Goal: Task Accomplishment & Management: Use online tool/utility

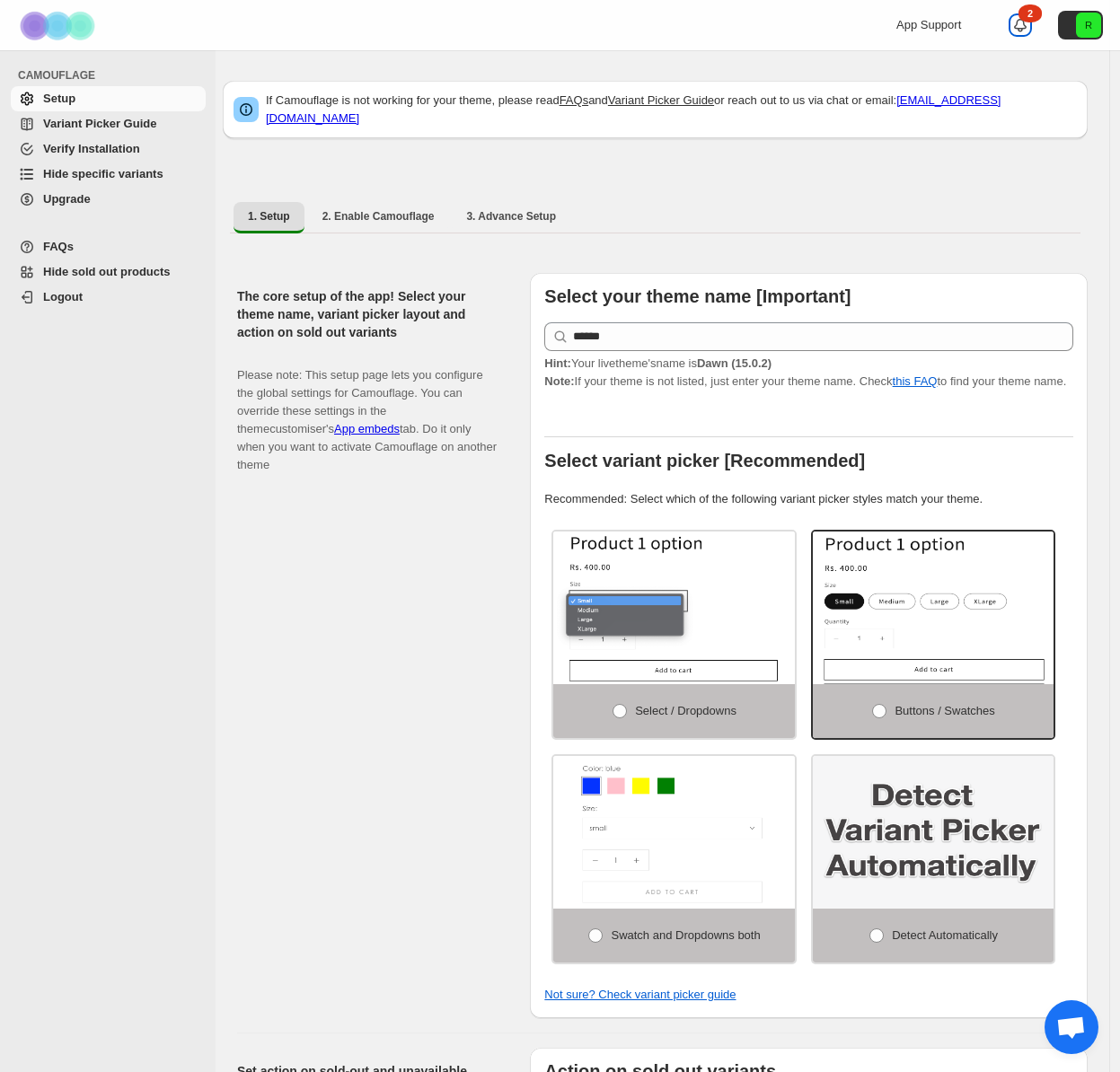
click at [1029, 20] on icon at bounding box center [1020, 25] width 18 height 18
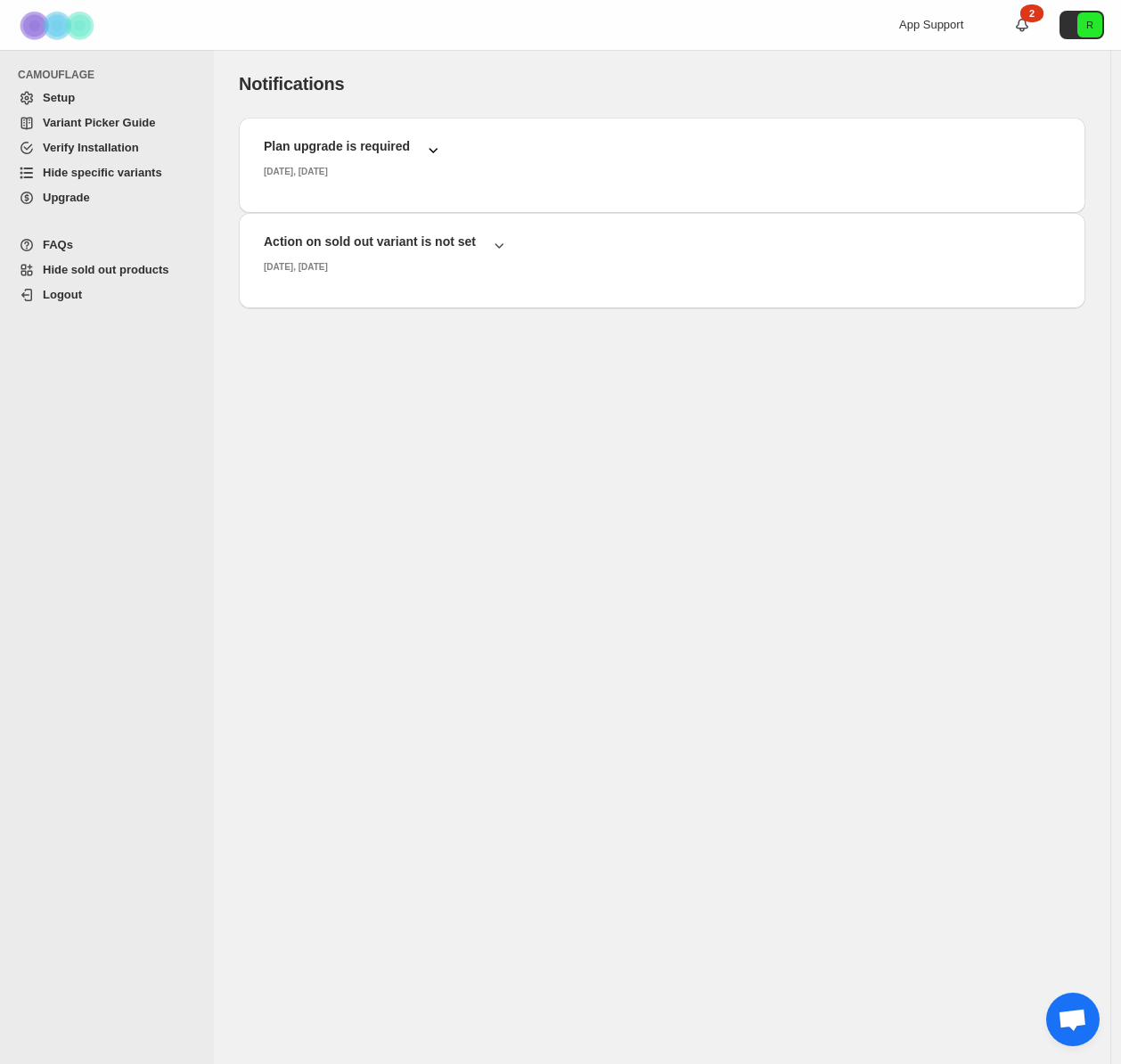
click at [434, 147] on icon "button" at bounding box center [433, 149] width 17 height 17
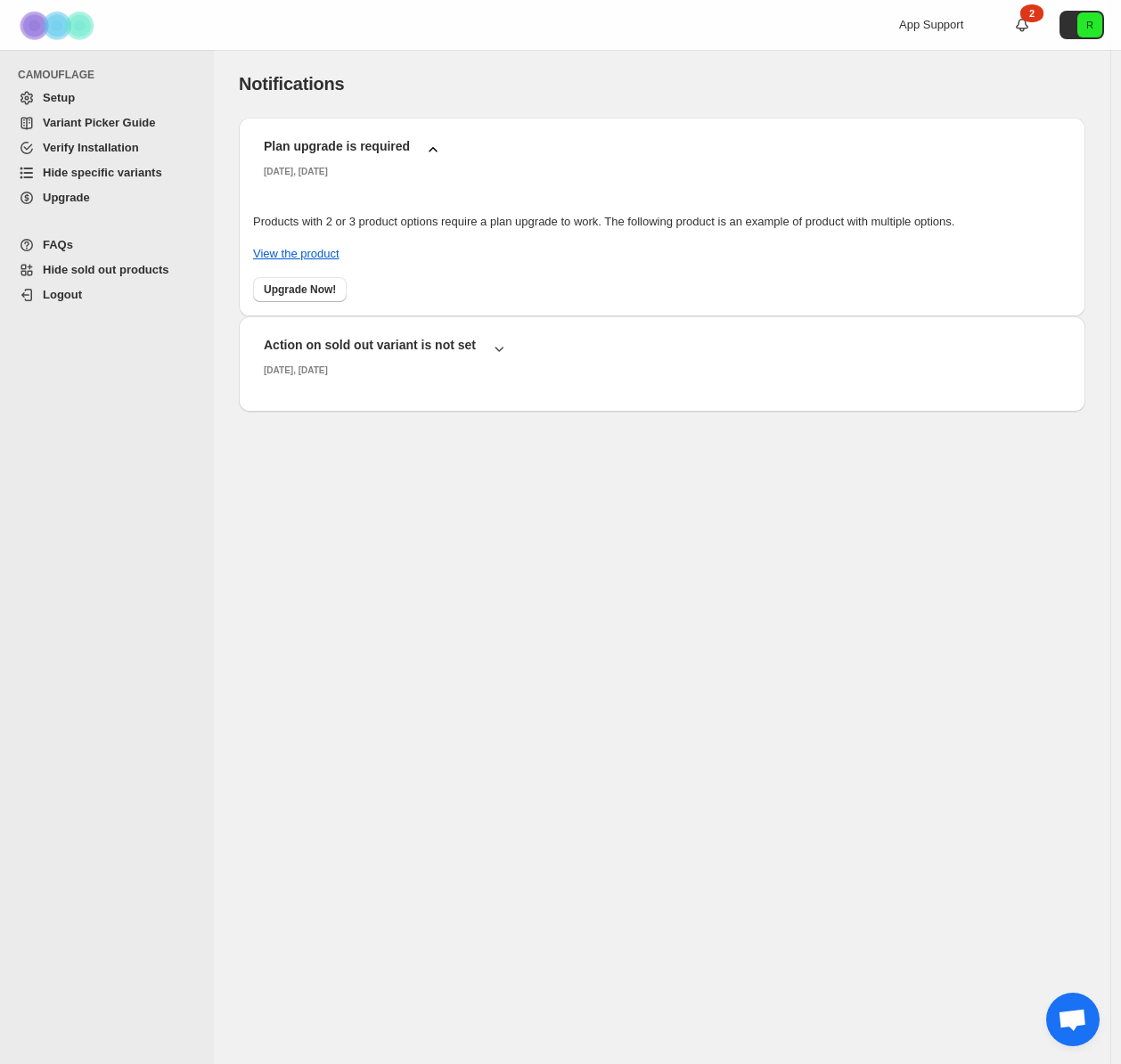
click at [434, 147] on icon "button" at bounding box center [433, 149] width 17 height 17
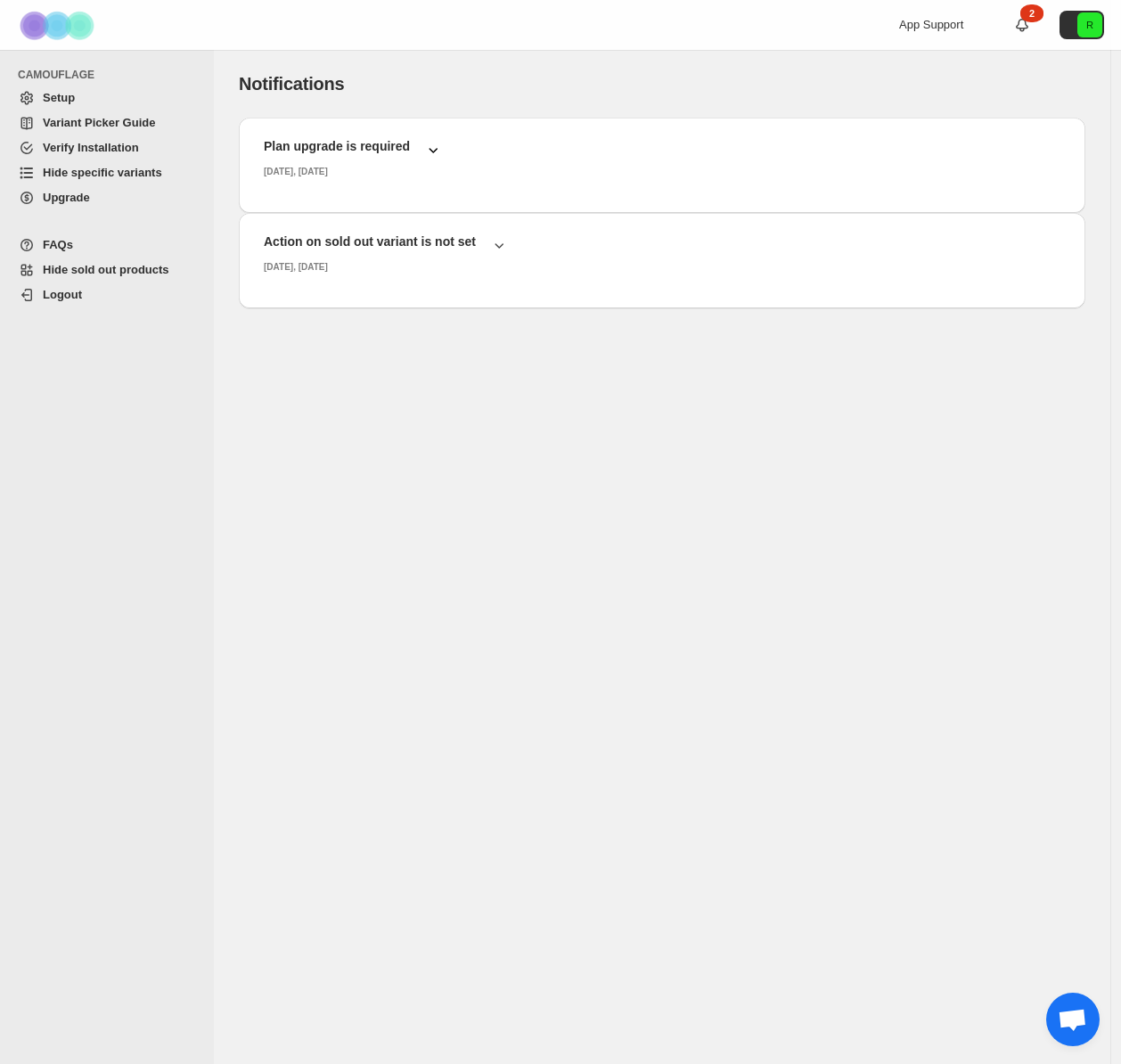
click at [49, 204] on span "Upgrade" at bounding box center [121, 198] width 158 height 17
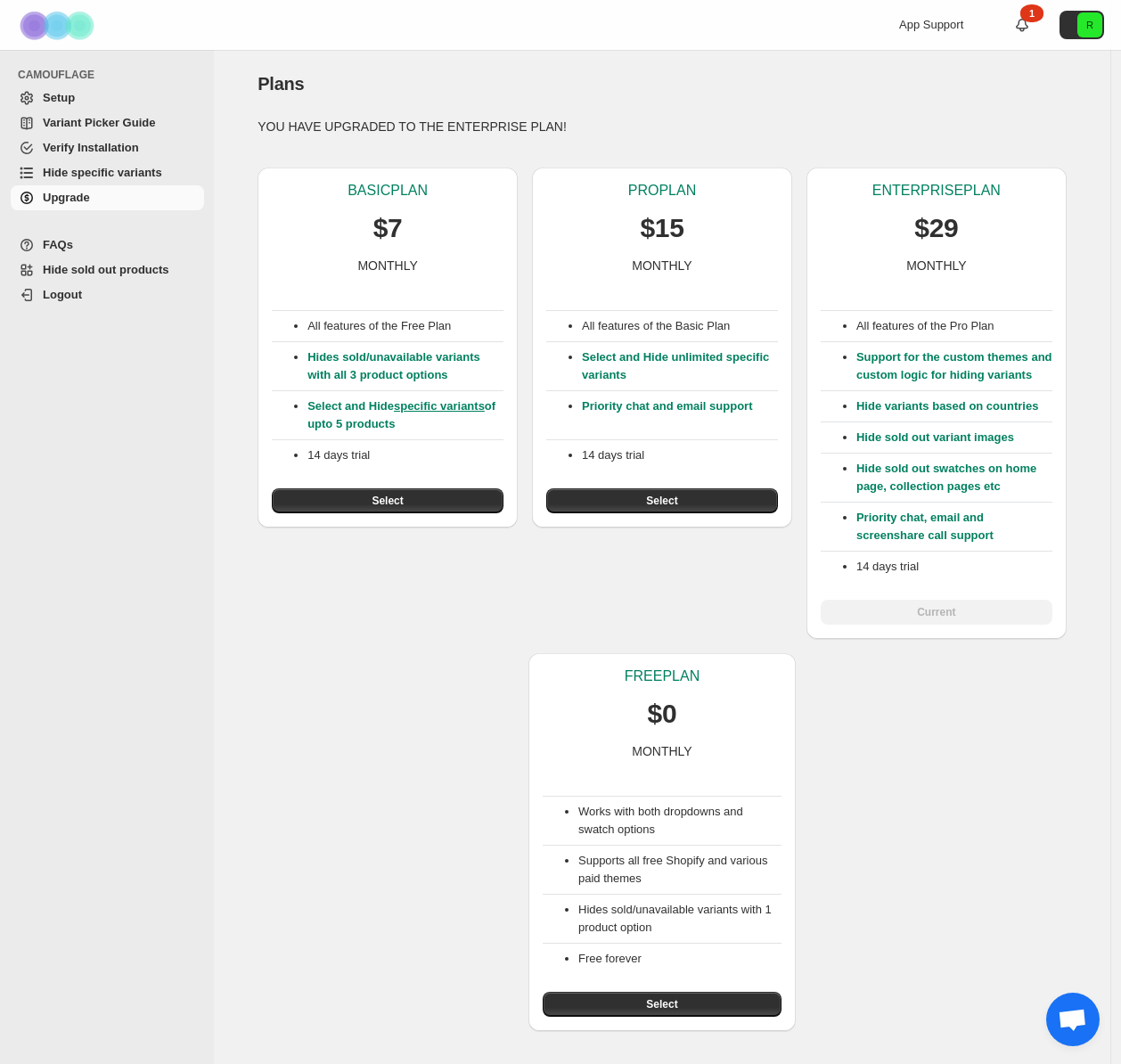
click at [96, 168] on span "Hide specific variants" at bounding box center [102, 172] width 119 height 14
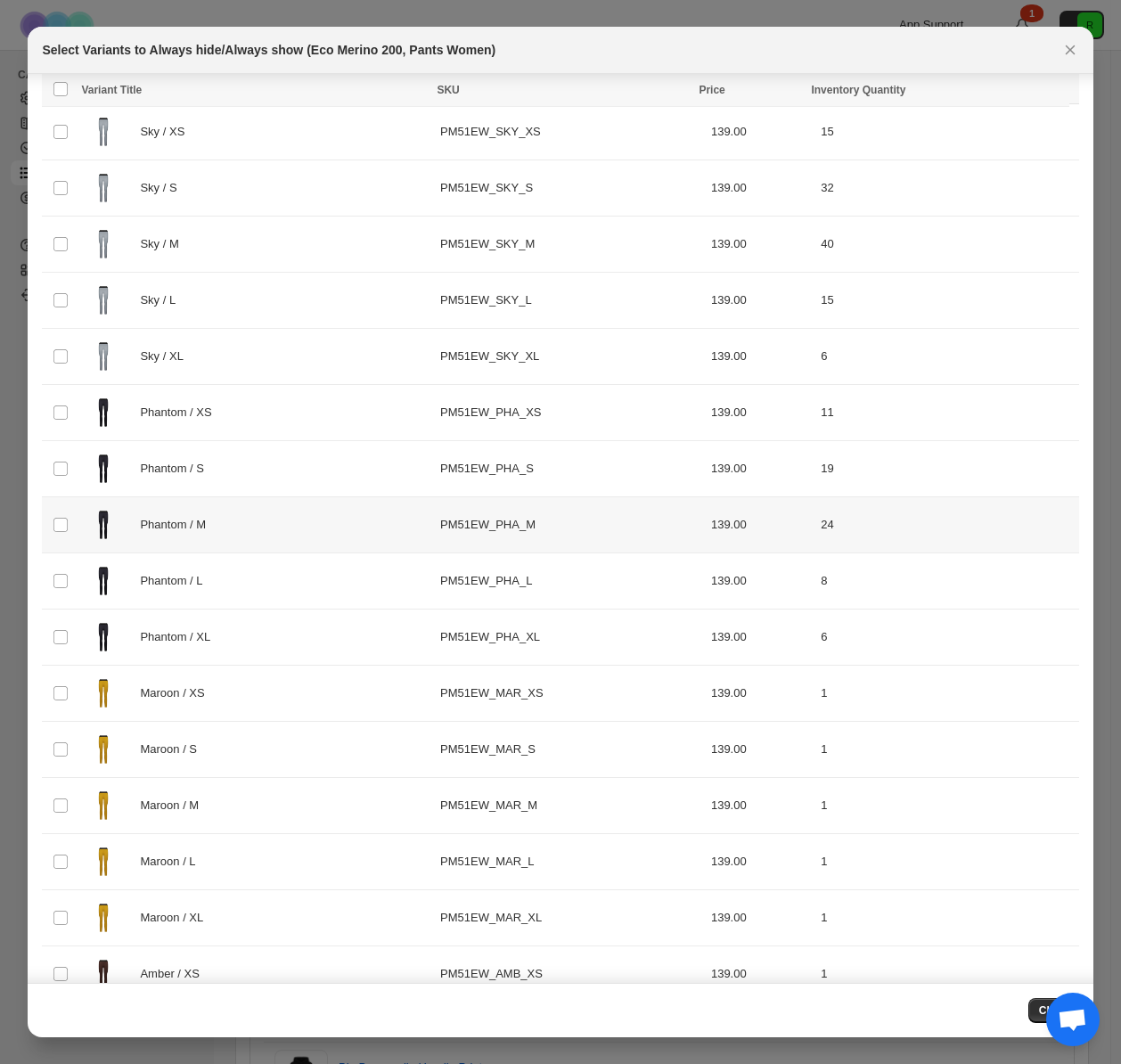
scroll to position [310, 0]
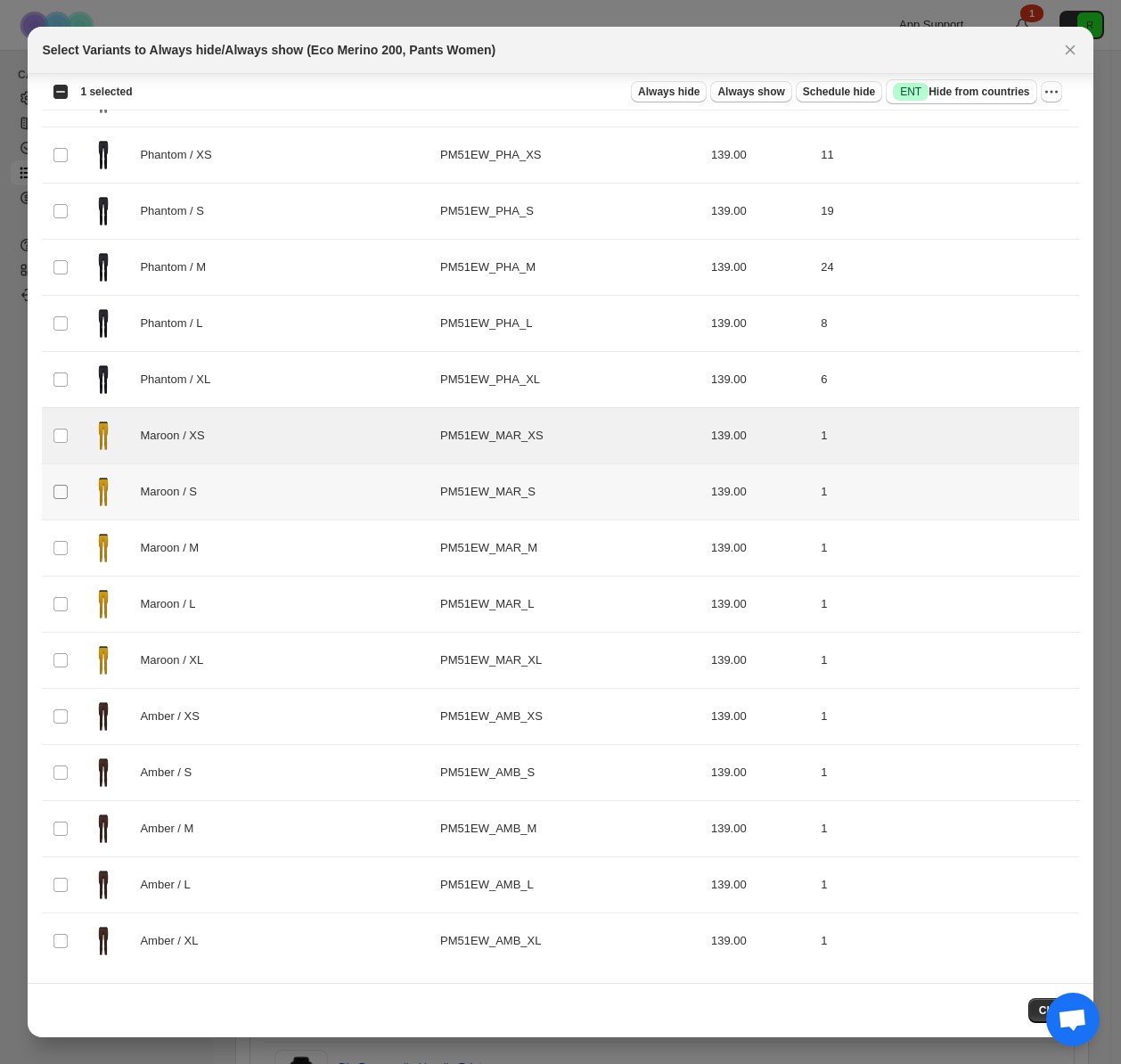
click at [65, 500] on span ":r5:" at bounding box center [60, 492] width 16 height 16
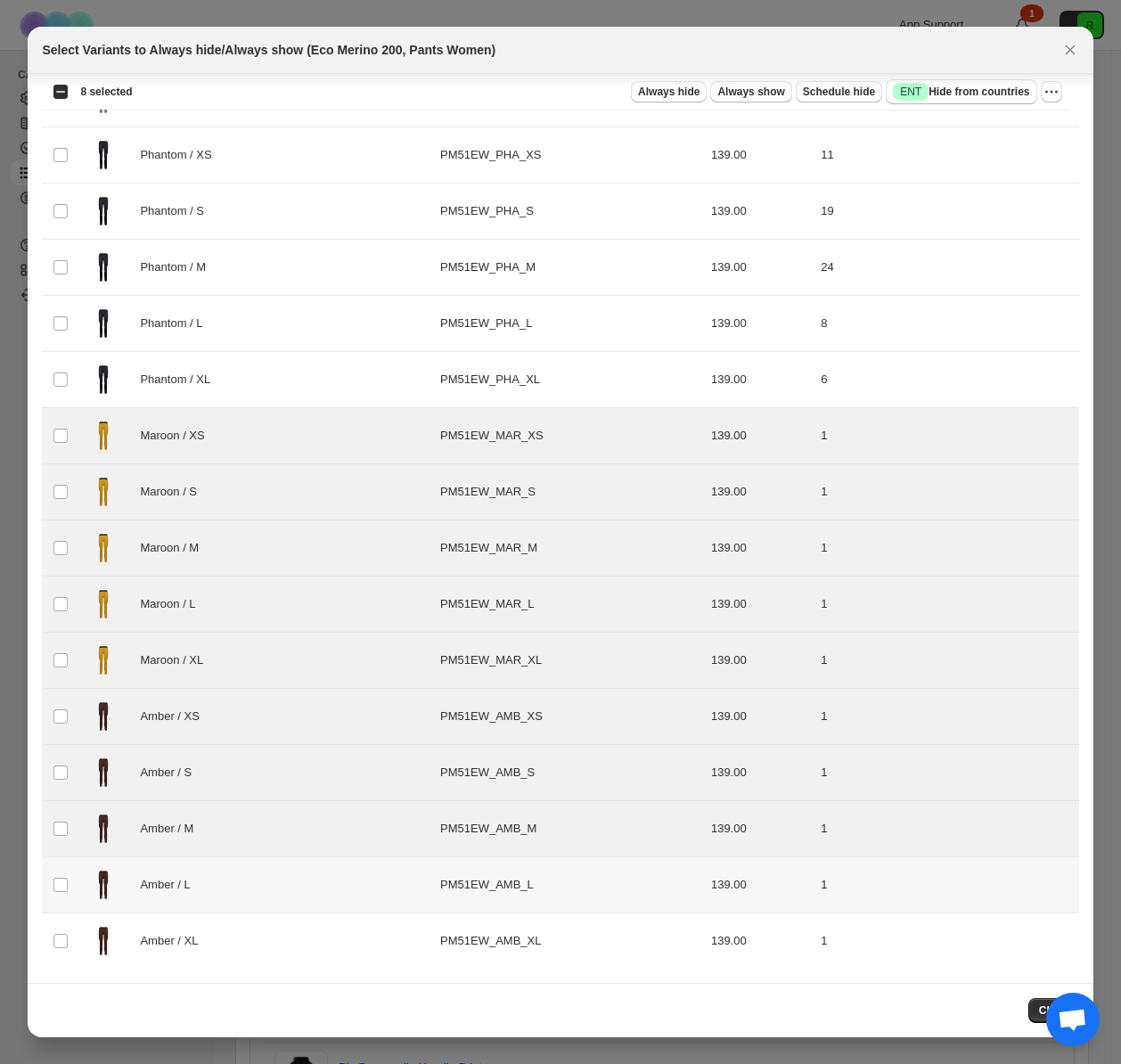
click at [60, 875] on td "Select product variant" at bounding box center [58, 886] width 34 height 56
click at [49, 929] on td "Select product variant" at bounding box center [58, 942] width 34 height 56
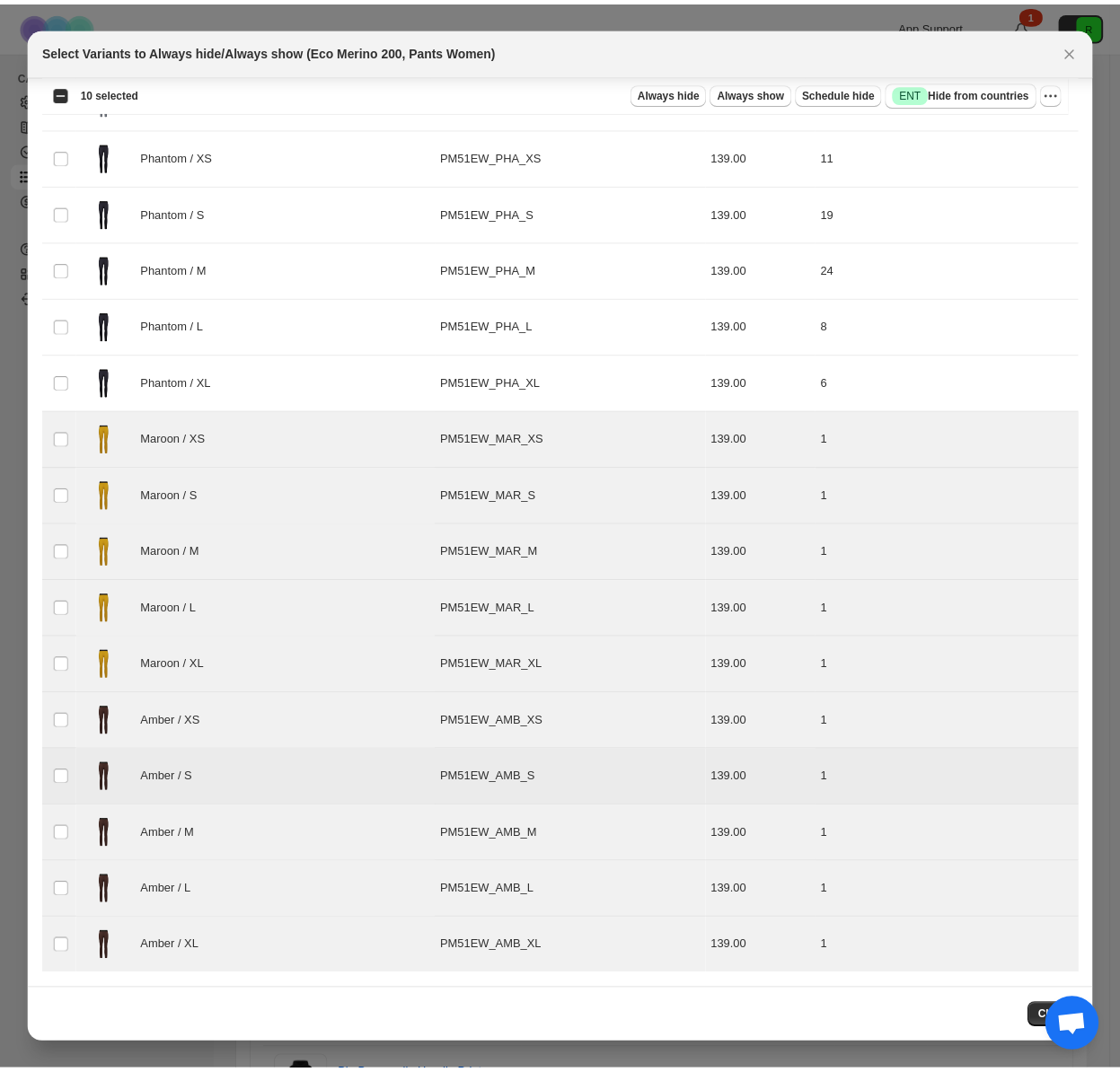
scroll to position [0, 0]
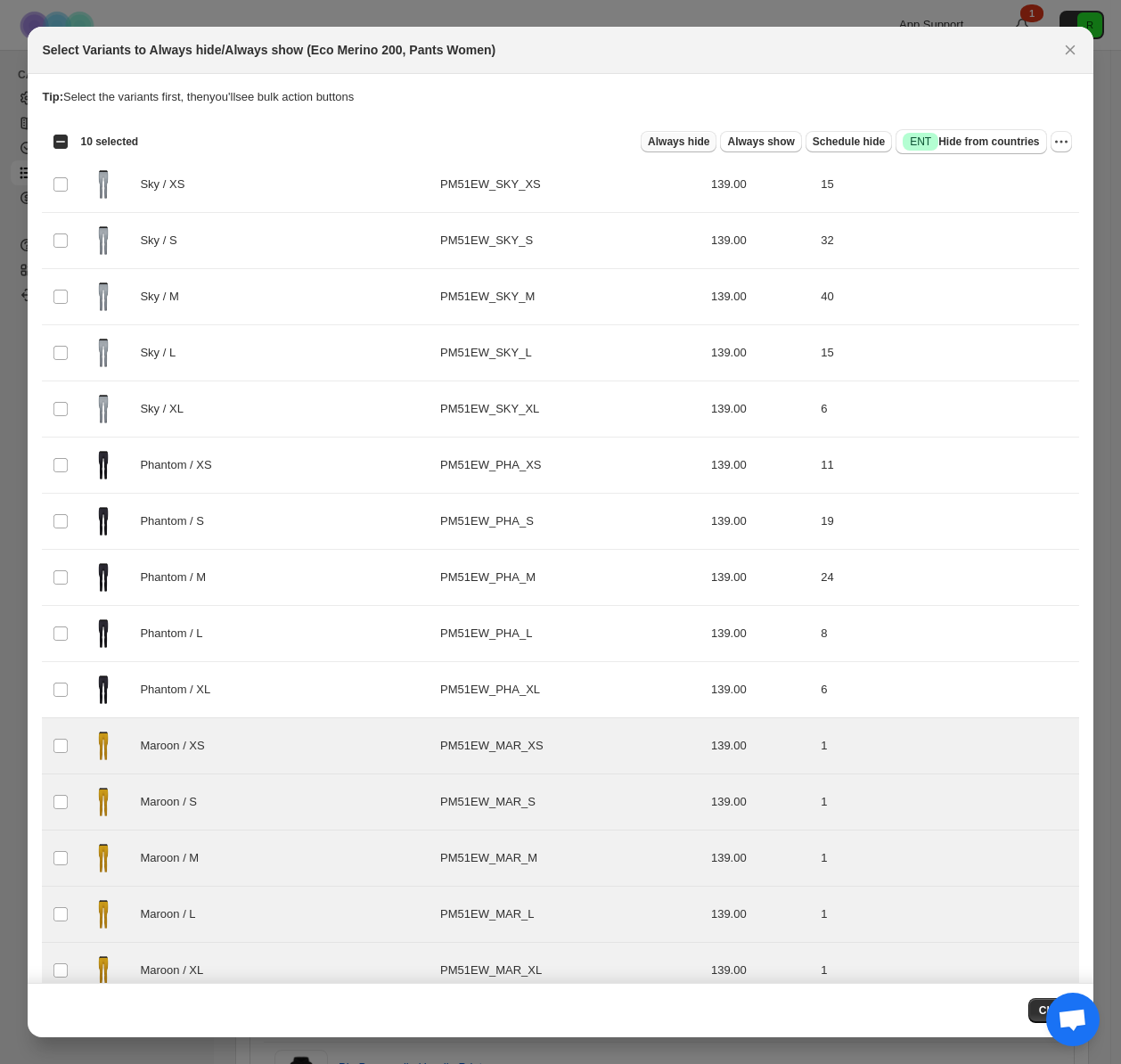
click at [664, 136] on span "Always hide" at bounding box center [679, 141] width 62 height 15
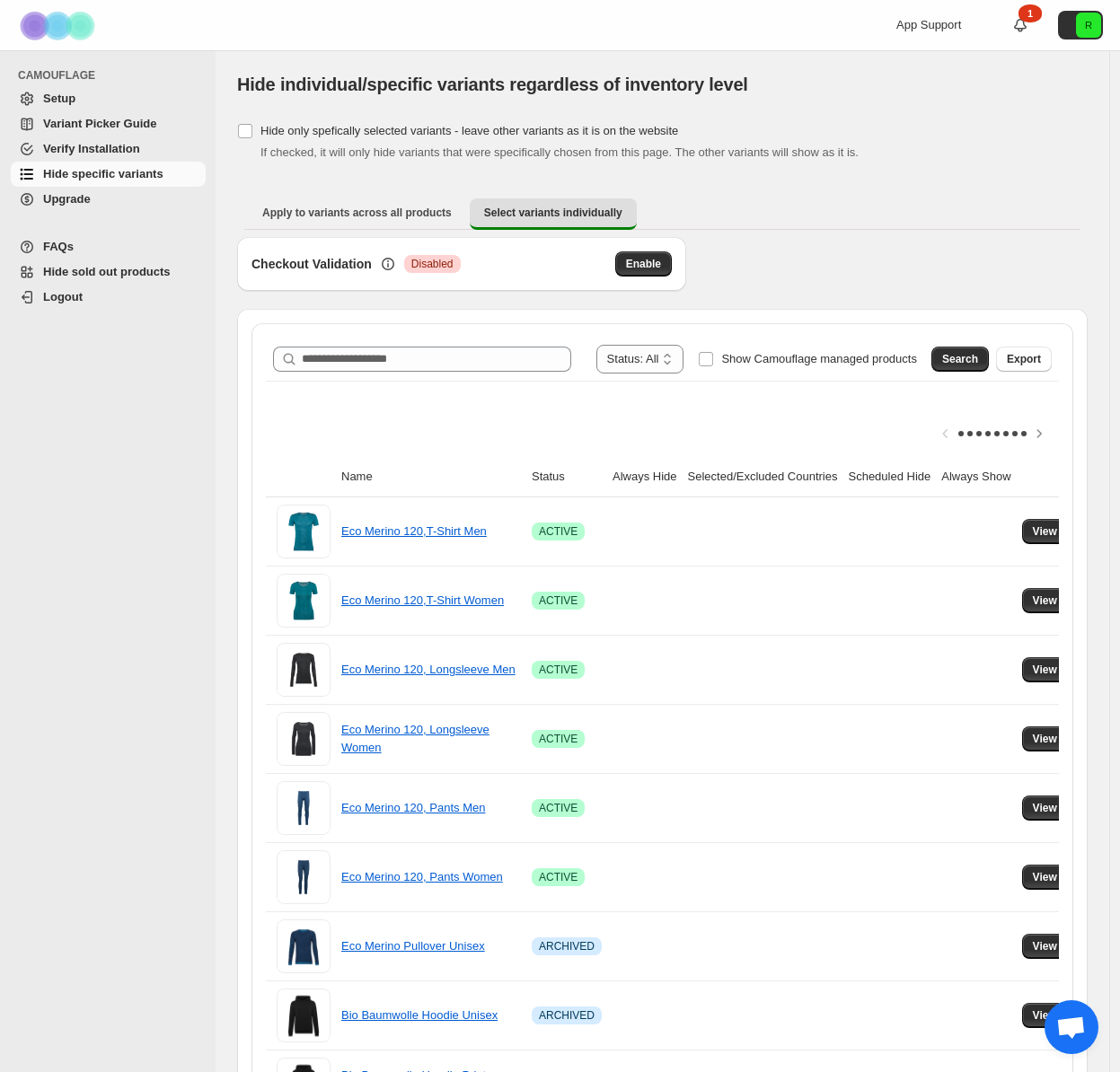
click at [102, 147] on span "Verify Installation" at bounding box center [91, 148] width 97 height 14
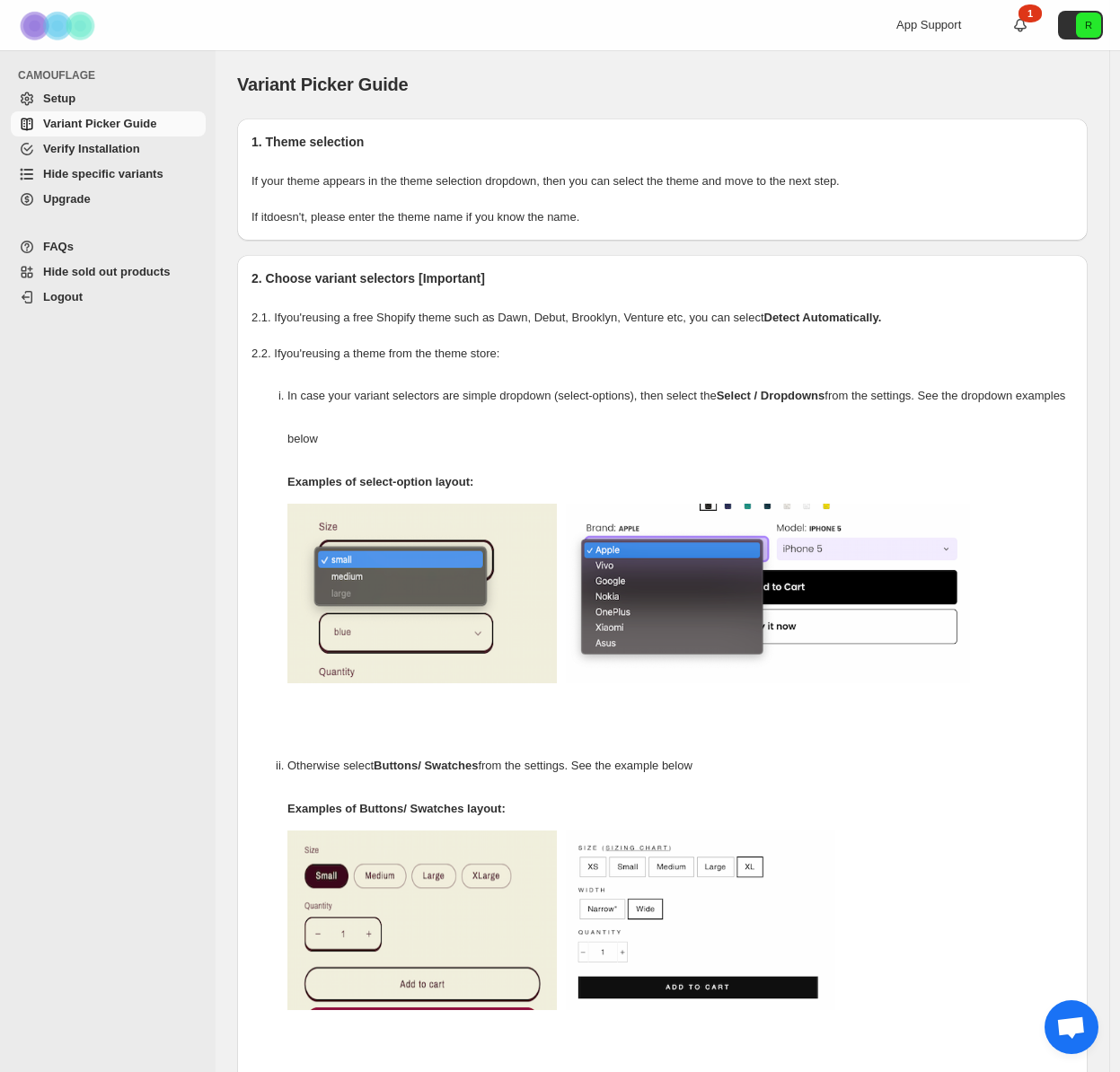
click at [102, 100] on span "Setup" at bounding box center [122, 99] width 159 height 18
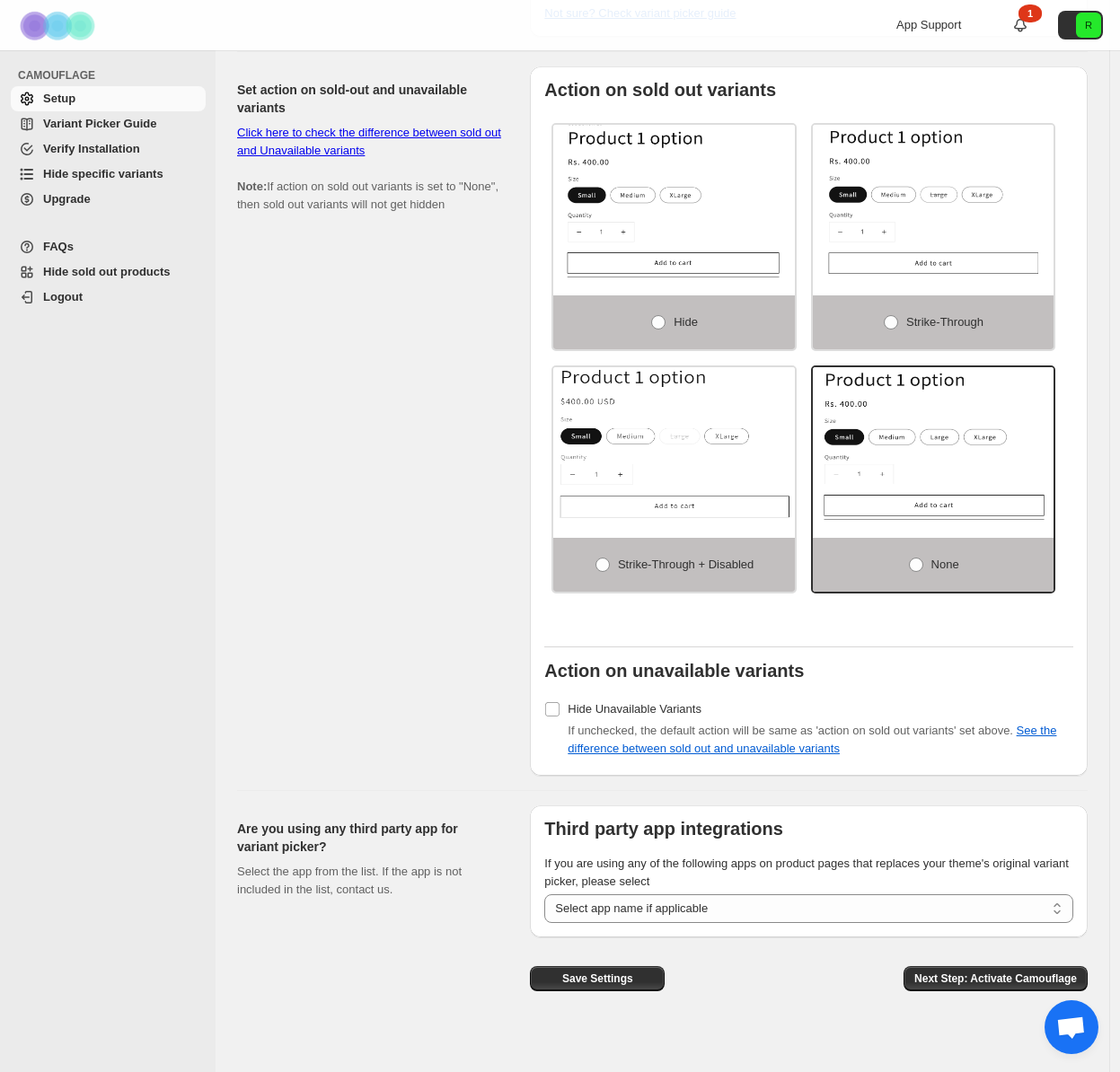
scroll to position [999, 0]
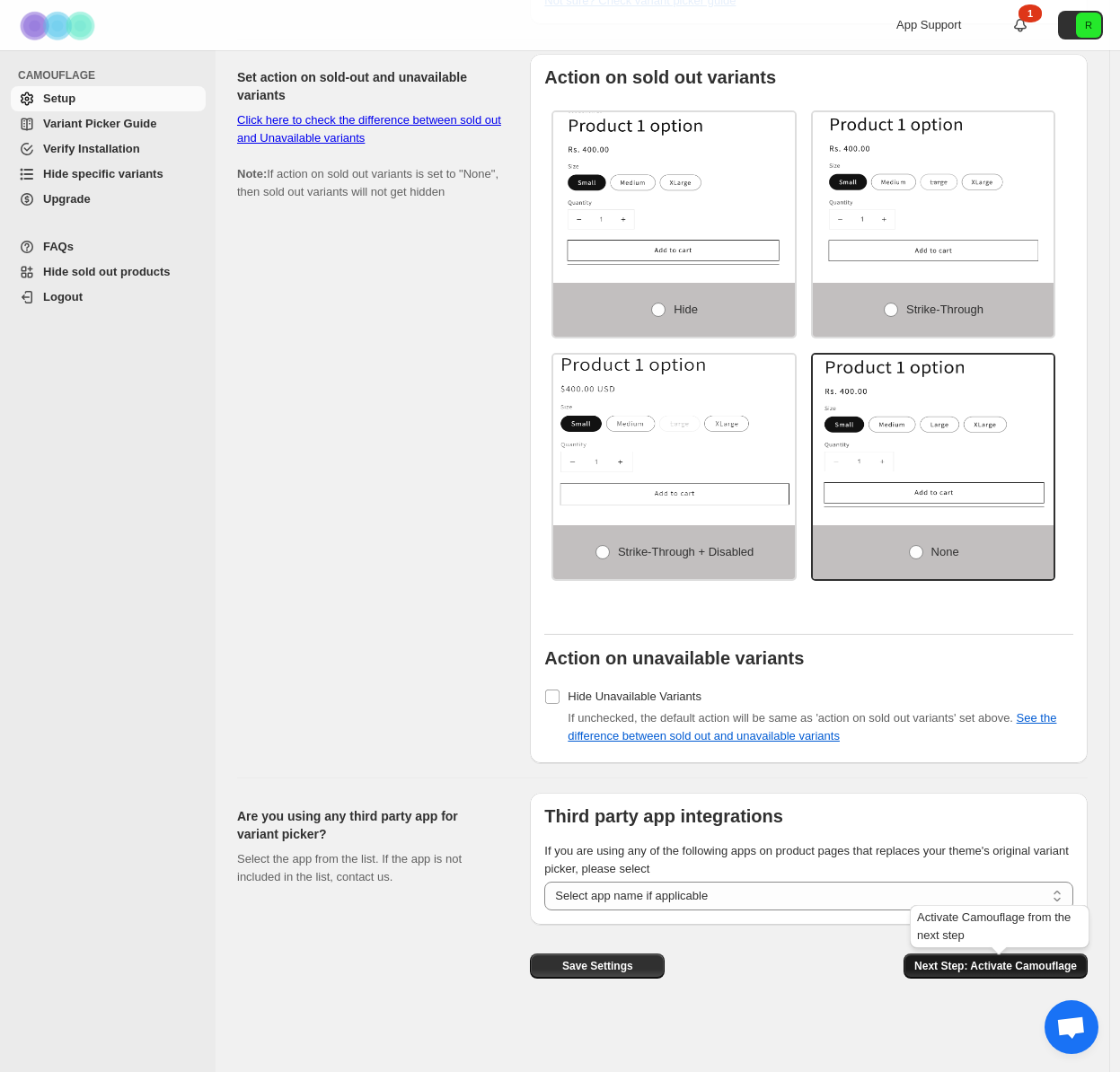
click at [970, 961] on span "Next Step: Activate Camouflage" at bounding box center [995, 966] width 163 height 15
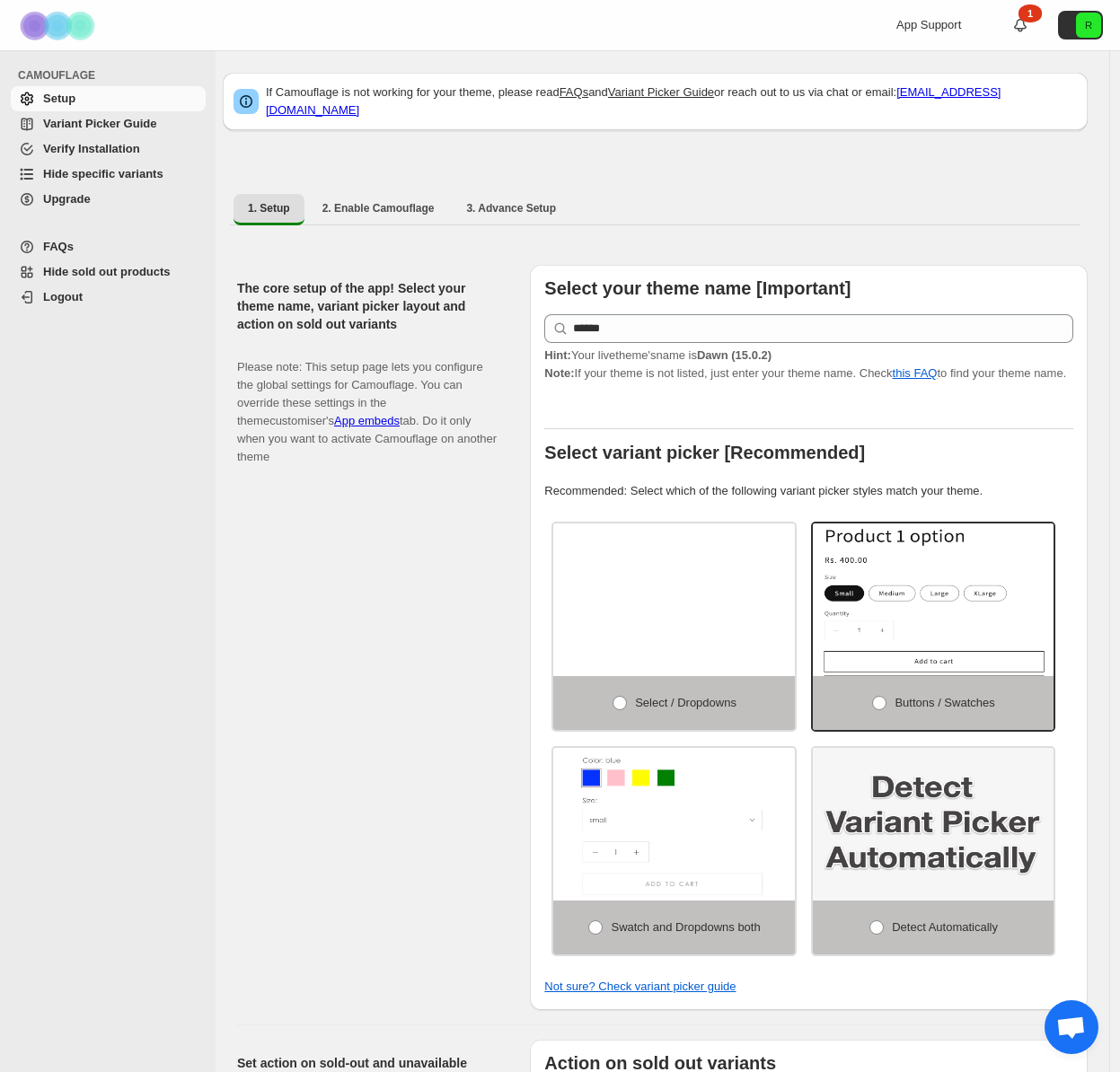
select select "**********"
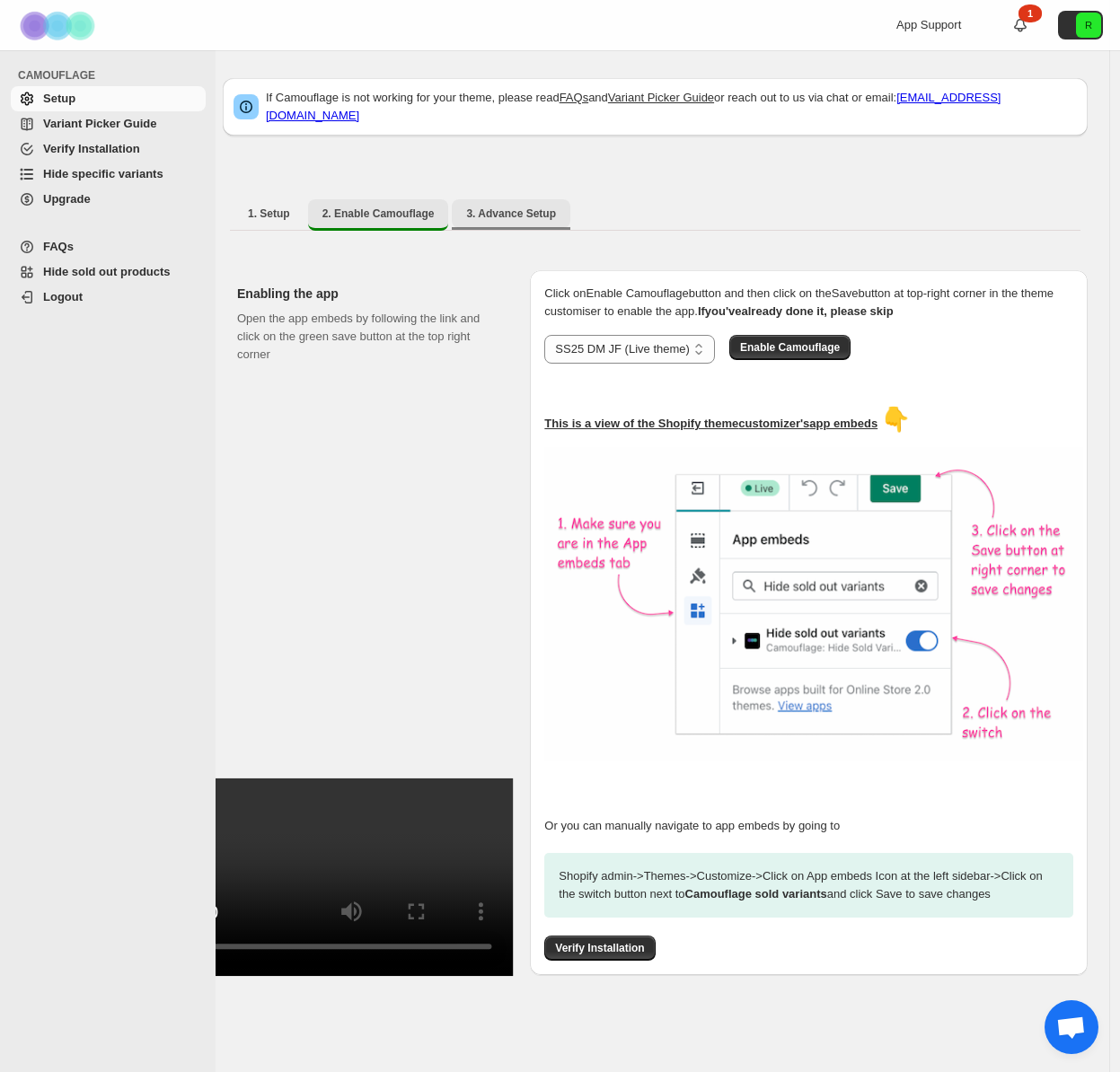
click at [520, 210] on button "3. Advance Setup" at bounding box center [511, 213] width 119 height 28
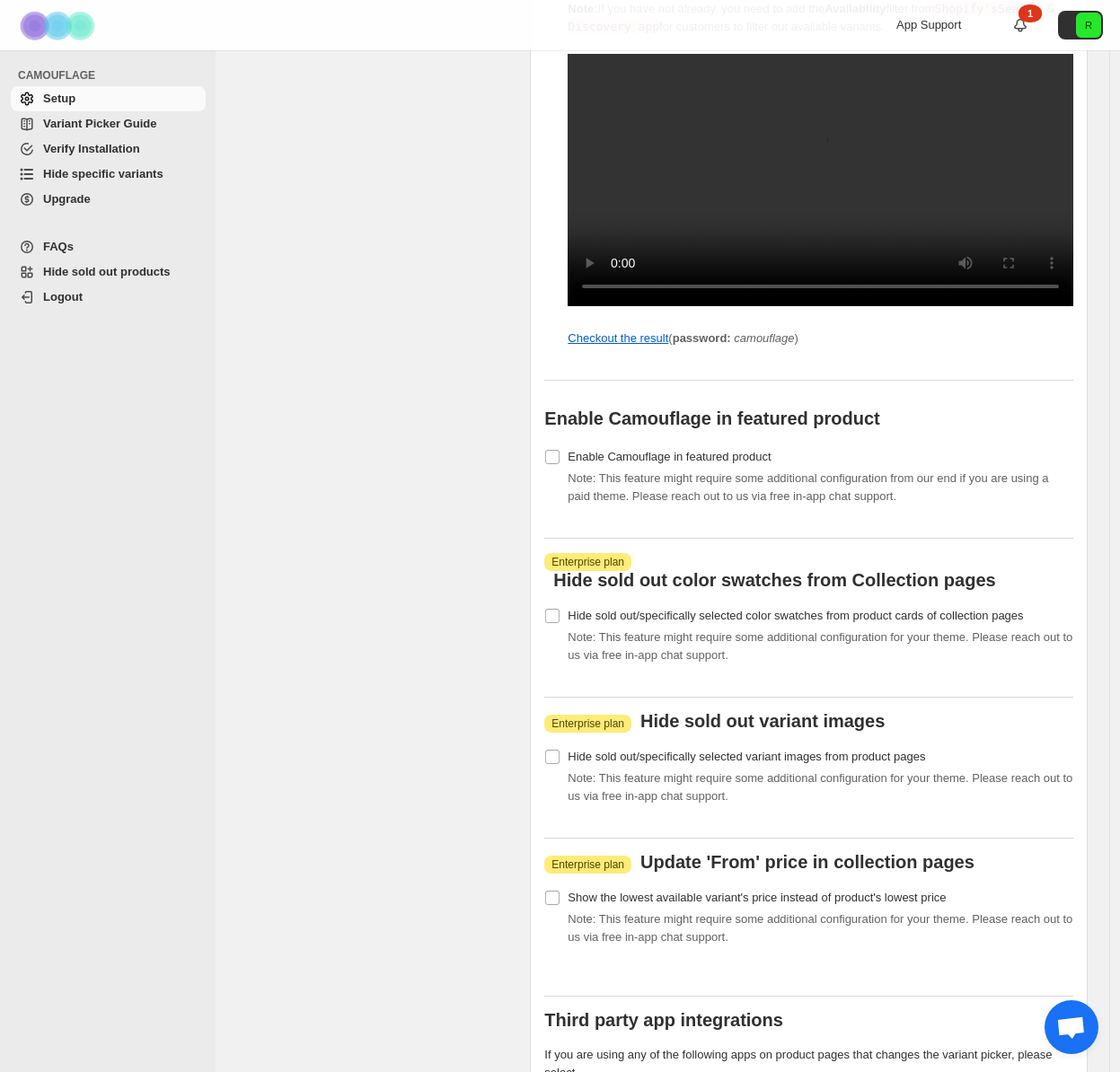
scroll to position [1826, 0]
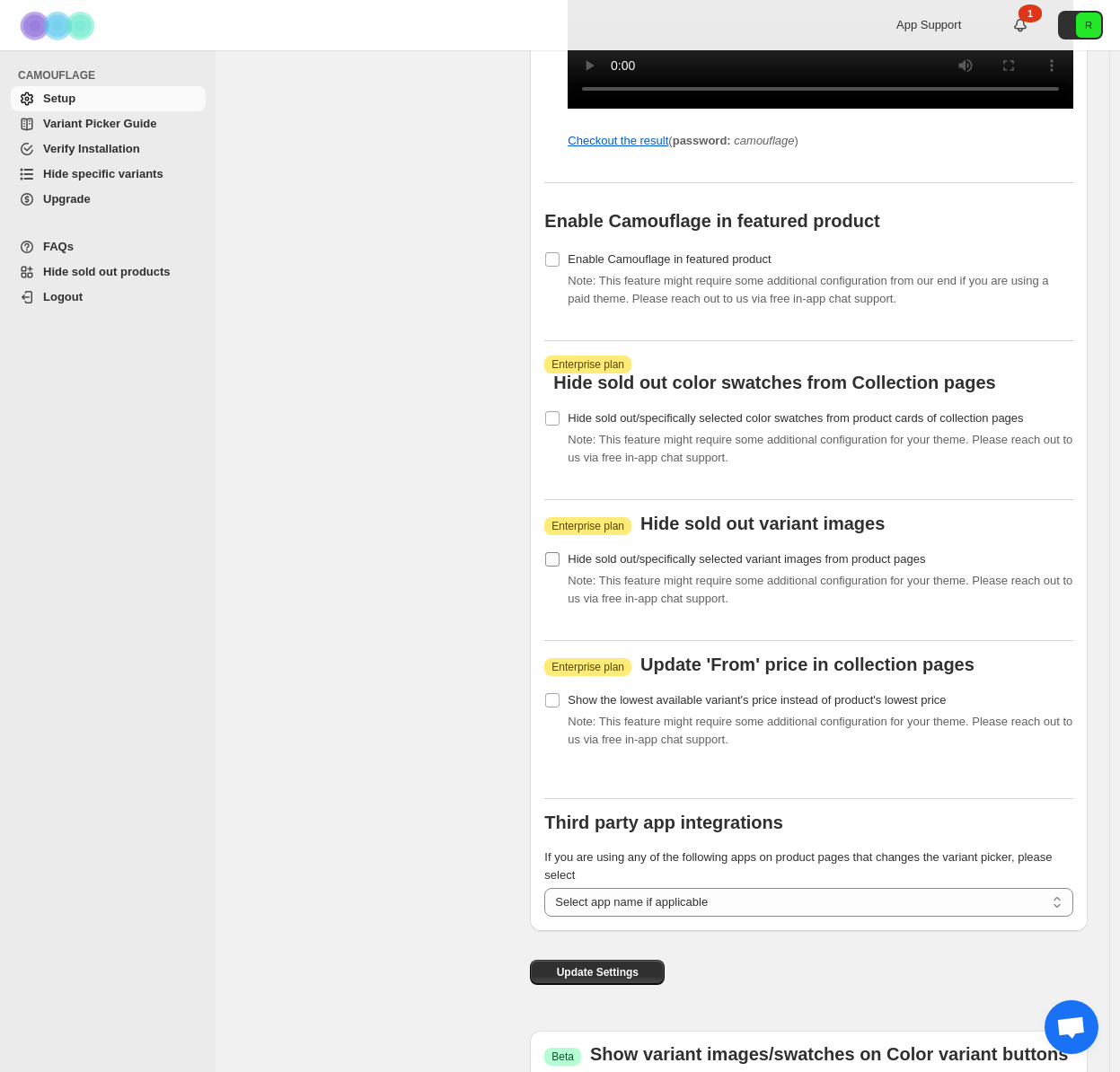
click at [572, 573] on label "Hide sold out/specifically selected variant images from product pages" at bounding box center [735, 560] width 380 height 25
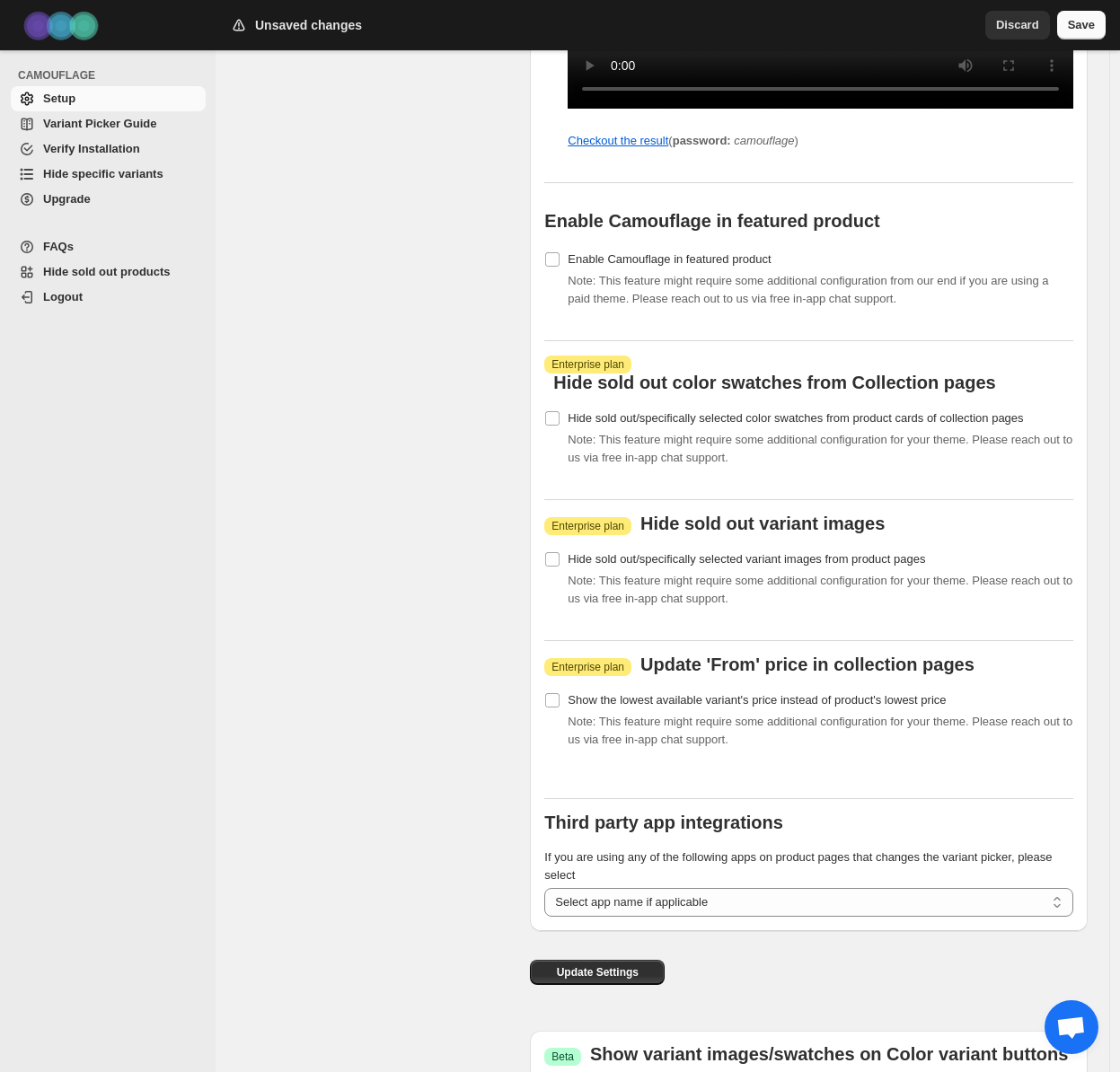
click at [1070, 28] on span "Save" at bounding box center [1082, 25] width 27 height 18
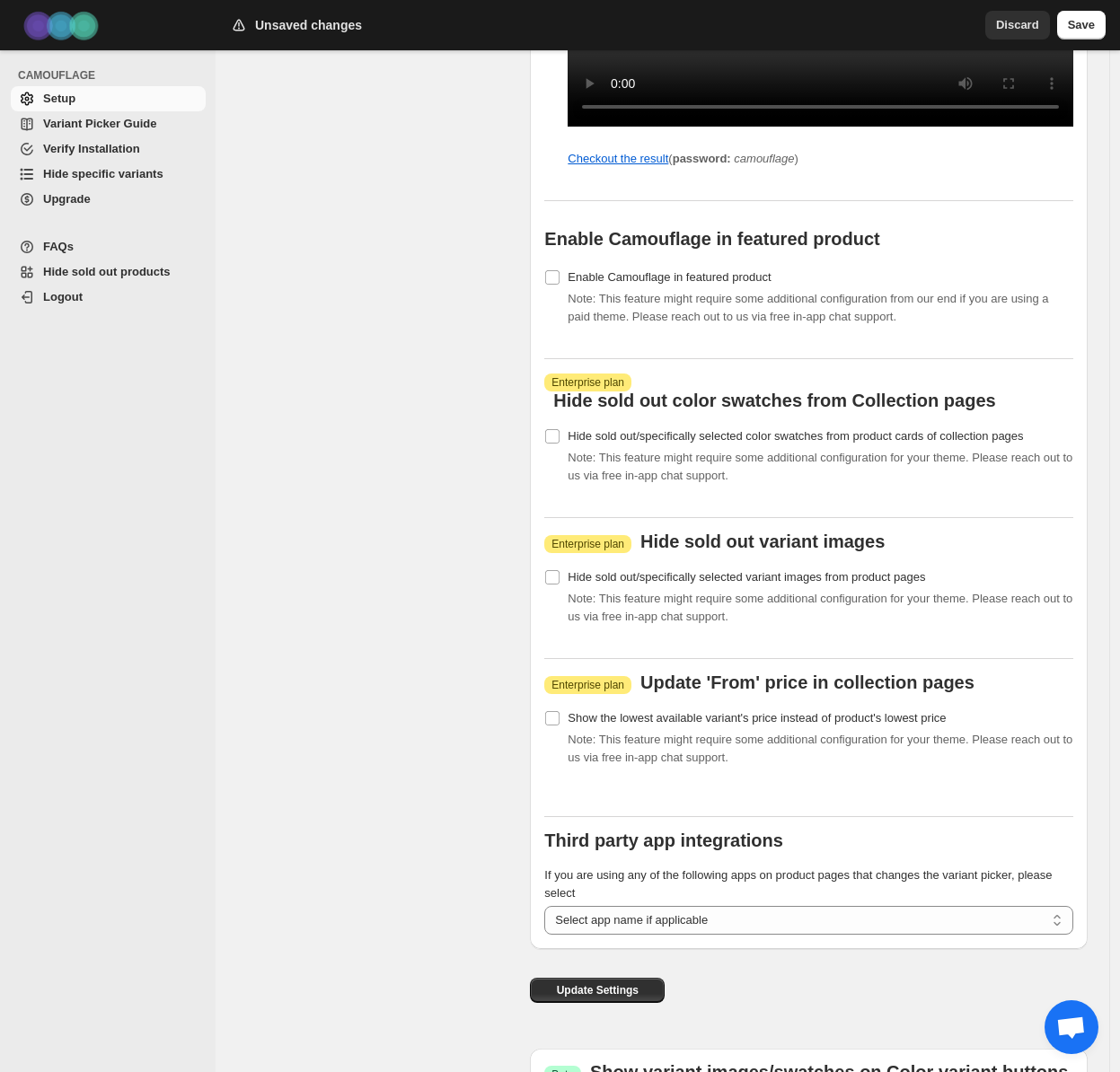
scroll to position [2002, 0]
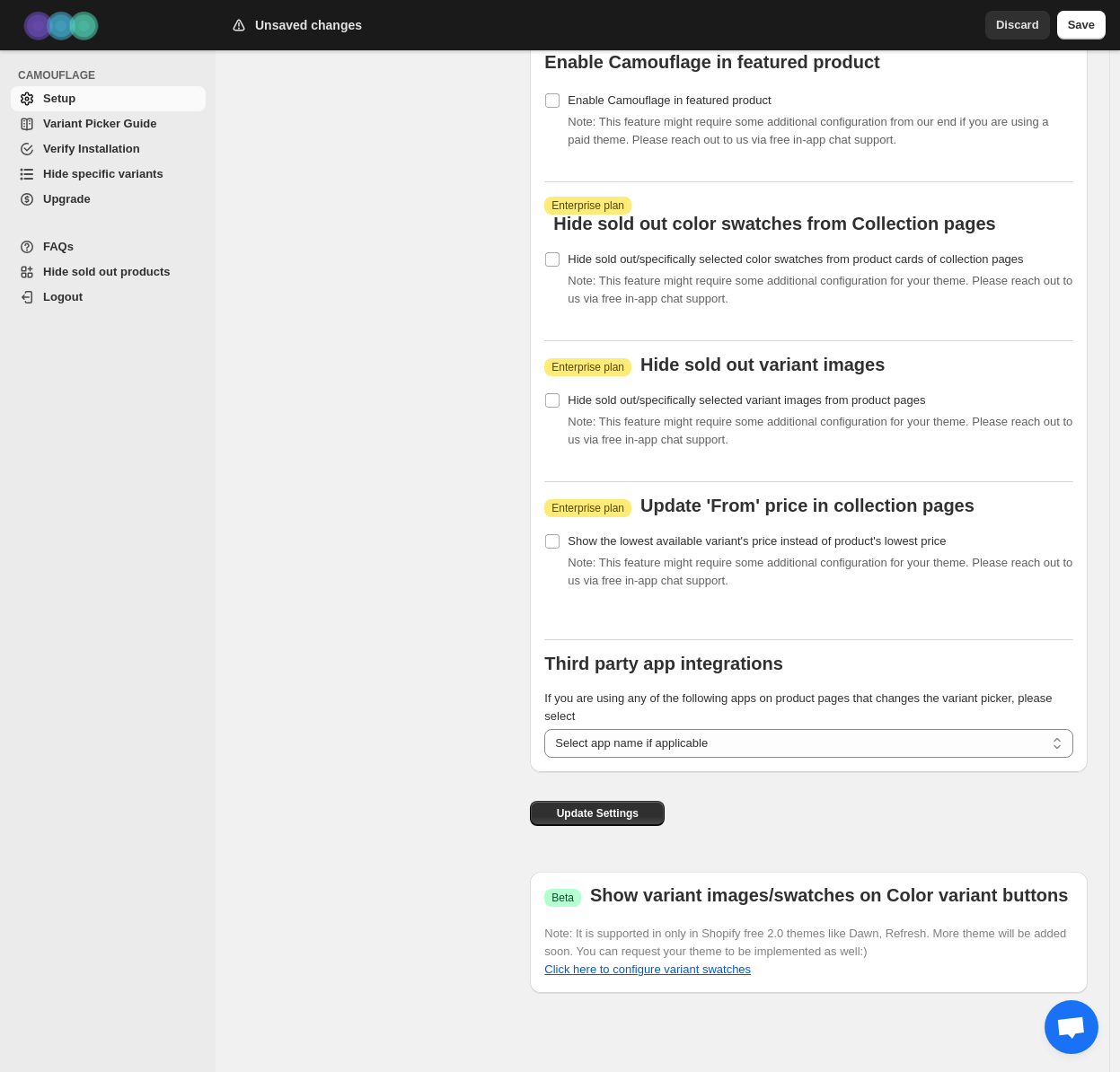
click at [845, 897] on b "Show variant images/swatches on Color variant buttons" at bounding box center [829, 895] width 478 height 20
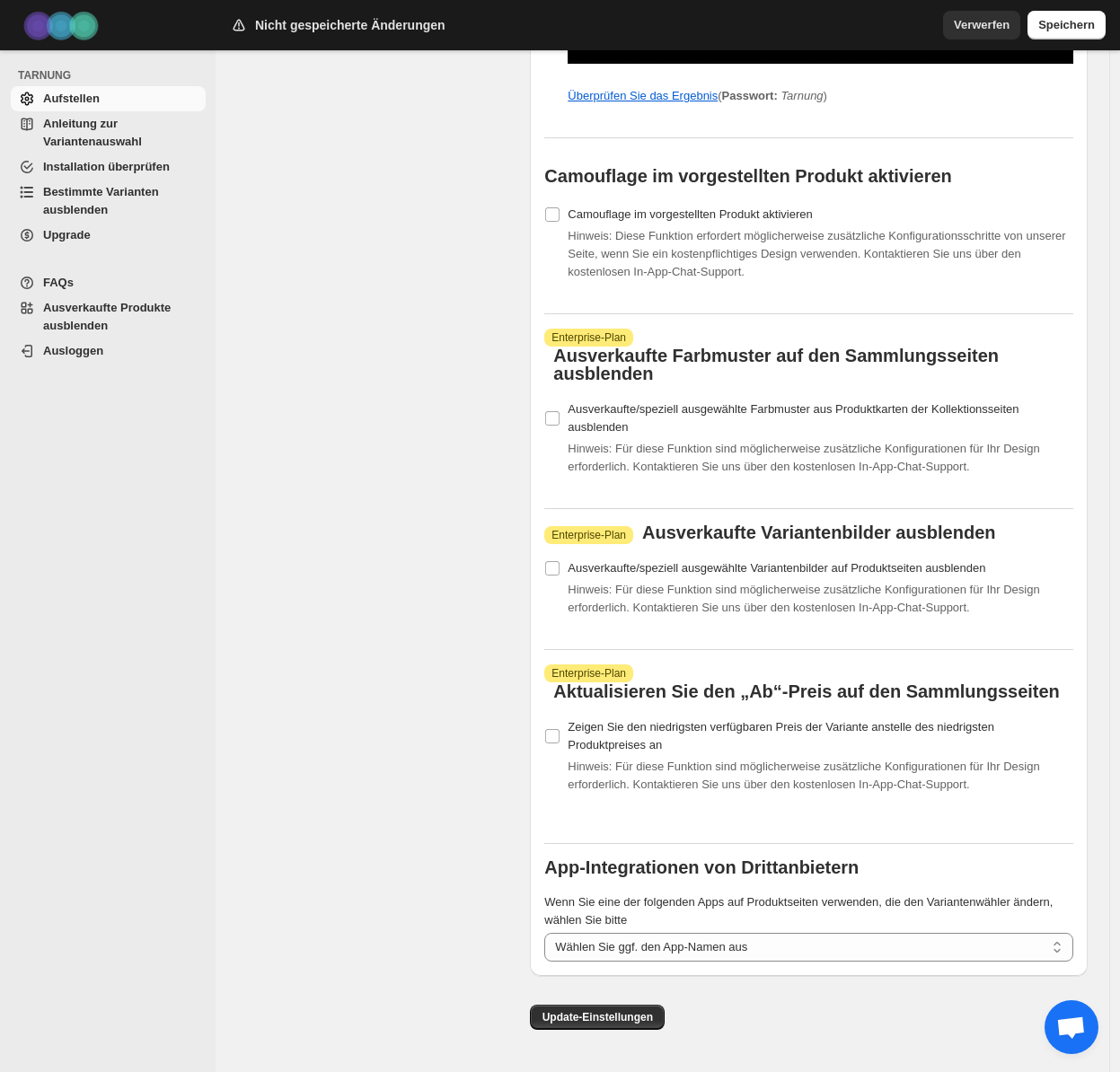
scroll to position [1986, 0]
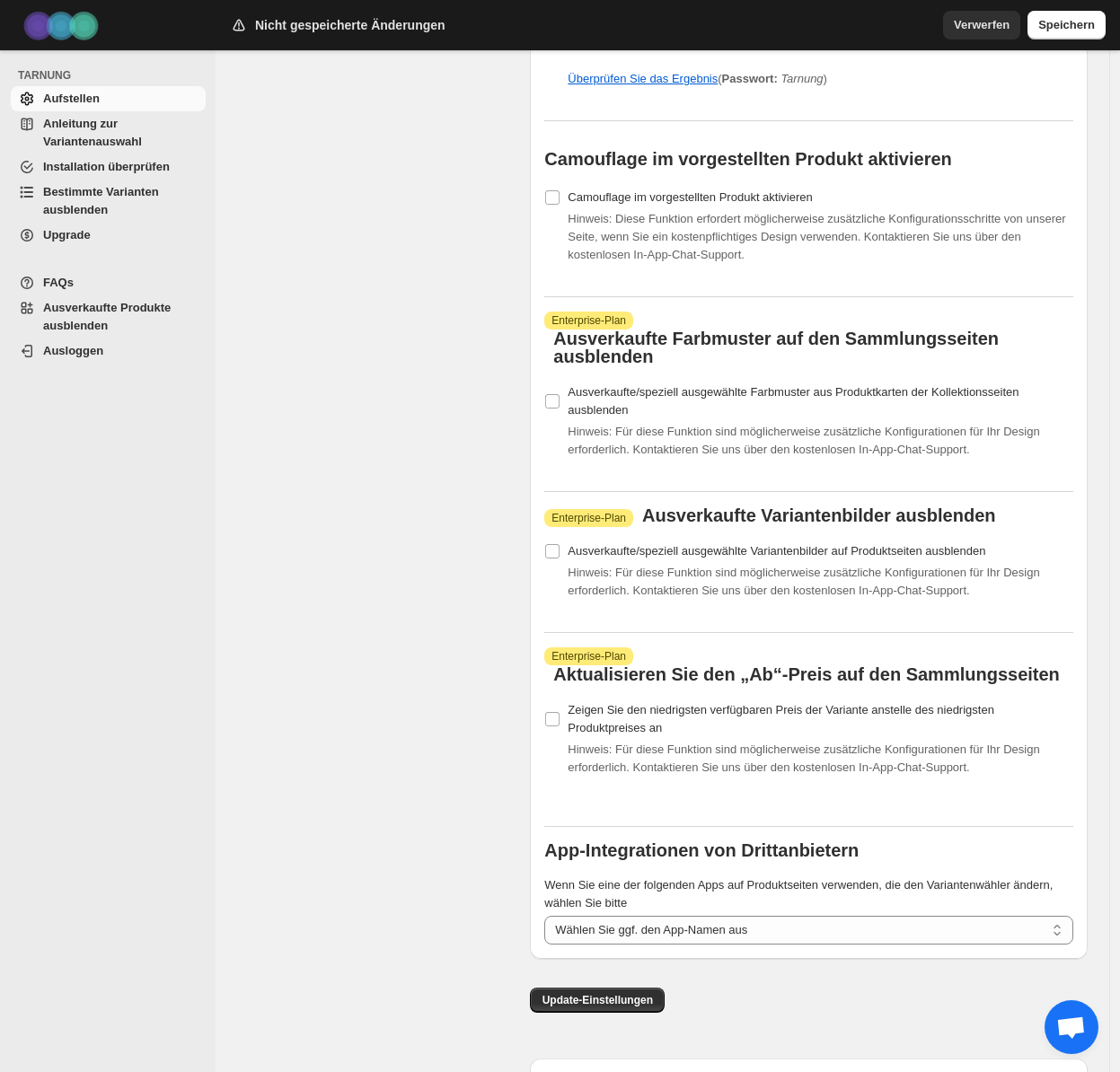
click at [134, 169] on font "Installation überprüfen" at bounding box center [106, 167] width 127 height 14
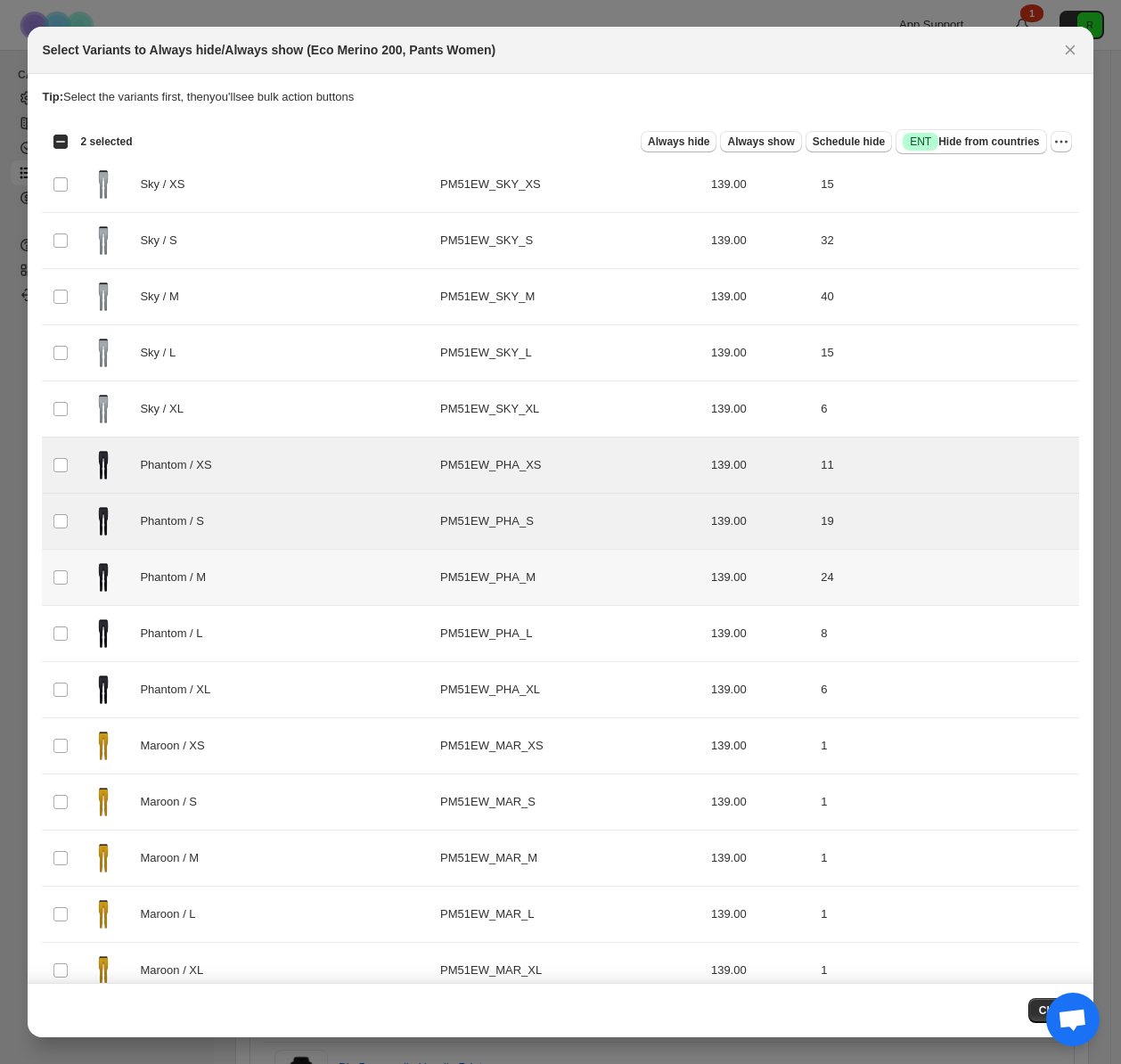
click at [76, 581] on td "Phantom / M" at bounding box center [255, 578] width 359 height 56
click at [55, 506] on td "Select product variant" at bounding box center [58, 522] width 34 height 56
click at [64, 472] on span ":r5:" at bounding box center [60, 465] width 16 height 16
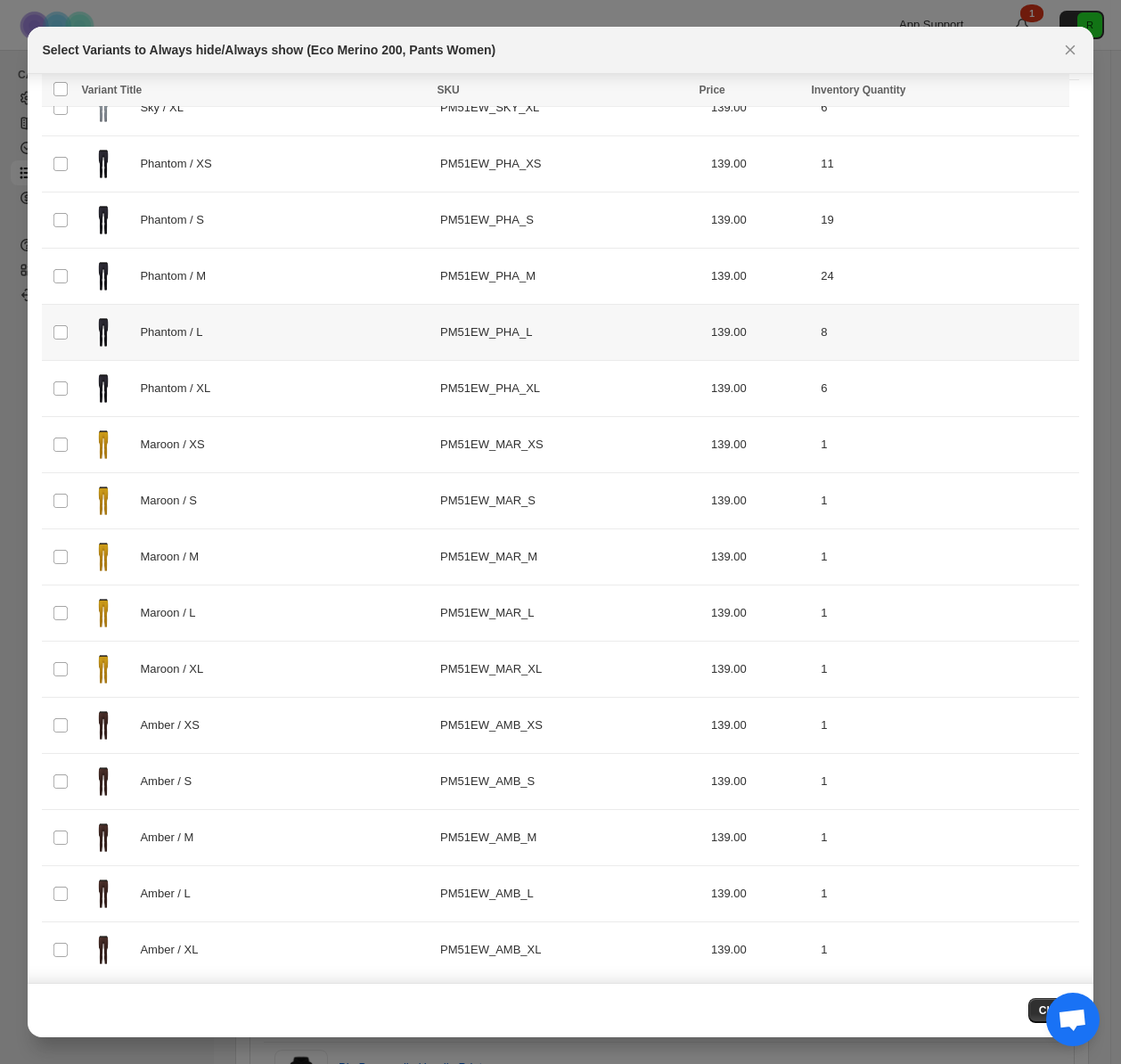
scroll to position [310, 0]
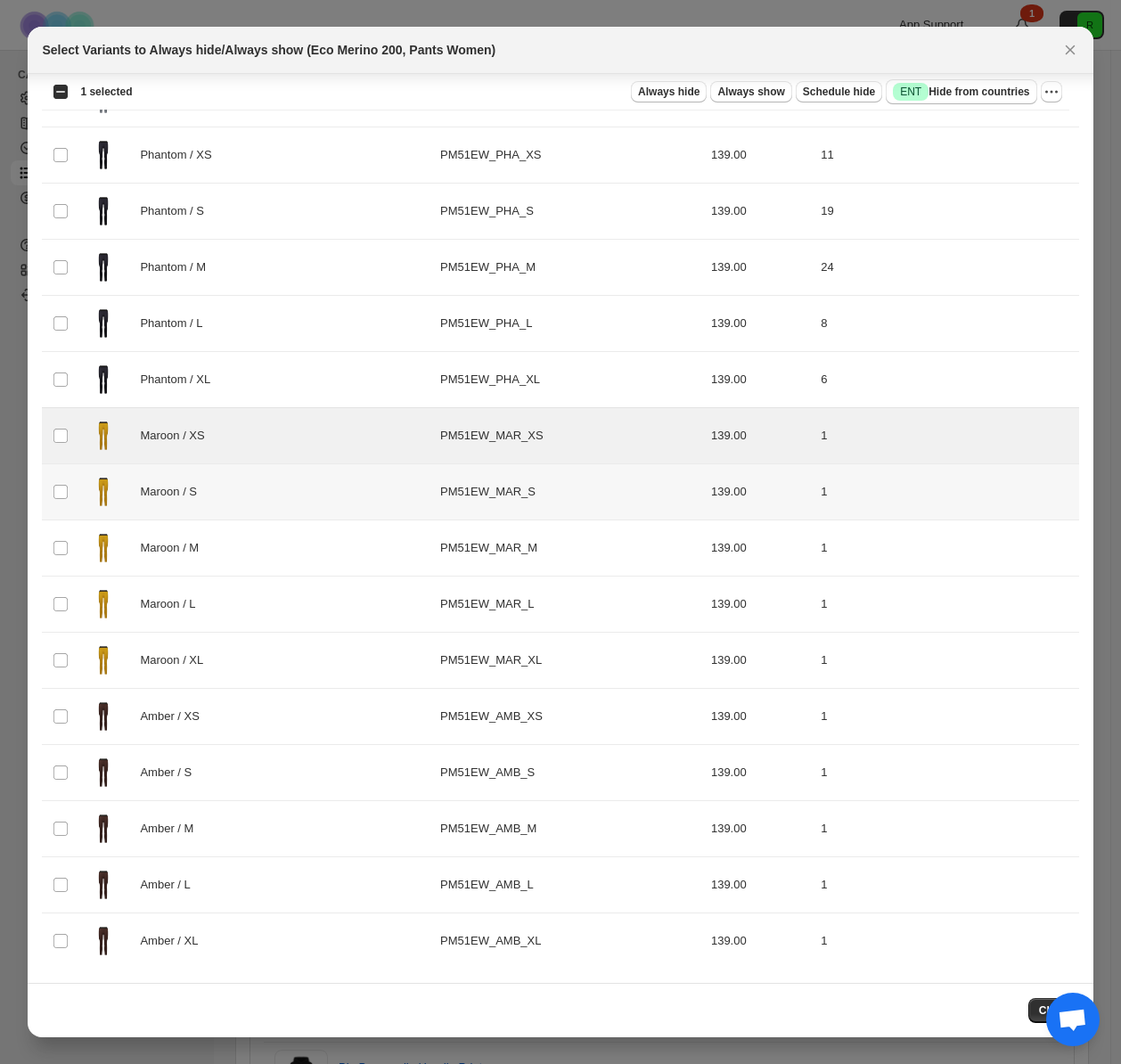
click at [70, 497] on td "Select product variant" at bounding box center [58, 493] width 34 height 56
click at [63, 558] on td "Select product variant" at bounding box center [58, 549] width 34 height 56
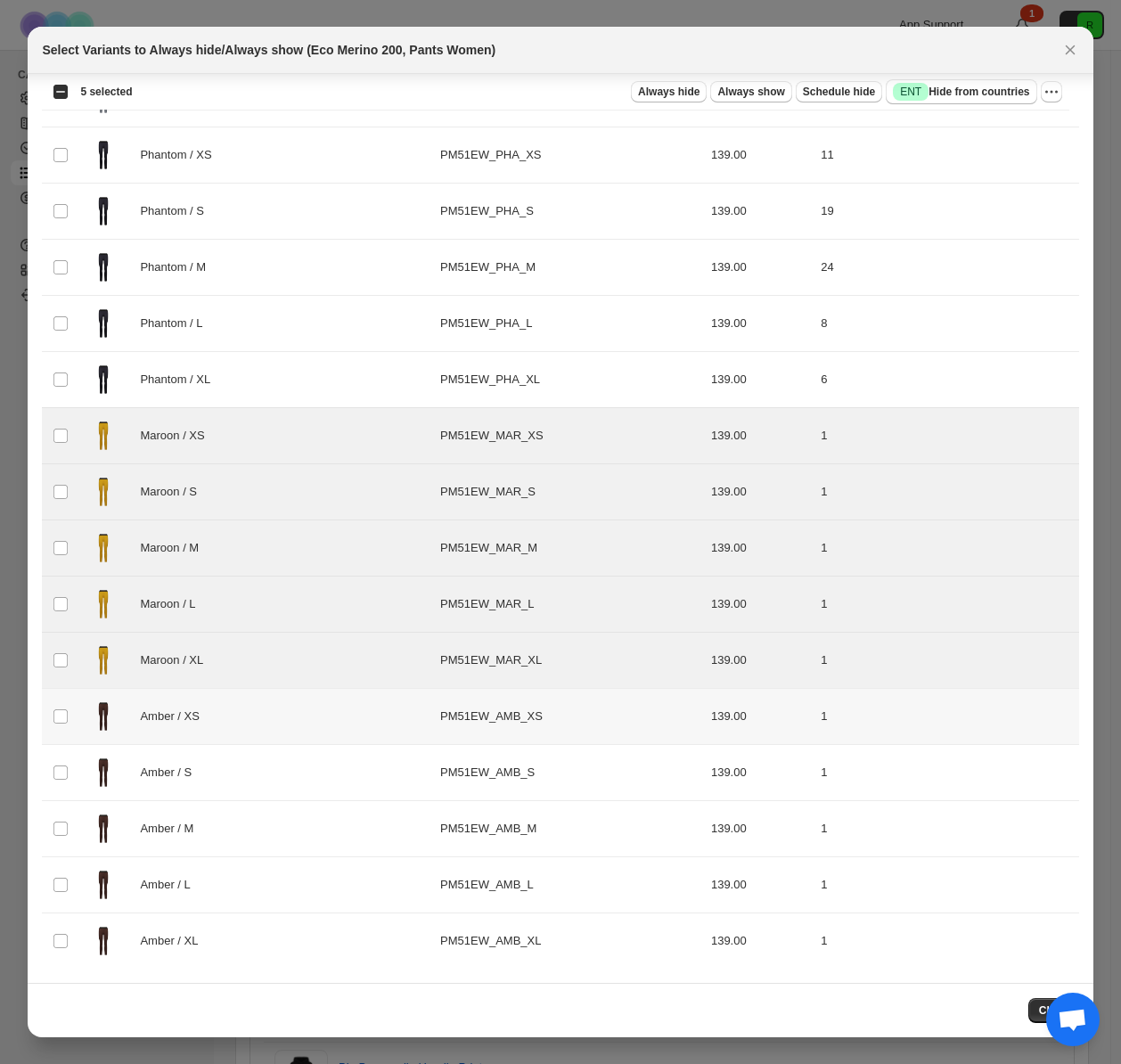
click at [63, 726] on td "Select product variant" at bounding box center [58, 717] width 34 height 56
click at [69, 796] on td "Select product variant" at bounding box center [58, 774] width 34 height 56
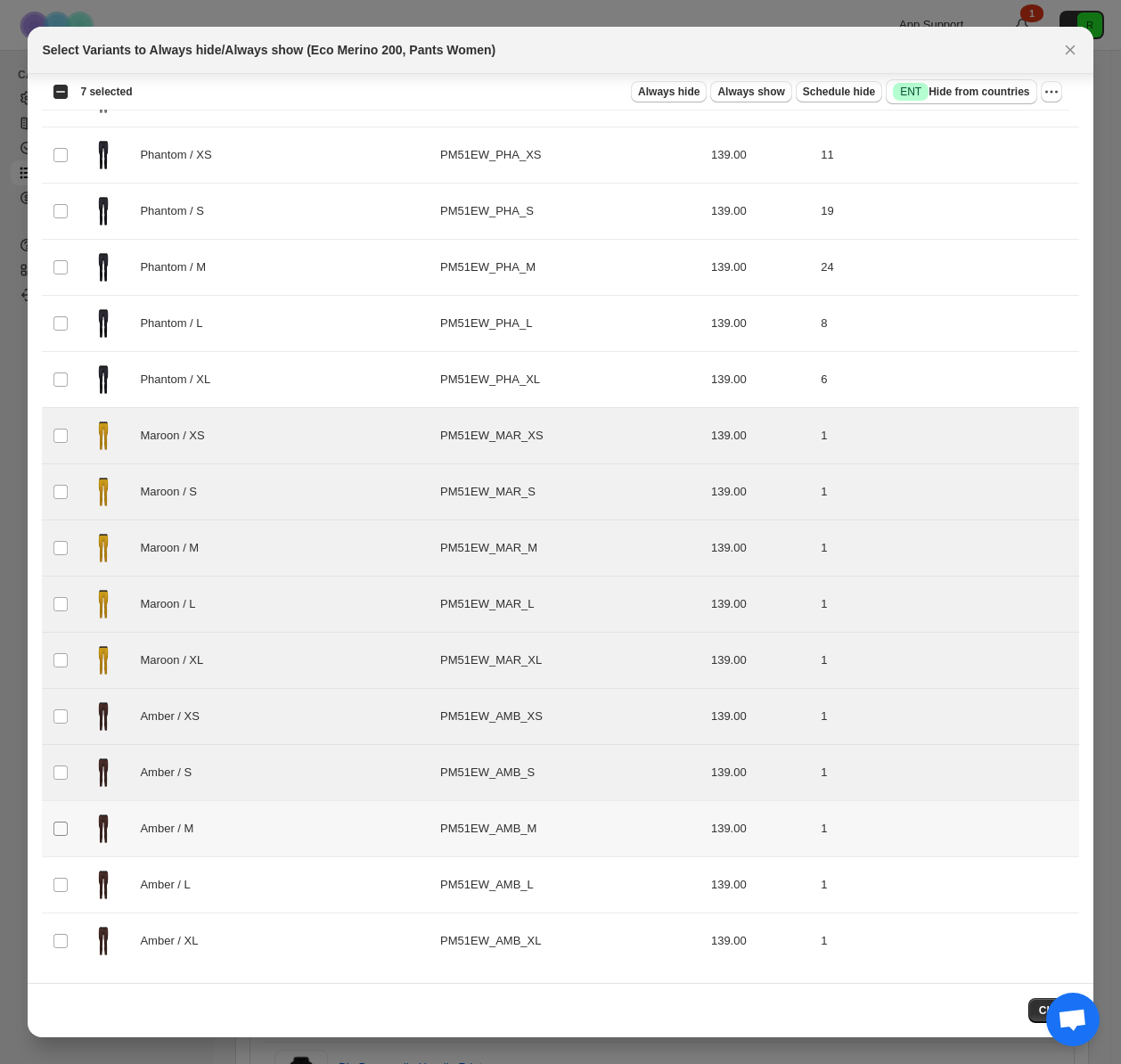
click at [67, 821] on span ":r5:" at bounding box center [60, 829] width 16 height 16
click at [63, 863] on td "Select product variant" at bounding box center [58, 886] width 34 height 56
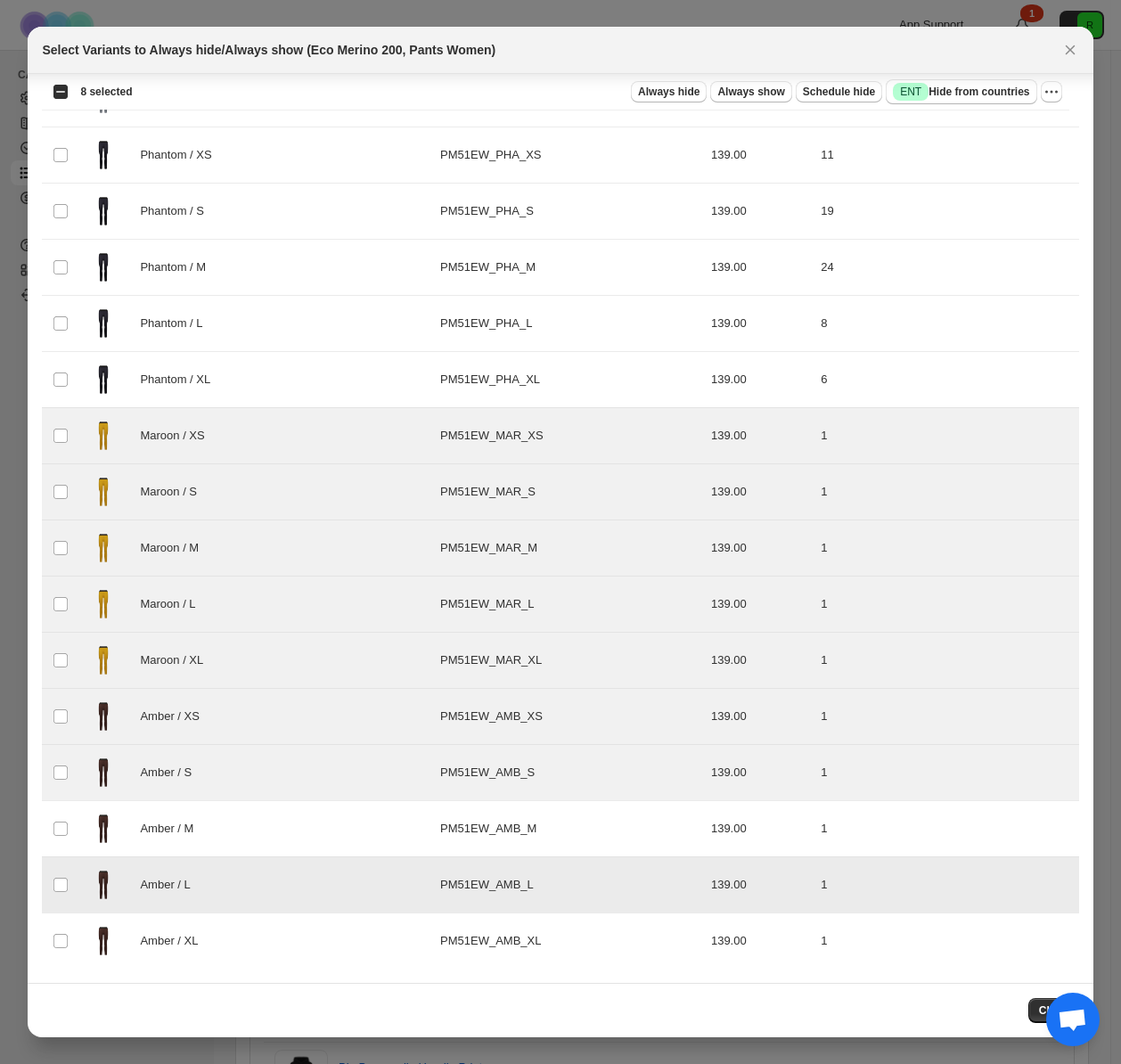
click at [62, 808] on td "Select product variant" at bounding box center [58, 830] width 34 height 56
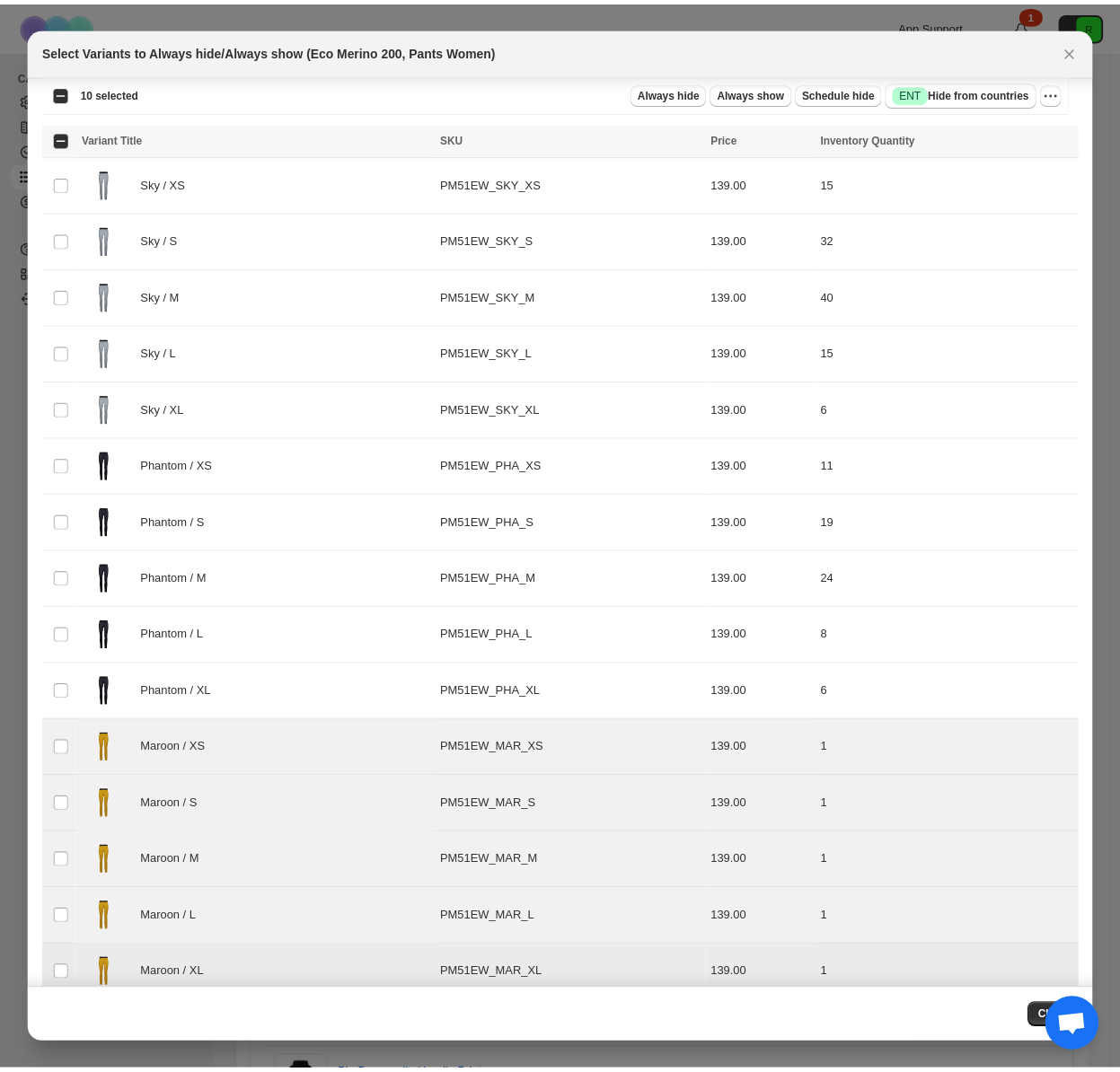
scroll to position [0, 0]
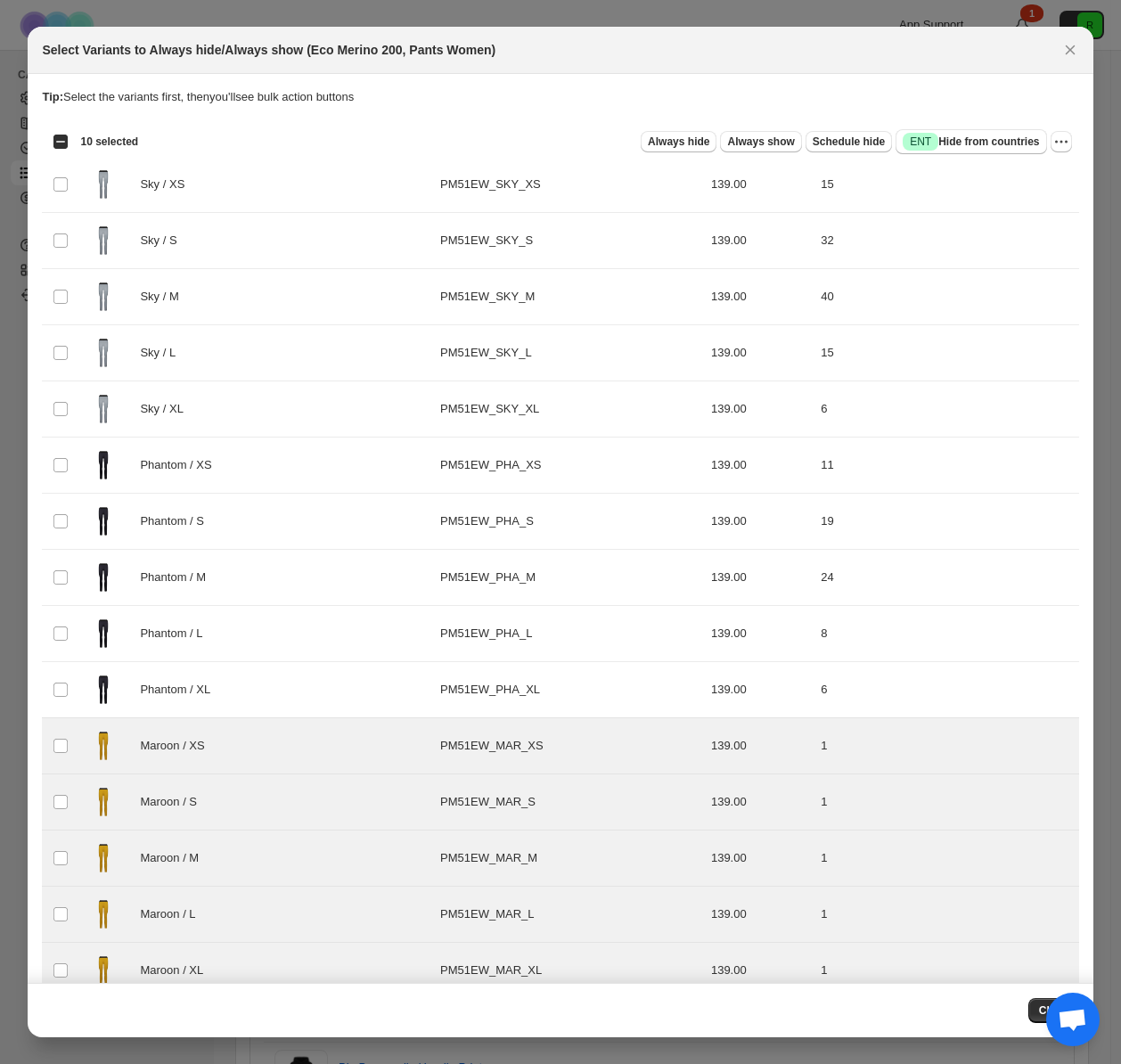
click at [1067, 139] on div "Select all 20 product variants 10 selected Always hide Always show Schedule hid…" at bounding box center [560, 141] width 1037 height 36
click at [1061, 139] on button "More actions" at bounding box center [1062, 141] width 21 height 21
click at [681, 140] on span "Always hide" at bounding box center [679, 141] width 62 height 15
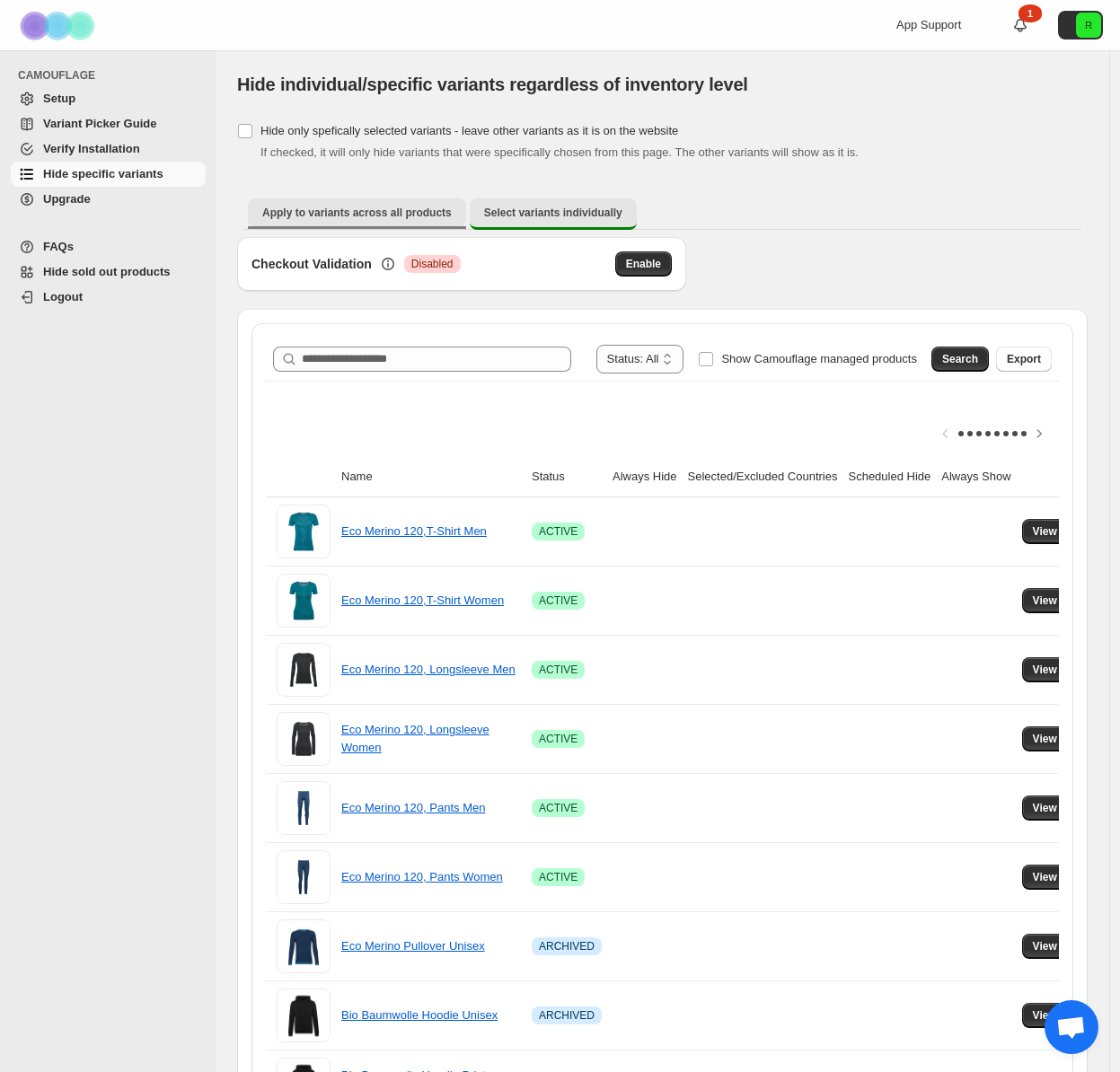
click at [374, 214] on span "Apply to variants across all products" at bounding box center [357, 213] width 189 height 15
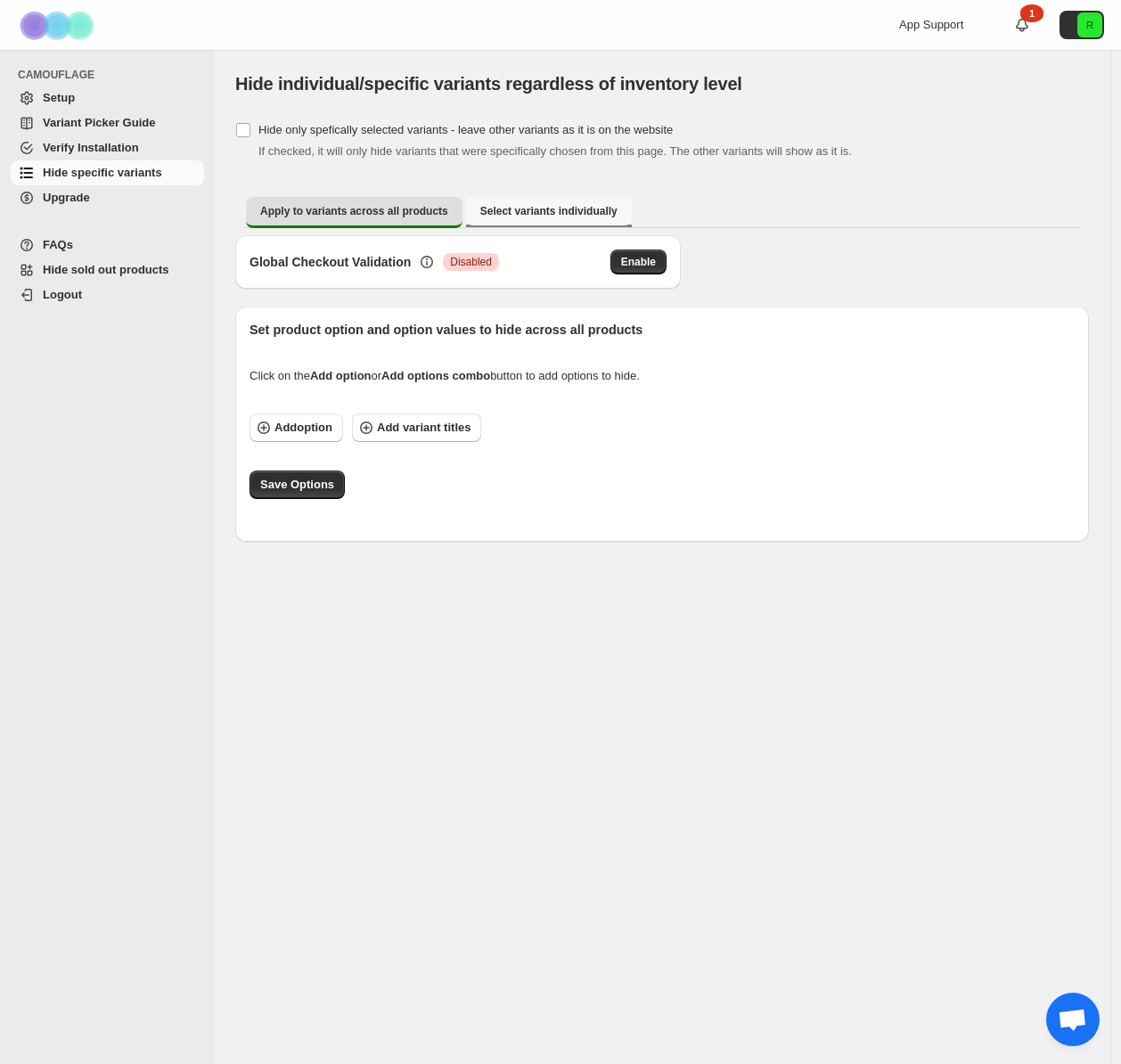
click at [540, 206] on span "Select variants individually" at bounding box center [549, 211] width 137 height 15
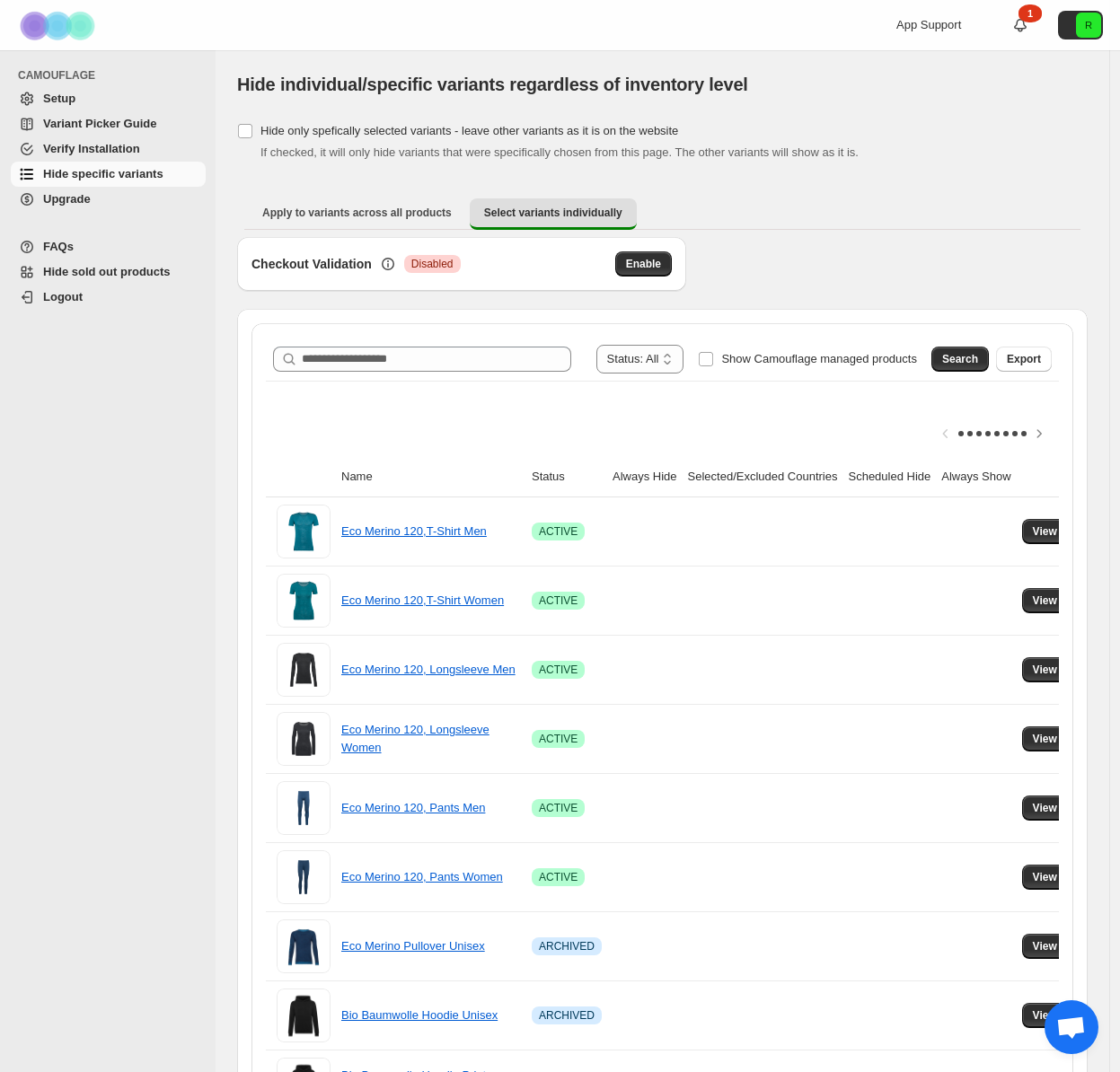
click at [97, 246] on span "FAQs" at bounding box center [122, 247] width 159 height 18
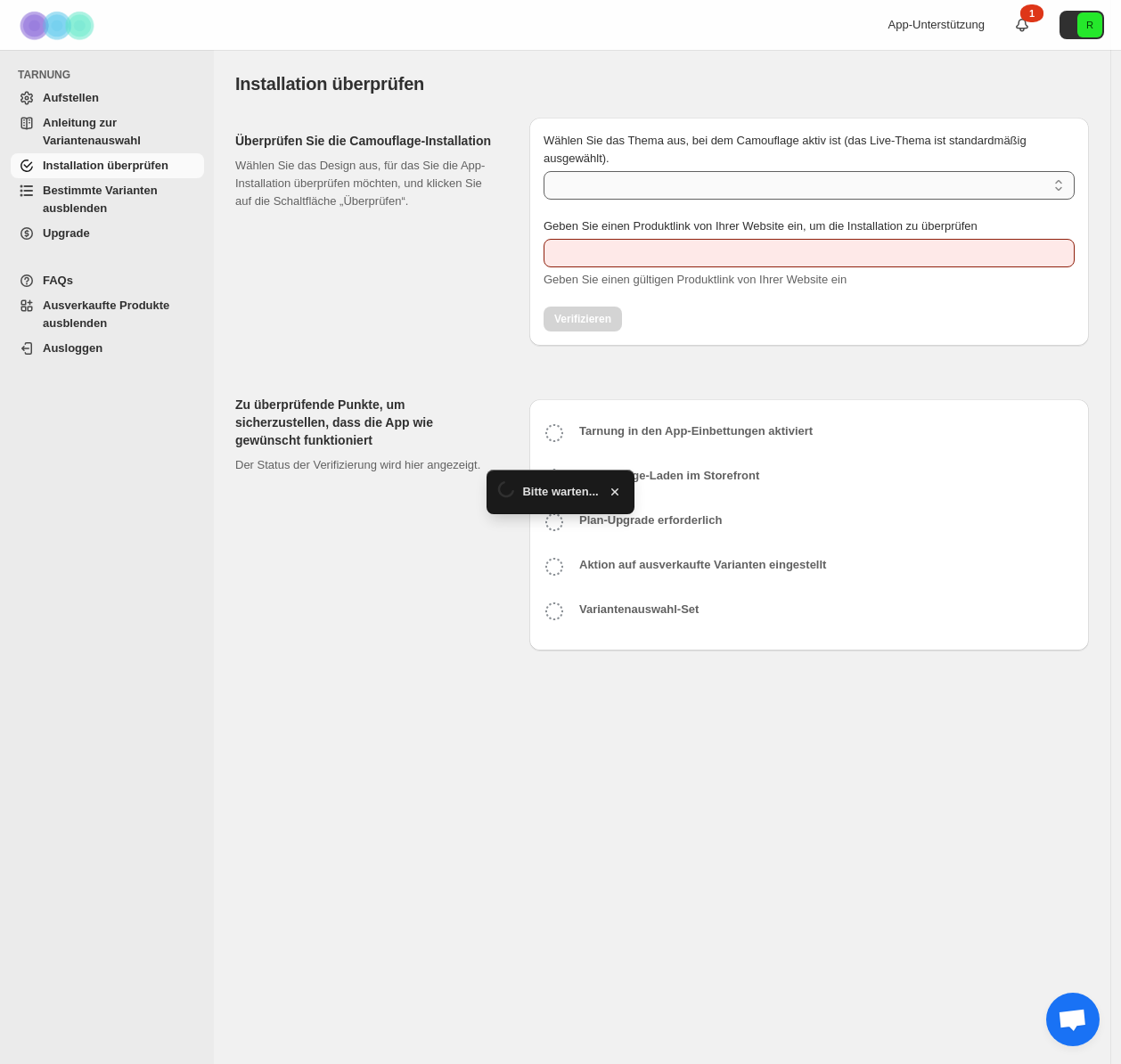
type input "**********"
select select "**********"
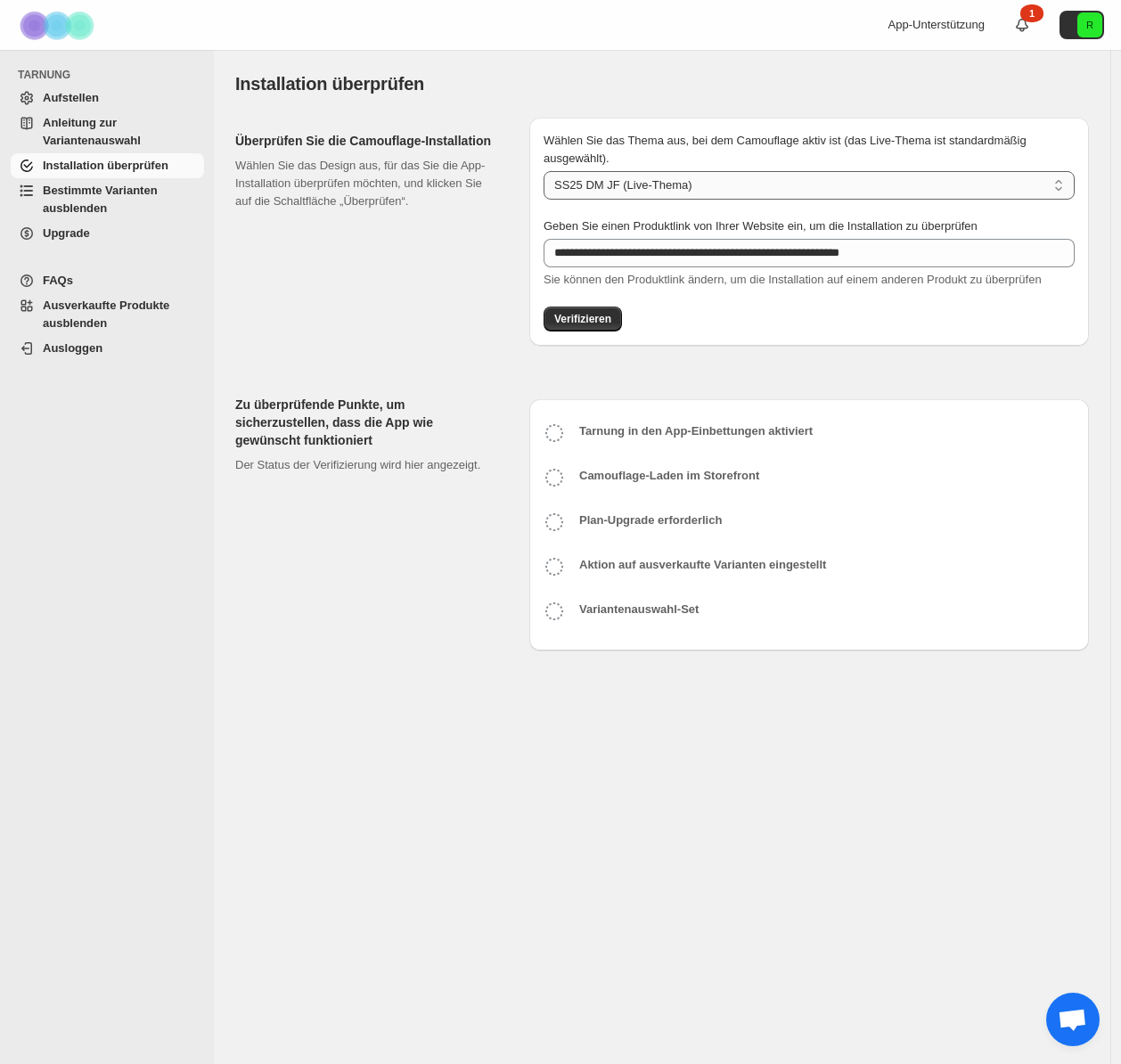
click at [760, 186] on select "**********" at bounding box center [809, 185] width 531 height 28
click at [1011, 23] on div "App-Unterstützung 1 R" at bounding box center [1000, 25] width 223 height 50
click at [1015, 22] on icon at bounding box center [1022, 25] width 17 height 17
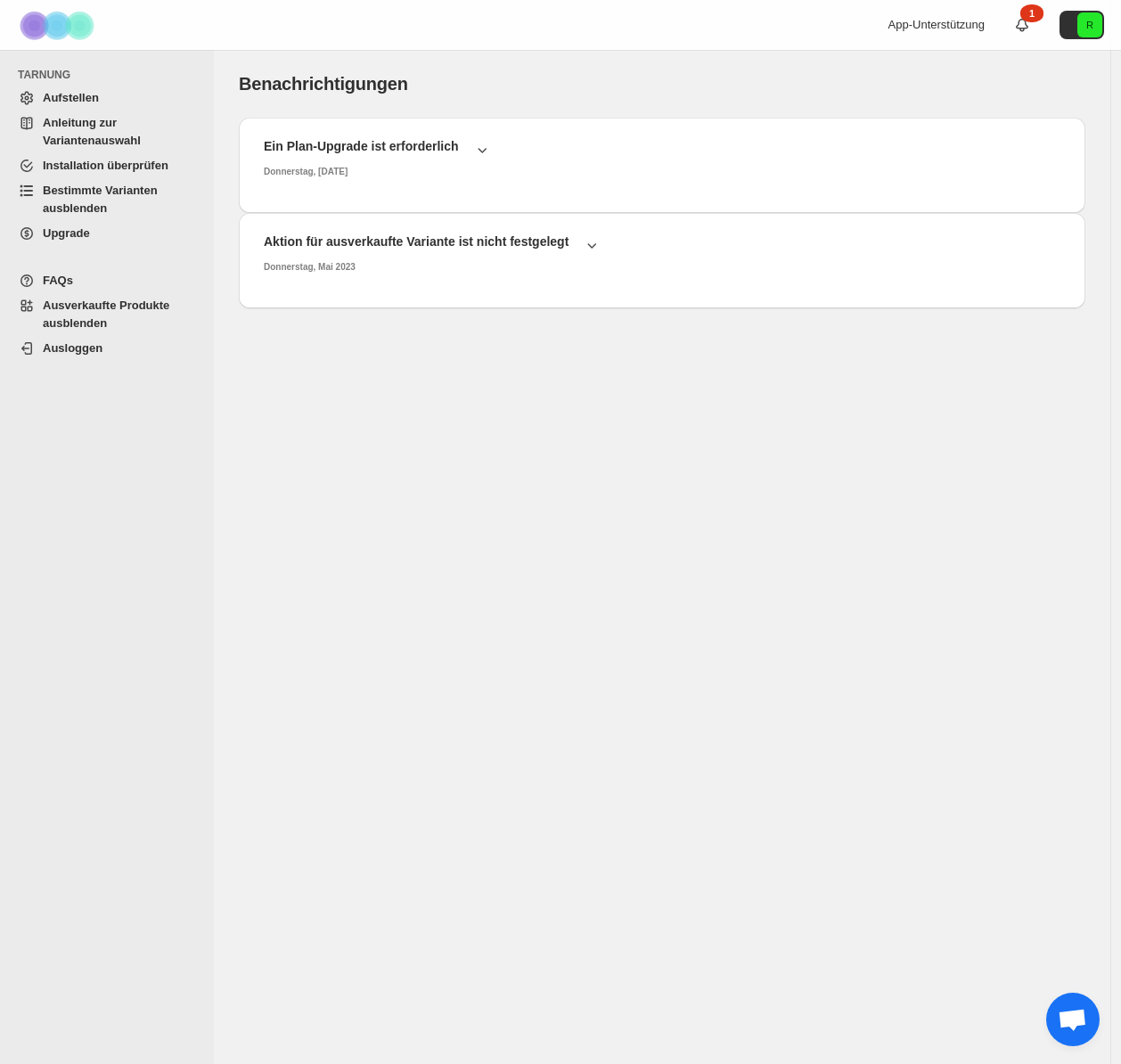
click at [116, 201] on span "Bestimmte Varianten ausblenden" at bounding box center [121, 199] width 158 height 36
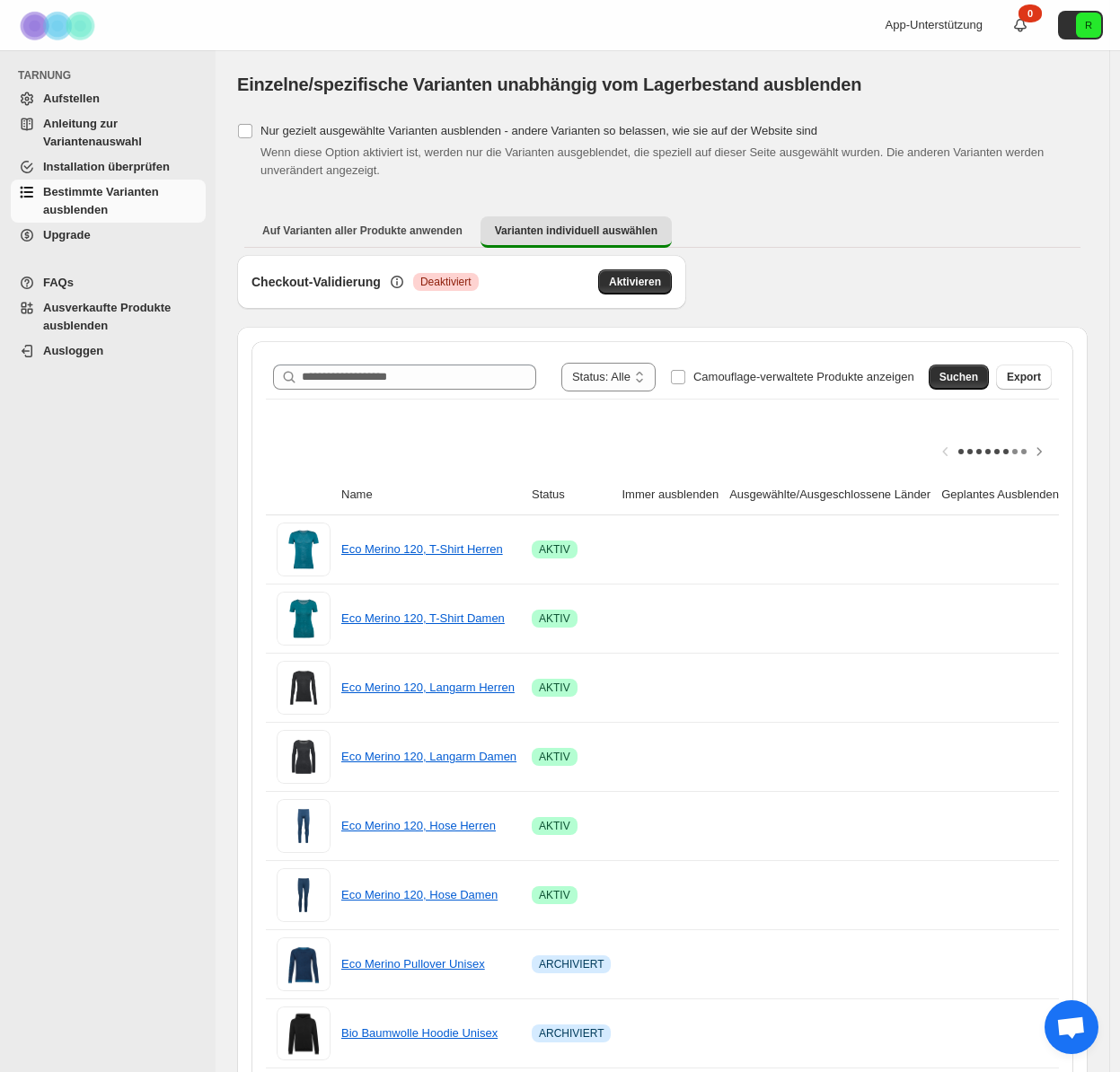
click at [94, 95] on font "Aufstellen" at bounding box center [71, 99] width 57 height 14
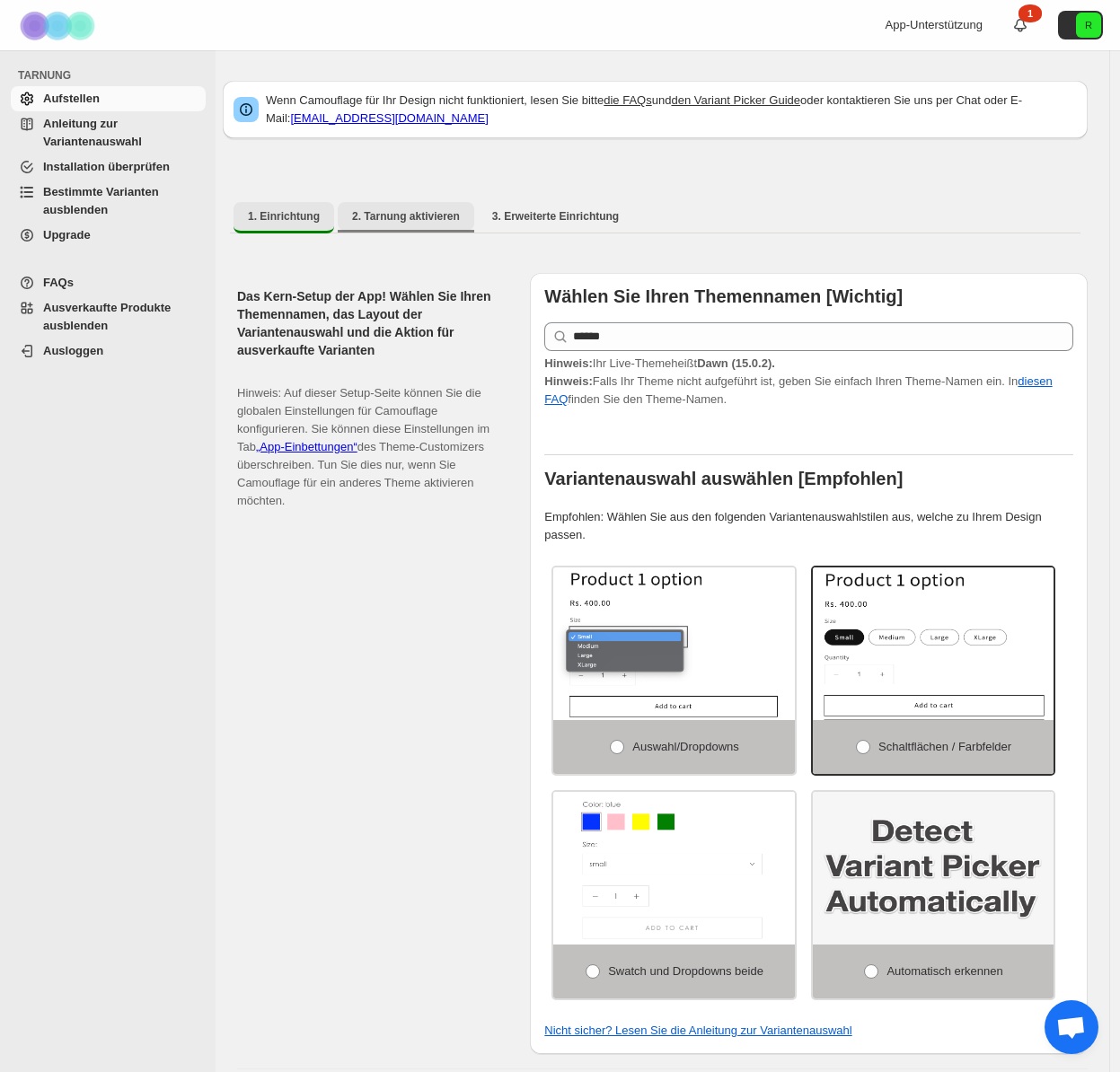
click at [416, 217] on font "2. Tarnung aktivieren" at bounding box center [406, 216] width 107 height 13
select select "**********"
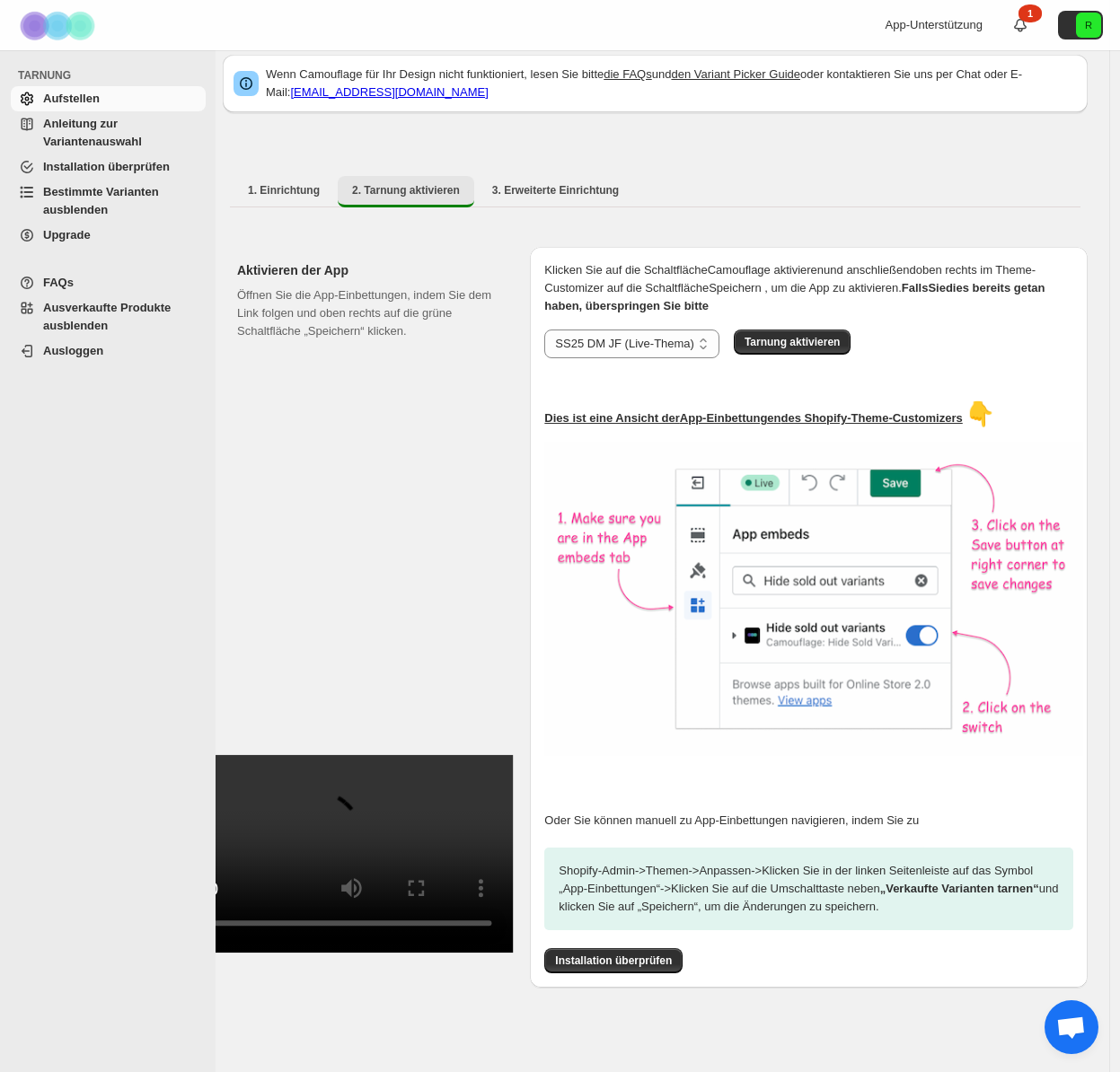
scroll to position [37, 0]
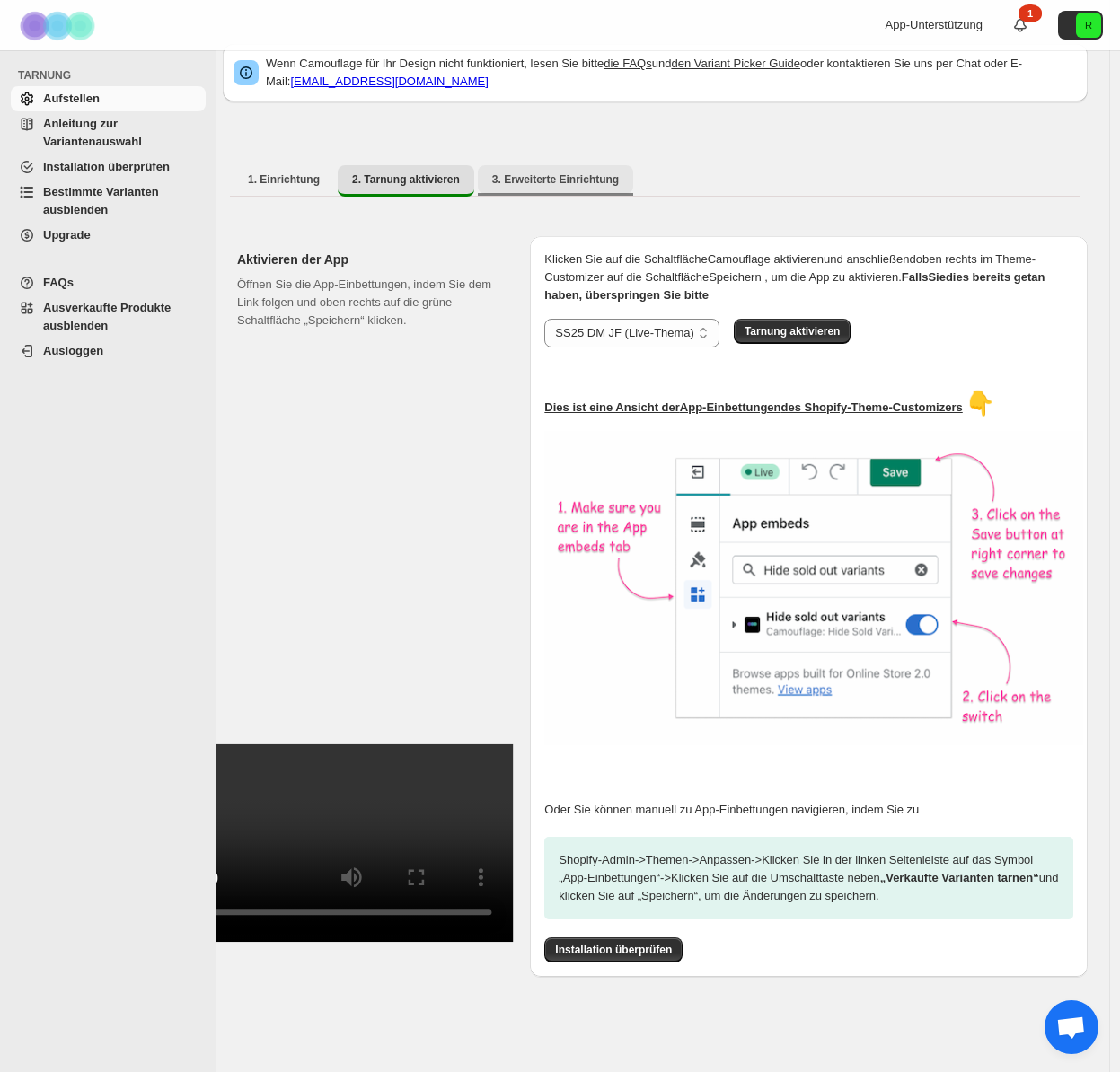
click at [546, 175] on font "3. Erweiterte Einrichtung" at bounding box center [556, 179] width 127 height 13
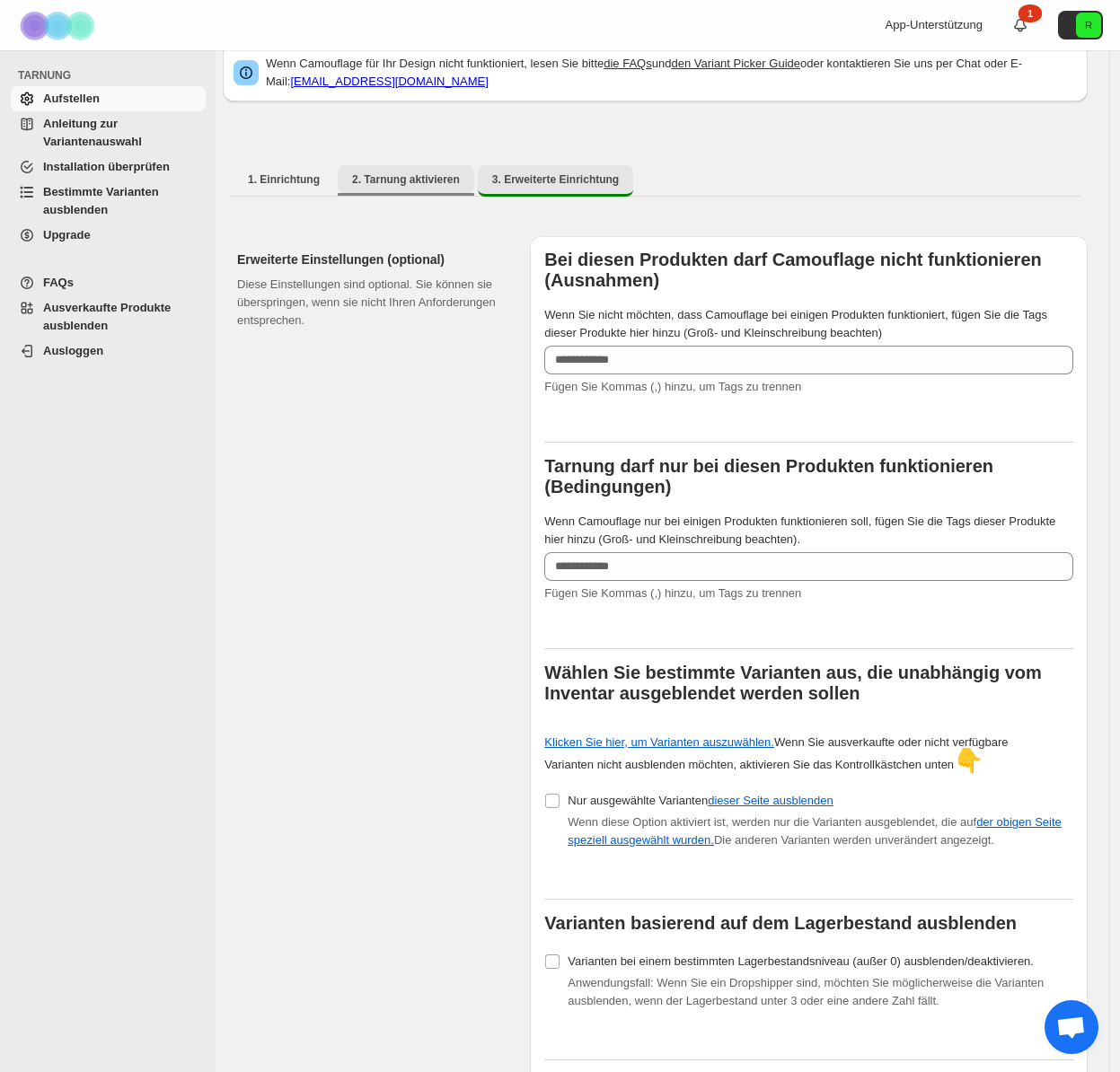
click at [385, 184] on font "2. Tarnung aktivieren" at bounding box center [406, 179] width 107 height 13
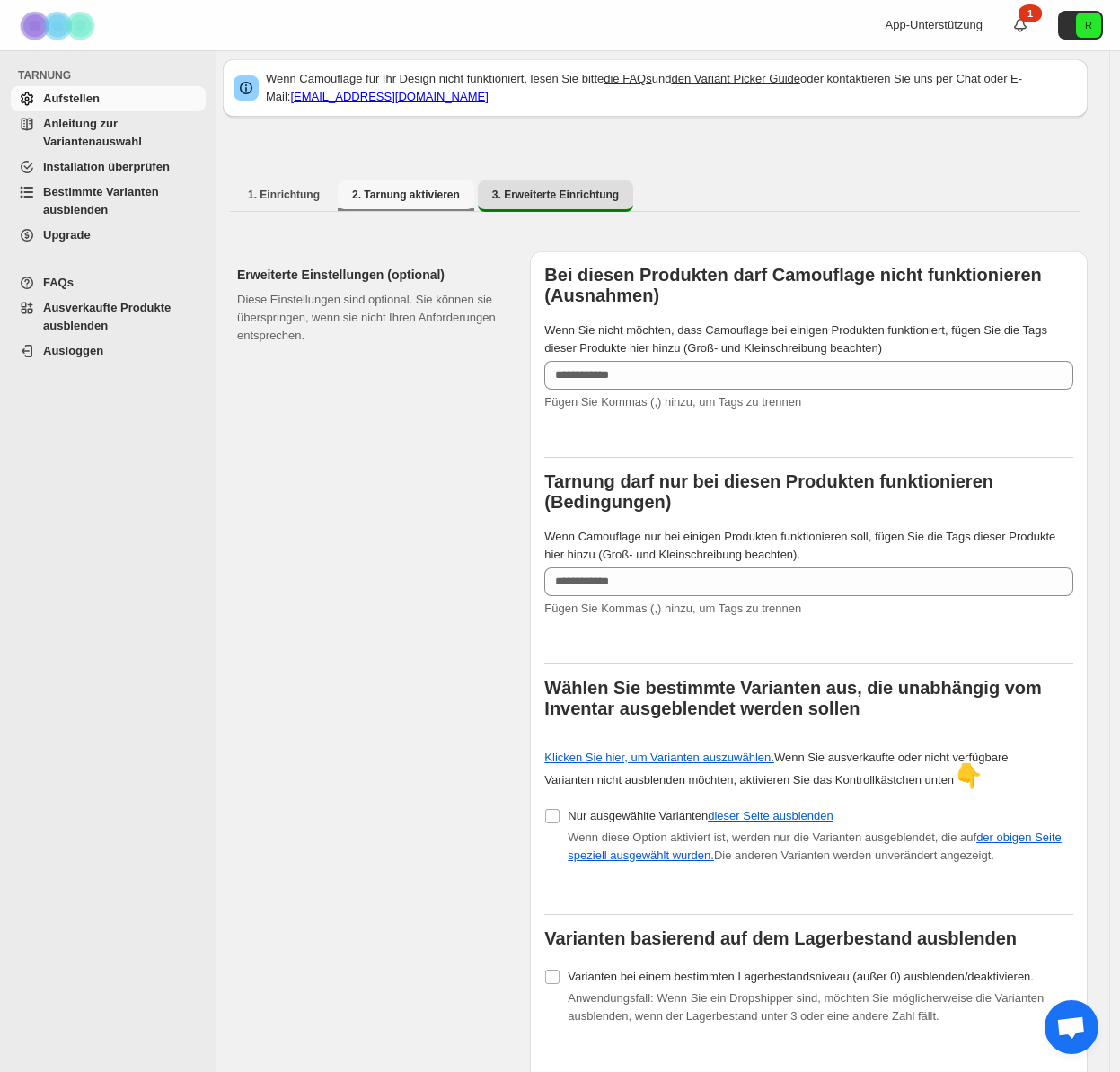
select select "**********"
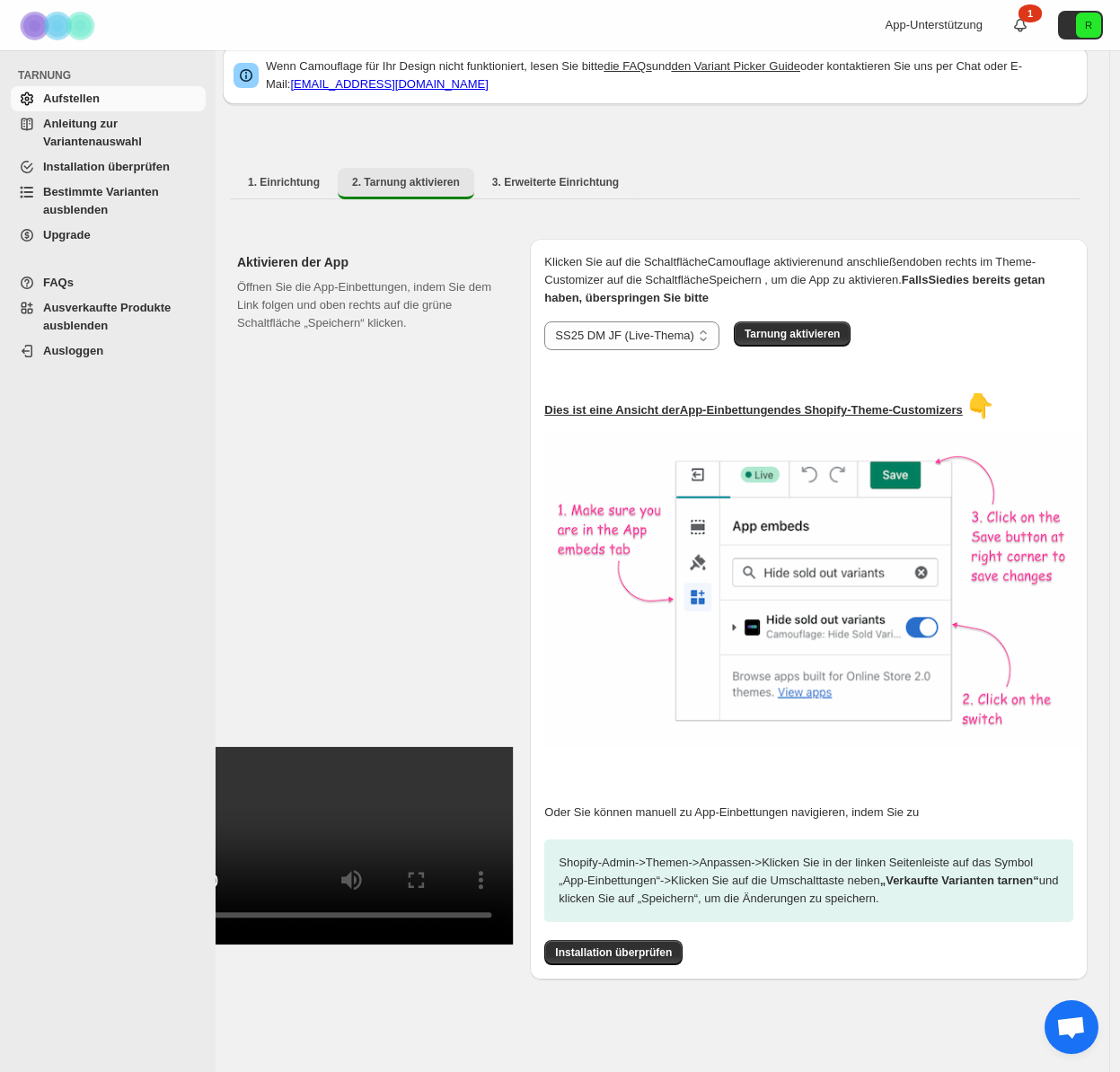
scroll to position [37, 0]
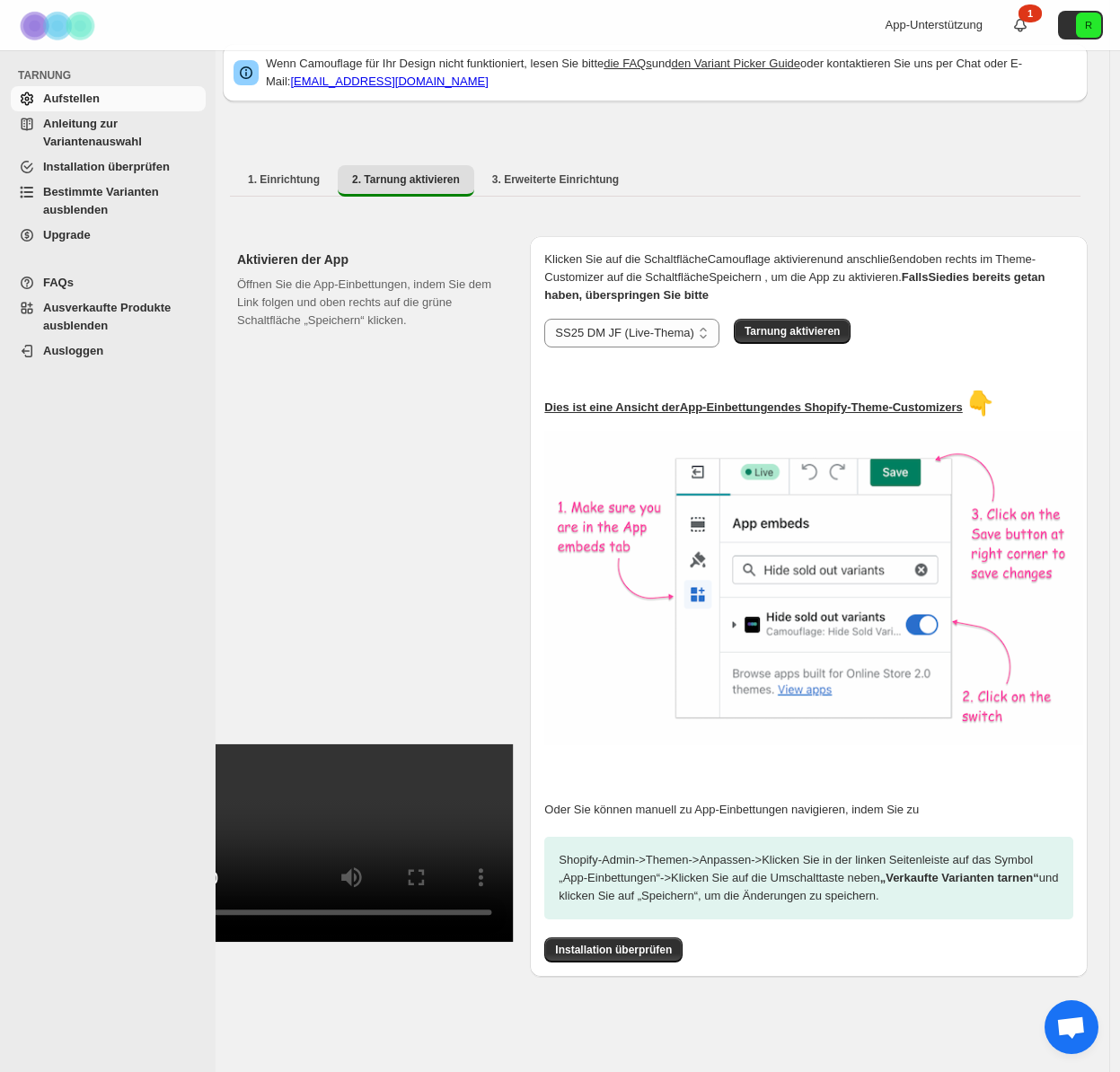
click at [98, 320] on font "Ausverkaufte Produkte ausblenden" at bounding box center [106, 316] width 128 height 31
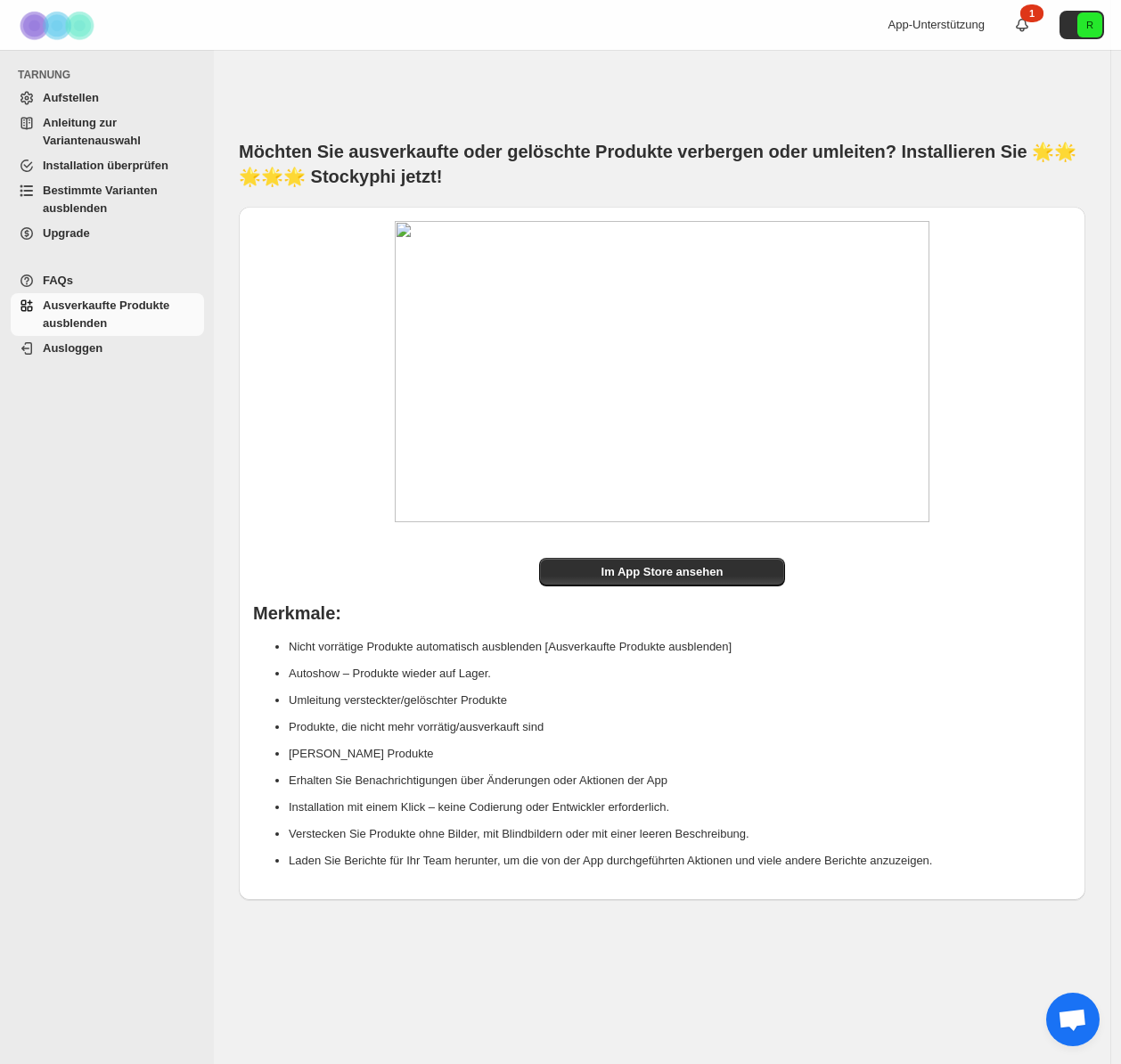
click at [76, 203] on font "Bestimmte Varianten ausblenden" at bounding box center [100, 199] width 115 height 31
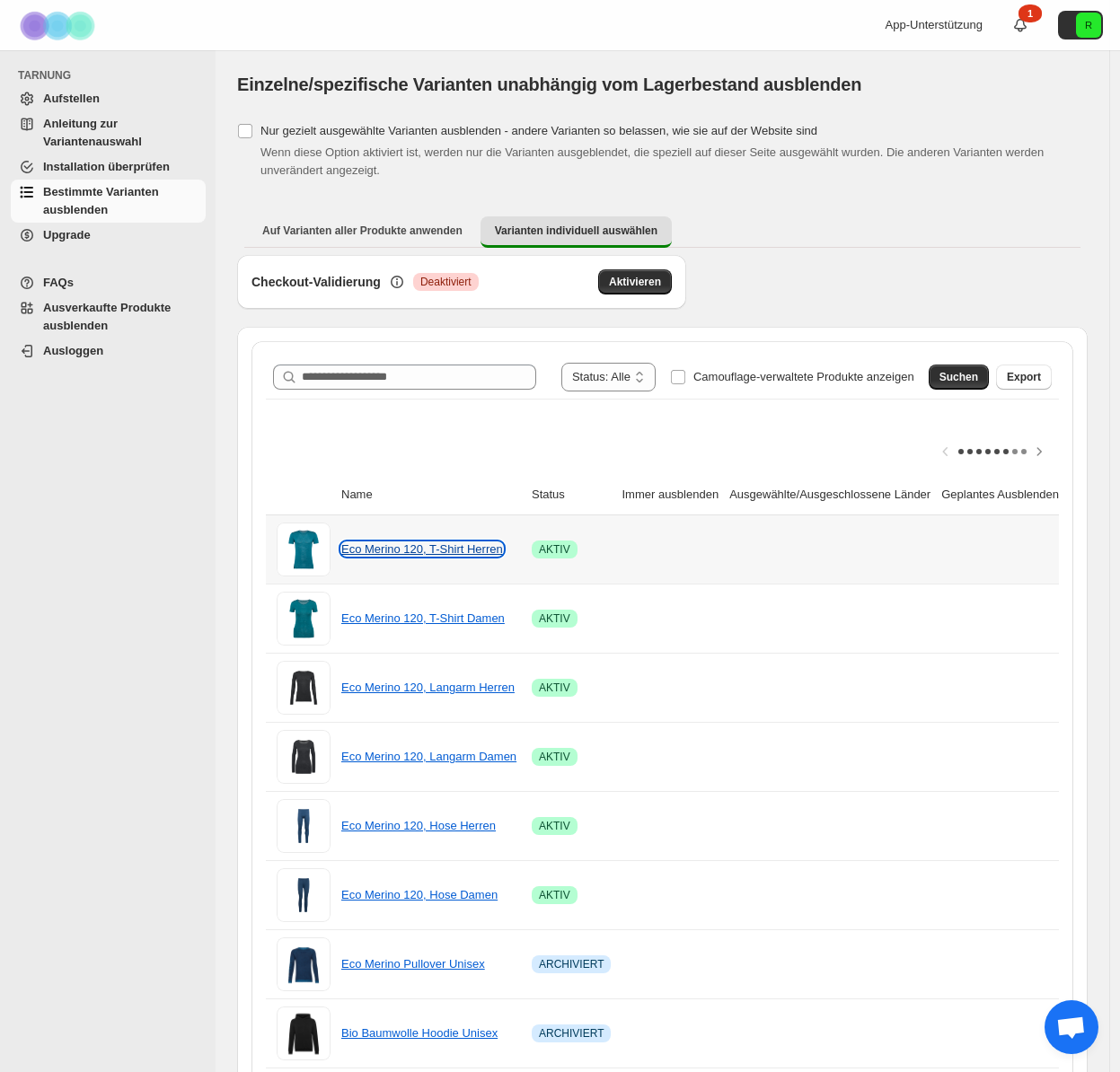
click at [414, 547] on font "Eco Merino 120, T-Shirt Herren" at bounding box center [422, 549] width 162 height 14
click at [623, 554] on td at bounding box center [670, 550] width 107 height 68
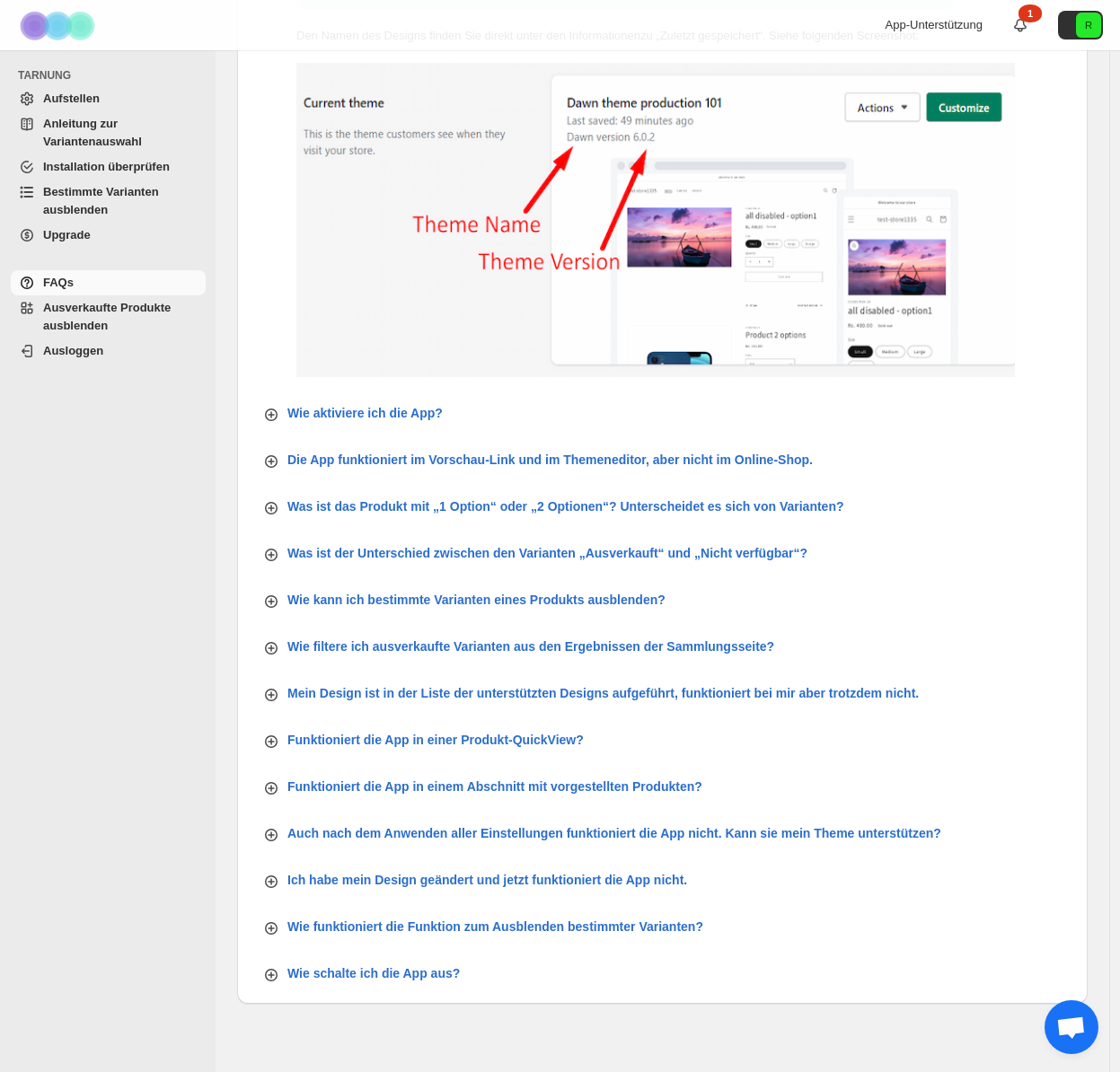
scroll to position [310, 0]
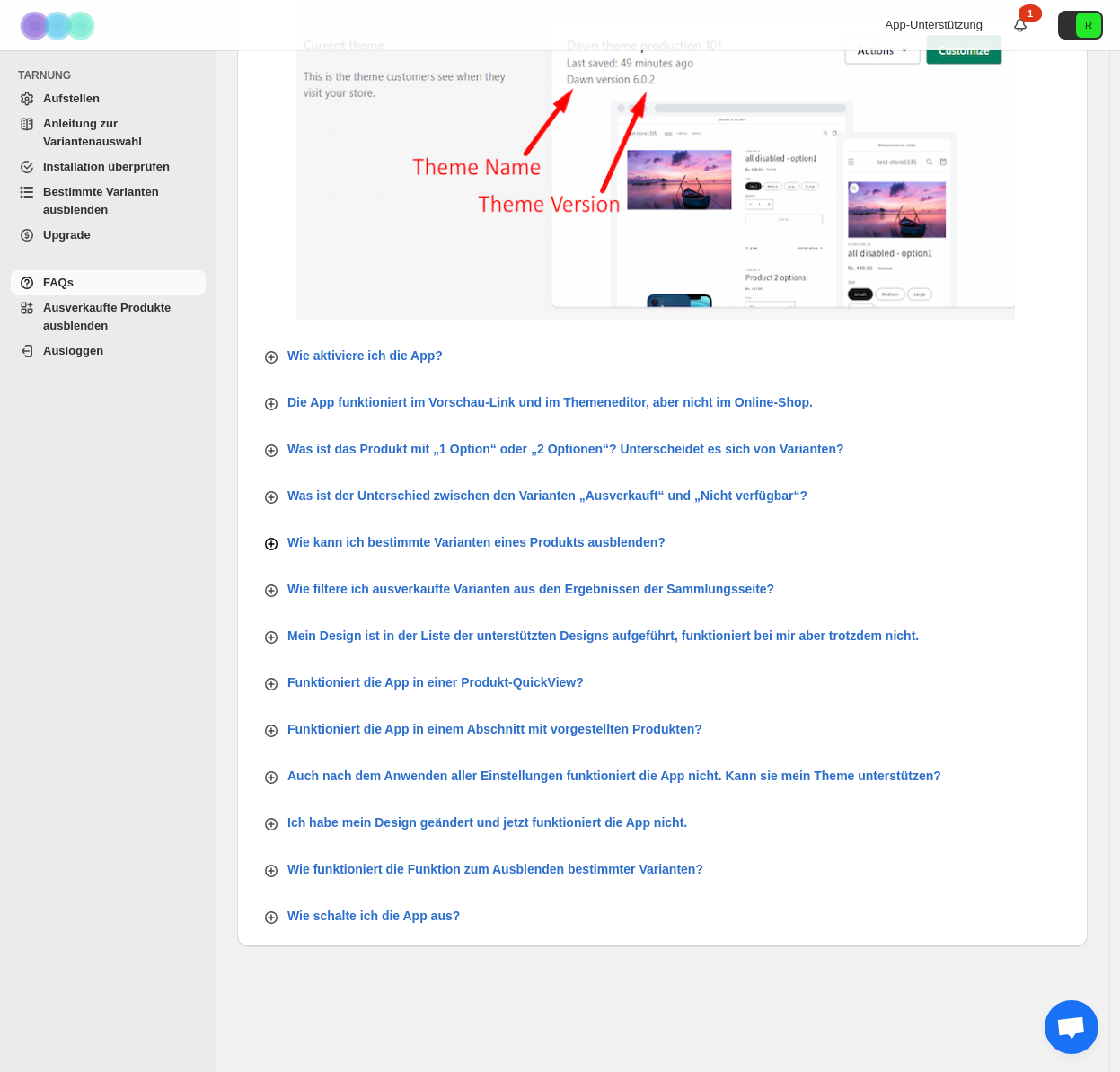
click at [507, 539] on font "Wie kann ich bestimmte Varianten eines Produkts ausblenden?" at bounding box center [477, 542] width 379 height 15
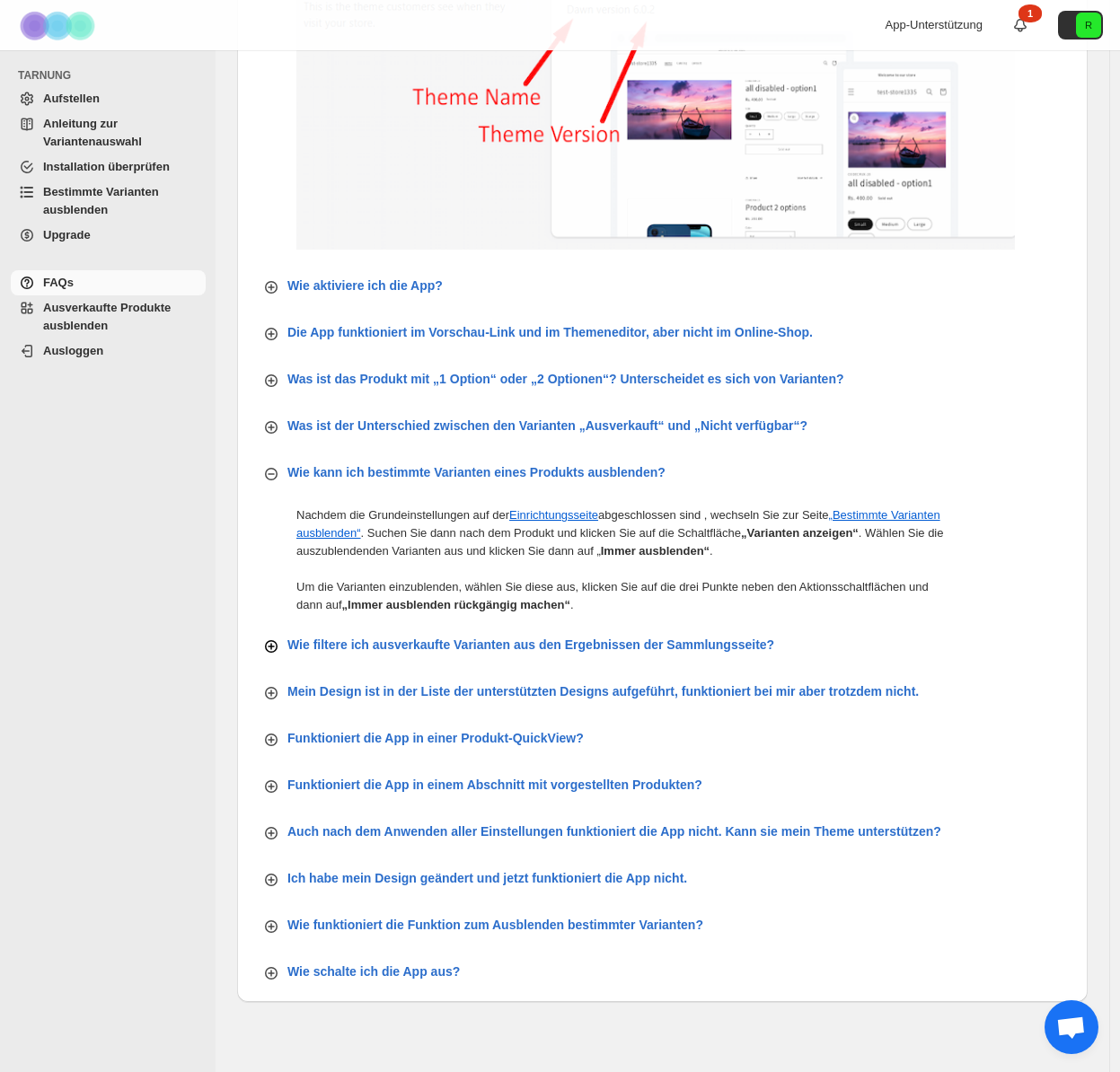
scroll to position [436, 0]
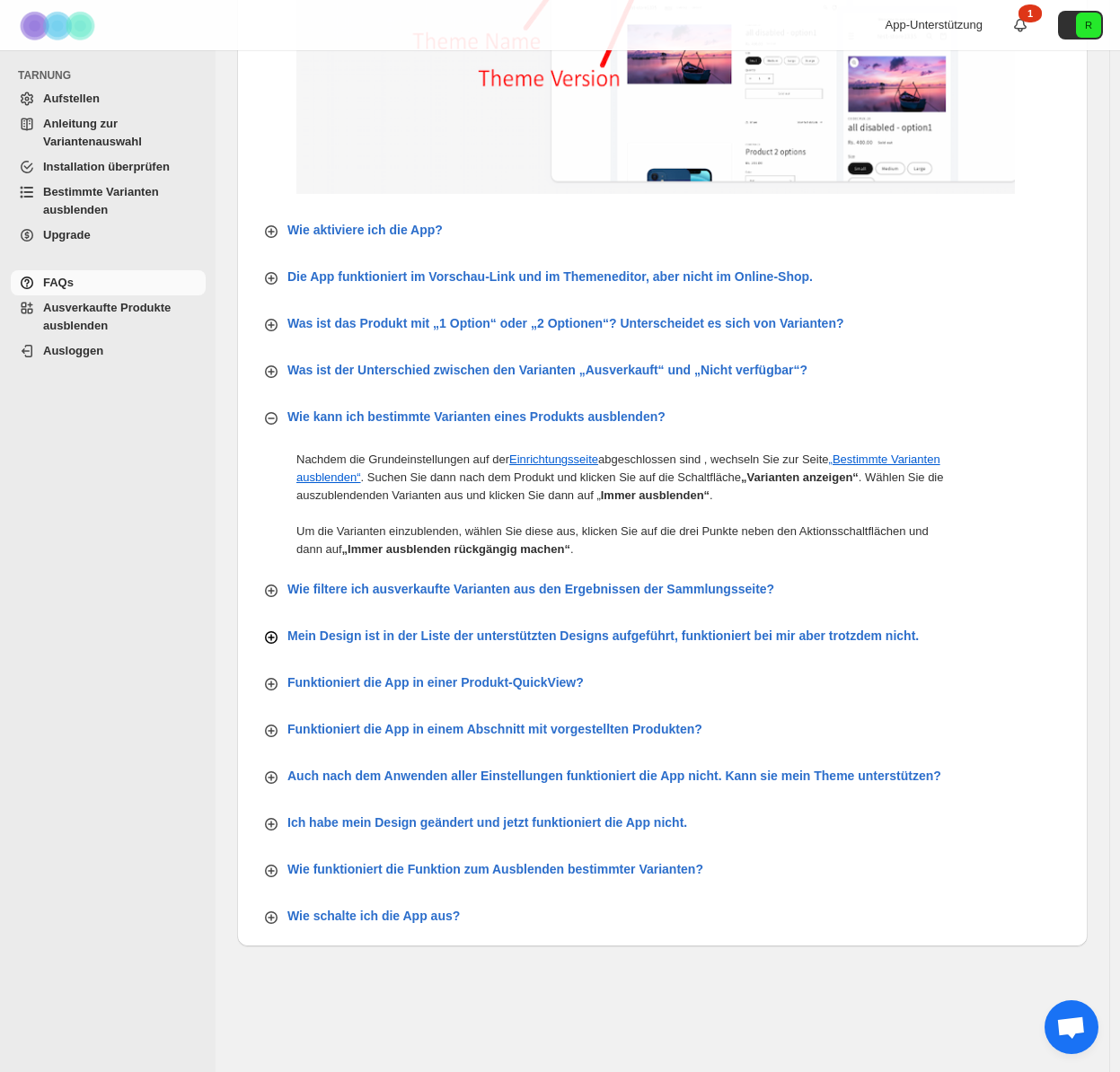
click at [456, 635] on font "Mein Design ist in der Liste der unterstützten Designs aufgeführt, funktioniert…" at bounding box center [603, 636] width 631 height 15
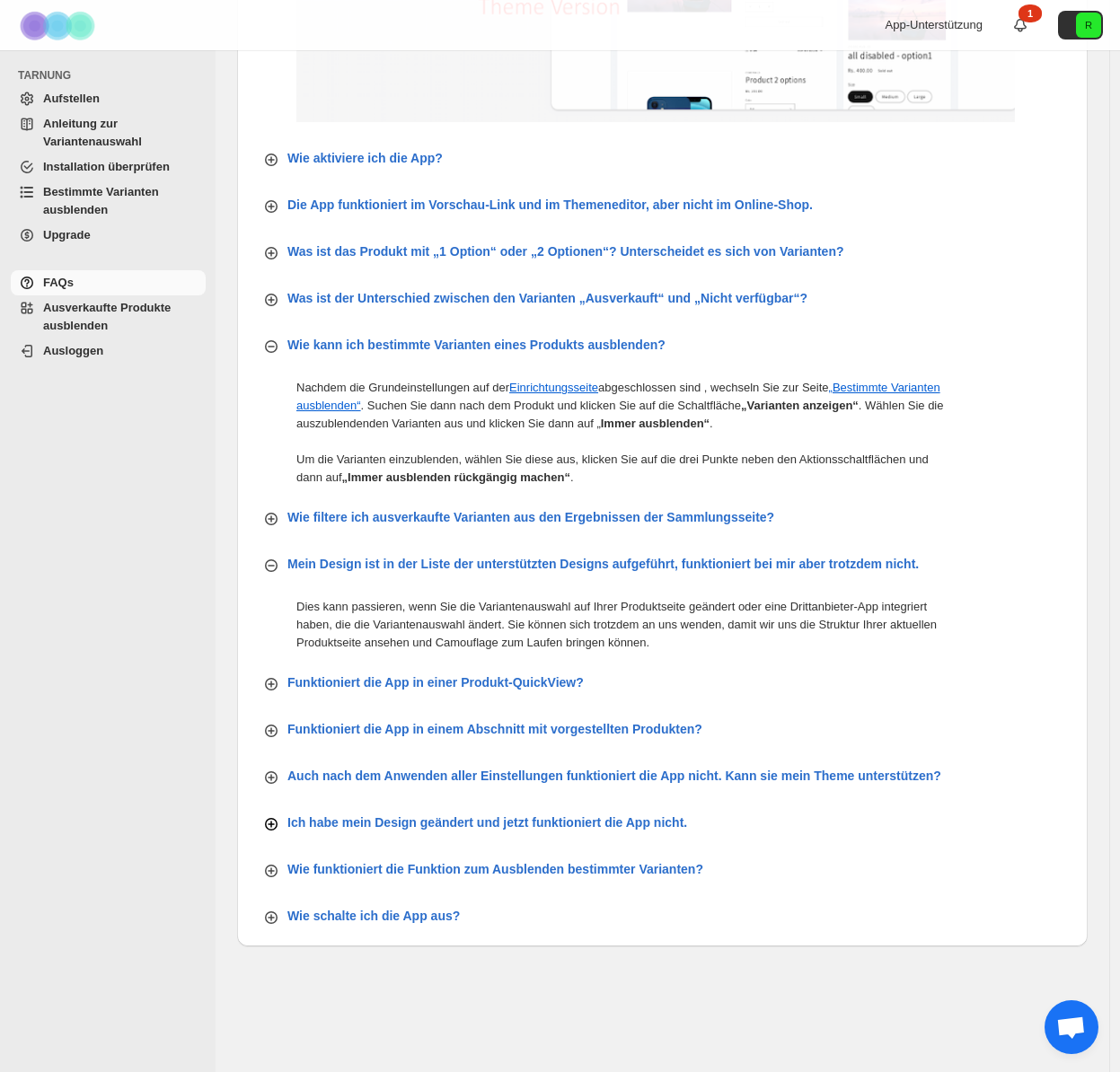
scroll to position [507, 0]
click at [481, 873] on font "Wie funktioniert die Funktion zum Ausblenden bestimmter Varianten?" at bounding box center [496, 869] width 416 height 15
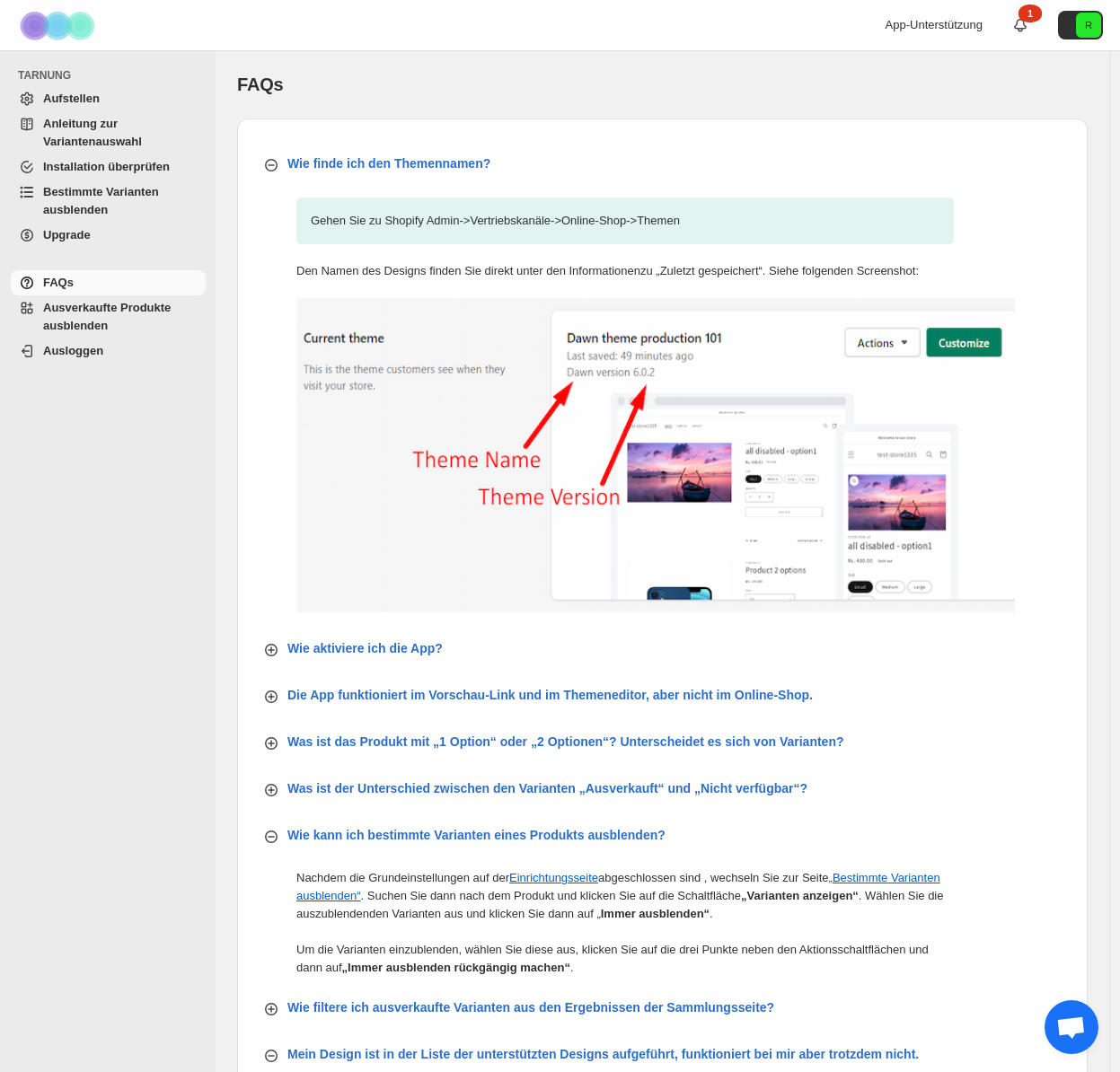
click at [78, 135] on font "Anleitung zur Variantenauswahl" at bounding box center [92, 133] width 99 height 31
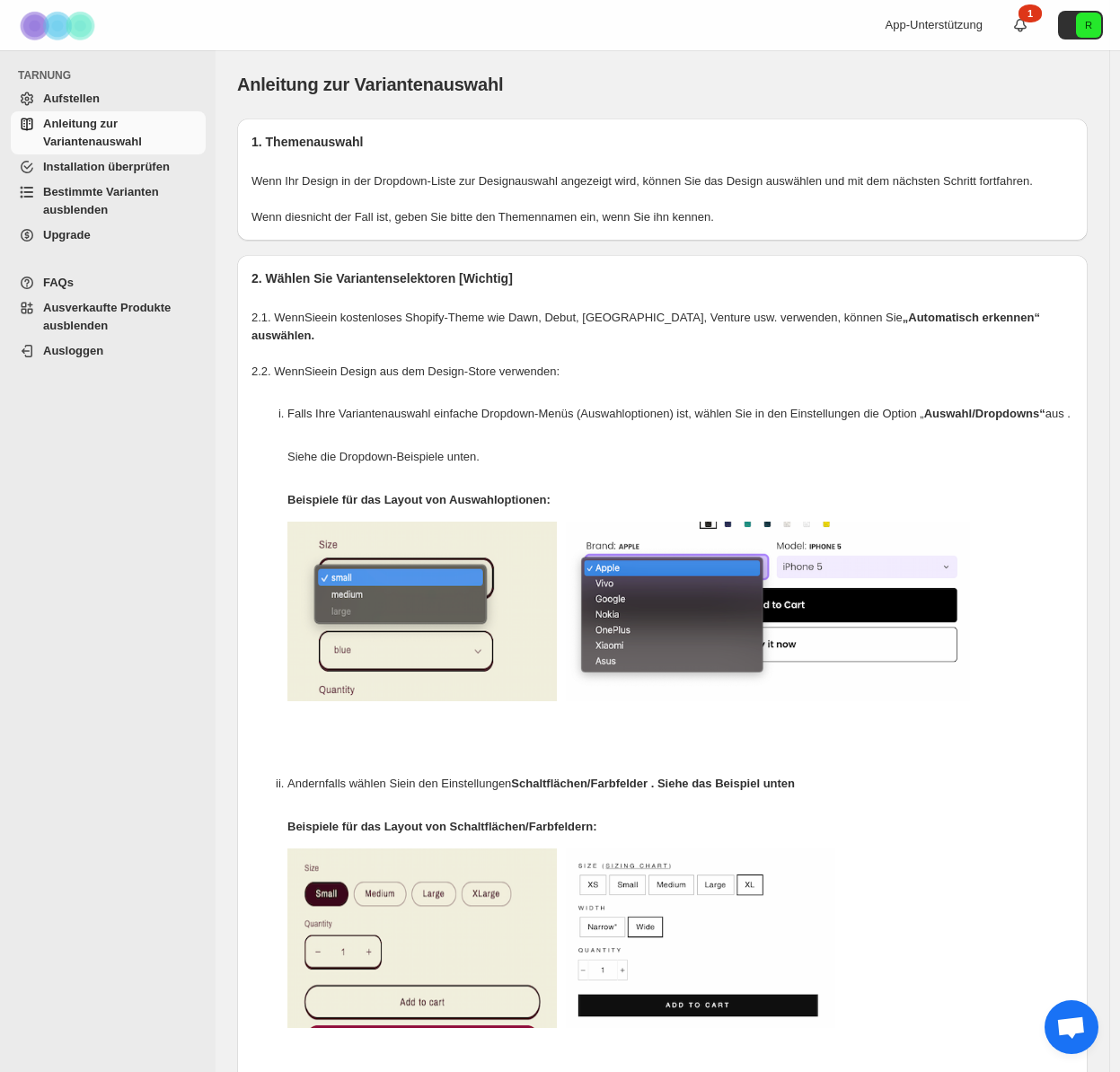
click at [85, 184] on span "Bestimmte Varianten ausblenden" at bounding box center [122, 201] width 159 height 36
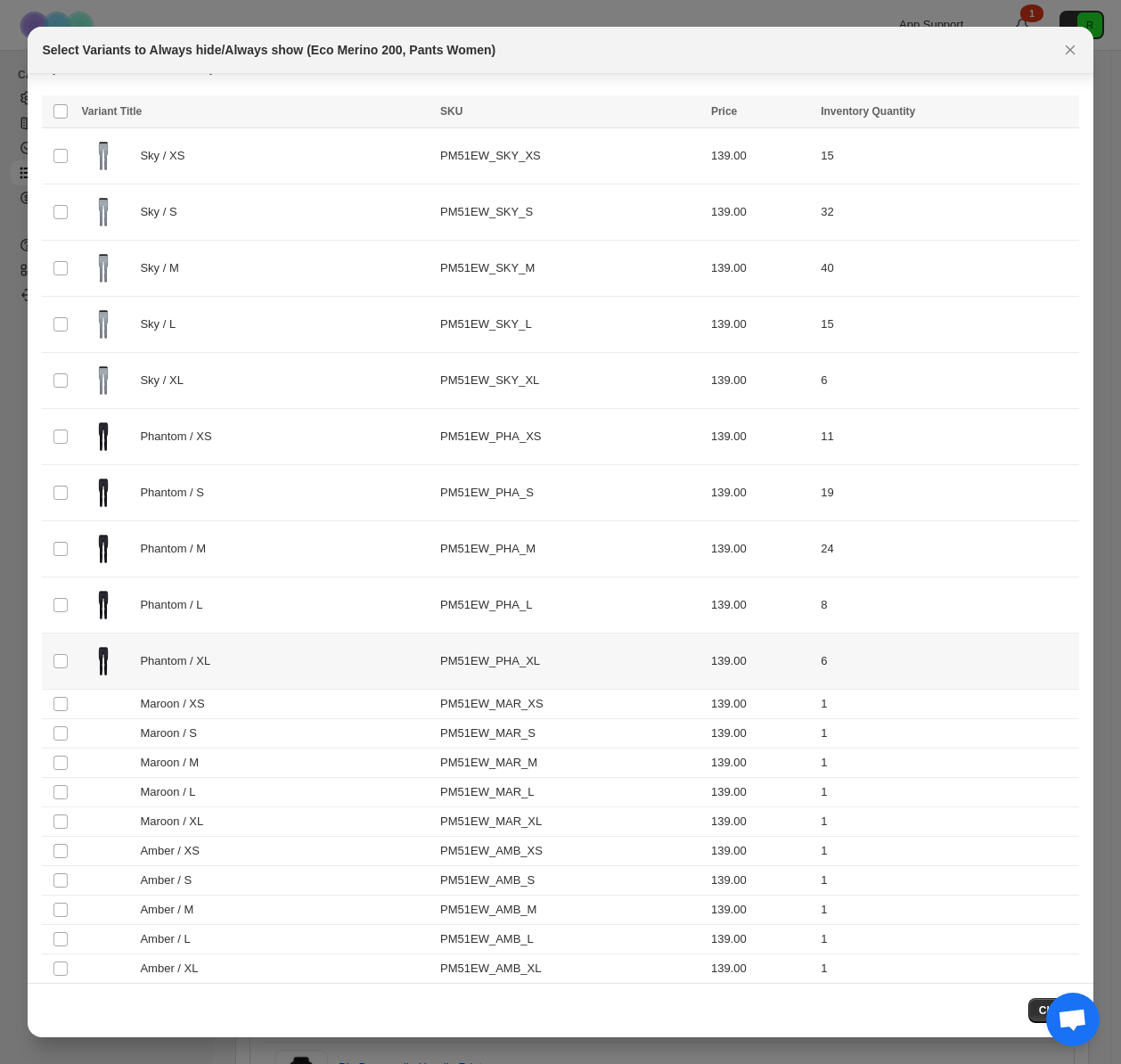
scroll to position [43, 0]
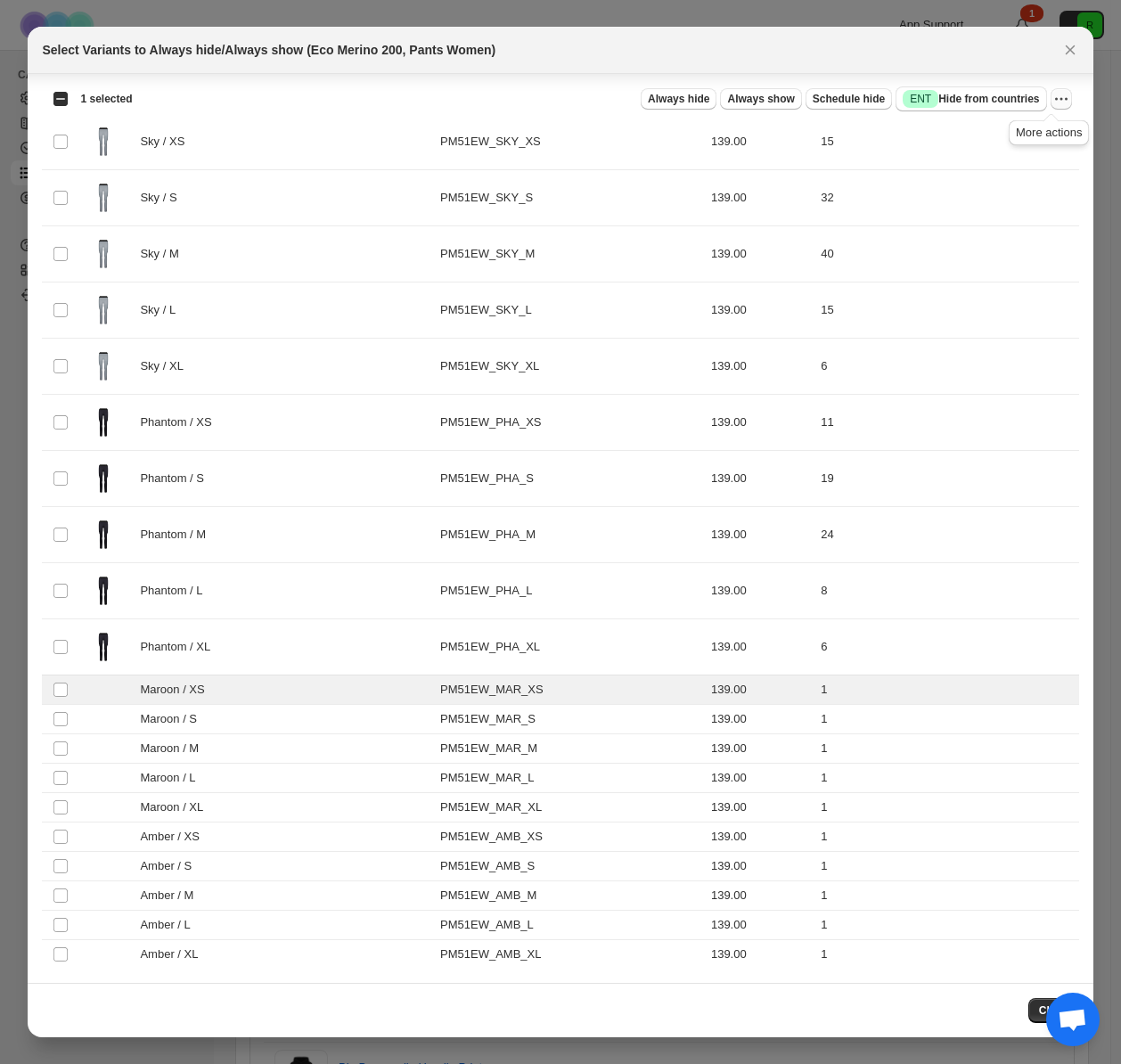
click at [1051, 101] on button "More actions" at bounding box center [1062, 99] width 21 height 21
click at [1055, 98] on icon "More actions" at bounding box center [1056, 99] width 3 height 3
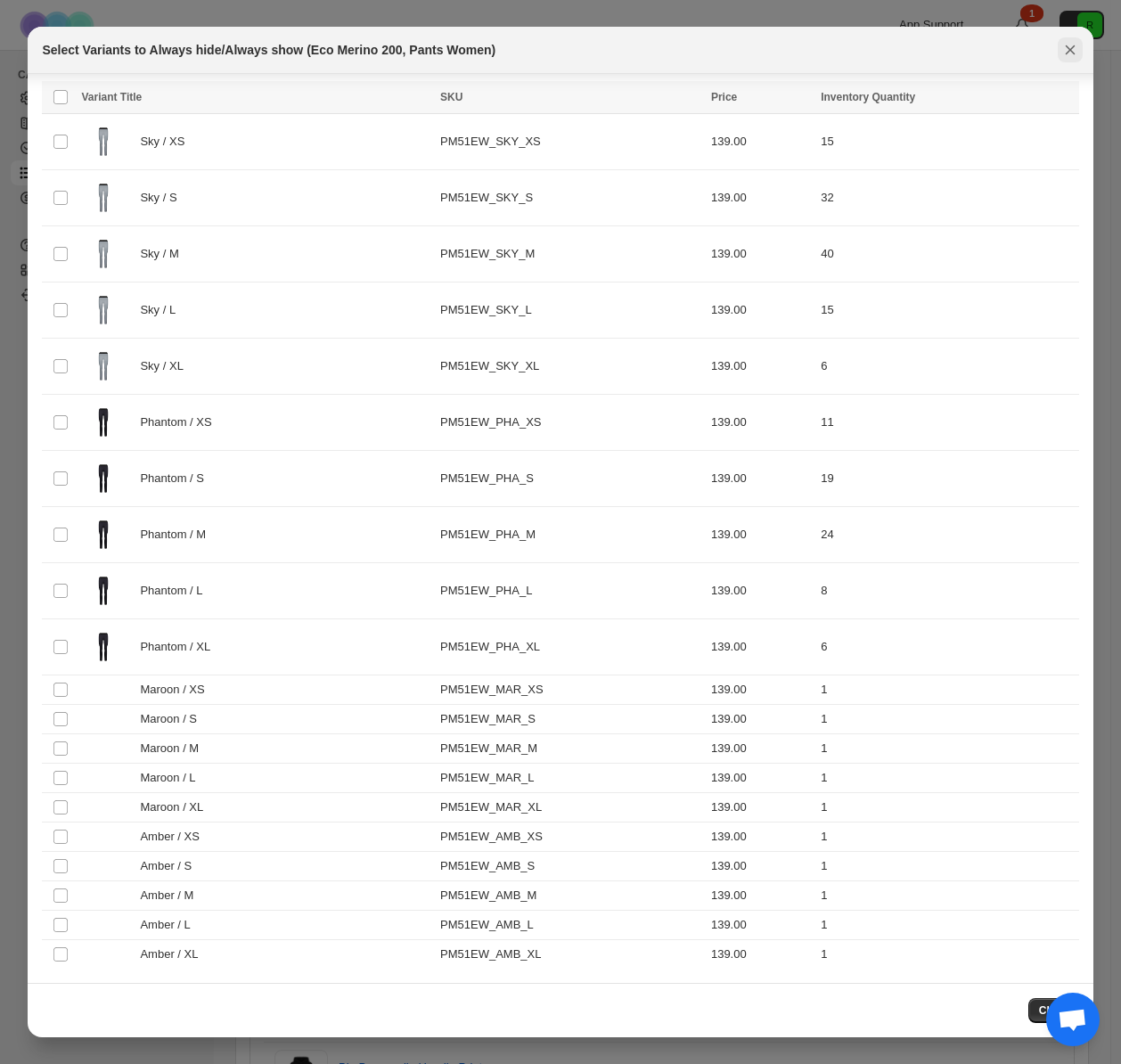
click at [1073, 49] on icon "Close" at bounding box center [1071, 49] width 17 height 17
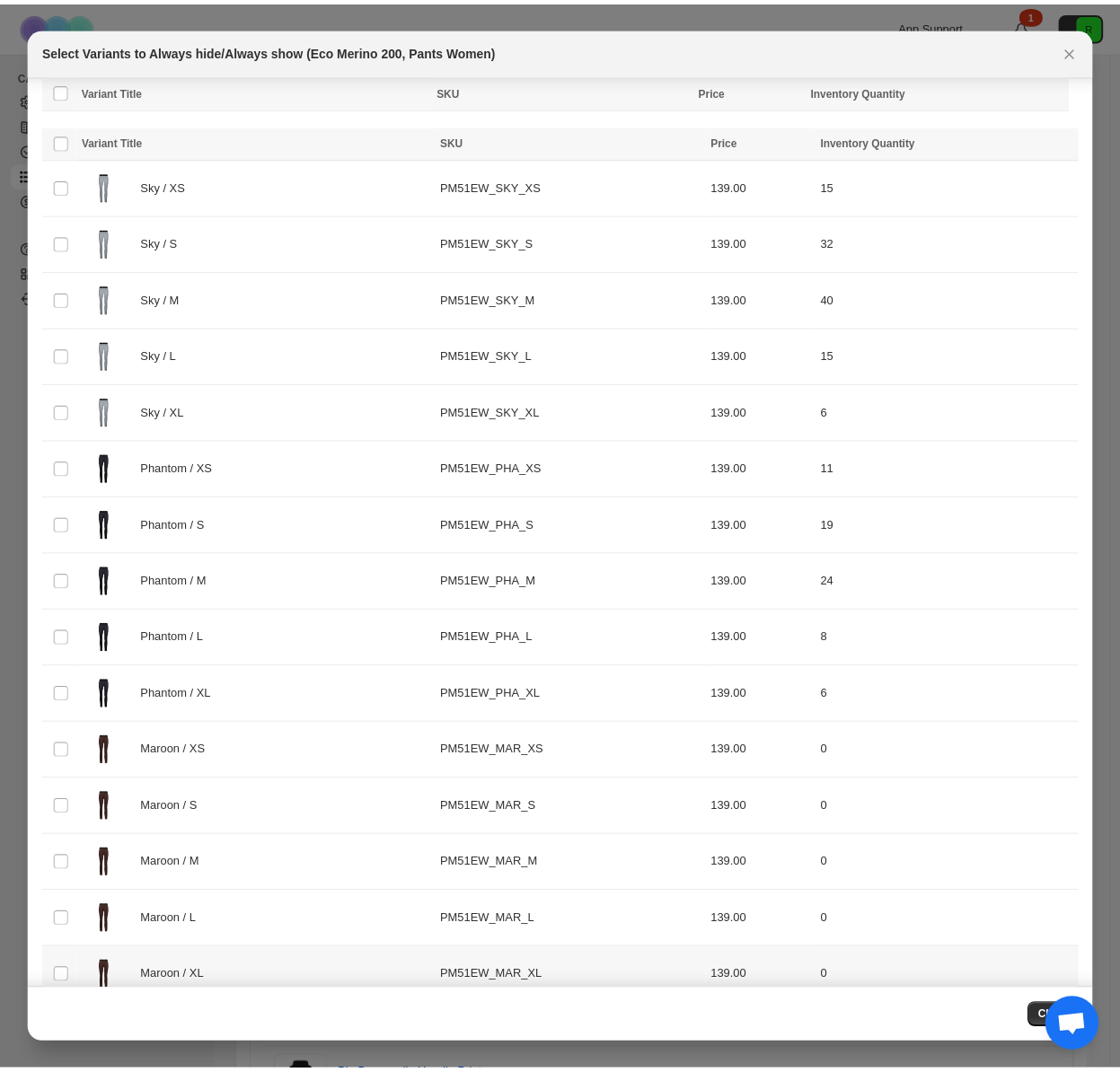
scroll to position [178, 0]
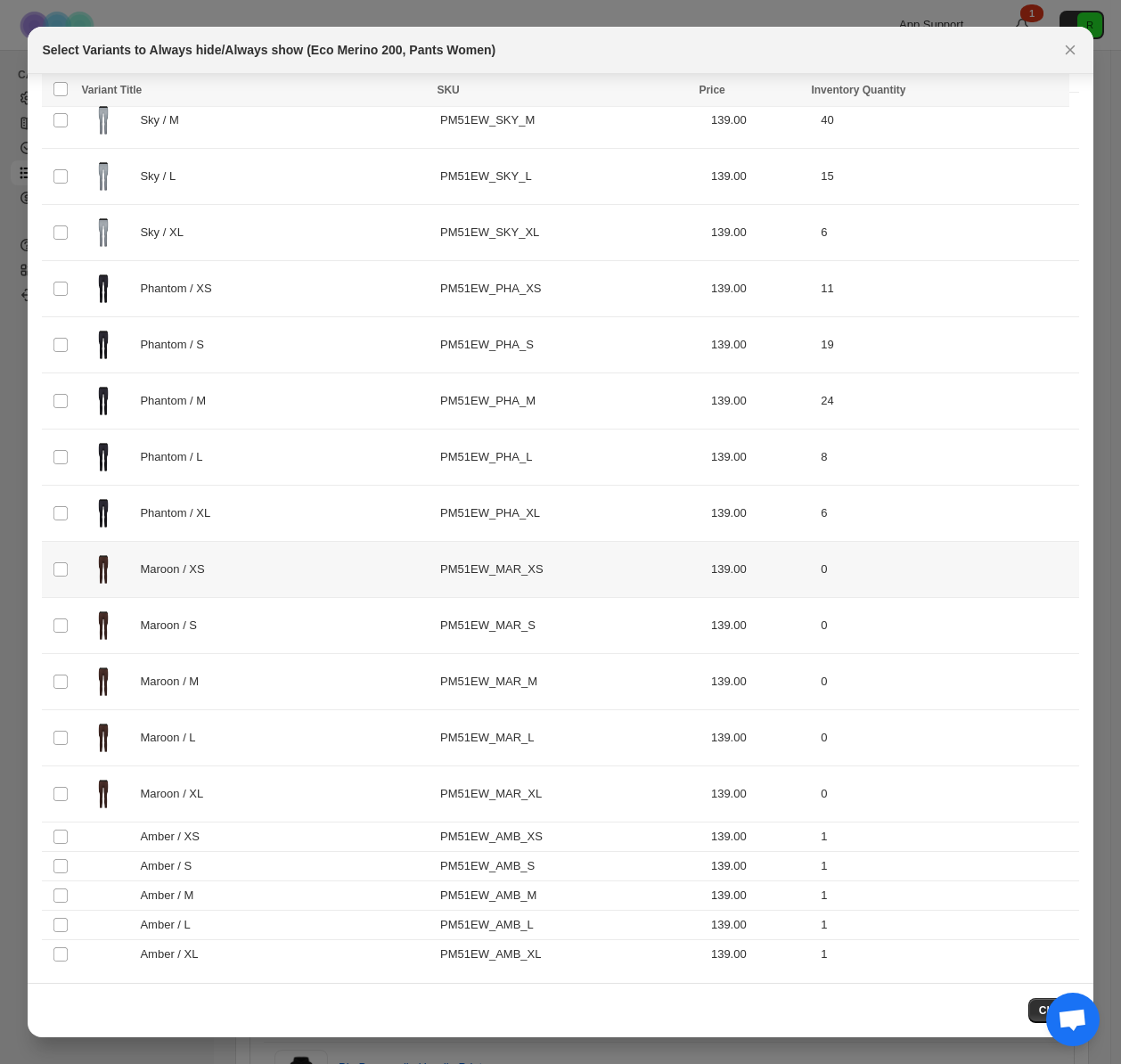
click at [76, 567] on td "Maroon / XS" at bounding box center [255, 570] width 359 height 56
click at [74, 619] on td "Select product variant" at bounding box center [58, 626] width 34 height 56
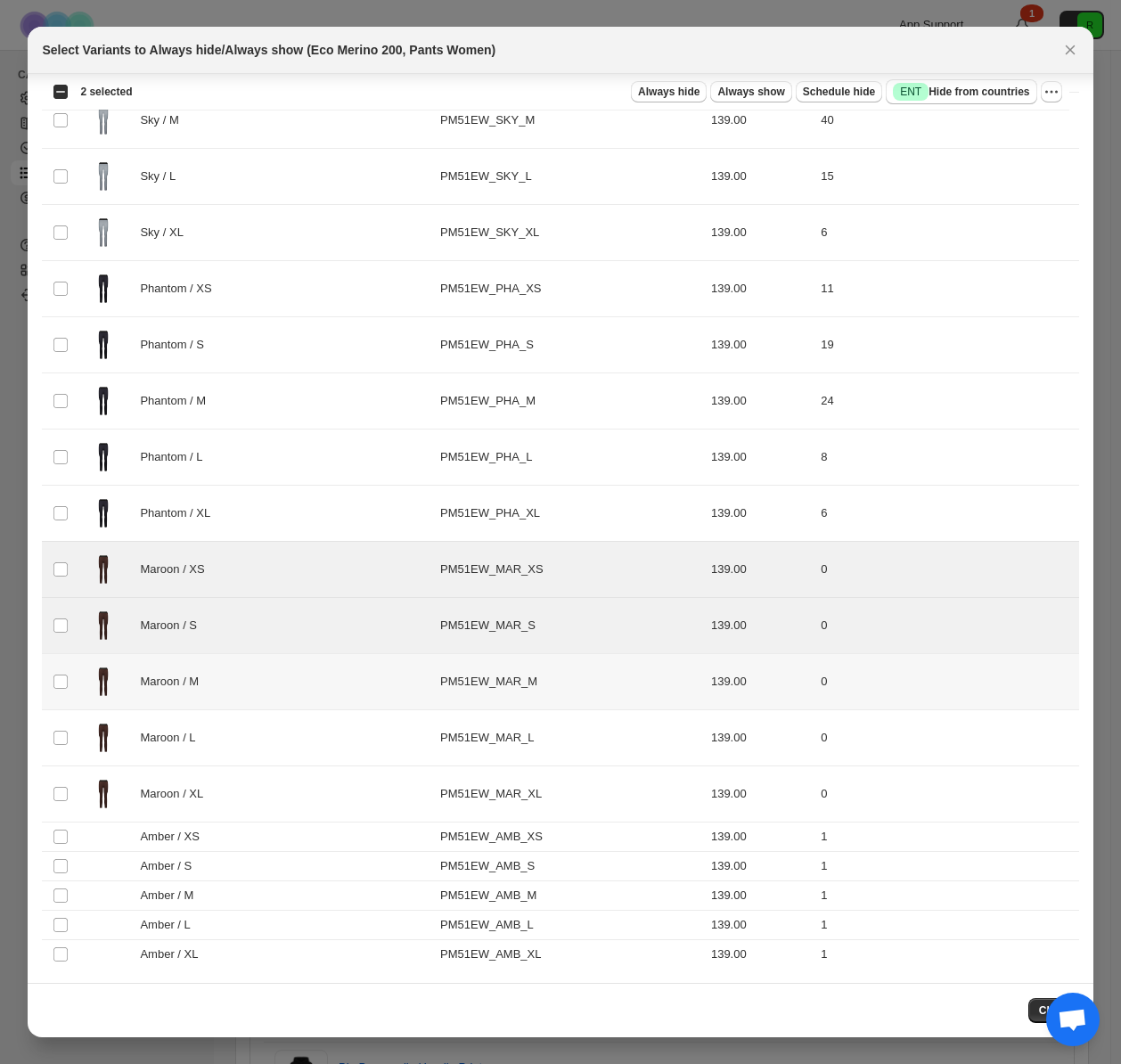
click at [74, 670] on td "Select product variant" at bounding box center [58, 683] width 34 height 56
click at [85, 750] on img ":r5:" at bounding box center [104, 738] width 45 height 45
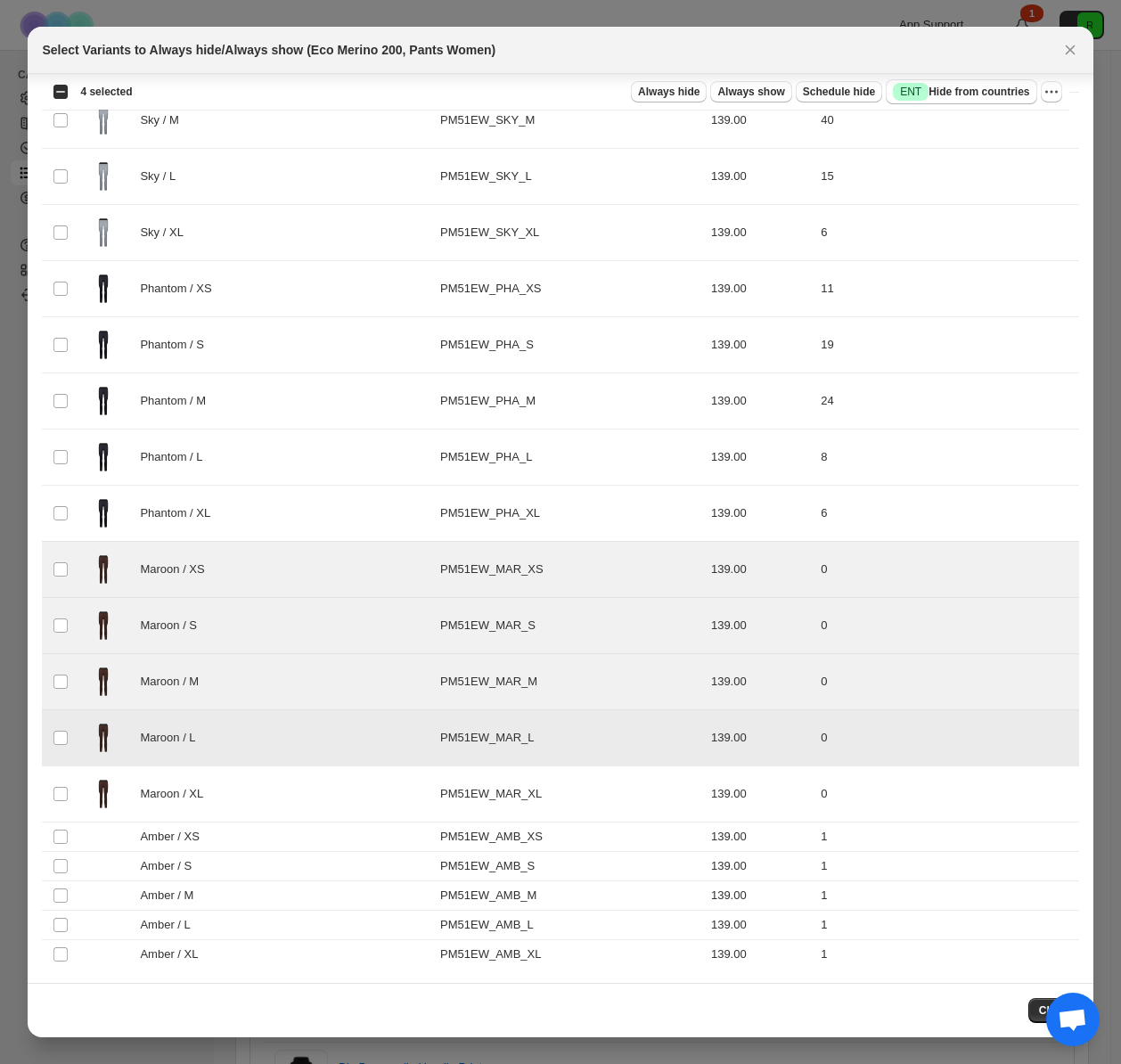
click at [81, 804] on img ":r5:" at bounding box center [104, 794] width 45 height 45
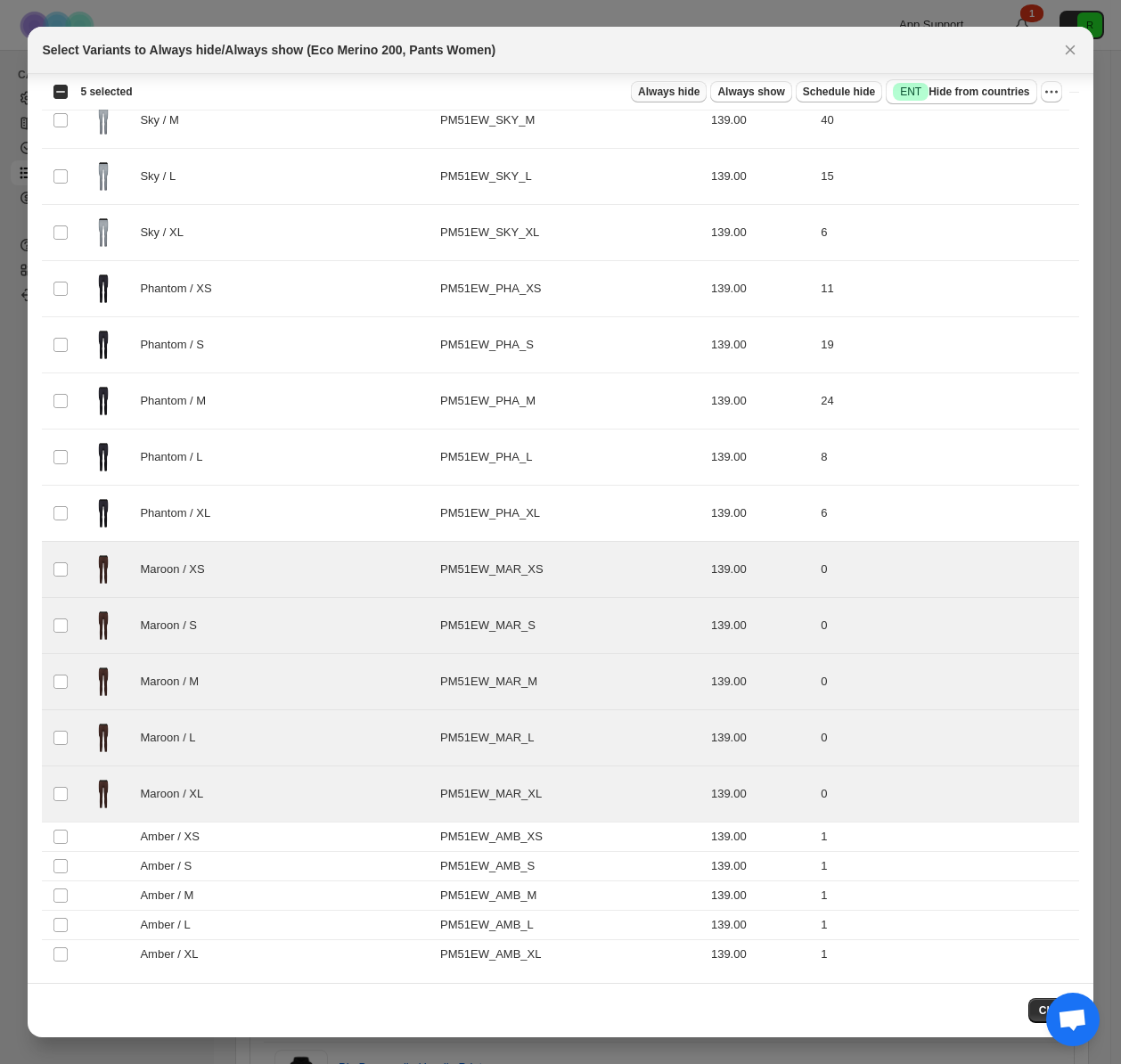
click at [686, 89] on span "Always hide" at bounding box center [669, 91] width 62 height 15
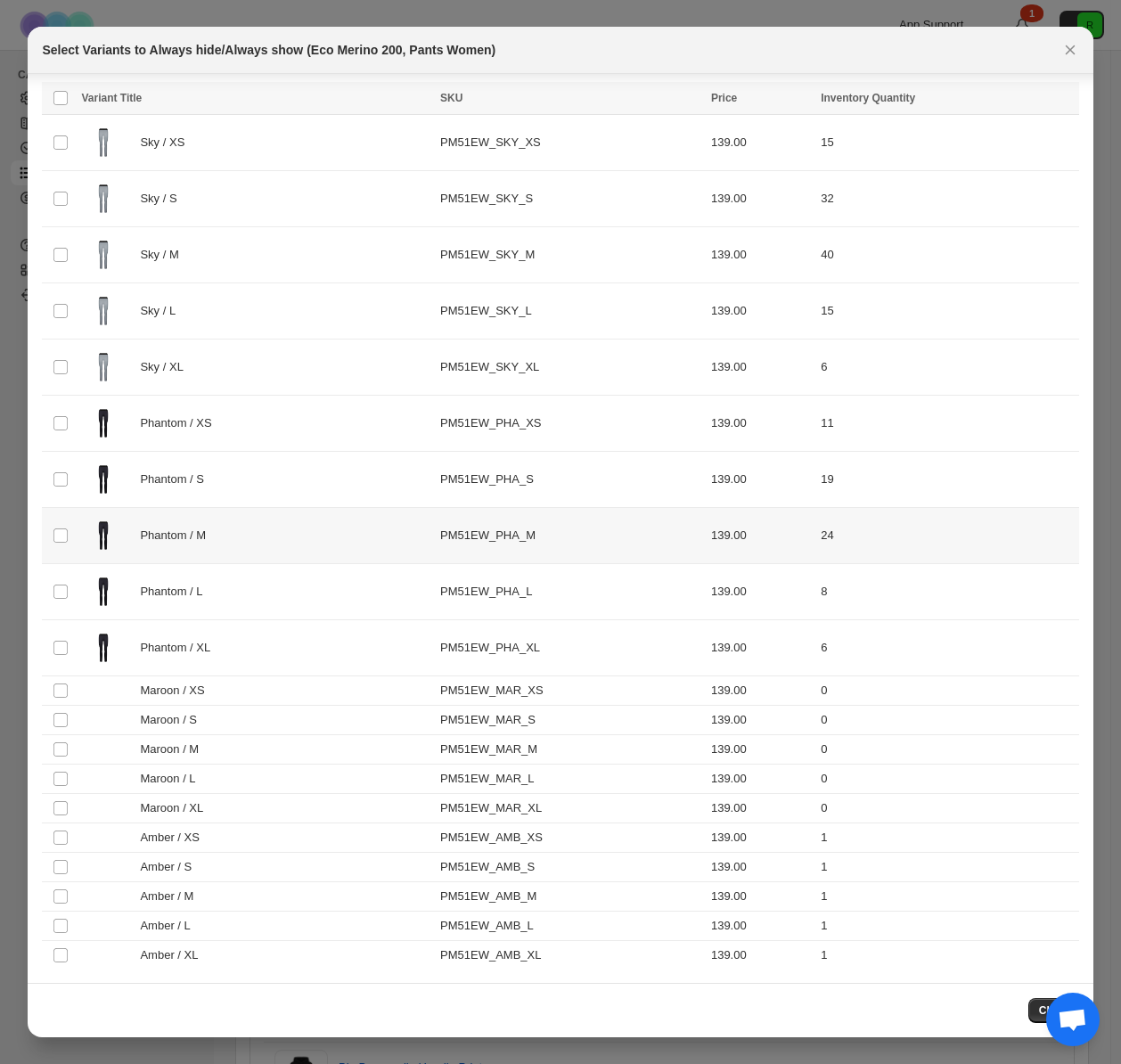
scroll to position [43, 0]
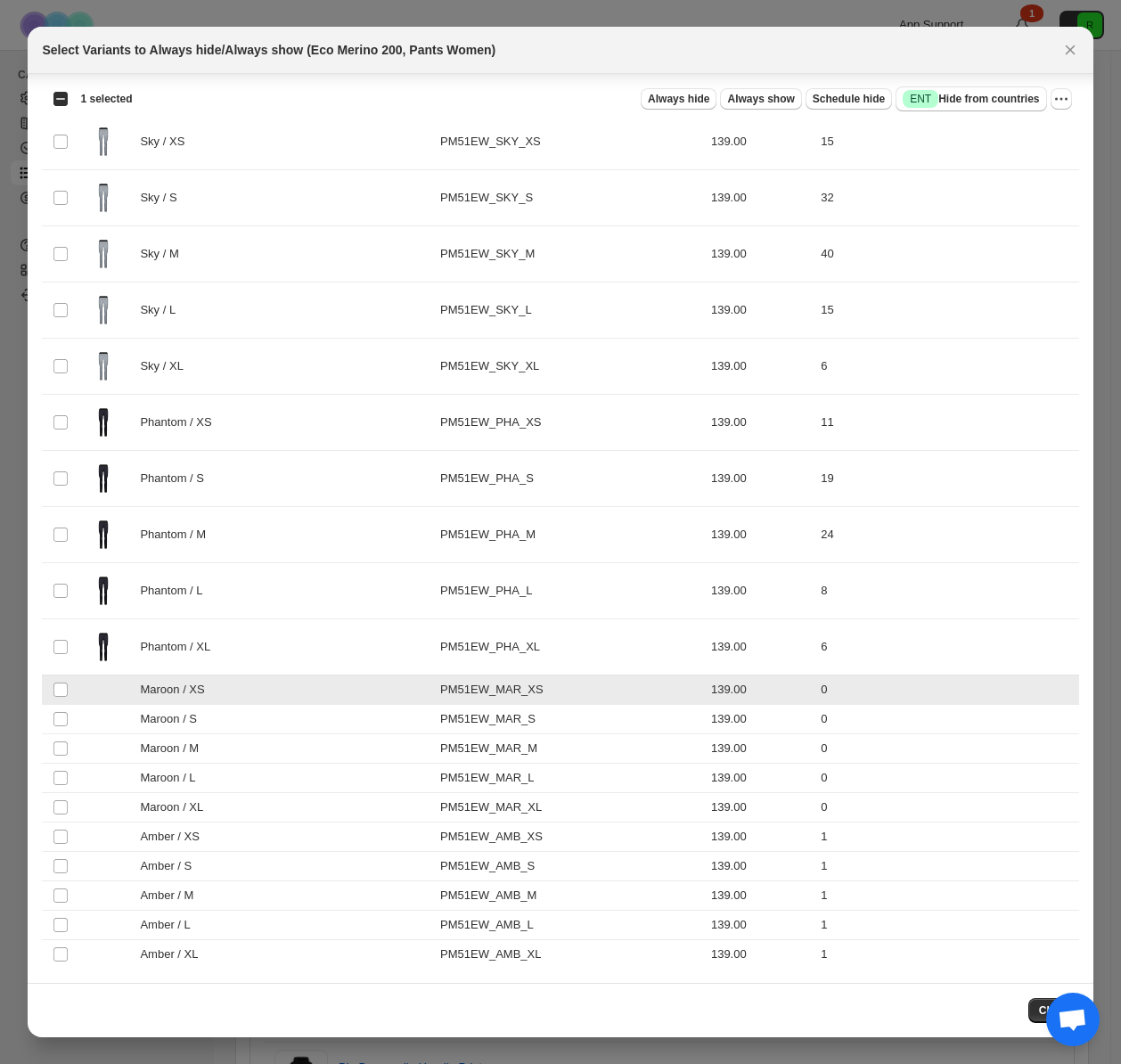
click at [59, 732] on td "Select product variant" at bounding box center [58, 719] width 34 height 29
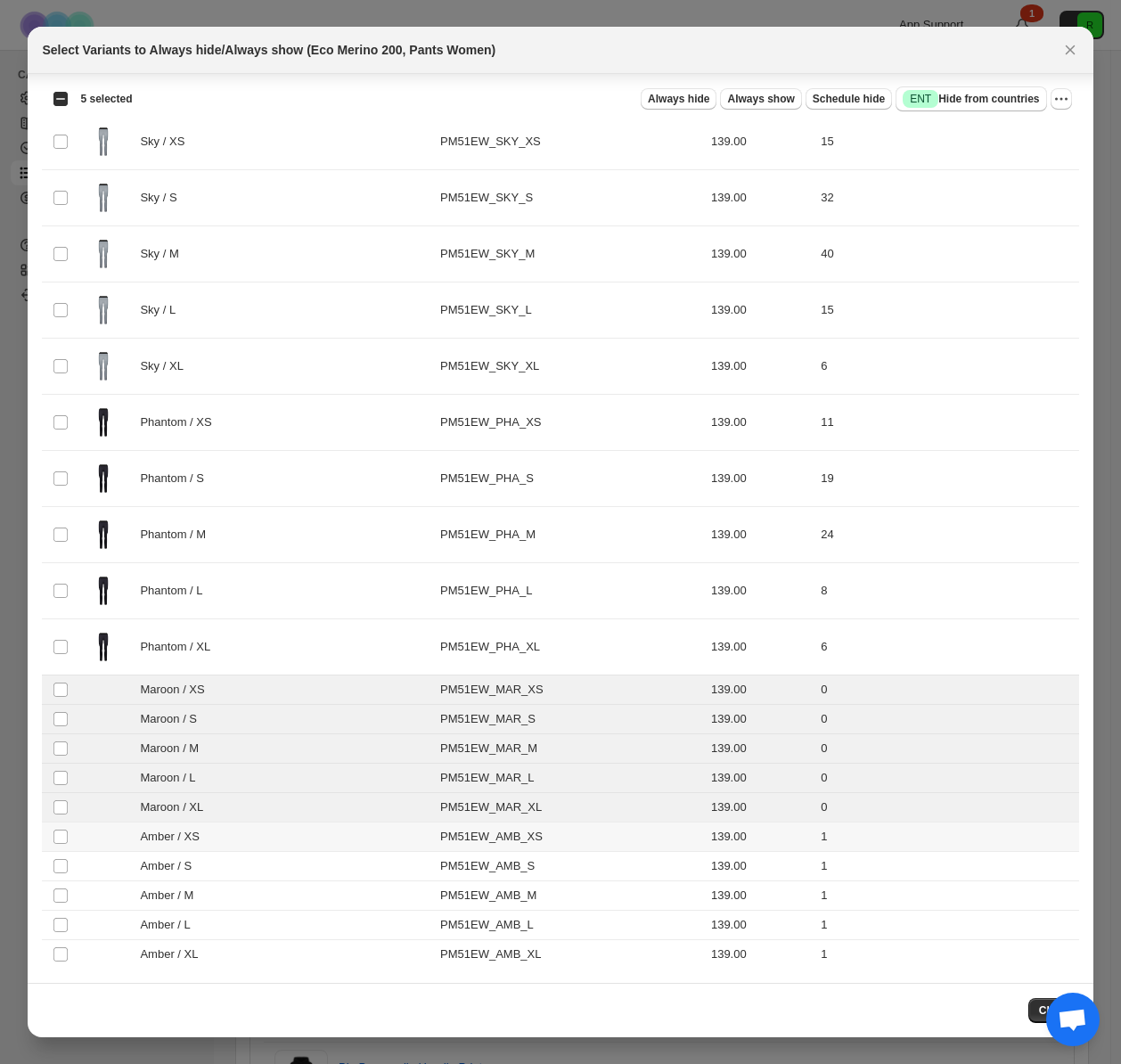
click at [64, 827] on td "Select product variant" at bounding box center [58, 837] width 34 height 29
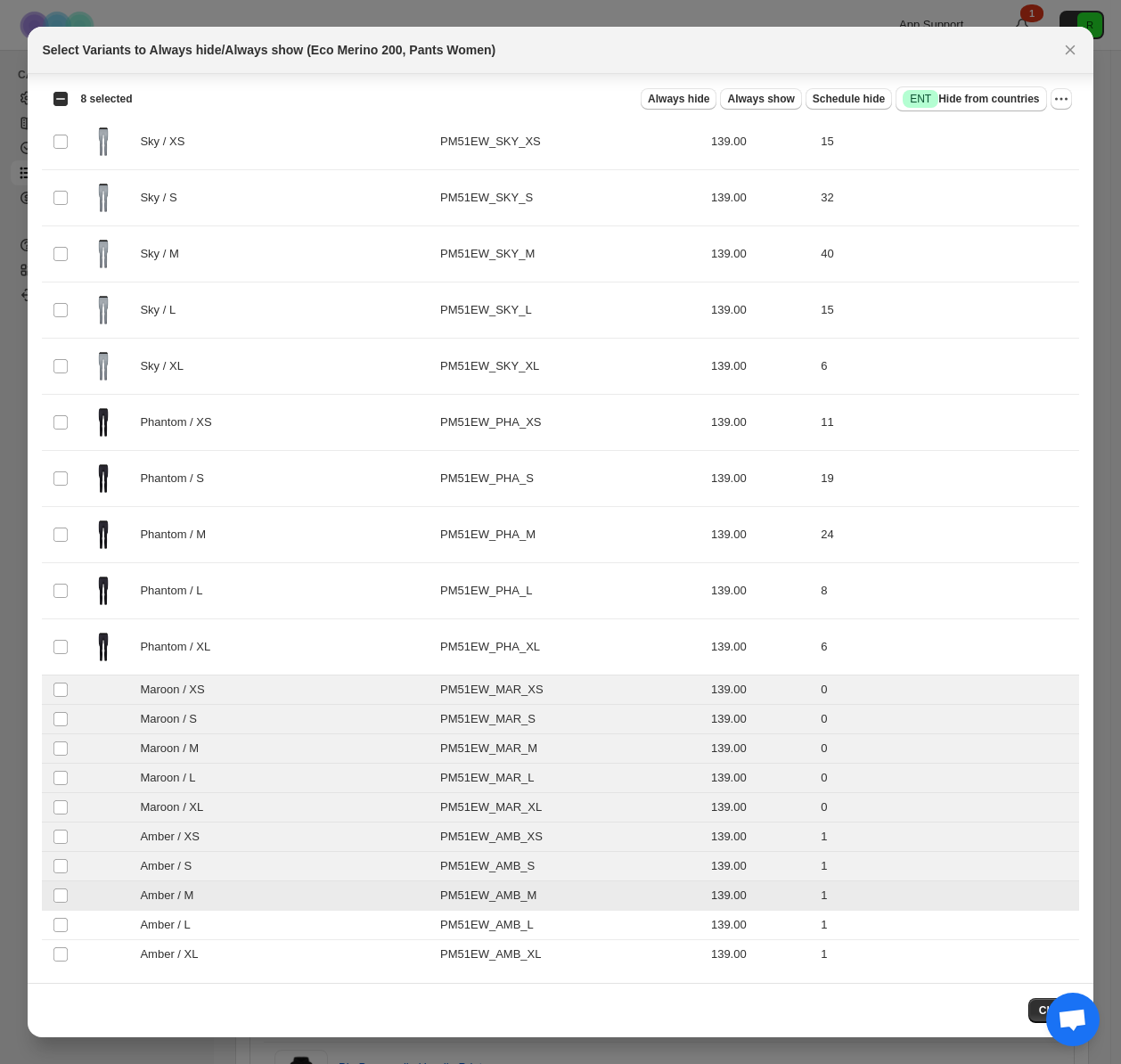
click at [59, 940] on td "Select product variant" at bounding box center [58, 955] width 34 height 29
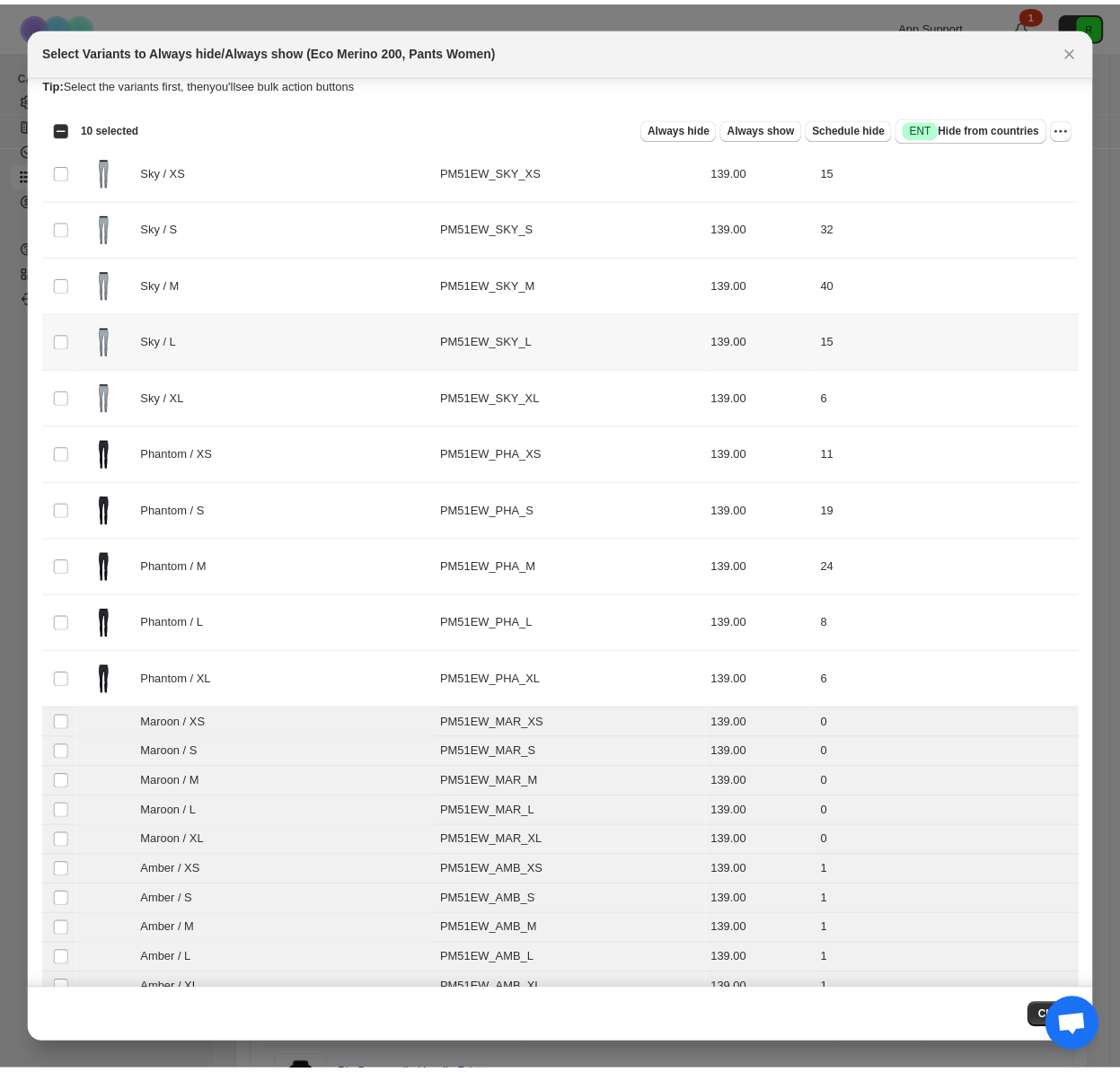
scroll to position [0, 0]
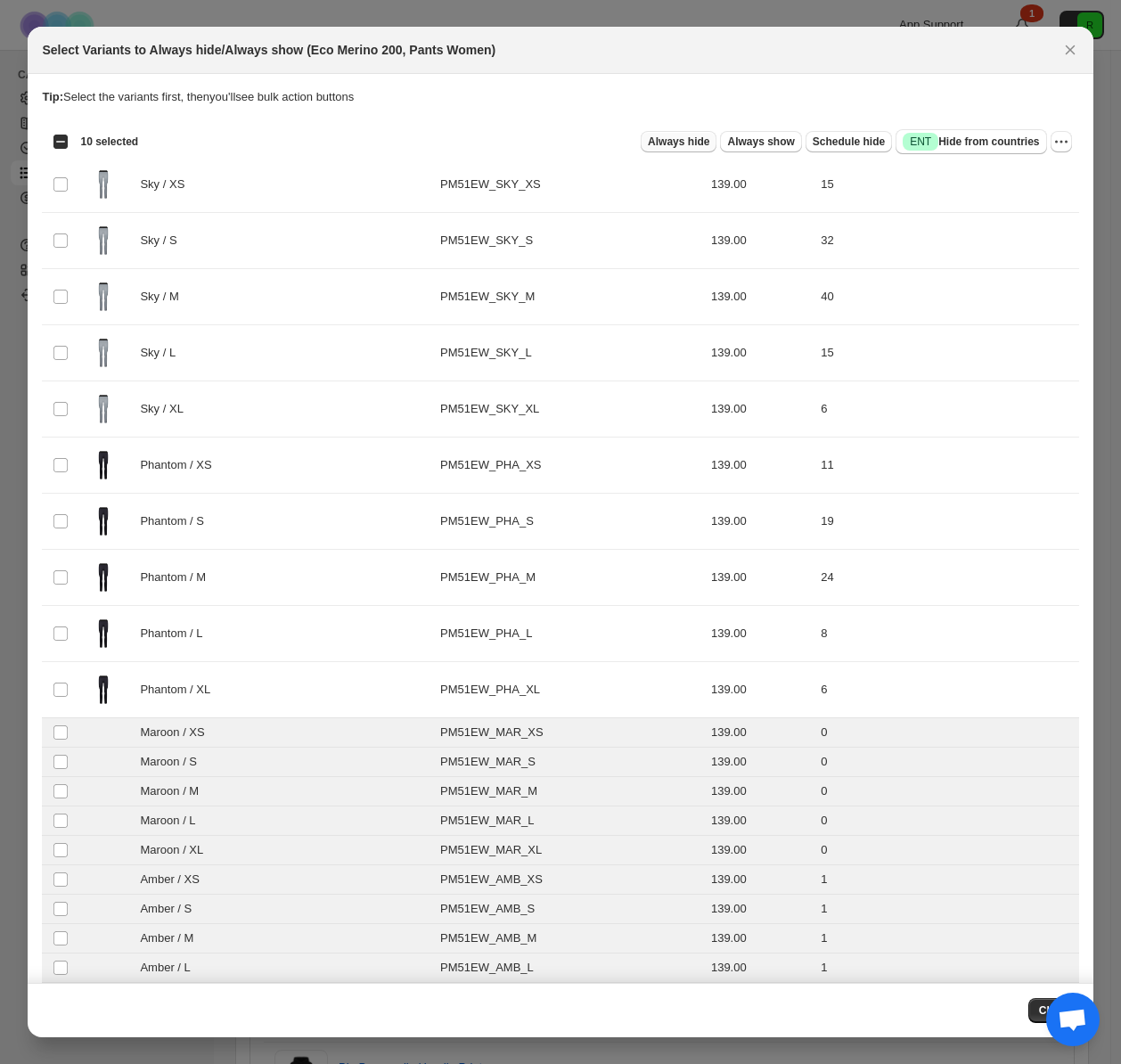
click at [660, 150] on button "Always hide" at bounding box center [679, 141] width 76 height 21
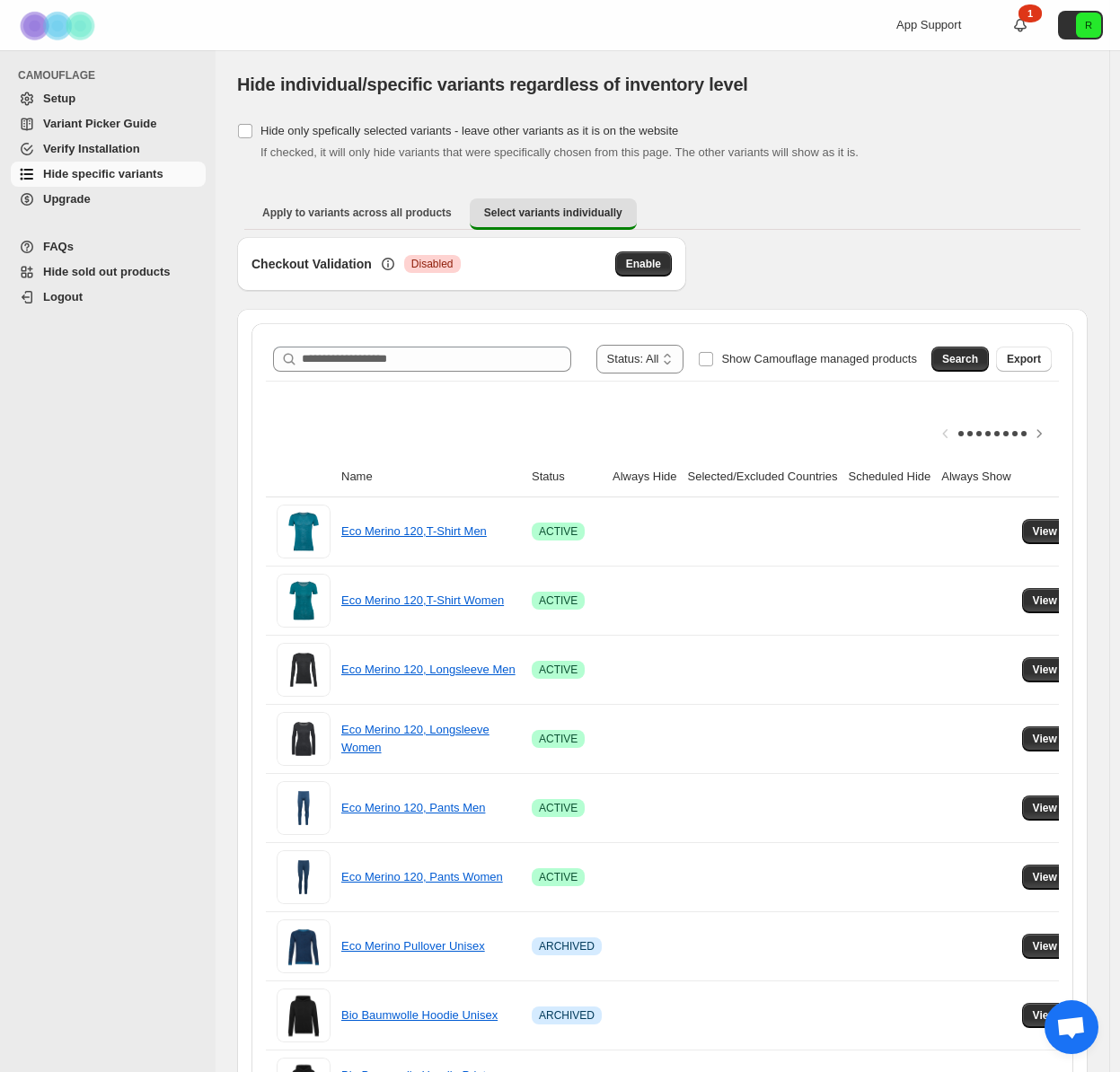
click at [82, 104] on span "Setup" at bounding box center [122, 99] width 159 height 18
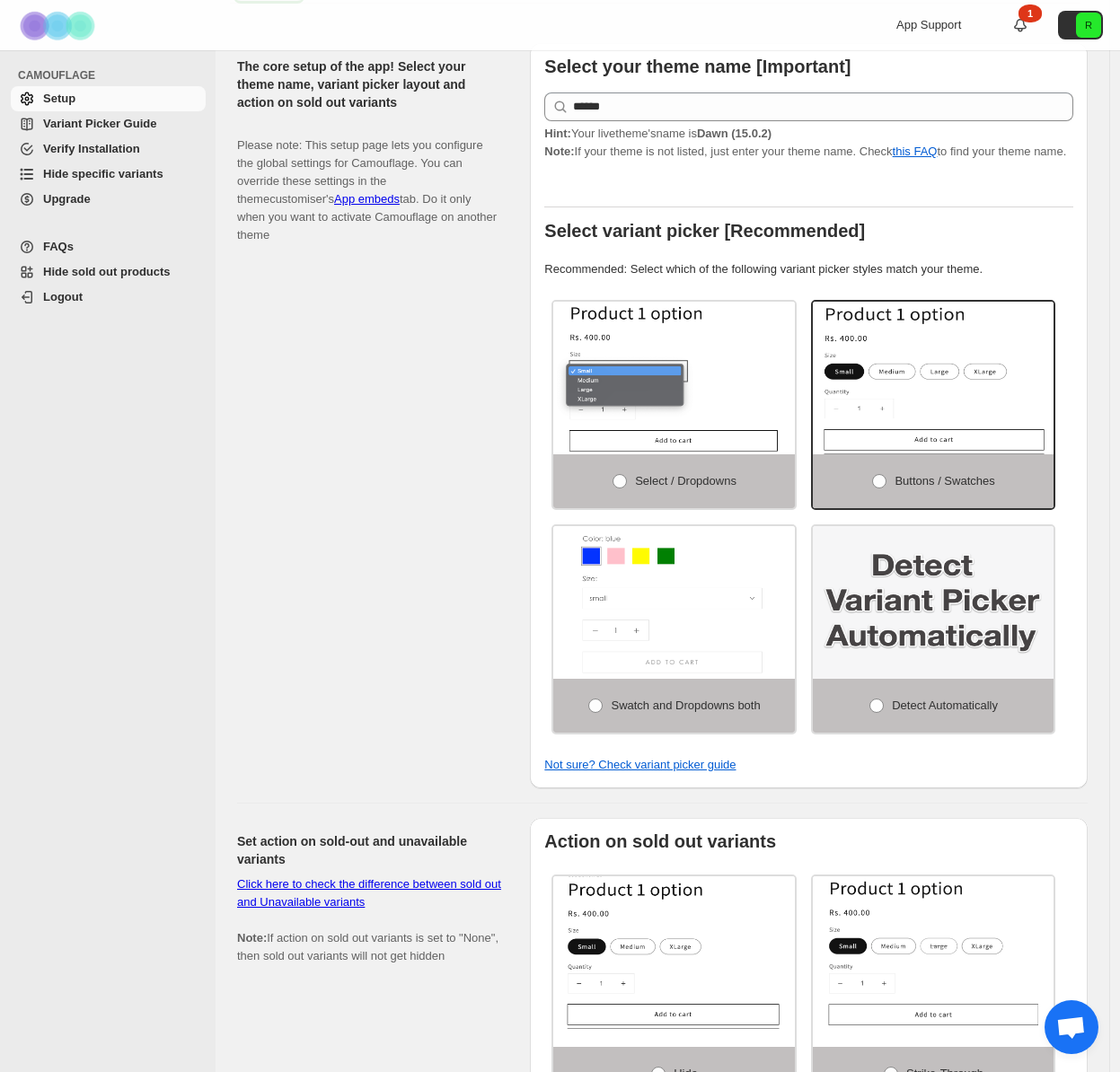
scroll to position [218, 0]
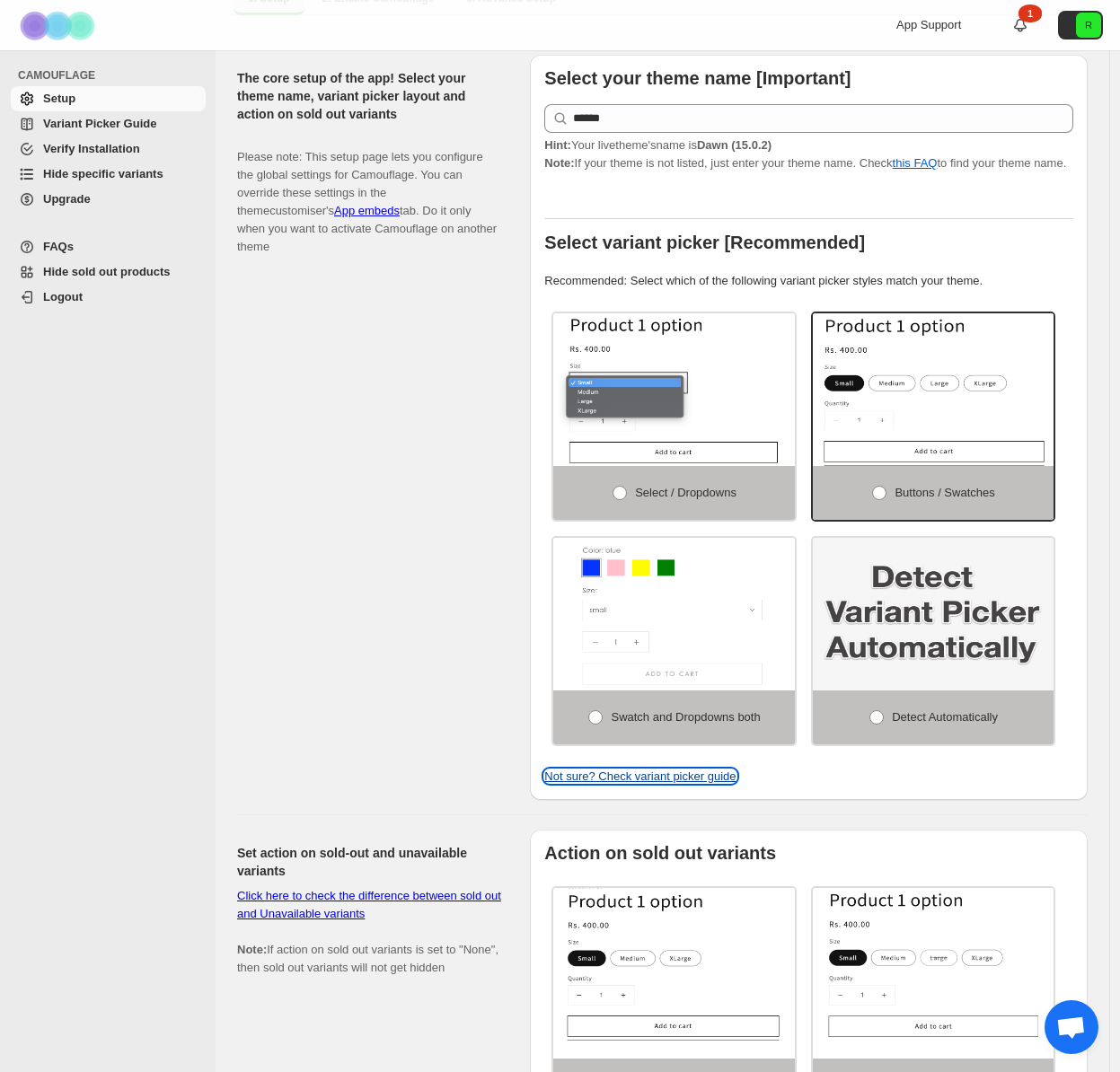
click at [672, 781] on link "Not sure? Check variant picker guide" at bounding box center [640, 776] width 191 height 14
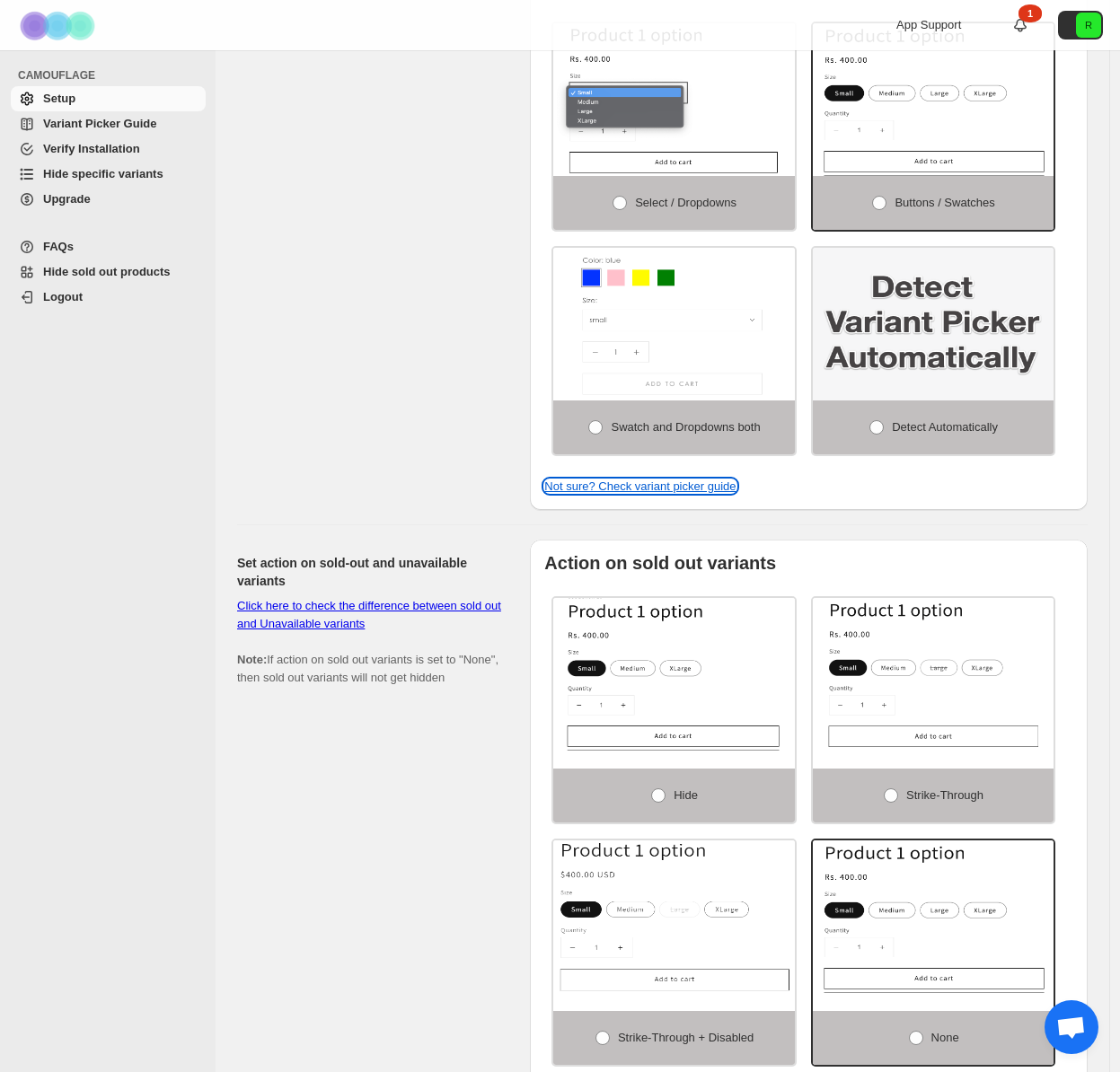
scroll to position [999, 0]
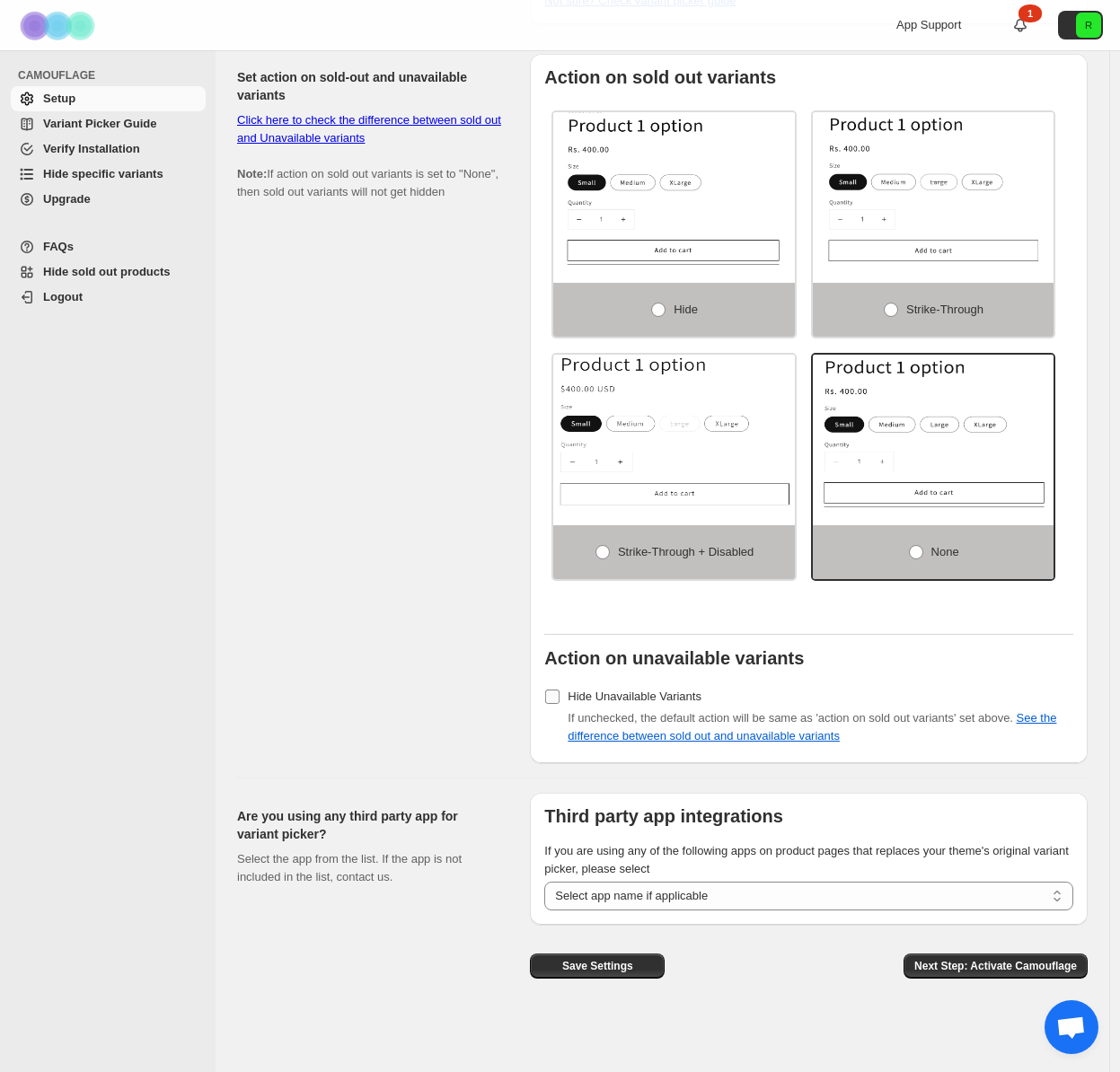
click at [597, 697] on span "Hide Unavailable Variants" at bounding box center [634, 696] width 134 height 14
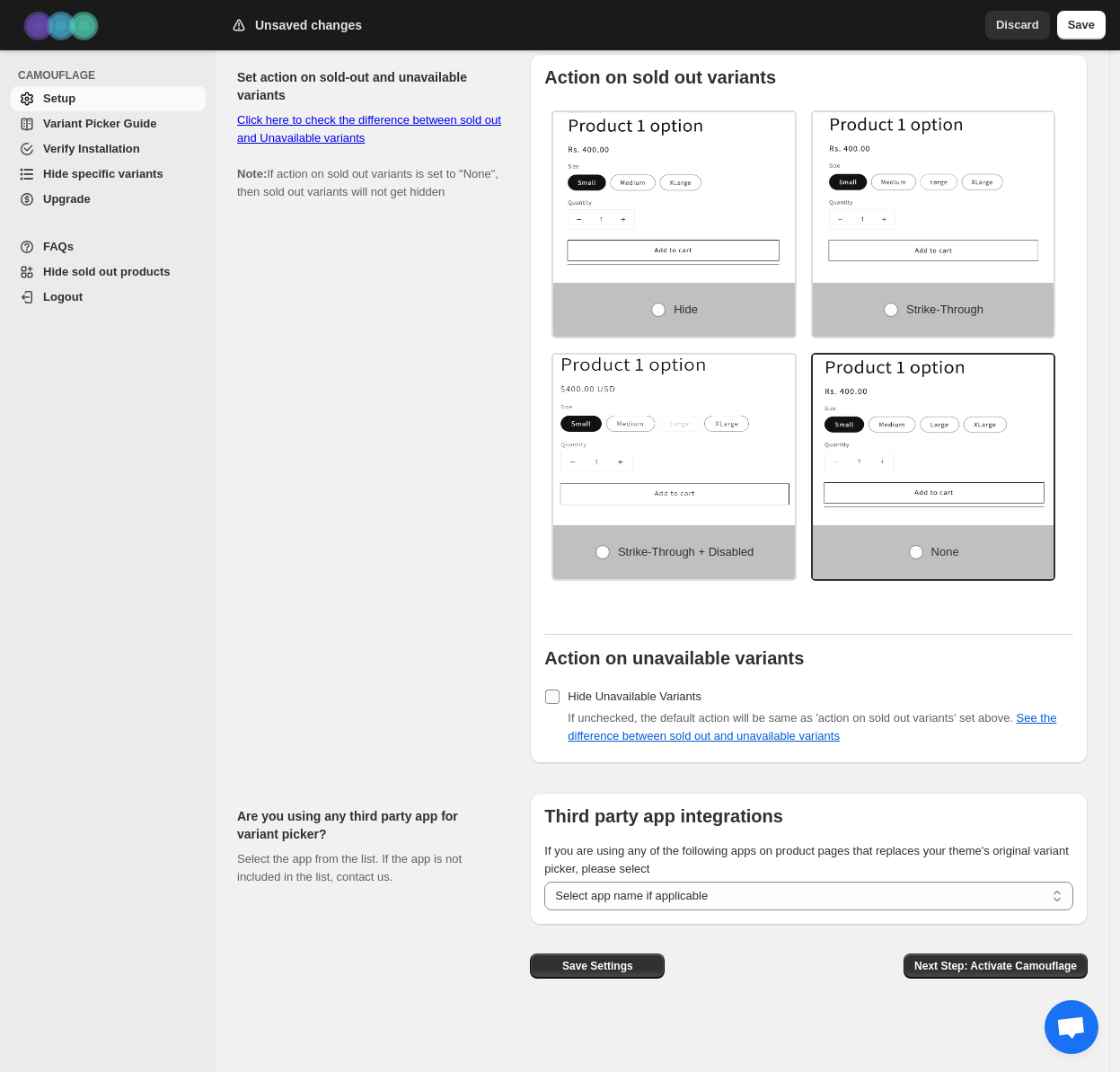
click at [597, 697] on span "Hide Unavailable Variants" at bounding box center [634, 696] width 134 height 14
drag, startPoint x: 645, startPoint y: 719, endPoint x: 933, endPoint y: 723, distance: 288.0
click at [931, 727] on div "If unchecked, the default action will be same as 'action on sold out variants' …" at bounding box center [820, 727] width 505 height 36
drag, startPoint x: 1015, startPoint y: 720, endPoint x: 529, endPoint y: 721, distance: 486.0
click at [529, 721] on div "Set action on sold-out and unavailable variants Click here to check the differe…" at bounding box center [655, 402] width 865 height 724
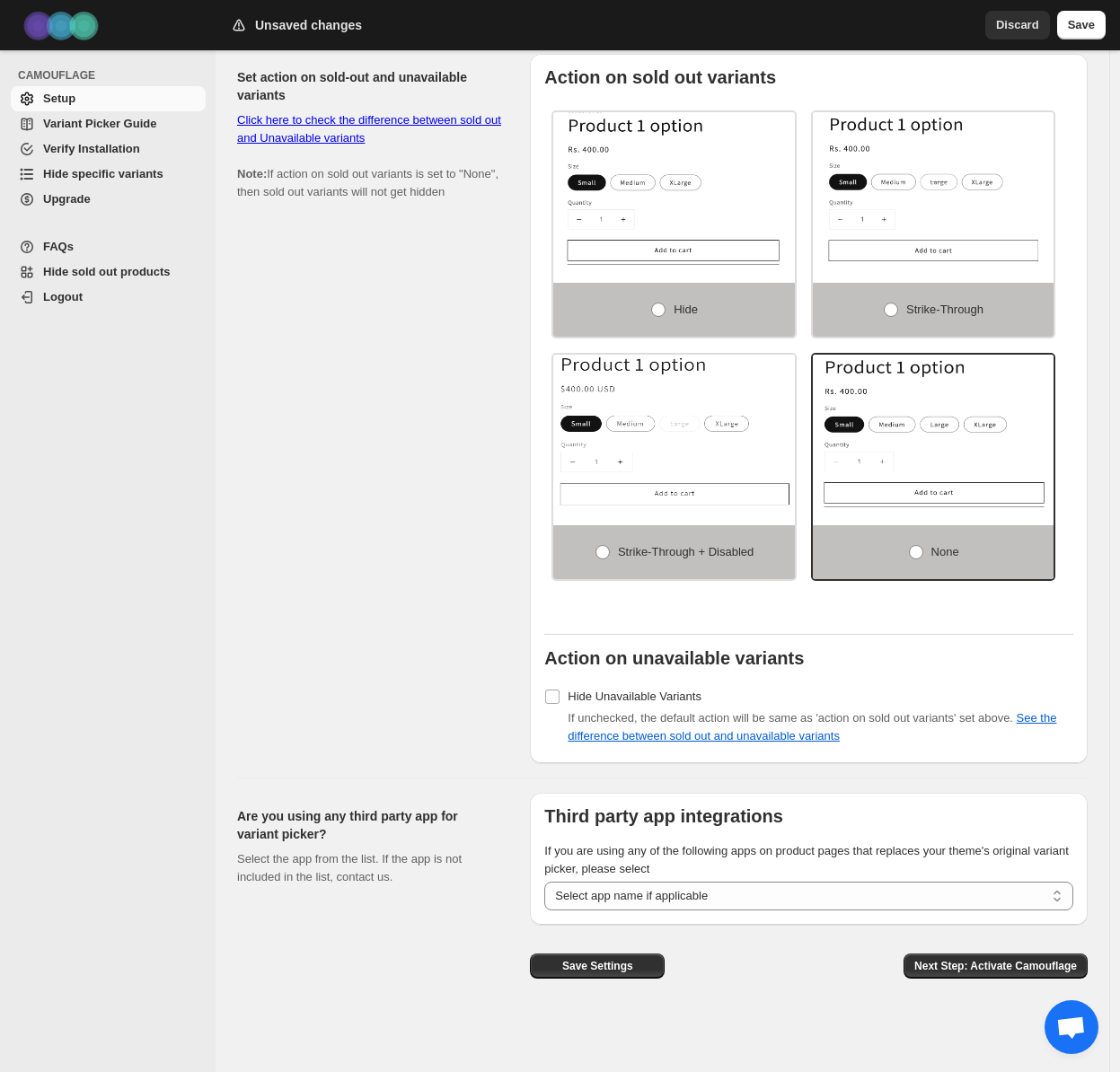
click at [443, 721] on div "Set action on sold-out and unavailable variants Click here to check the differe…" at bounding box center [376, 408] width 278 height 709
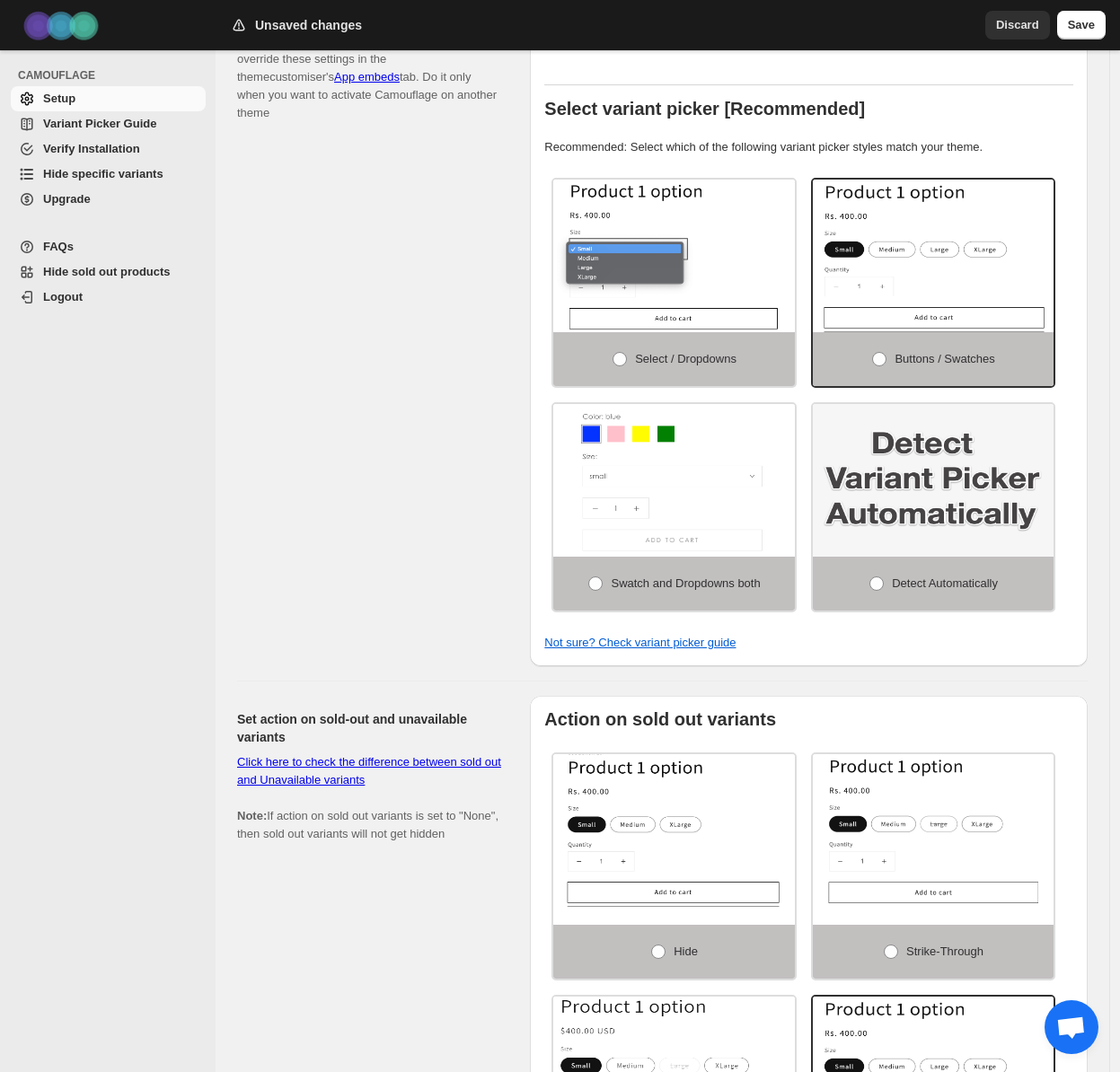
scroll to position [340, 0]
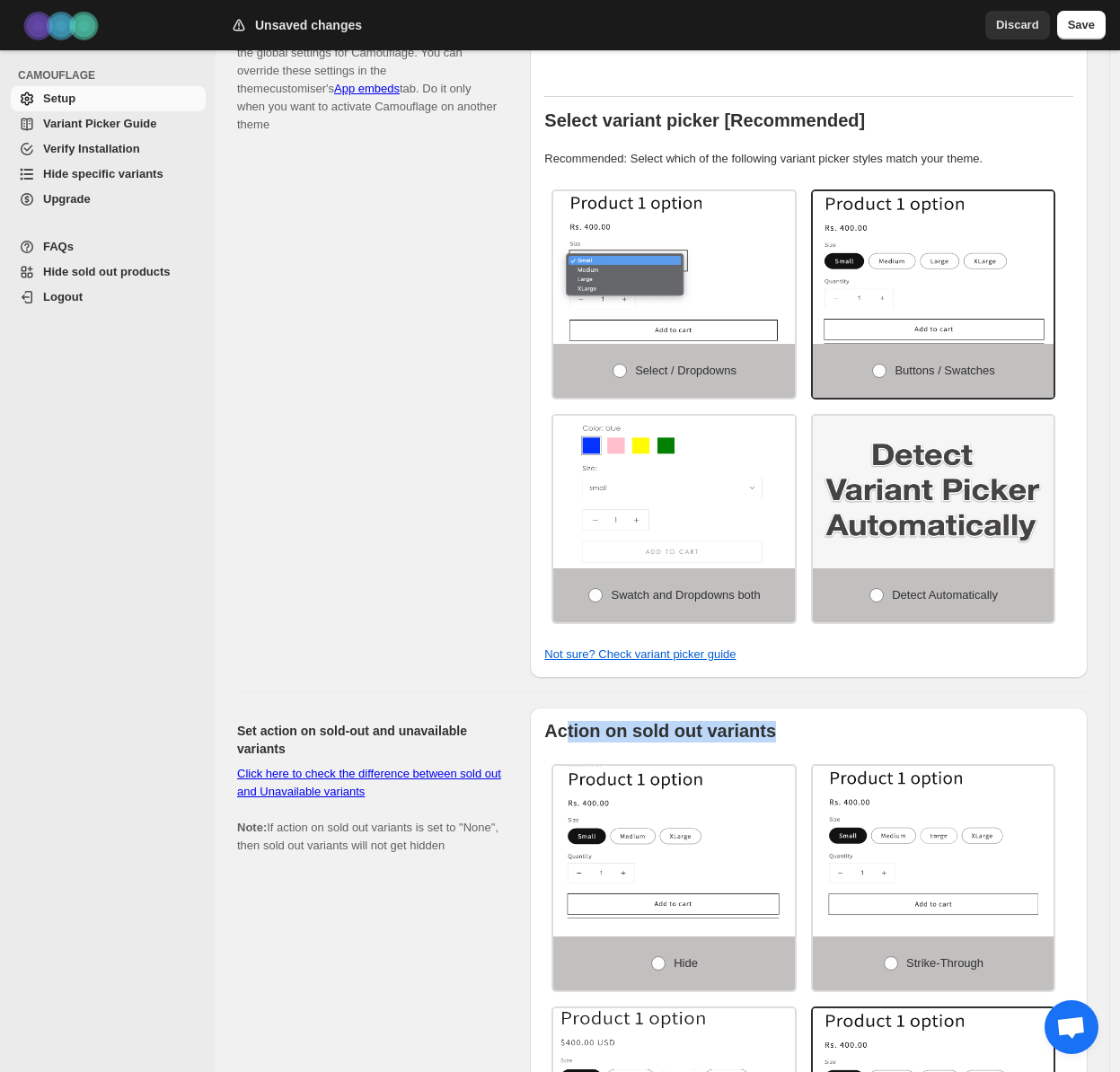
drag, startPoint x: 780, startPoint y: 732, endPoint x: 570, endPoint y: 731, distance: 210.0
click at [570, 731] on label "Action on sold out variants" at bounding box center [809, 732] width 529 height 20
drag, startPoint x: 550, startPoint y: 732, endPoint x: 787, endPoint y: 742, distance: 237.2
click at [787, 742] on label "Action on sold out variants" at bounding box center [809, 732] width 529 height 20
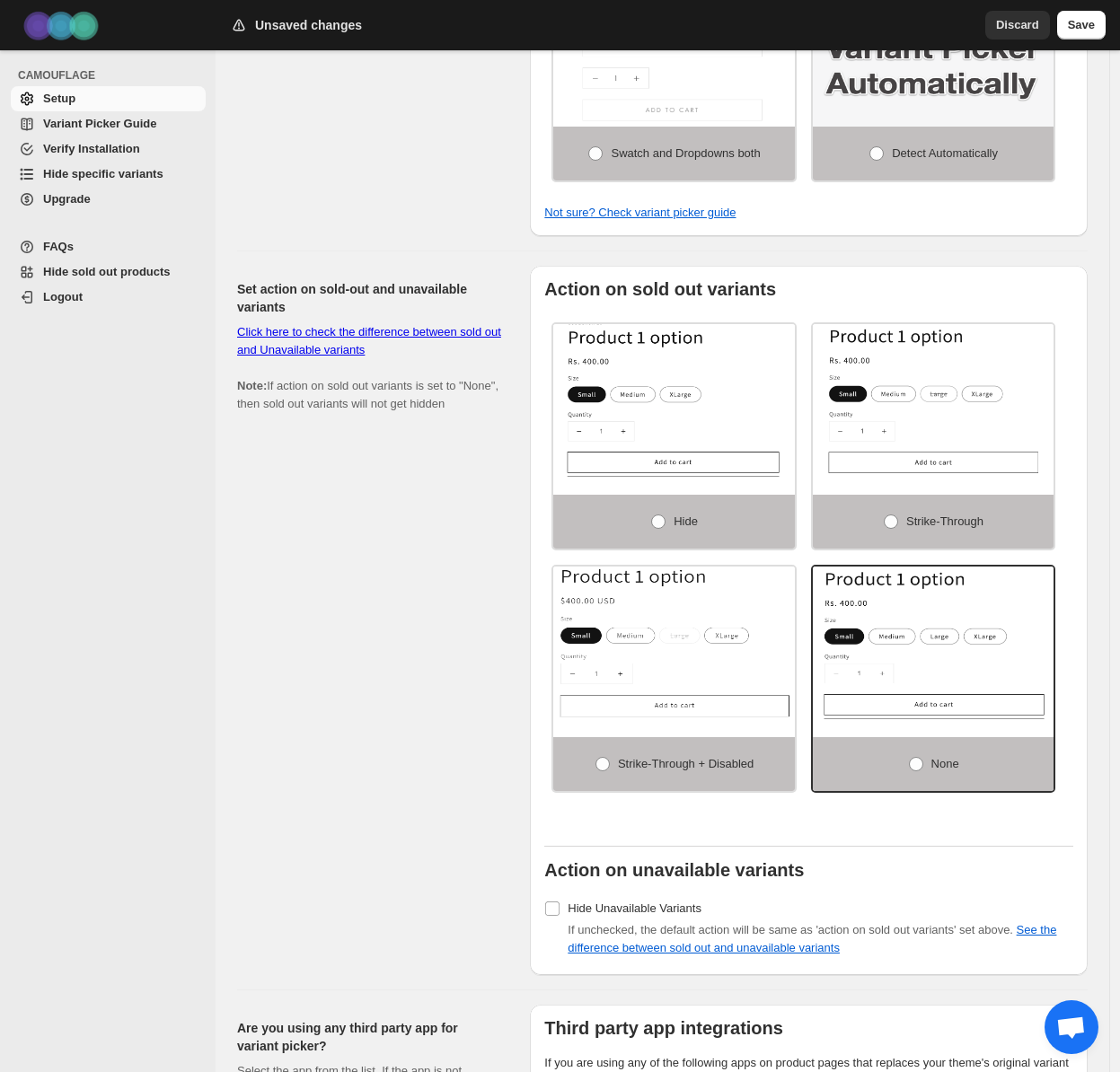
scroll to position [793, 0]
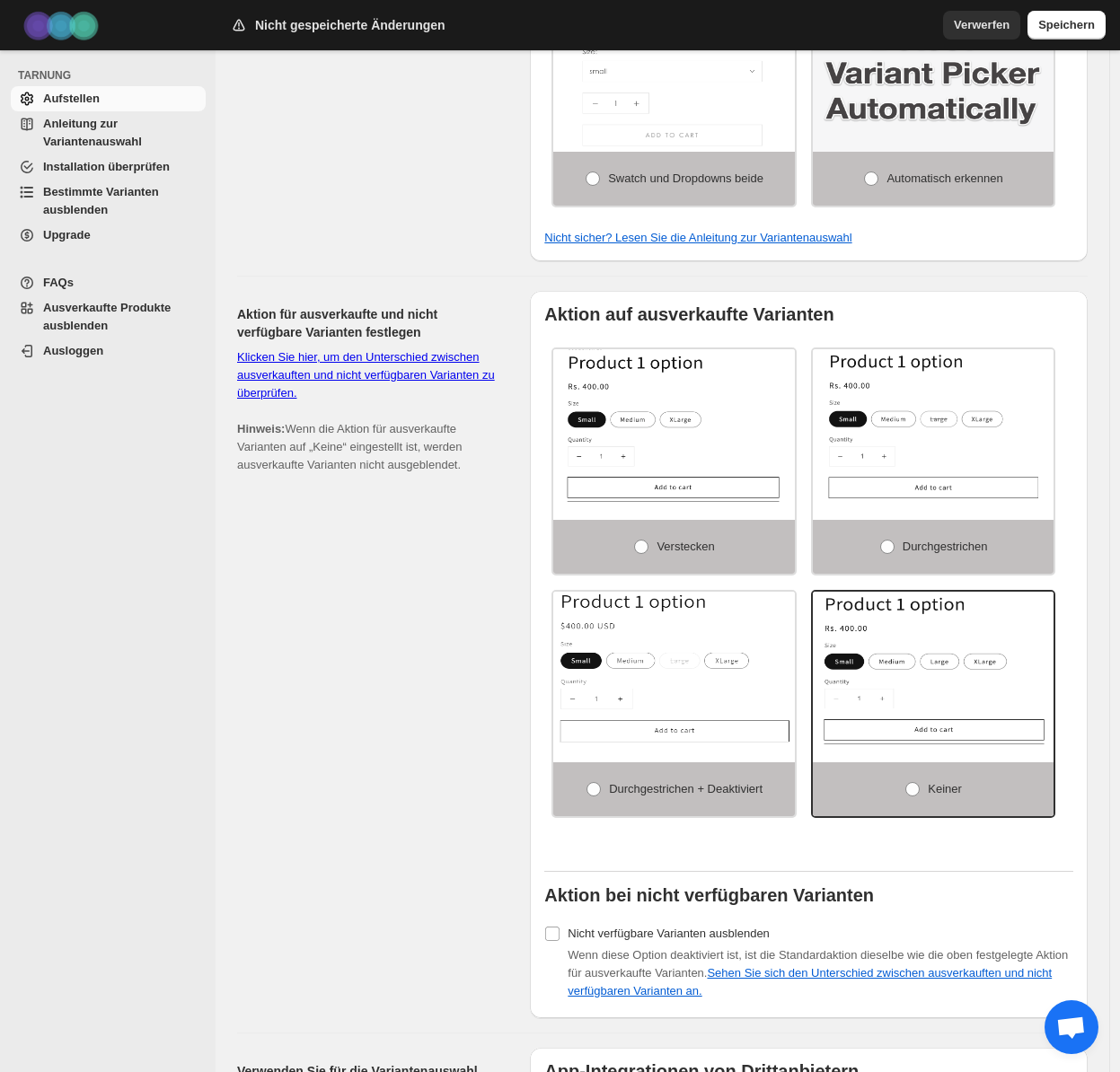
click at [341, 434] on font "Wenn die Aktion für ausverkaufte Varianten auf „Keine“ eingestellt ist, werden …" at bounding box center [349, 447] width 225 height 50
click at [376, 371] on font "Klicken Sie hier, um den Unterschied zwischen ausverkauften und nicht verfügbar…" at bounding box center [366, 375] width 258 height 50
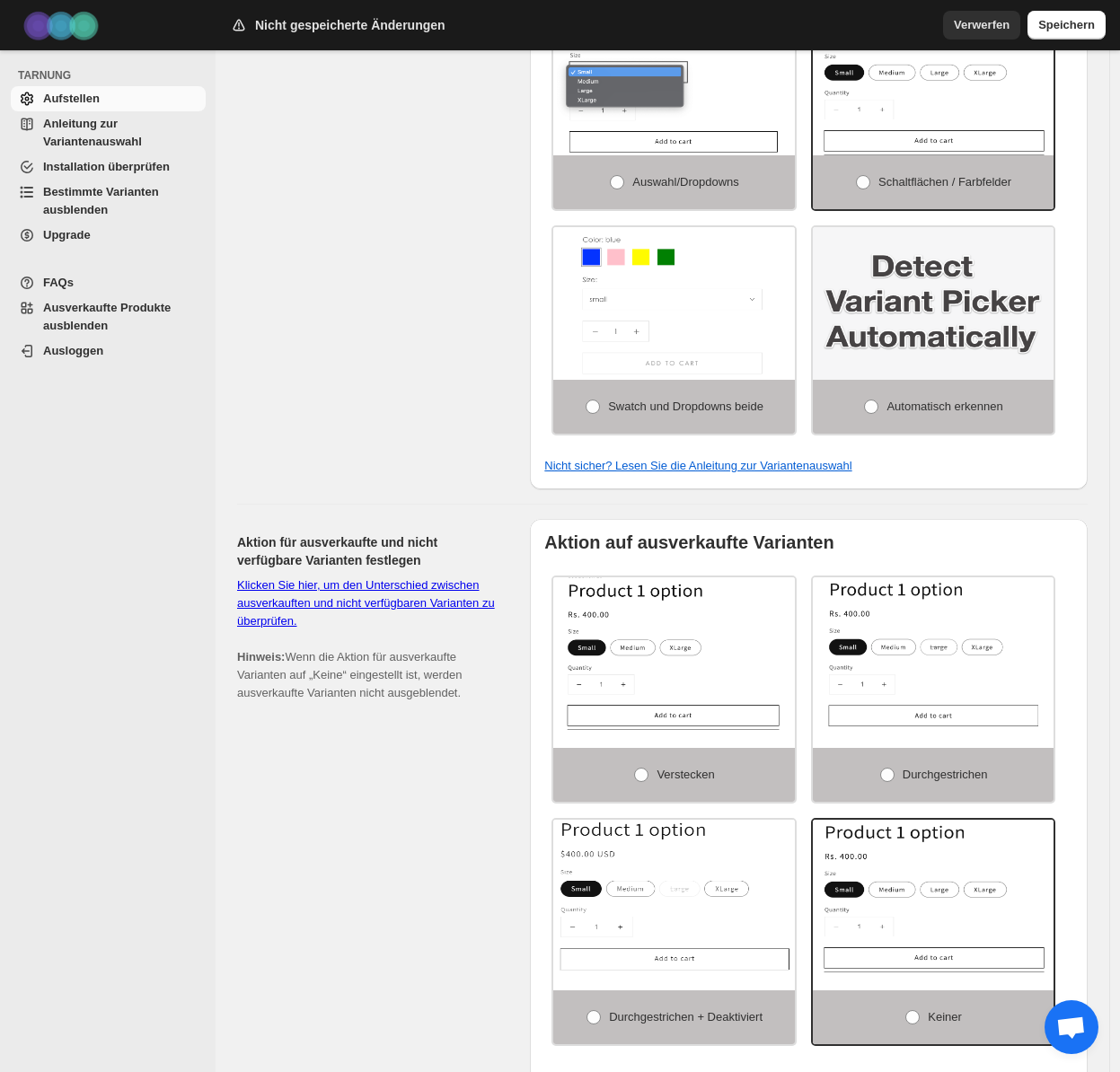
scroll to position [1046, 0]
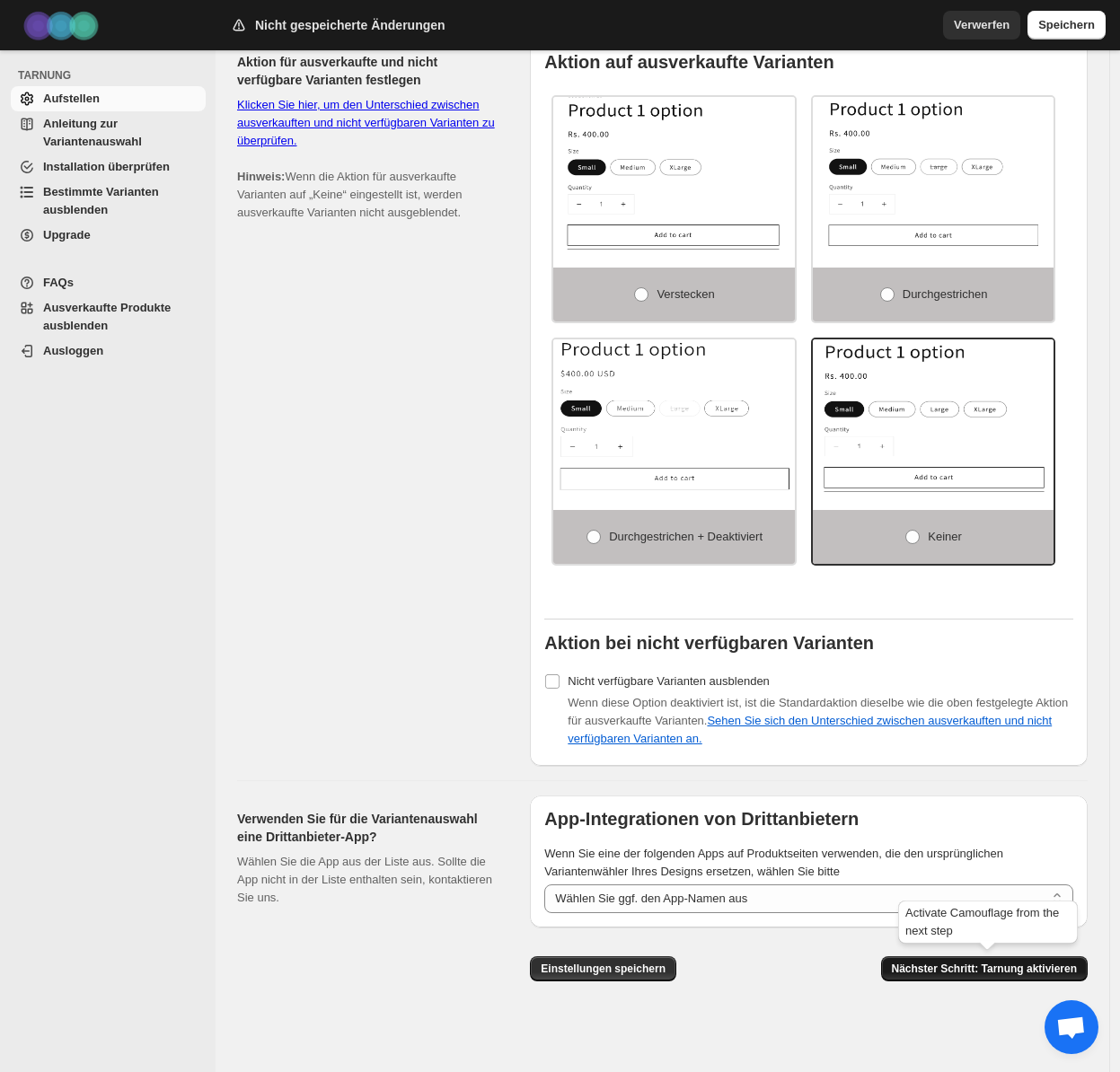
click at [952, 964] on font "Nächster Schritt: Tarnung aktivieren" at bounding box center [984, 969] width 186 height 13
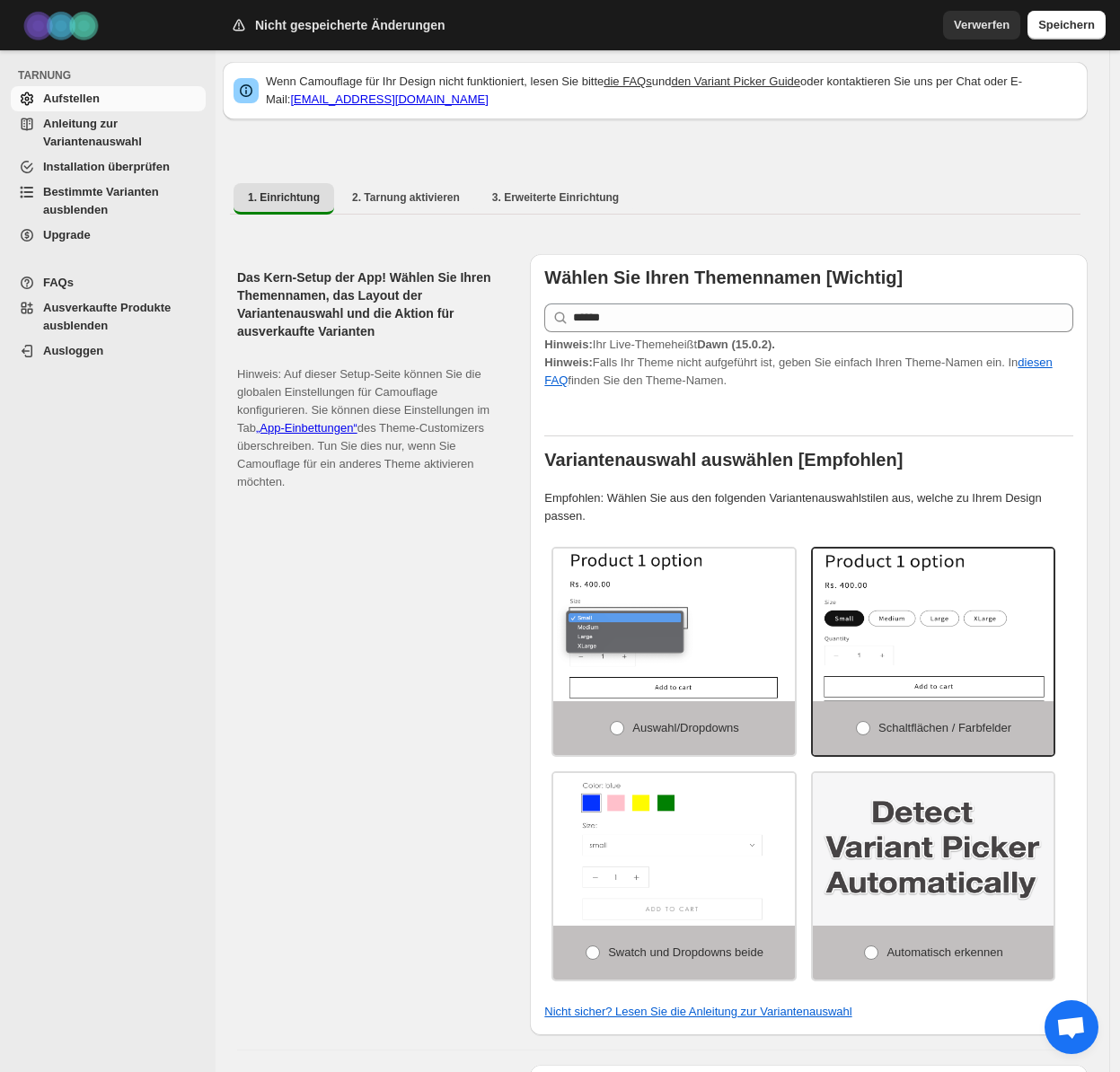
select select "**********"
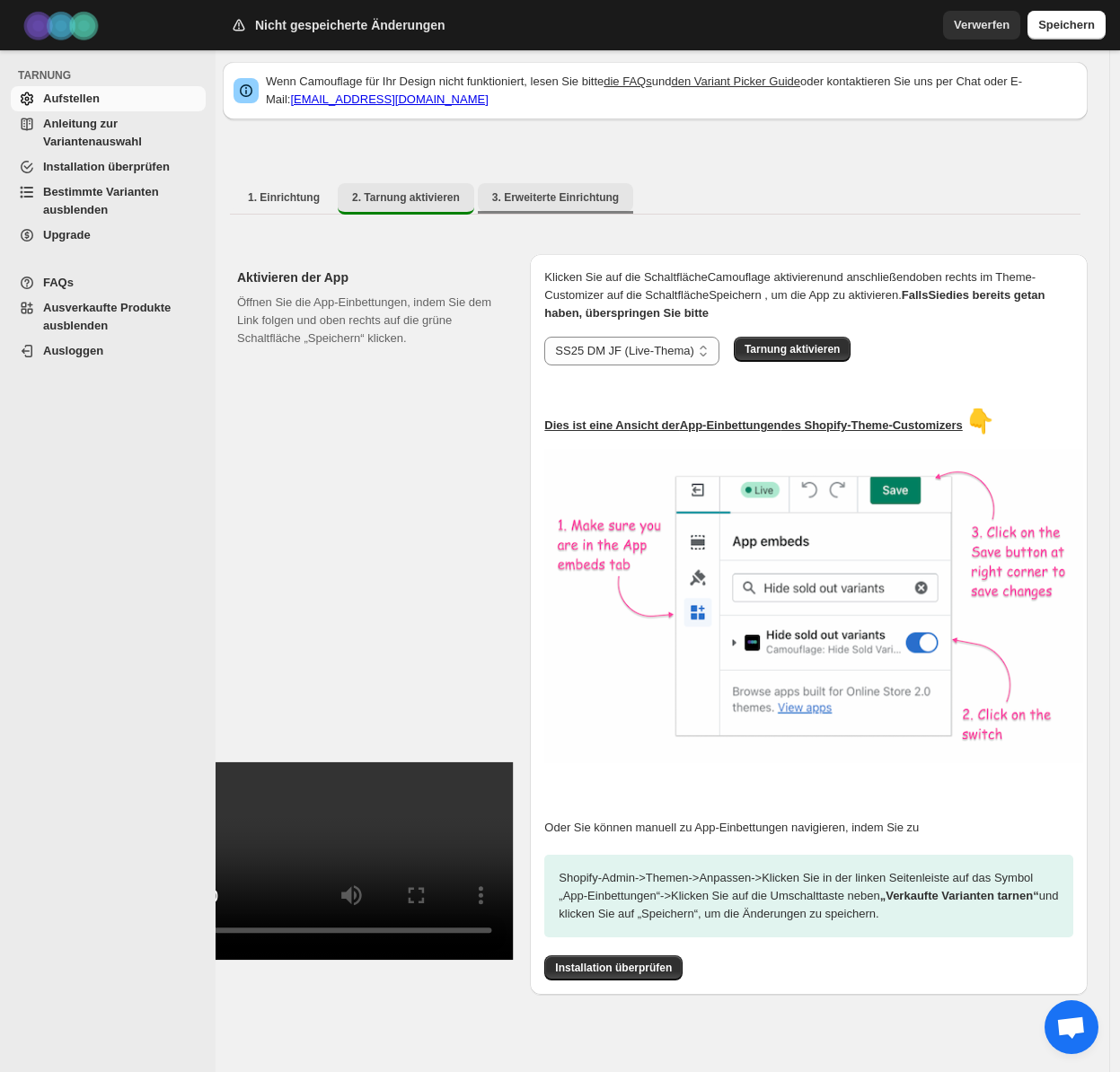
click at [541, 191] on font "3. Erweiterte Einrichtung" at bounding box center [556, 197] width 127 height 13
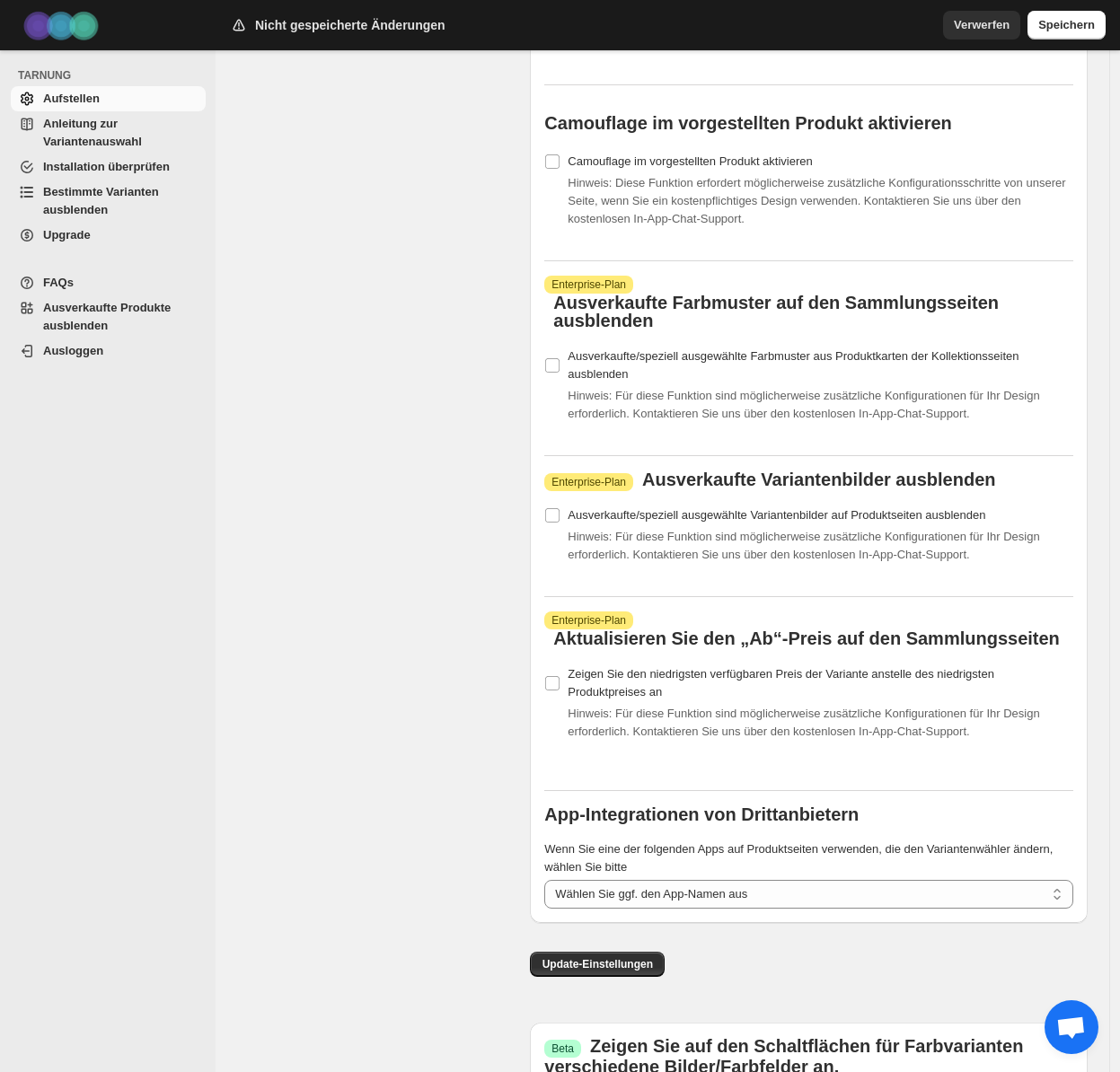
scroll to position [2024, 0]
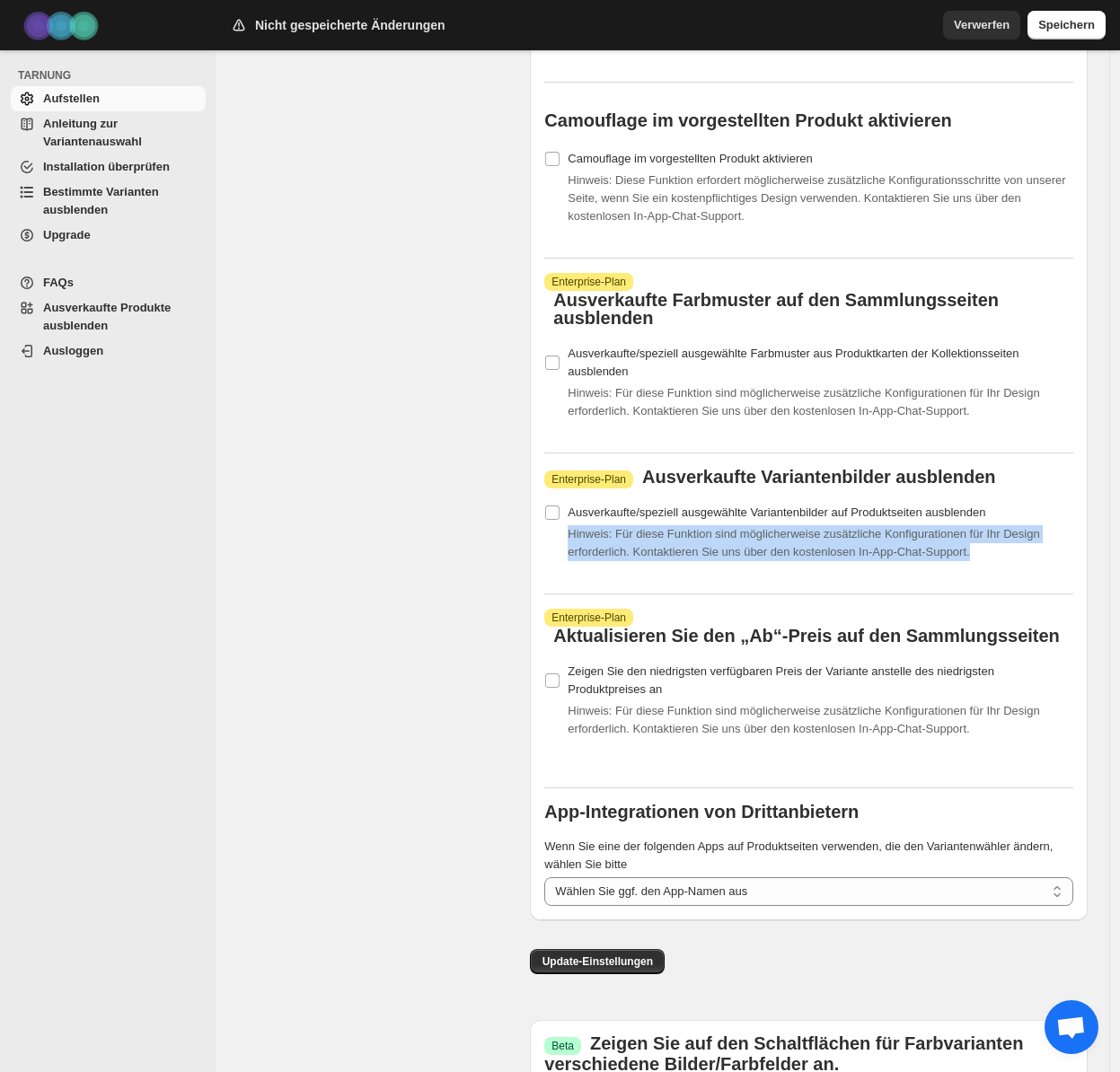
drag, startPoint x: 573, startPoint y: 598, endPoint x: 1069, endPoint y: 614, distance: 496.3
click at [1069, 561] on div "Hinweis: Für diese Funktion sind möglicherweise zusätzliche Konfigurationen für…" at bounding box center [820, 543] width 505 height 36
click at [924, 559] on font "Hinweis: Für diese Funktion sind möglicherweise zusätzliche Konfigurationen für…" at bounding box center [803, 543] width 471 height 31
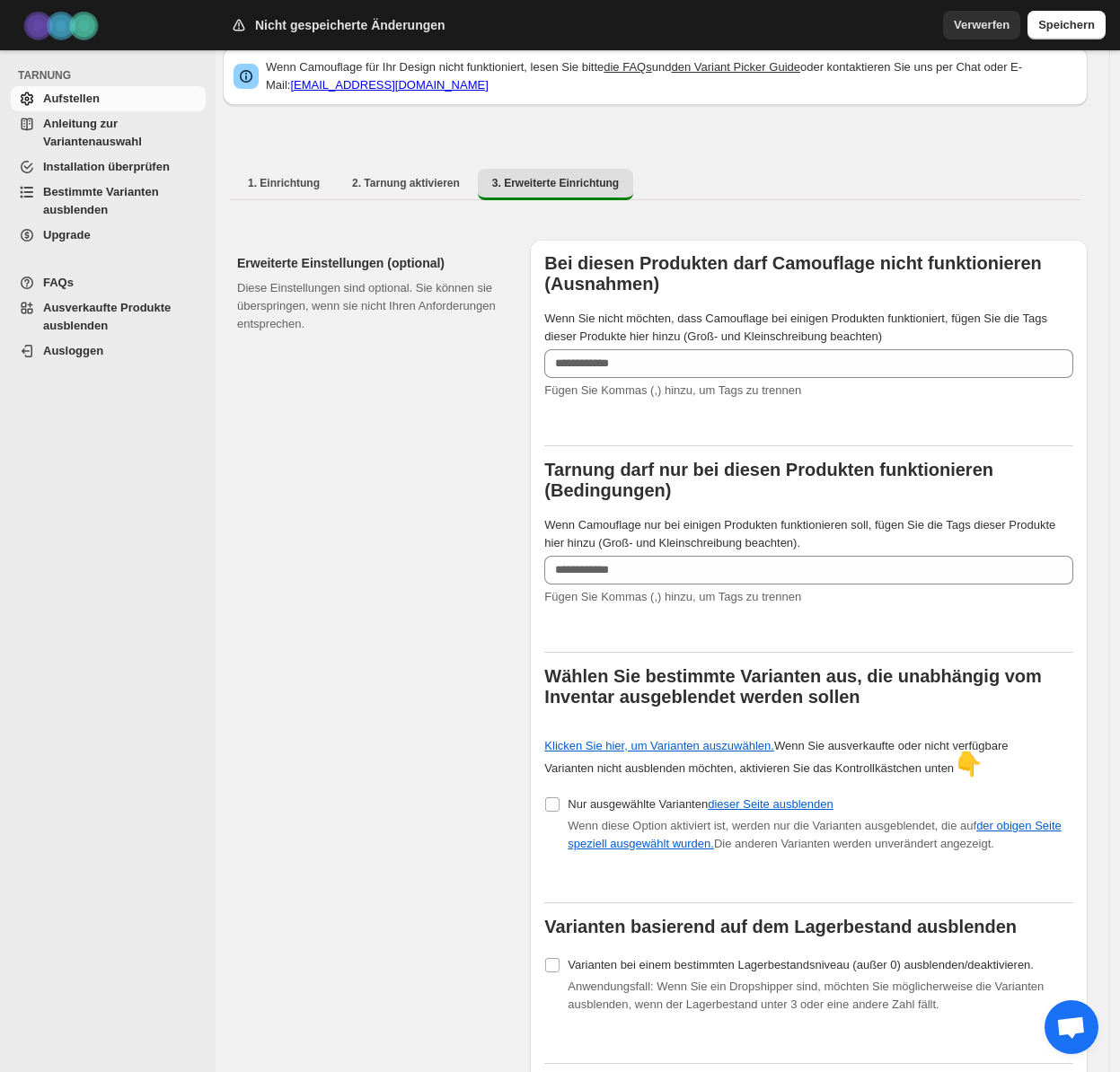
scroll to position [17, 0]
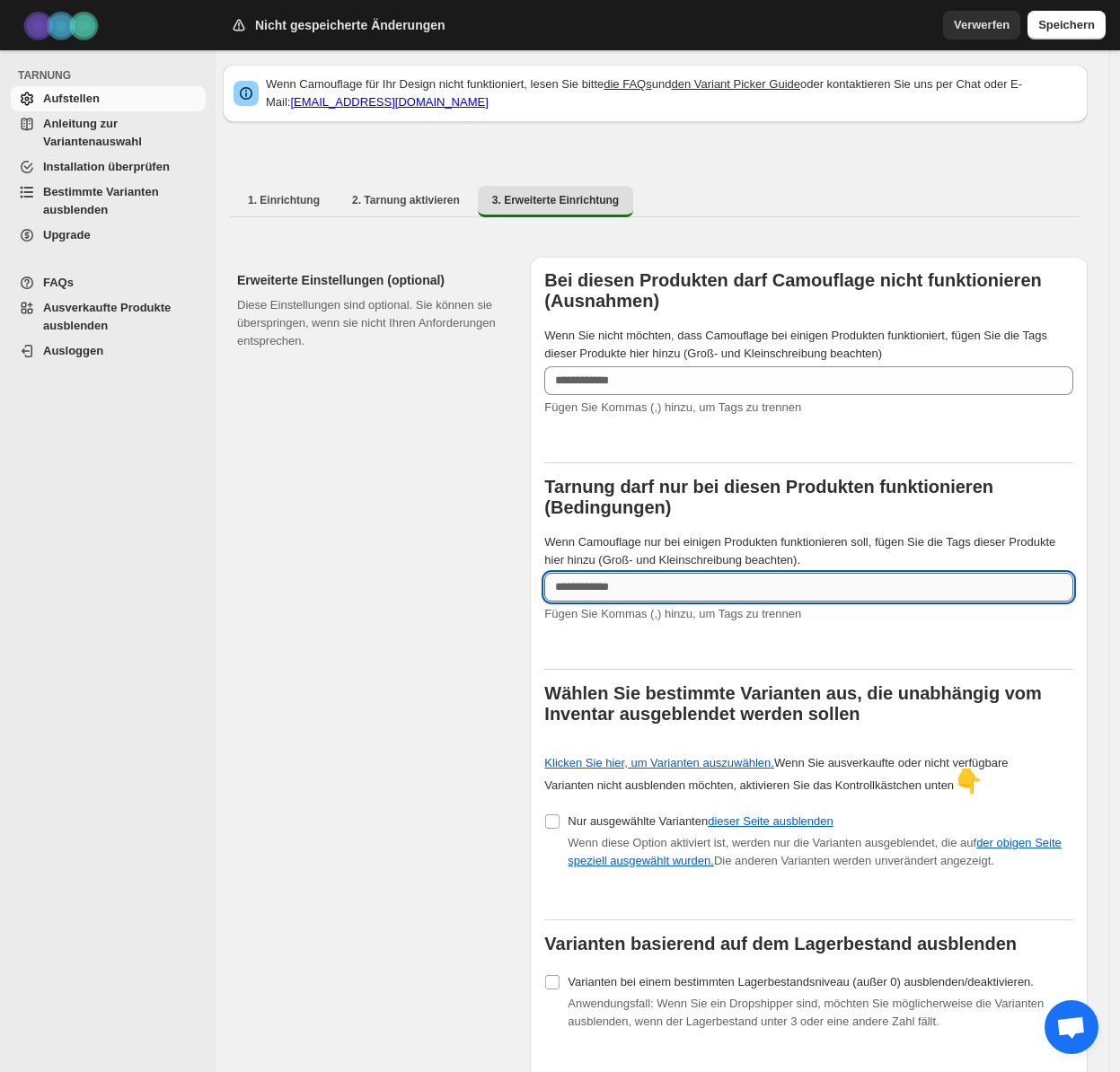
click at [642, 585] on input "Wenn Camouflage nur bei einigen Produkten funktionieren soll, fügen Sie die Tag…" at bounding box center [809, 586] width 529 height 28
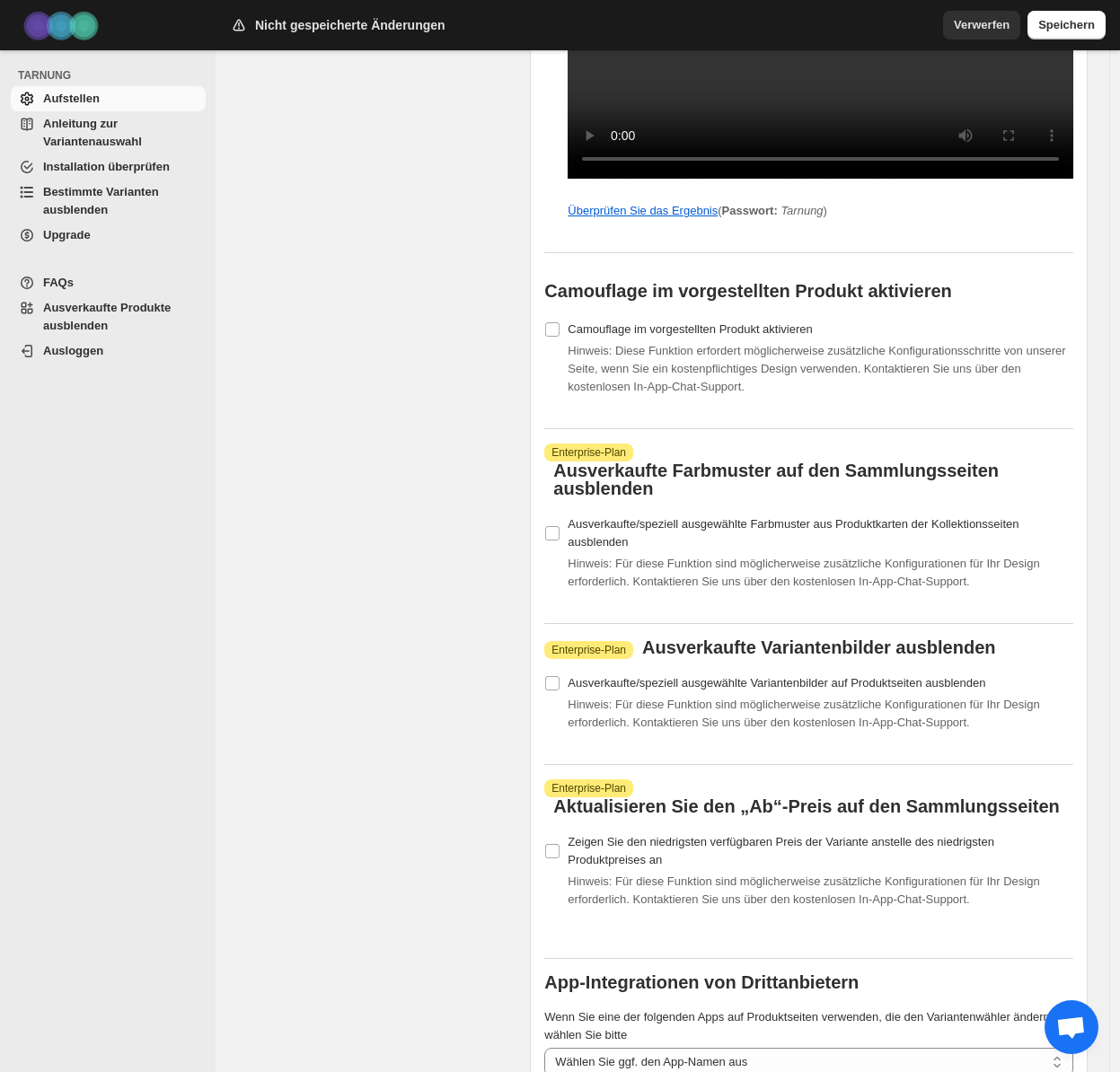
scroll to position [1857, 0]
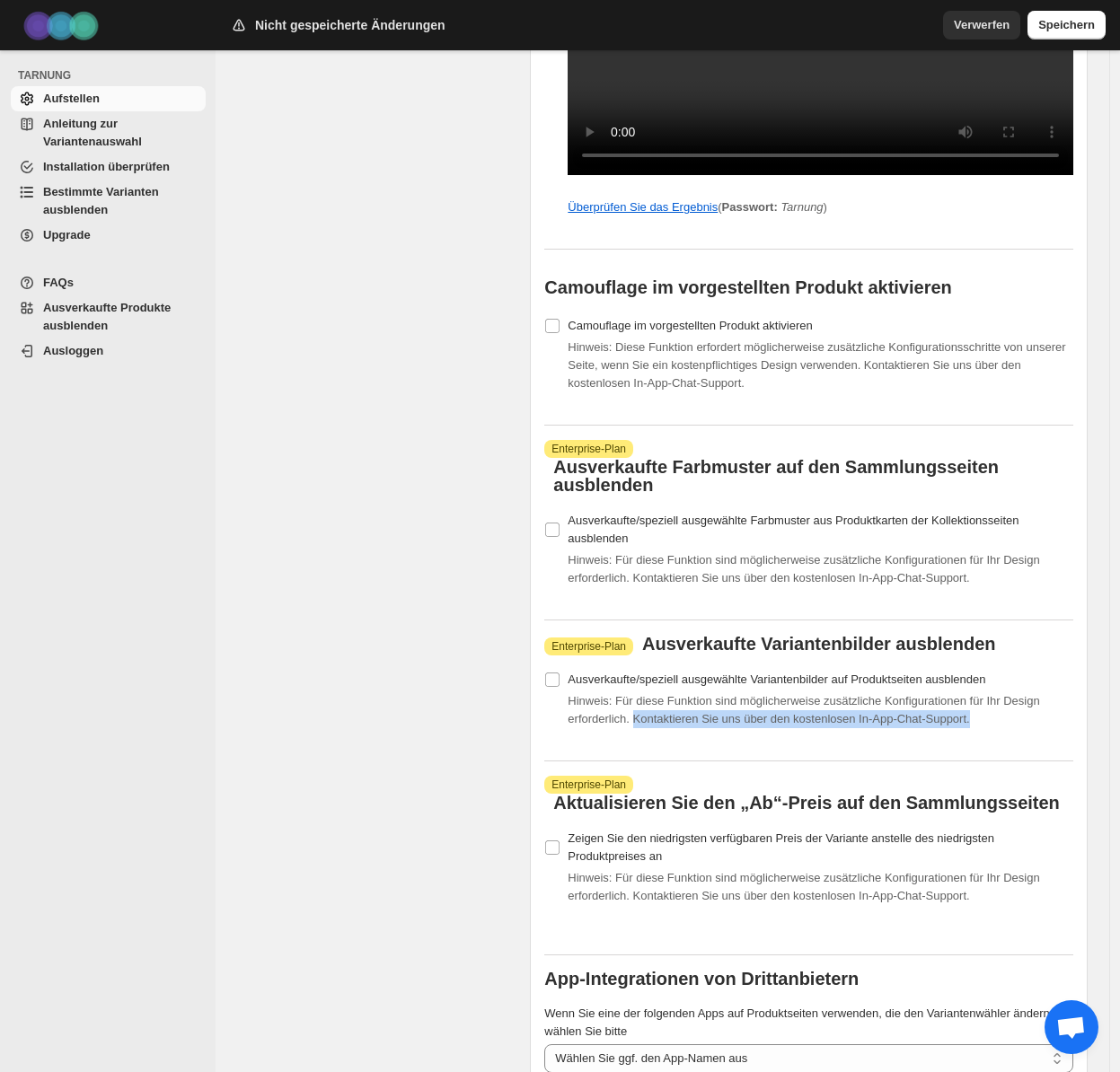
drag, startPoint x: 646, startPoint y: 781, endPoint x: 1015, endPoint y: 786, distance: 369.0
click at [1015, 729] on div "Hinweis: Für diese Funktion sind möglicherweise zusätzliche Konfigurationen für…" at bounding box center [820, 710] width 505 height 36
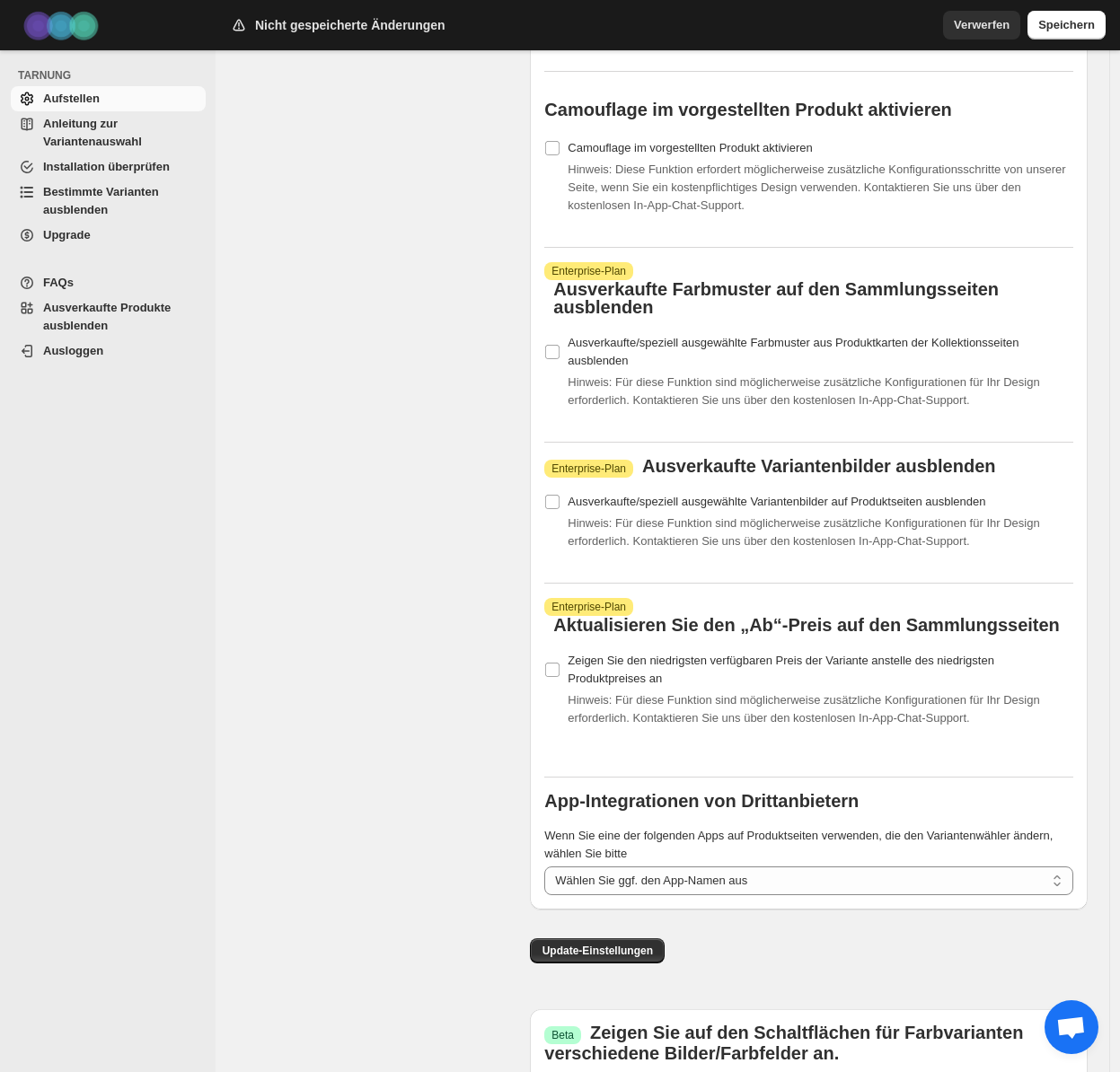
scroll to position [1909, 0]
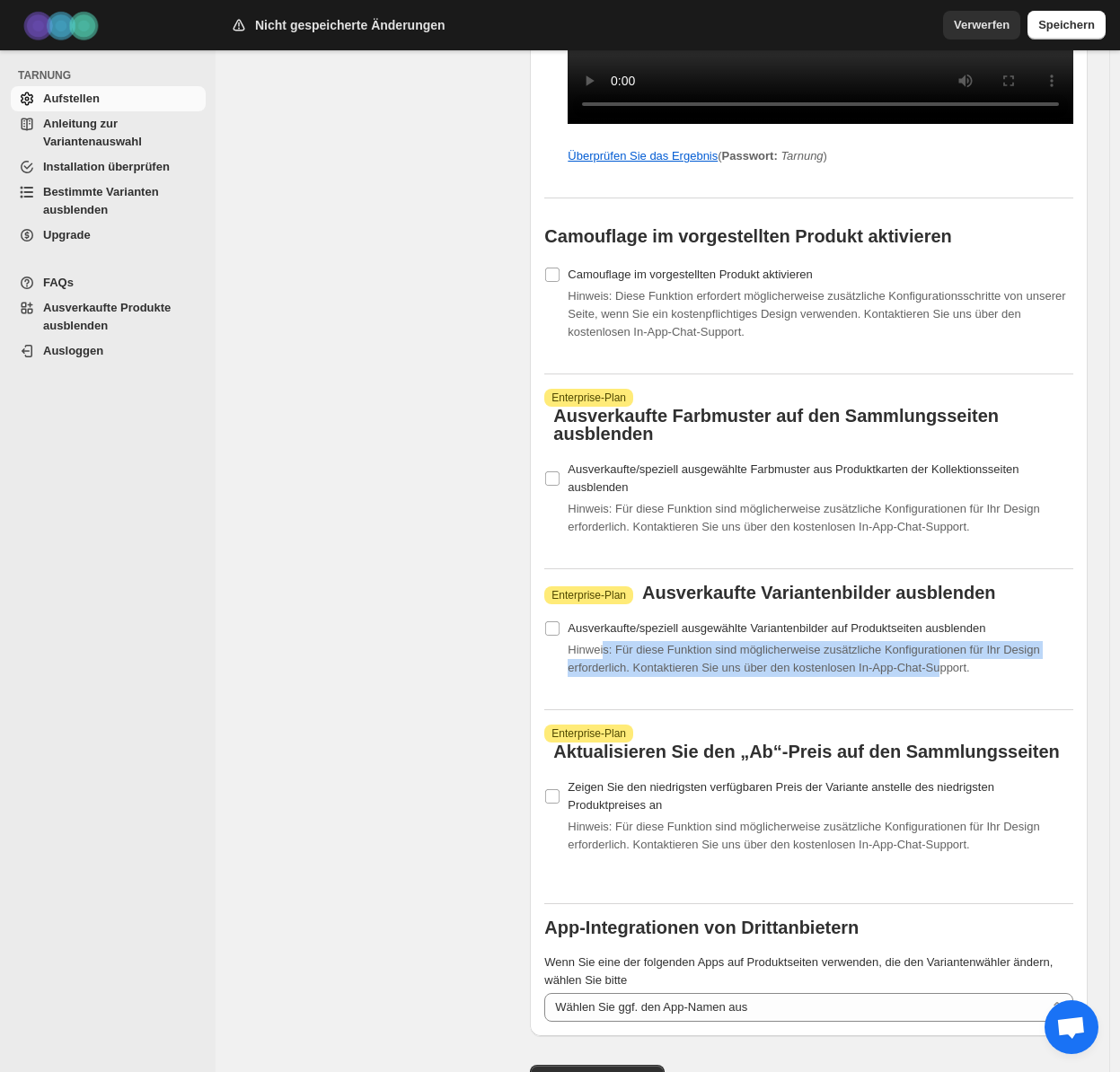
drag, startPoint x: 608, startPoint y: 713, endPoint x: 974, endPoint y: 732, distance: 366.5
click at [974, 675] on font "Hinweis: Für diese Funktion sind möglicherweise zusätzliche Konfigurationen für…" at bounding box center [803, 658] width 471 height 31
click at [990, 675] on font "Hinweis: Für diese Funktion sind möglicherweise zusätzliche Konfigurationen für…" at bounding box center [803, 658] width 471 height 31
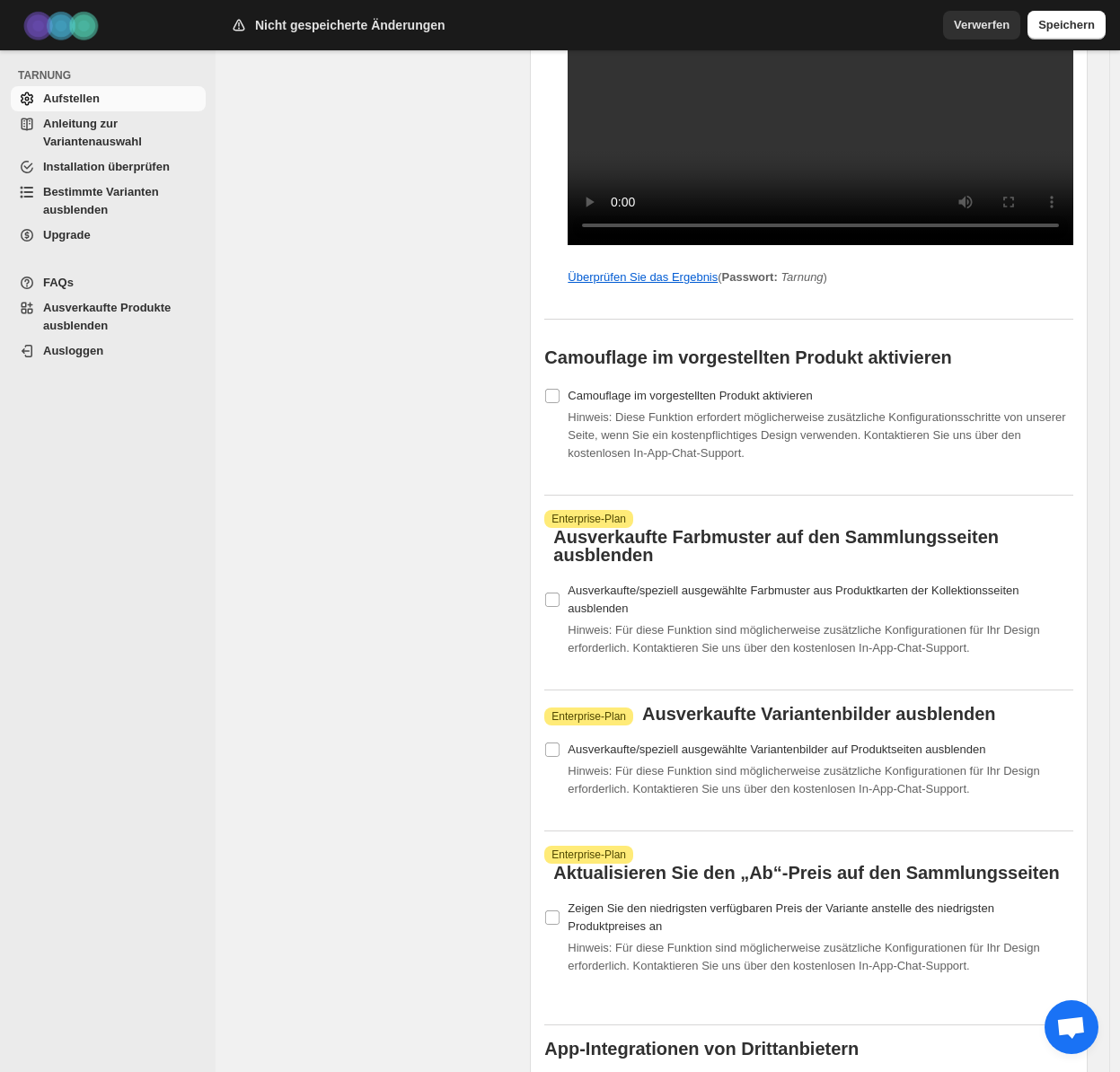
scroll to position [1745, 0]
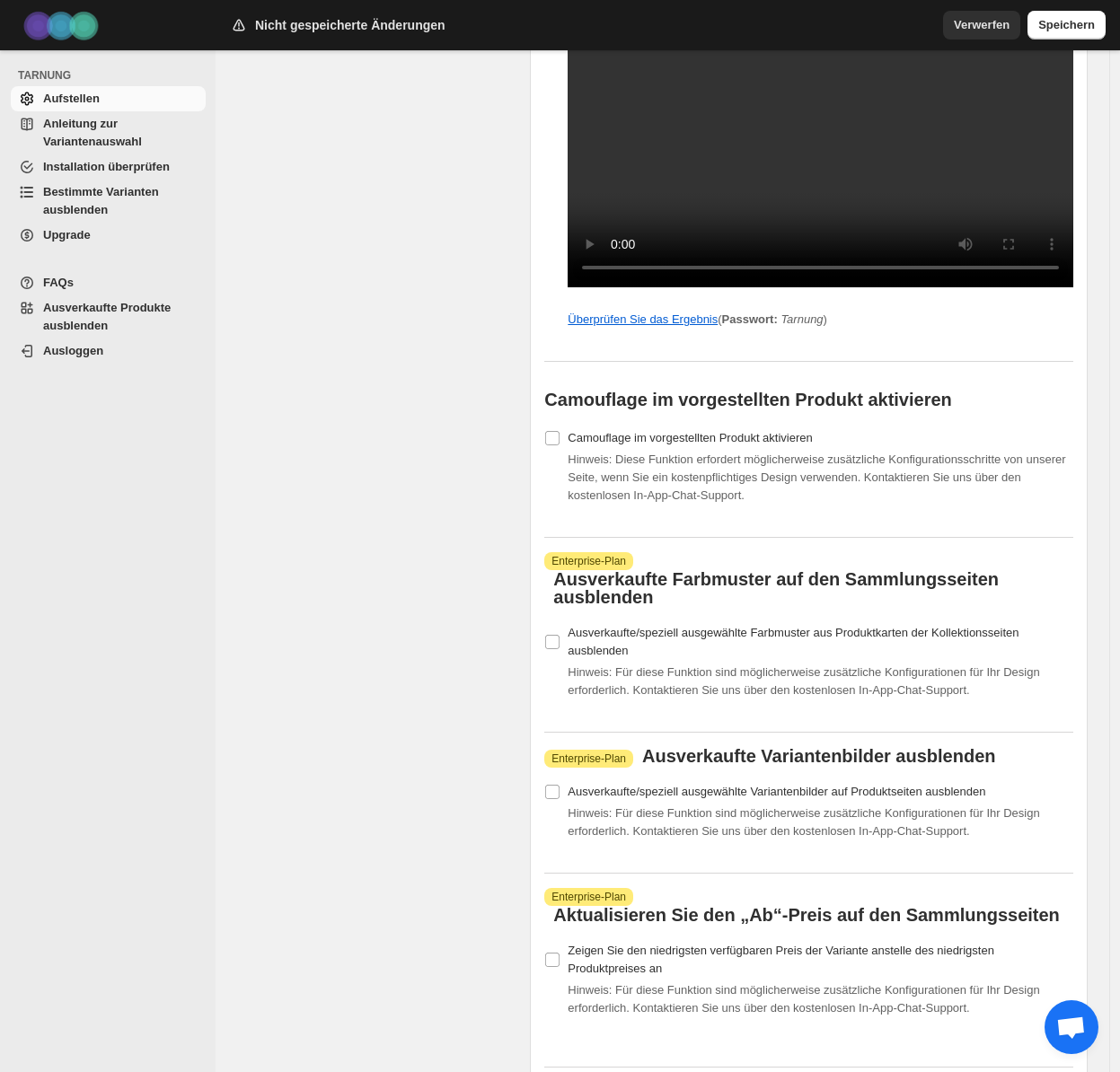
click at [1066, 9] on div "Verwerfen Speichern" at bounding box center [1020, 21] width 170 height 36
click at [1070, 30] on font "Speichern" at bounding box center [1066, 24] width 57 height 14
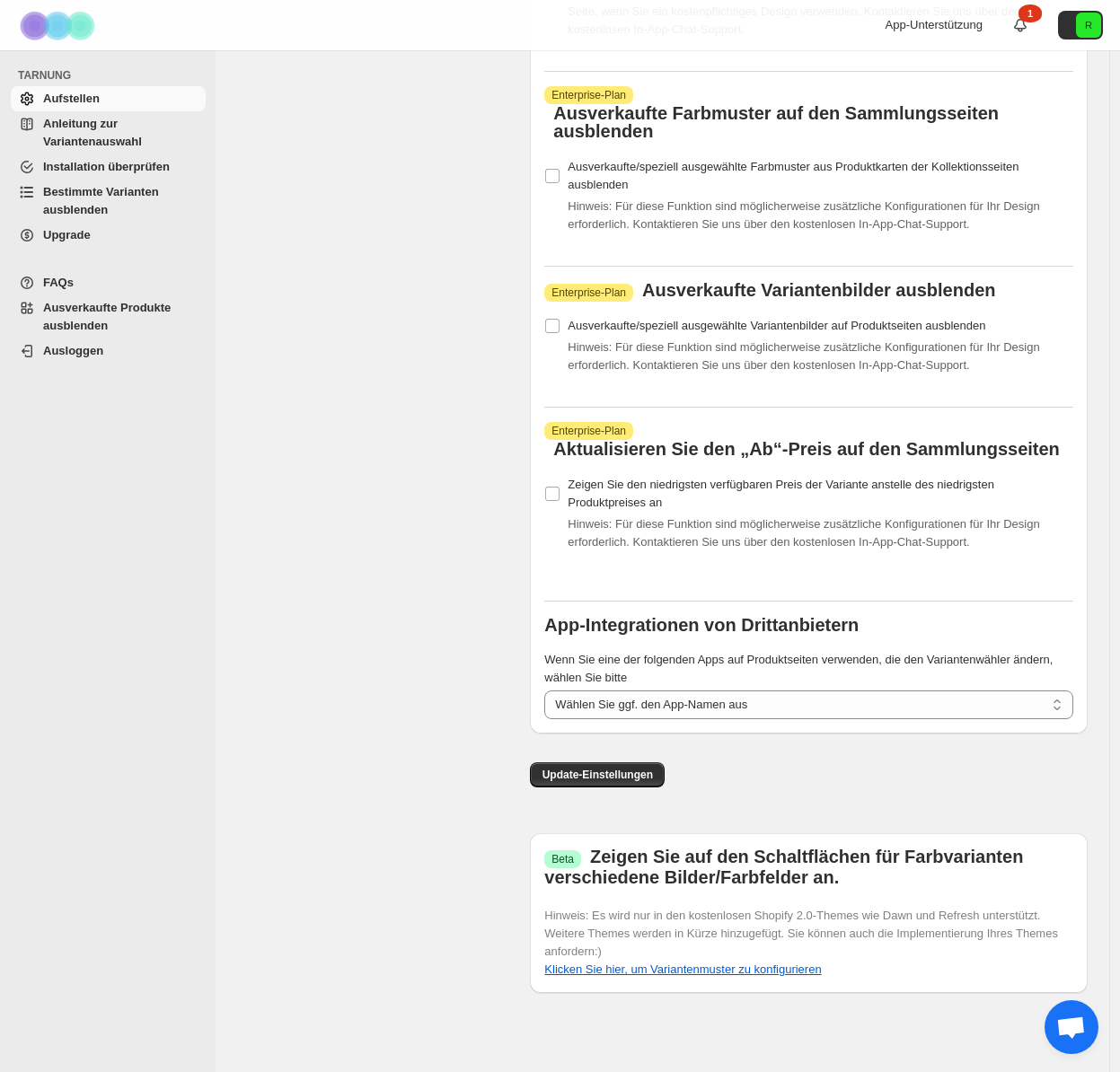
scroll to position [0, 0]
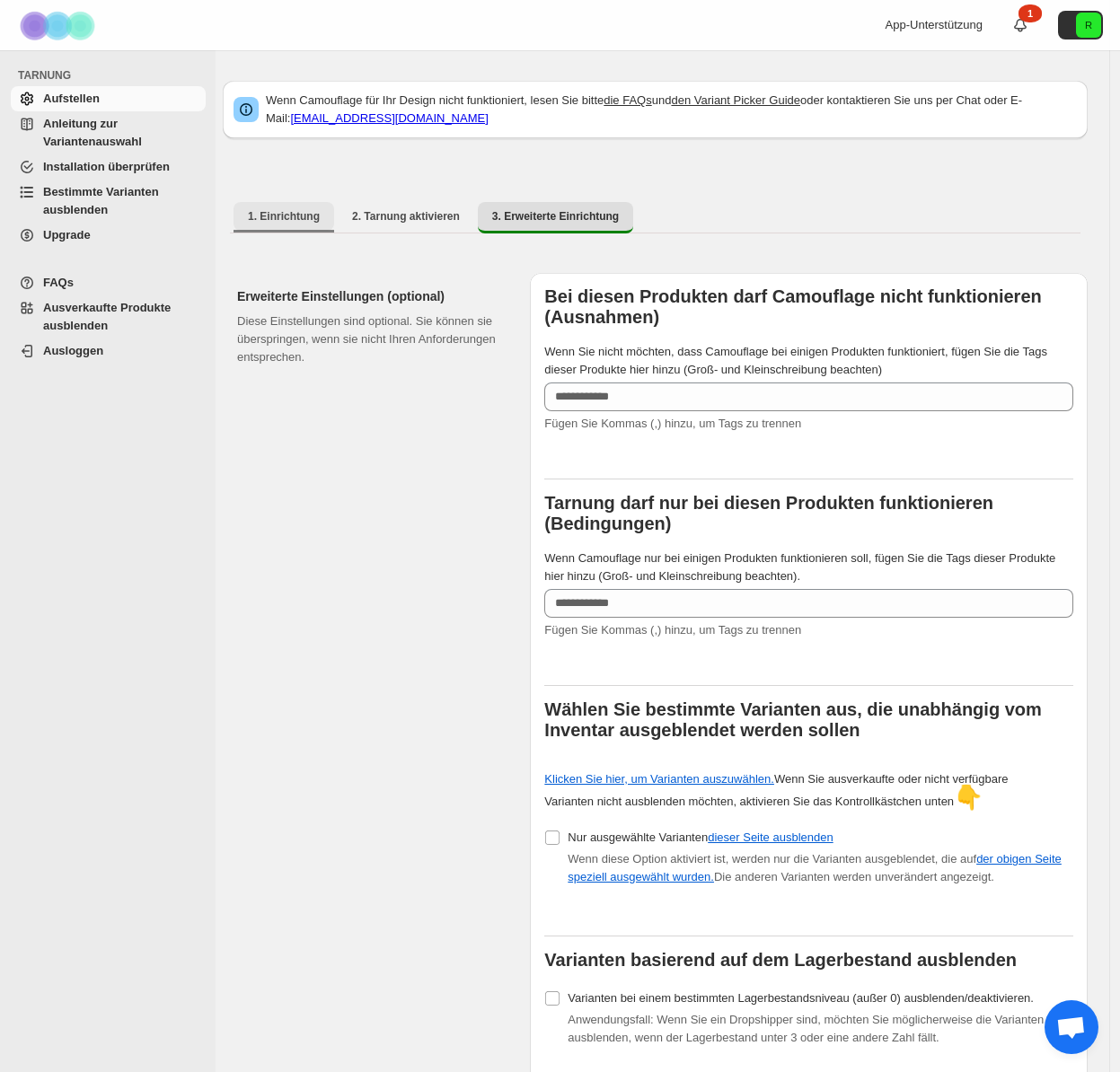
click at [307, 217] on font "1. Einrichtung" at bounding box center [284, 216] width 72 height 13
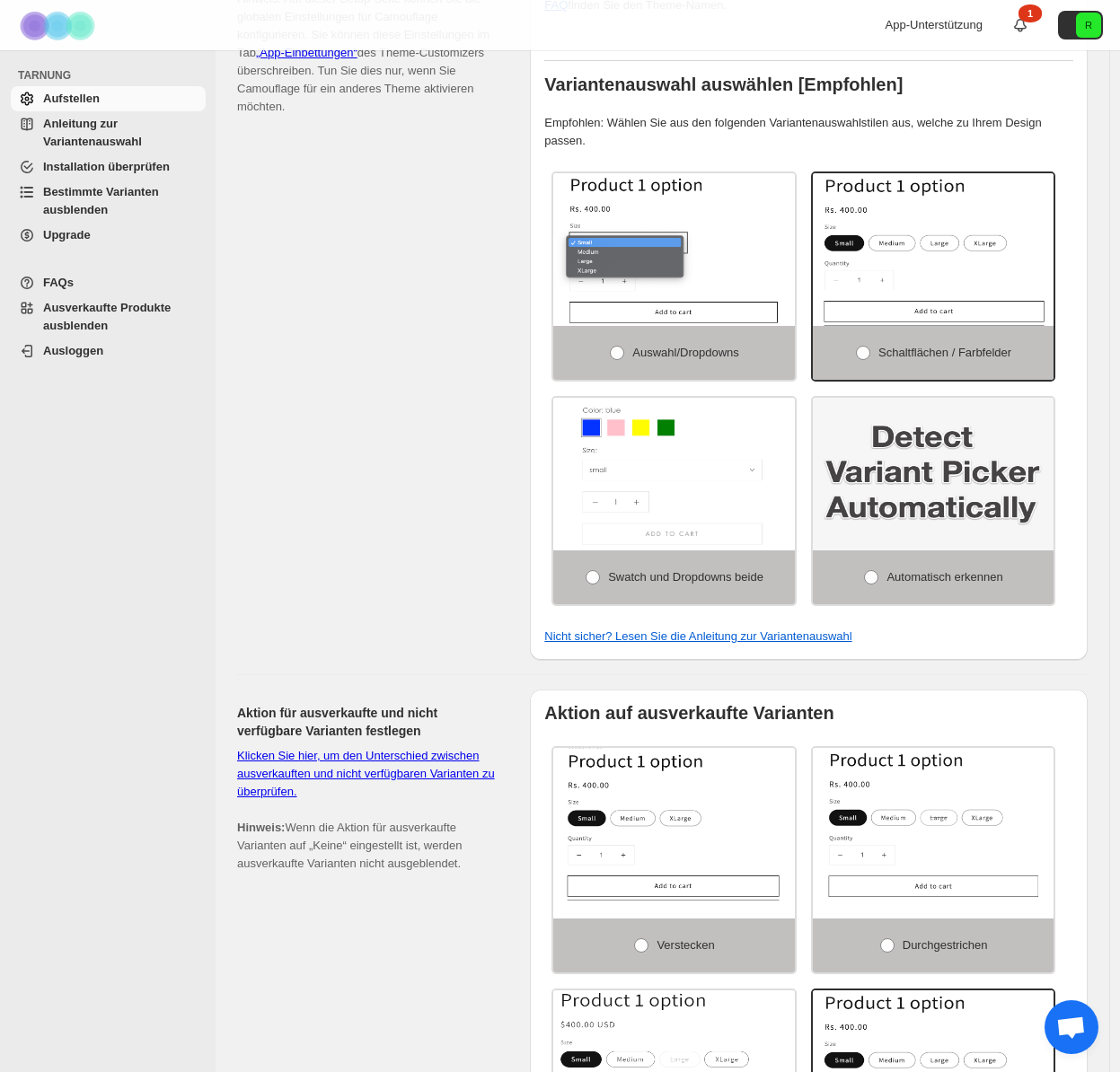
scroll to position [206, 0]
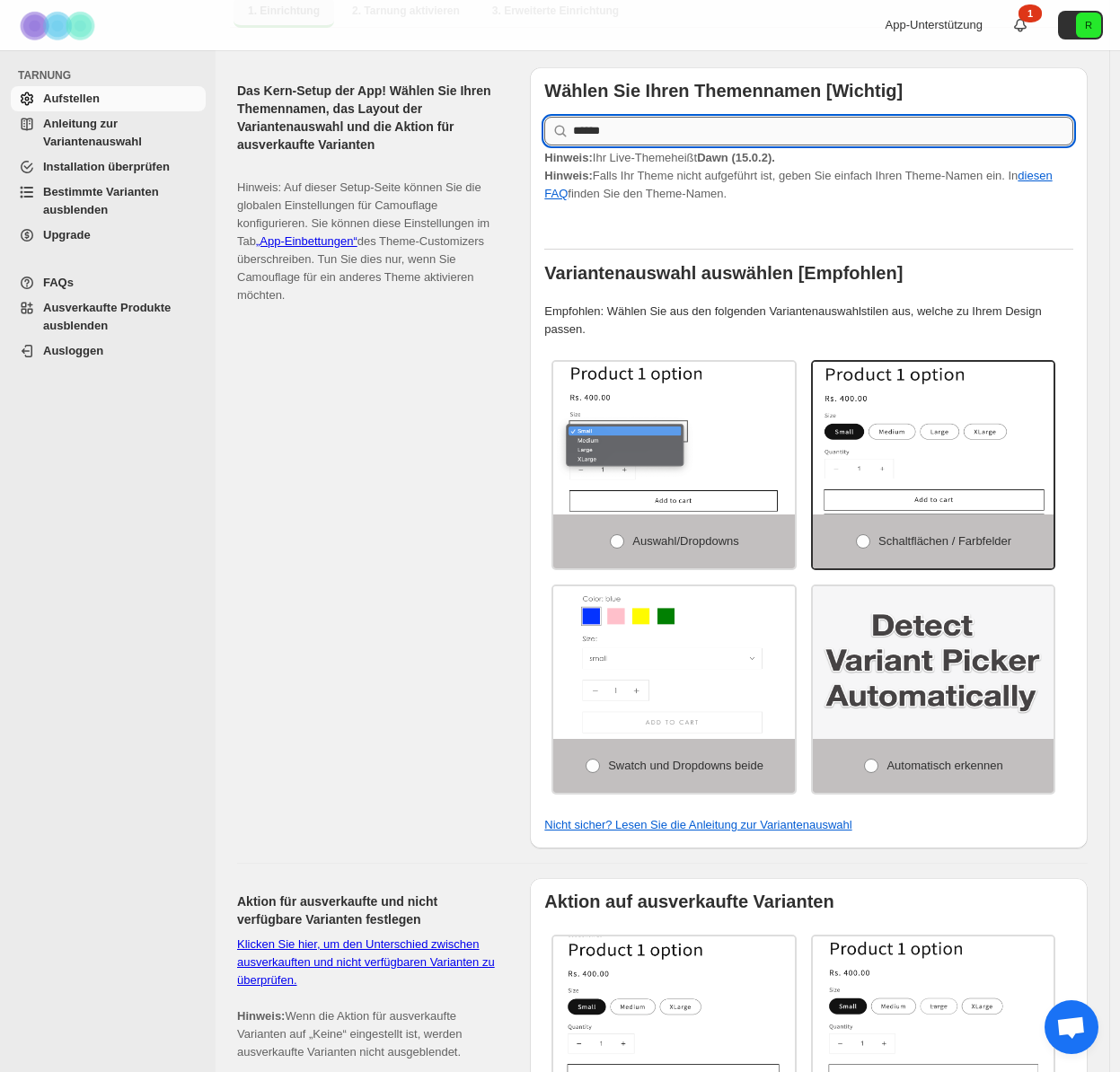
click at [720, 133] on input "******" at bounding box center [822, 131] width 500 height 28
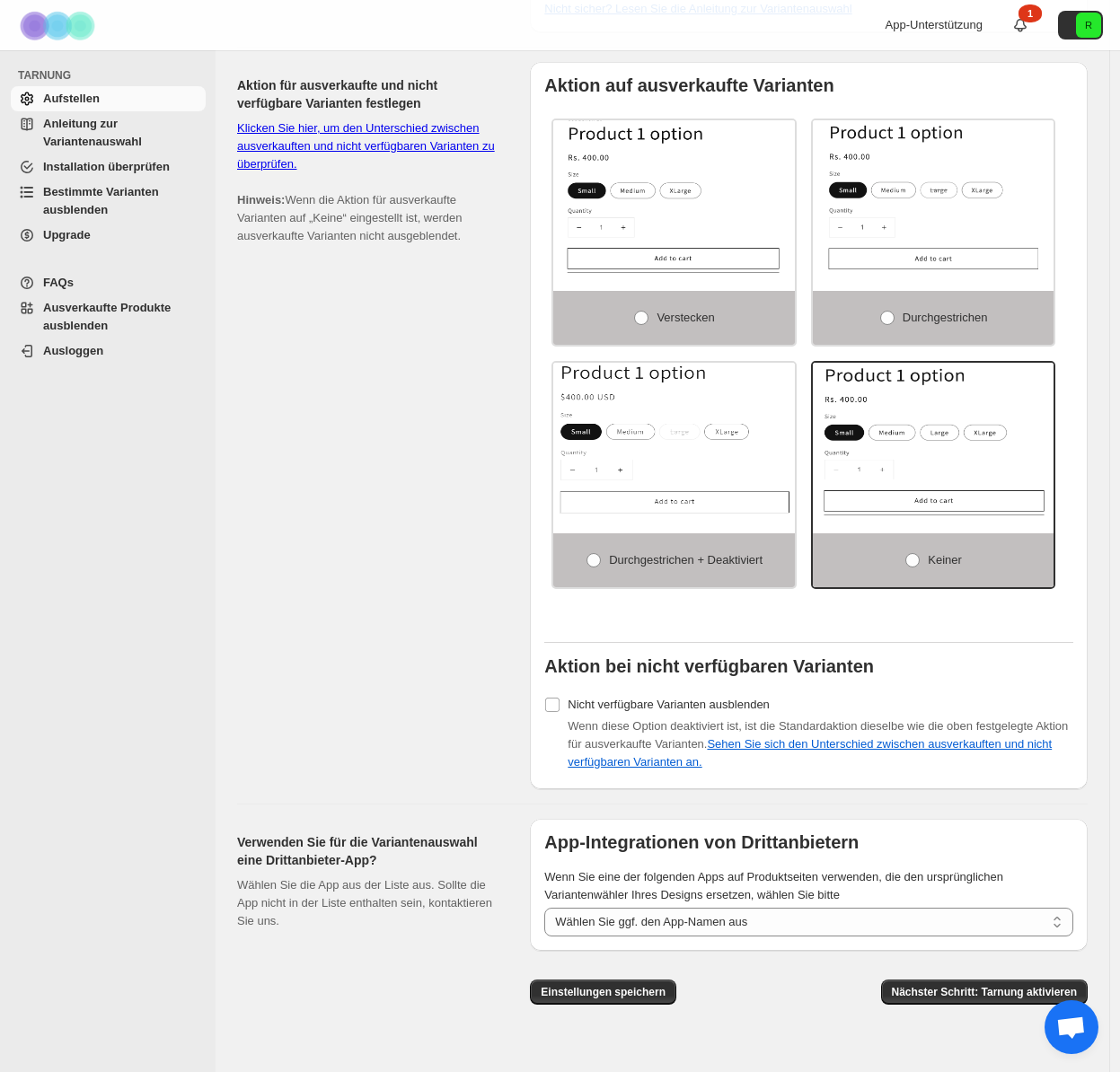
scroll to position [199, 0]
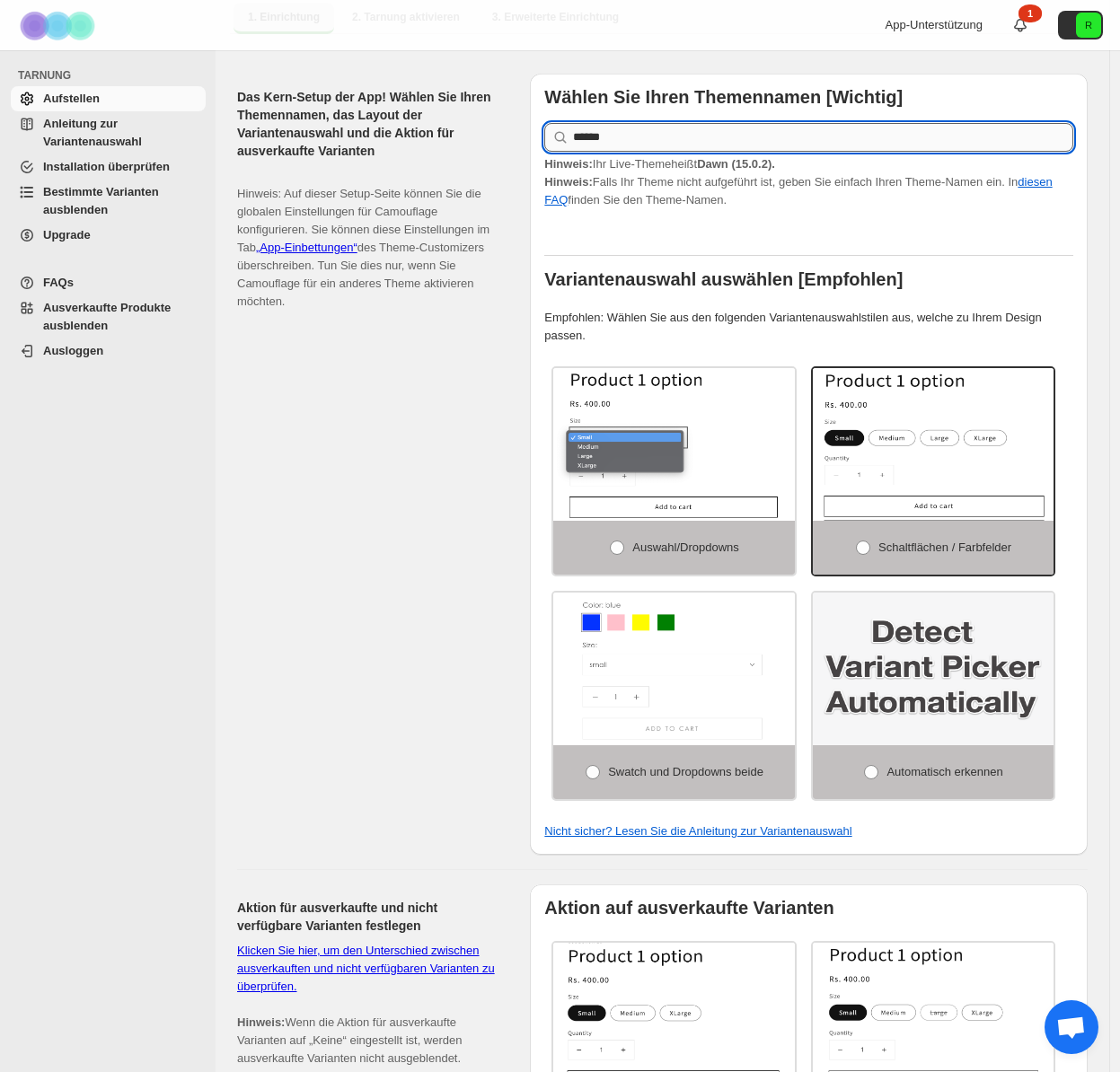
click at [721, 139] on input "******" at bounding box center [822, 137] width 500 height 28
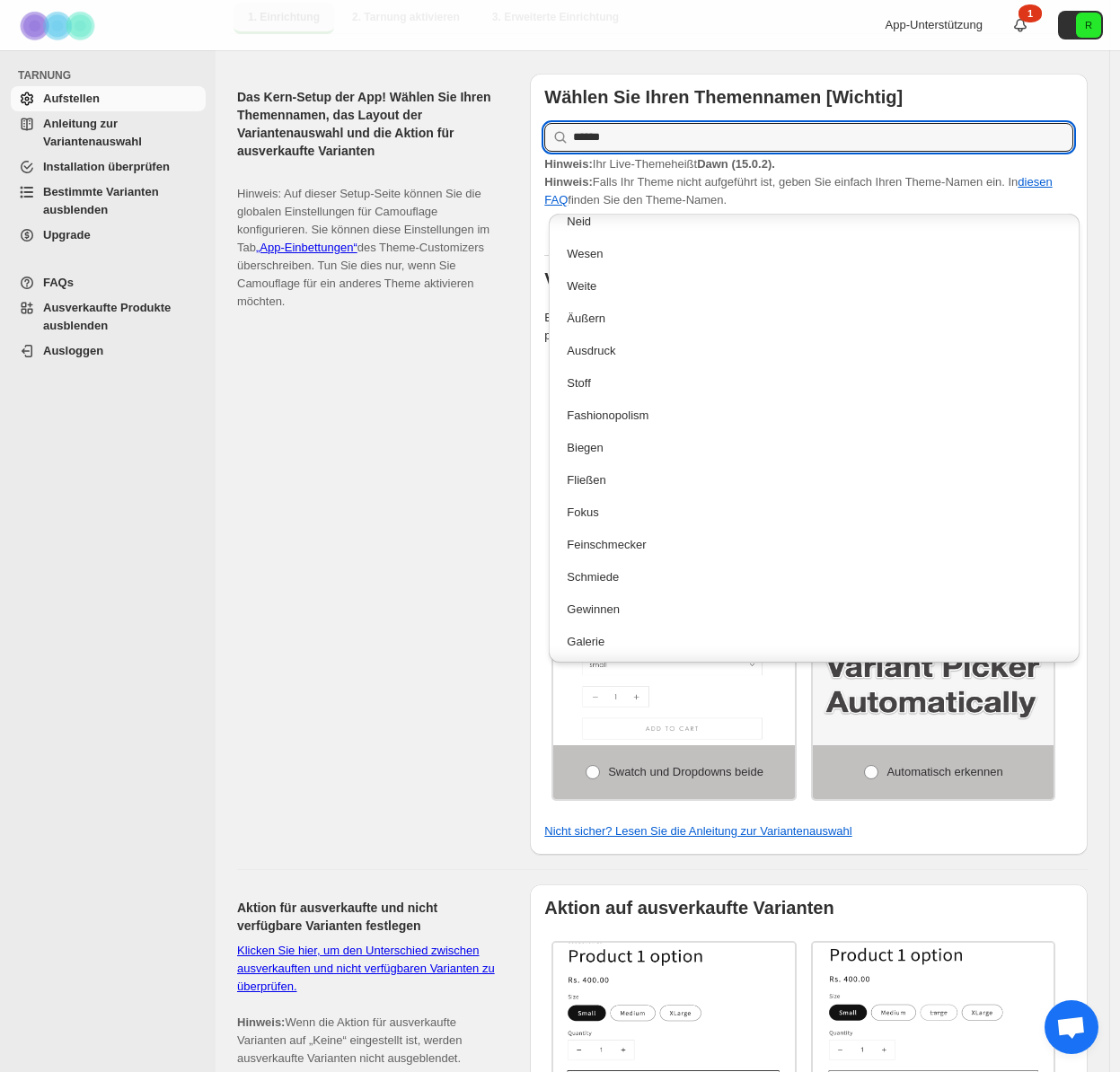
scroll to position [1818, 0]
click at [523, 464] on div "Das Kern-Setup der App! Wählen Sie Ihren Themennamen, das Layout der Variantena…" at bounding box center [655, 457] width 865 height 796
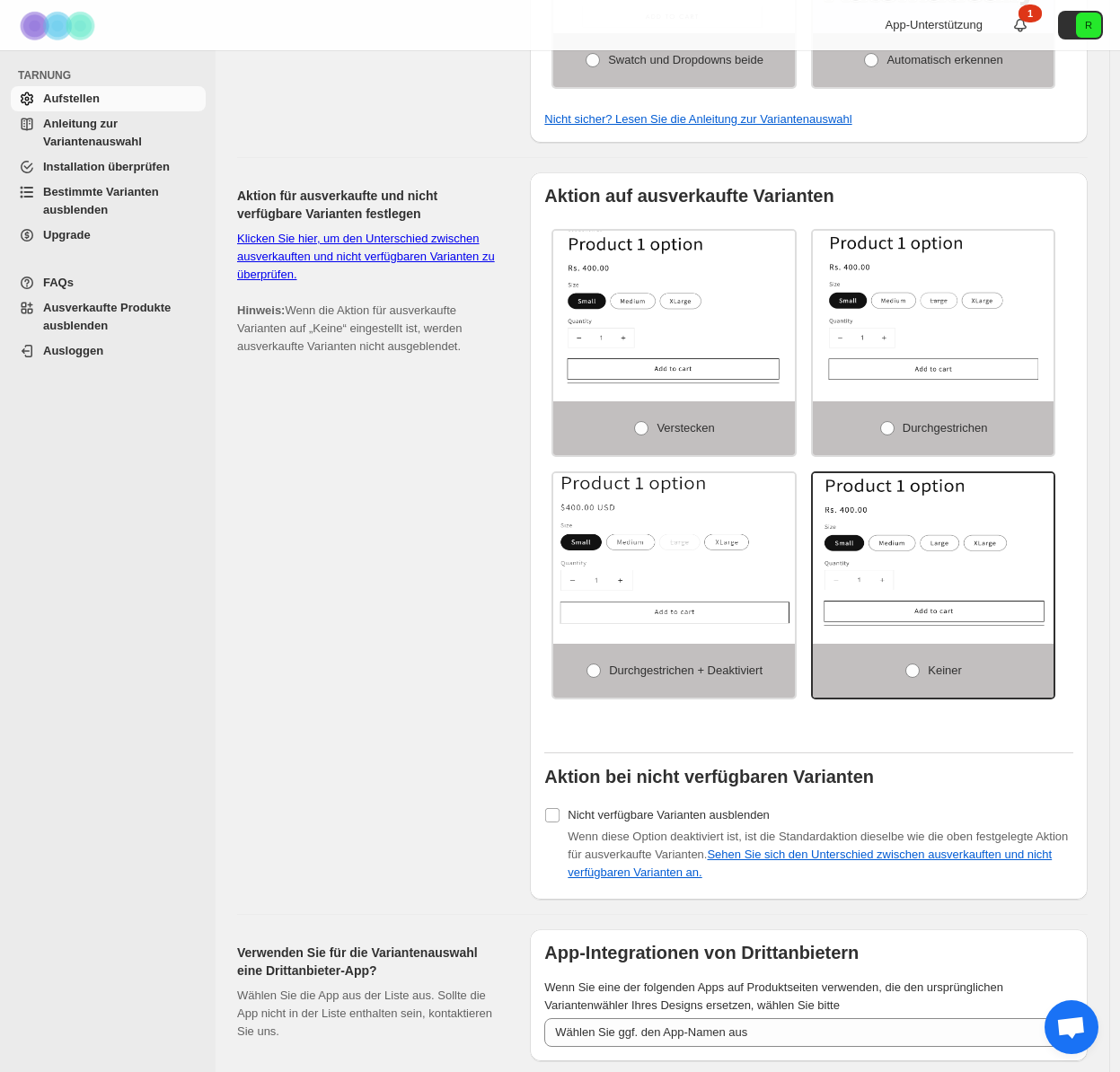
scroll to position [914, 0]
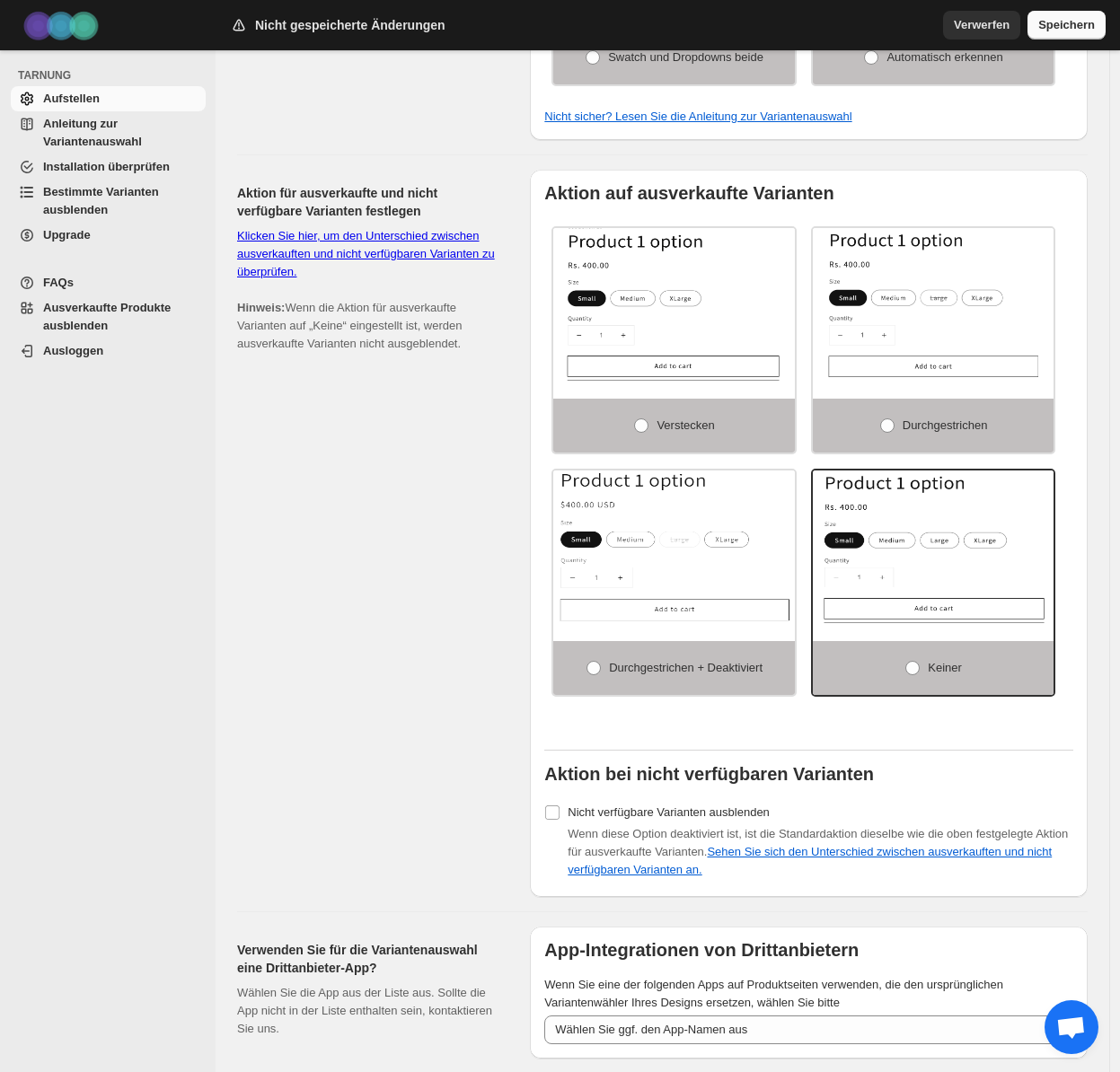
click at [1052, 28] on font "Speichern" at bounding box center [1066, 24] width 57 height 14
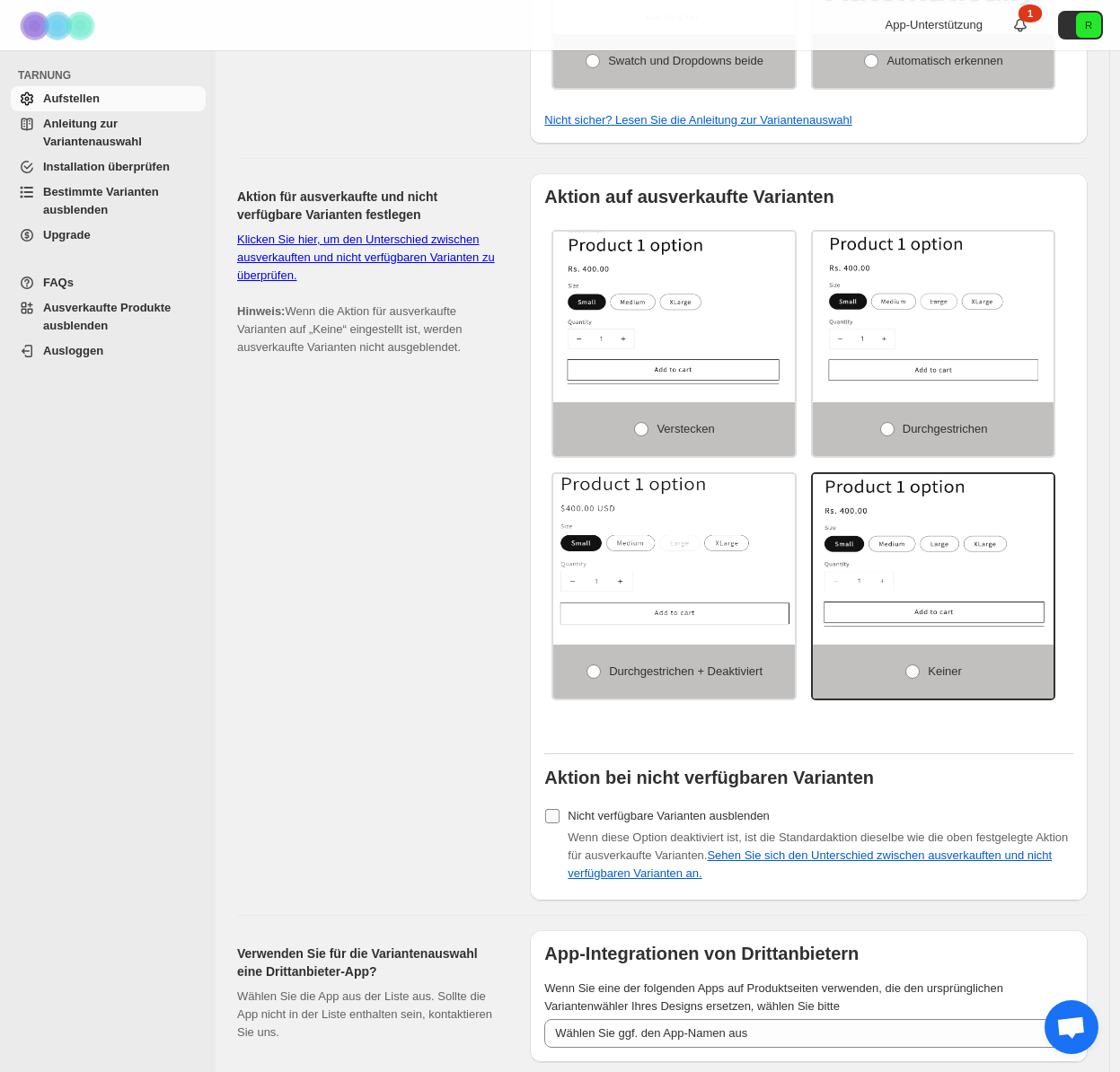
scroll to position [907, 0]
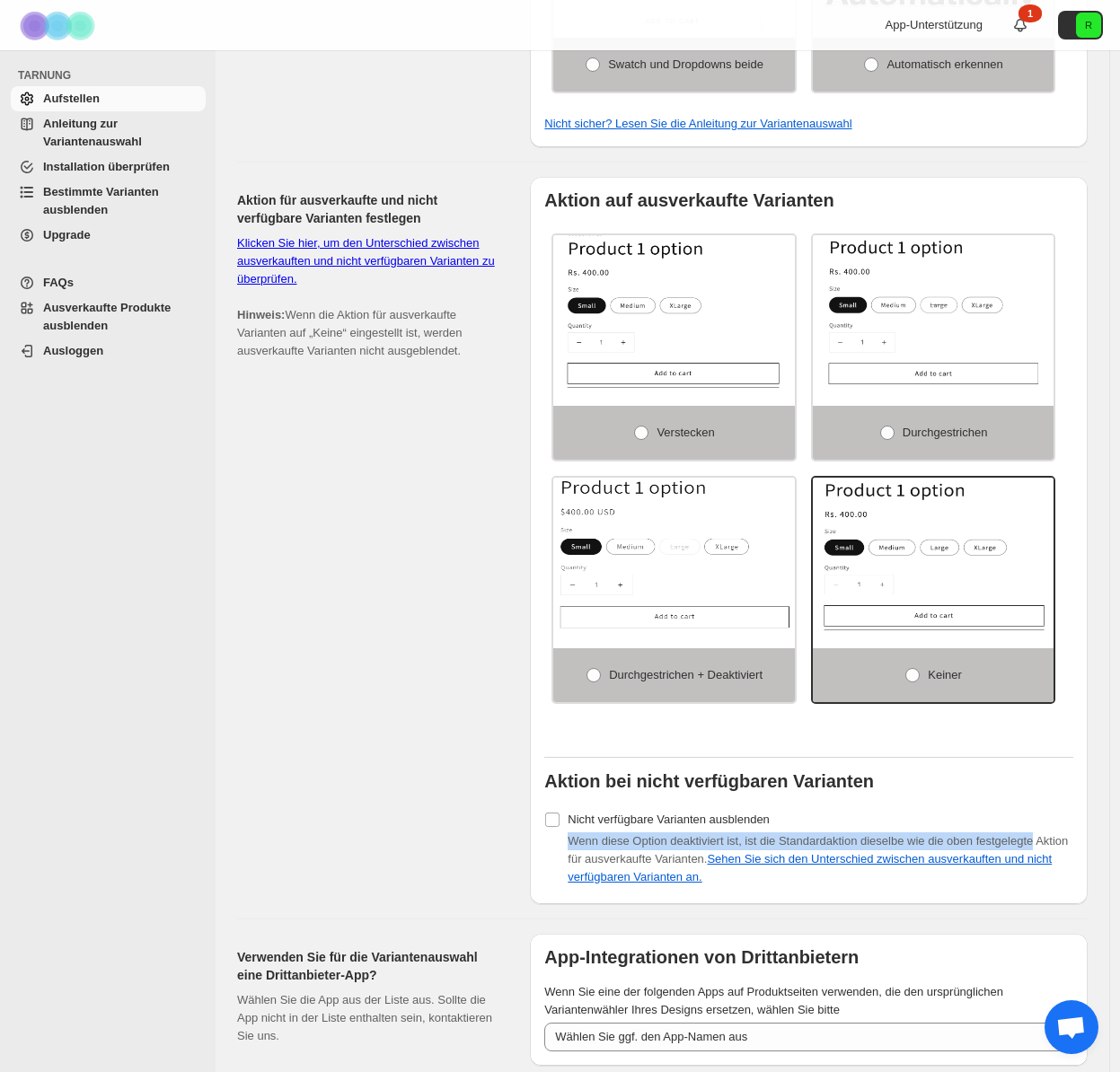
drag, startPoint x: 574, startPoint y: 841, endPoint x: 1072, endPoint y: 842, distance: 498.0
click at [1072, 842] on div "Wenn diese Option deaktiviert ist, ist die Standardaktion dieselbe wie die oben…" at bounding box center [820, 859] width 505 height 54
drag, startPoint x: 575, startPoint y: 858, endPoint x: 761, endPoint y: 856, distance: 186.0
click at [761, 856] on font "Wenn diese Option deaktiviert ist, ist die Standardaktion dieselbe wie die oben…" at bounding box center [818, 850] width 500 height 31
click at [827, 845] on font "Wenn diese Option deaktiviert ist, ist die Standardaktion dieselbe wie die oben…" at bounding box center [818, 850] width 500 height 31
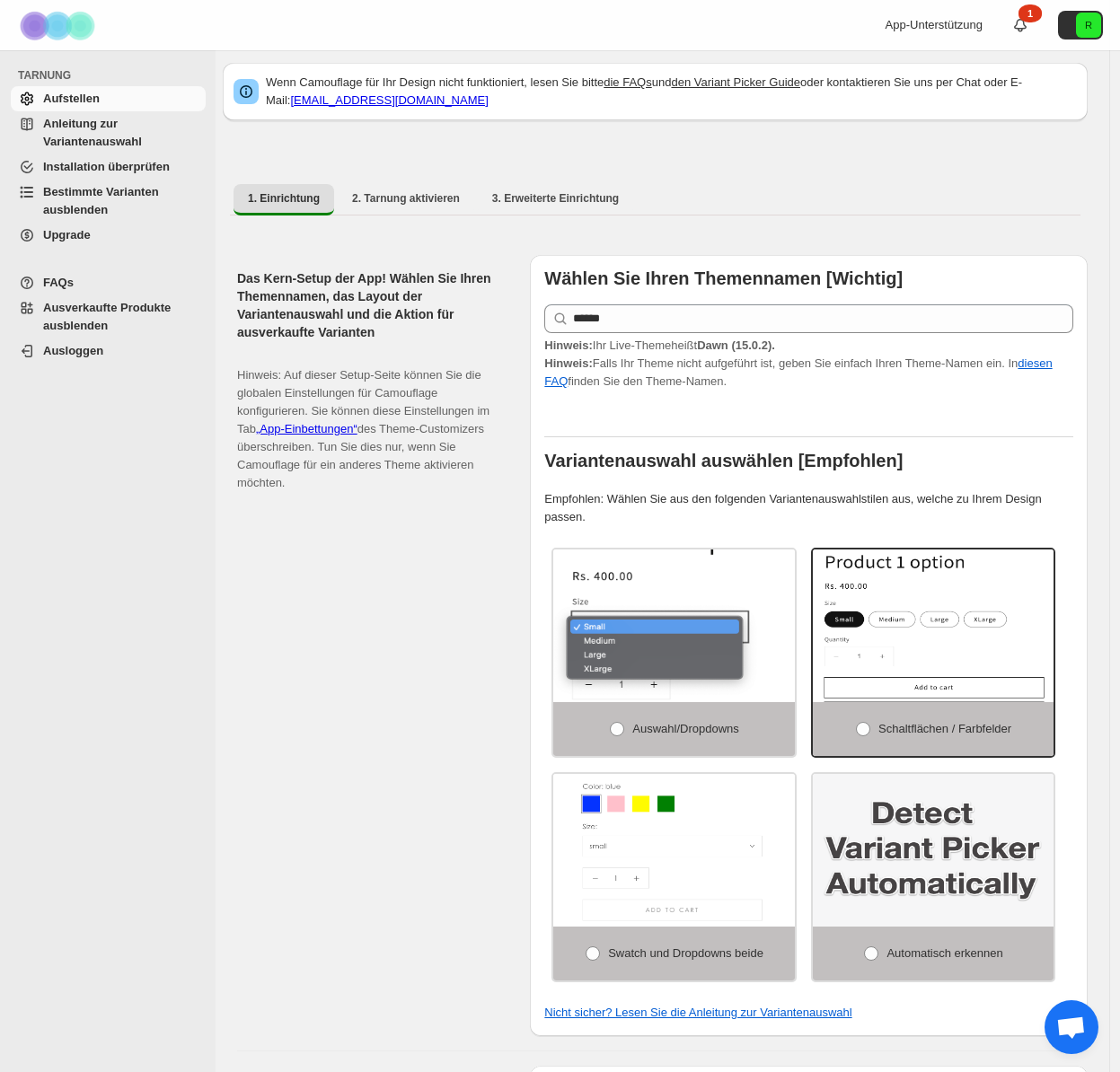
scroll to position [0, 0]
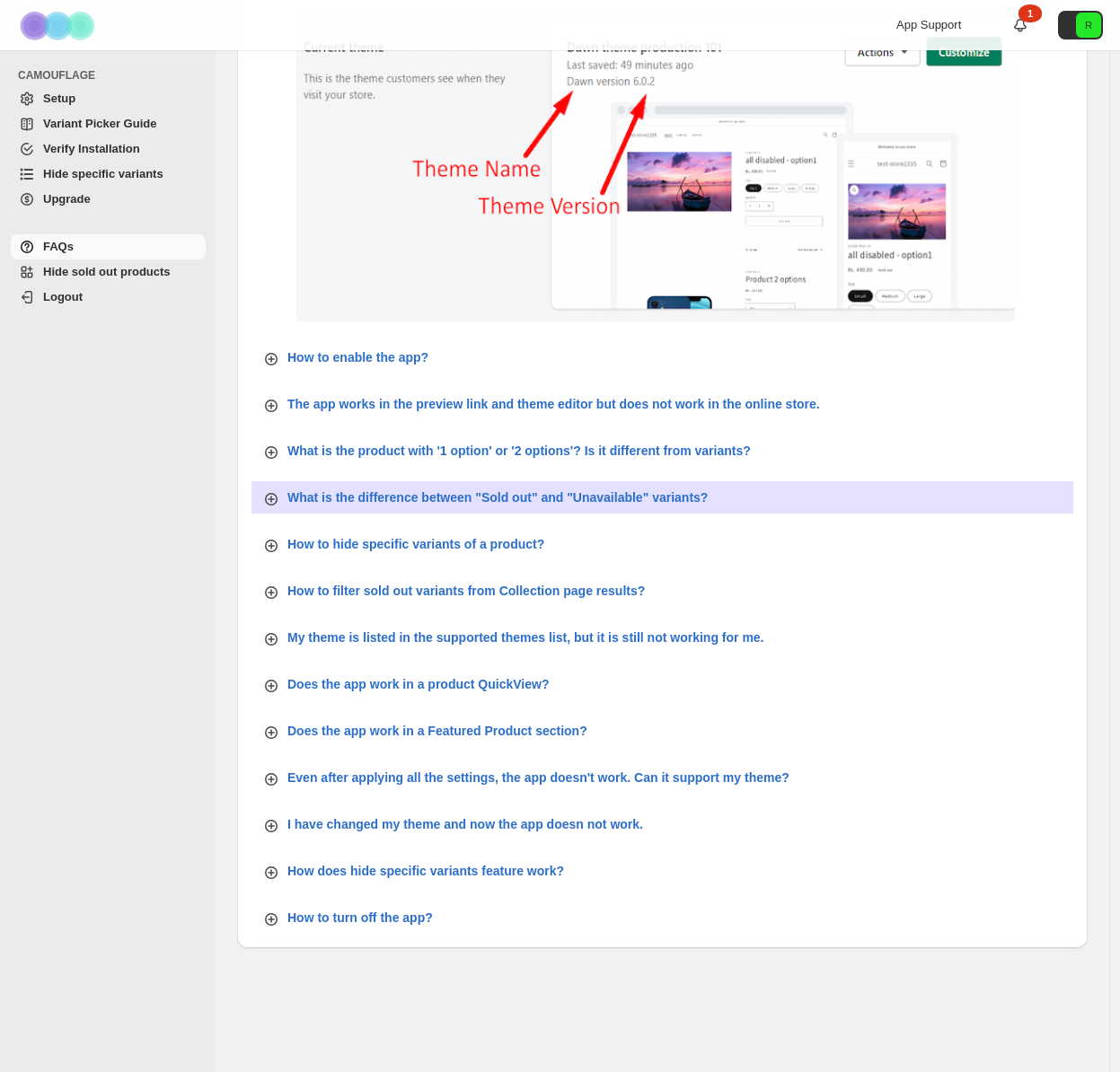
scroll to position [292, 0]
click at [511, 490] on p "What is the difference between "Sold out" and "Unavailable" variants?" at bounding box center [498, 496] width 420 height 18
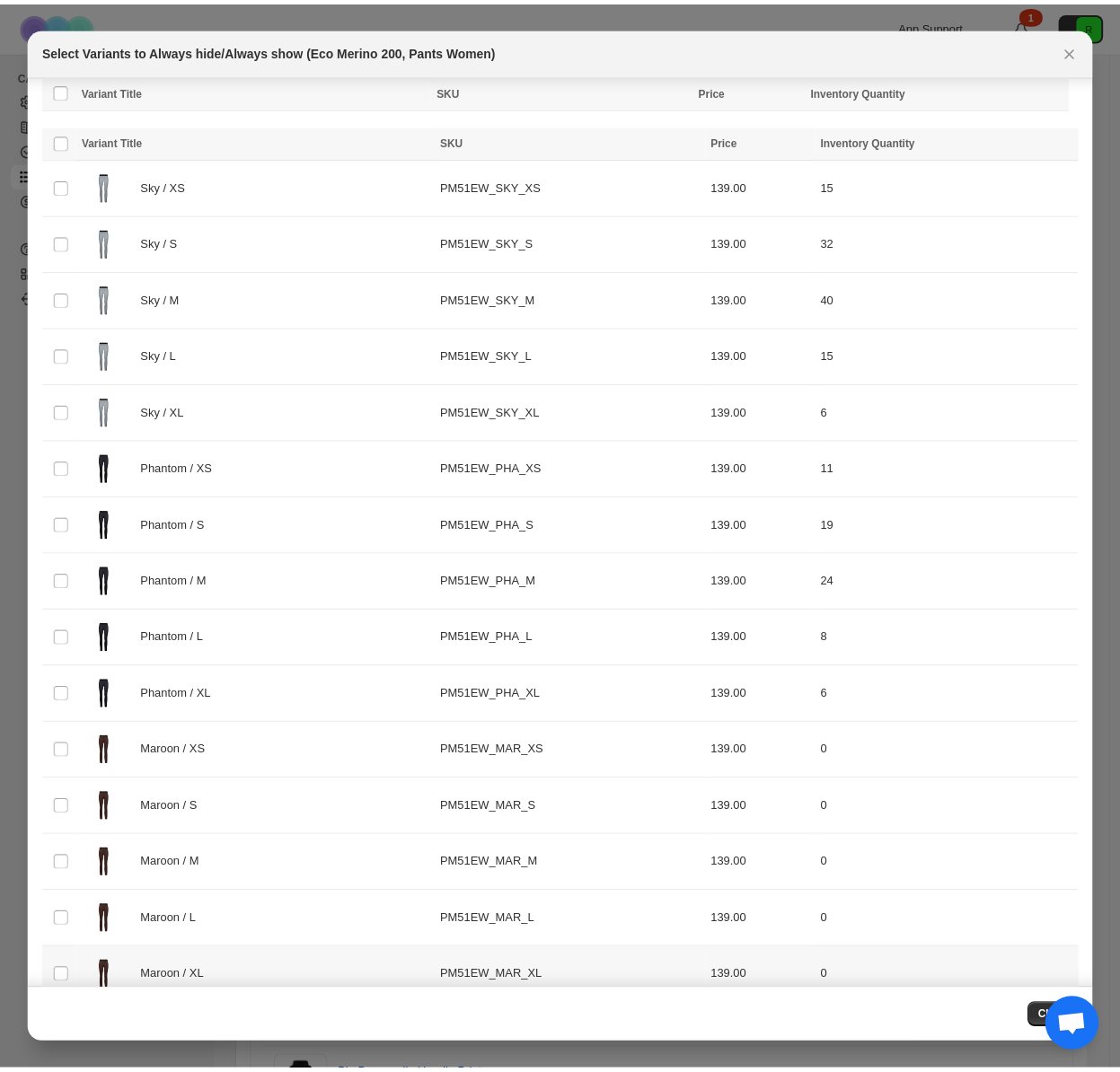
scroll to position [312, 0]
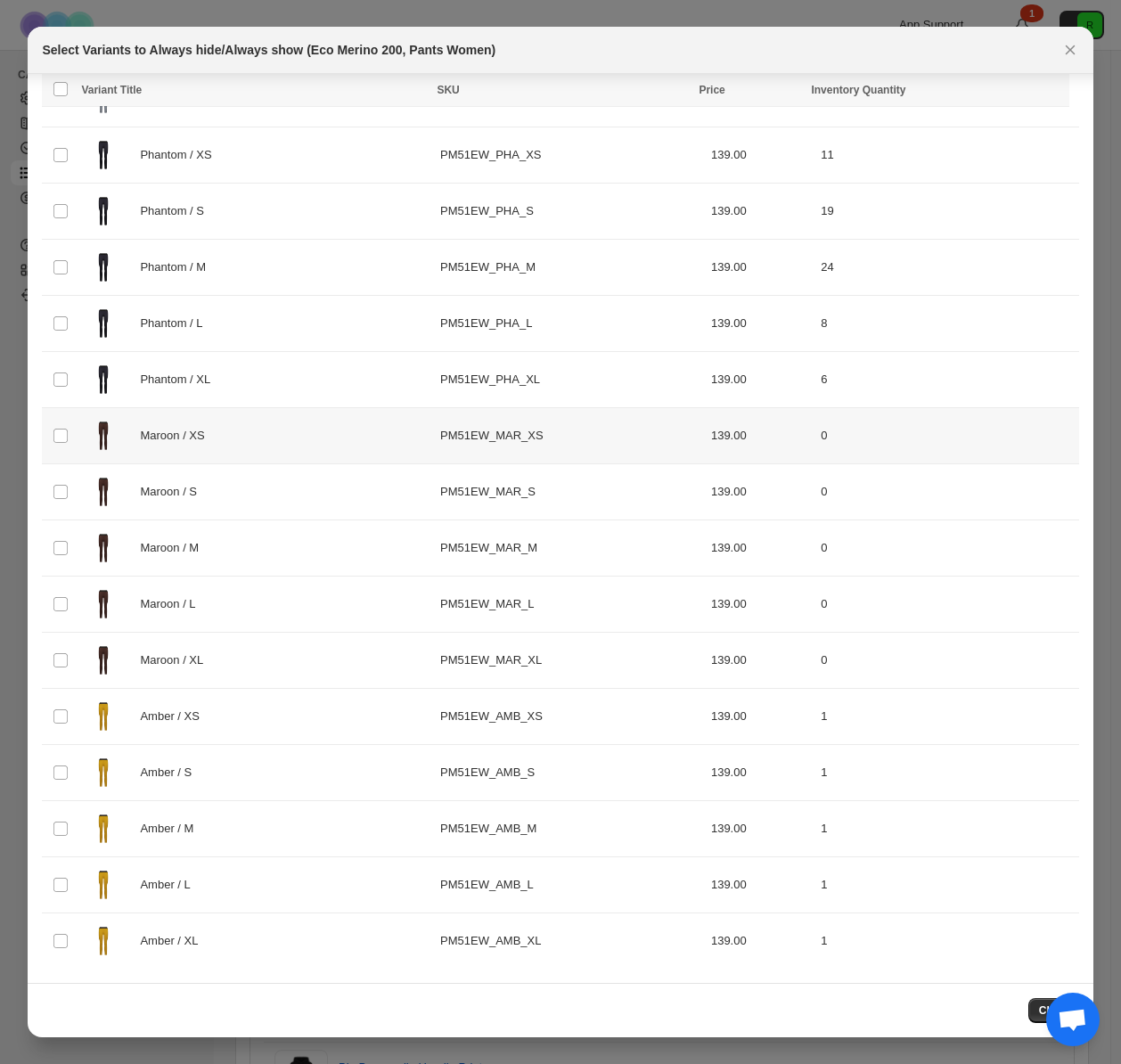
click at [68, 435] on span ":r5:" at bounding box center [60, 436] width 16 height 16
click at [67, 484] on span ":r5:" at bounding box center [60, 492] width 16 height 16
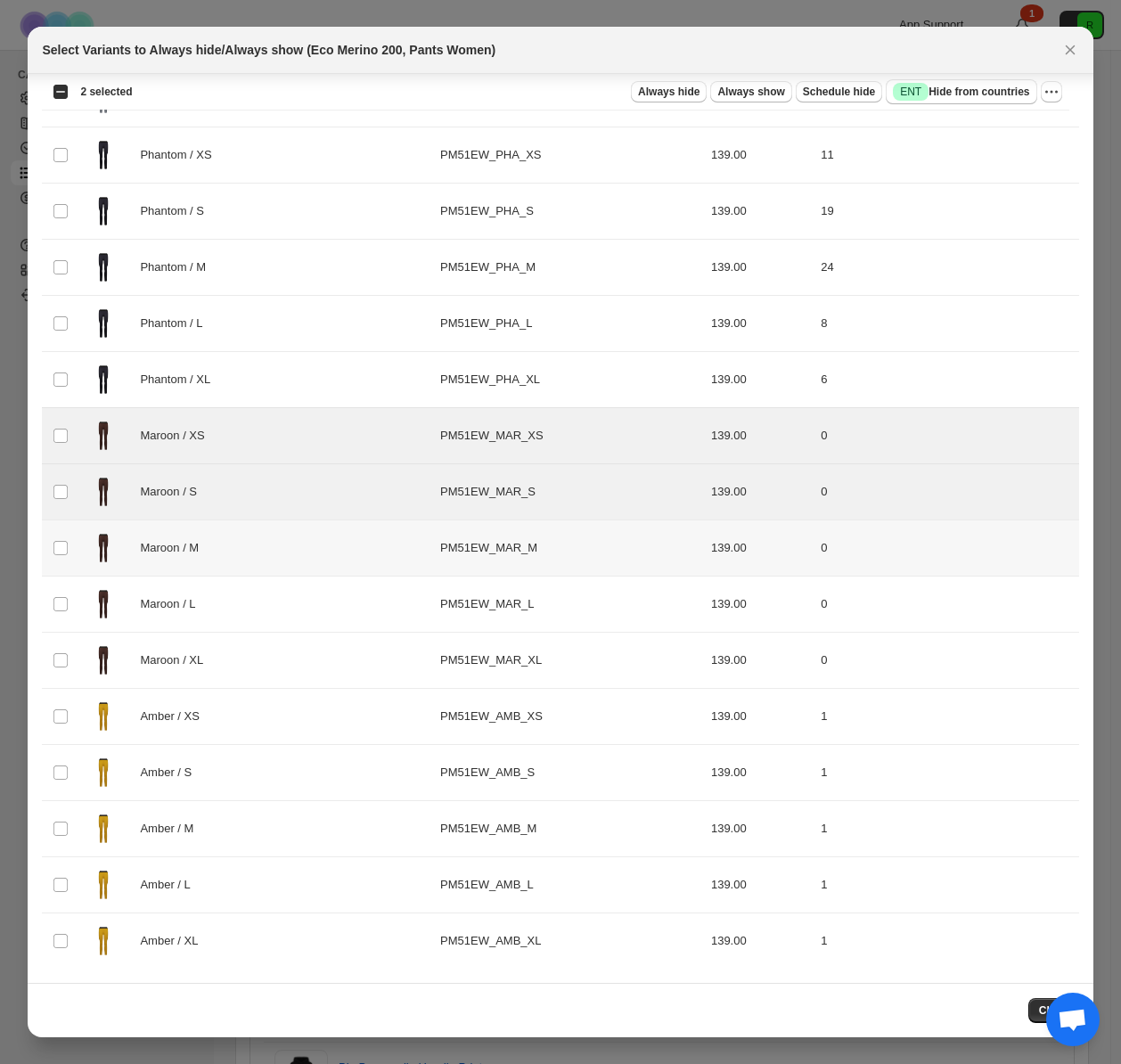
click at [58, 557] on td "Select product variant" at bounding box center [58, 549] width 34 height 56
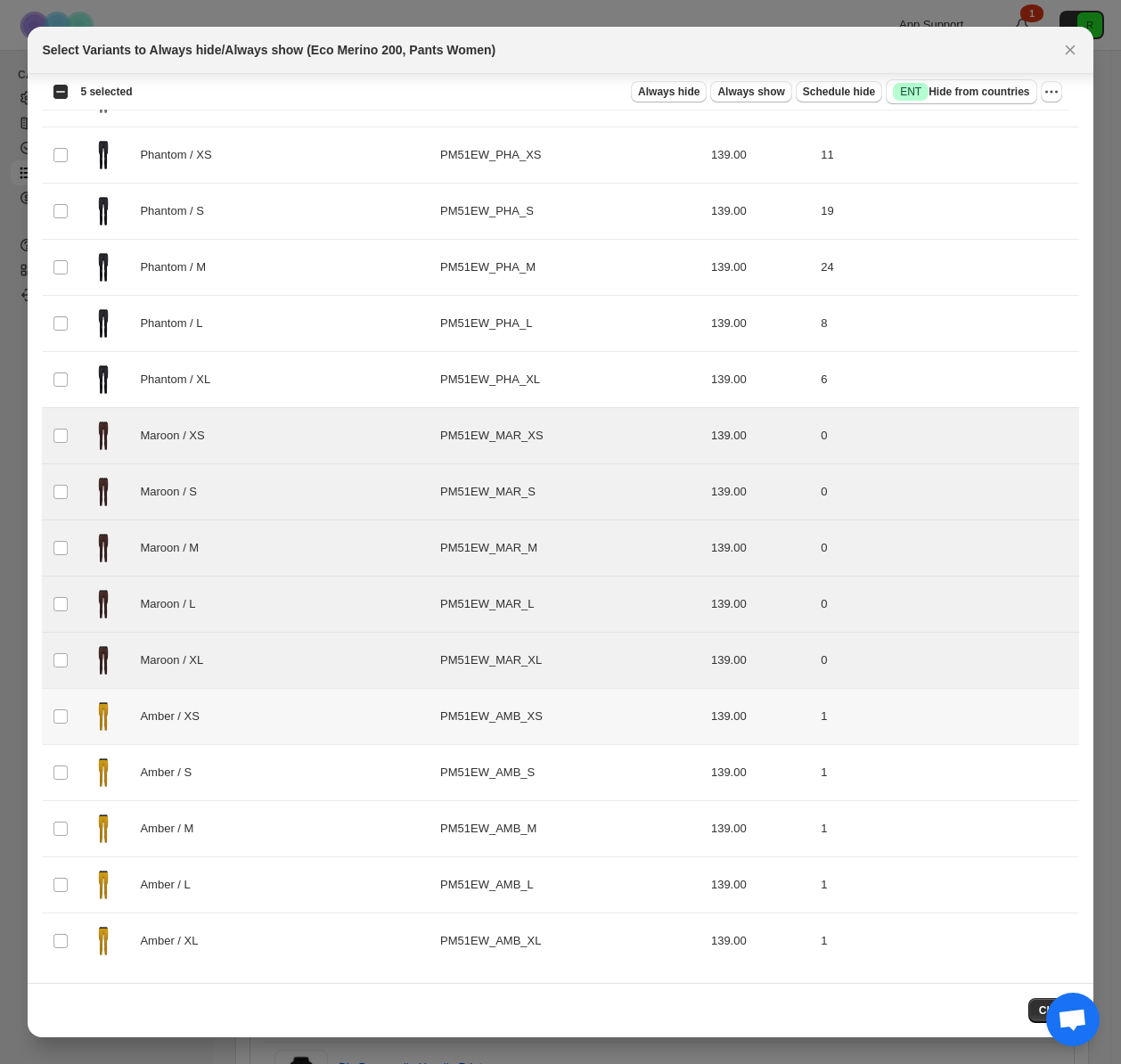
click at [71, 705] on td "Select product variant" at bounding box center [58, 717] width 34 height 56
click at [67, 763] on td "Select product variant" at bounding box center [58, 774] width 34 height 56
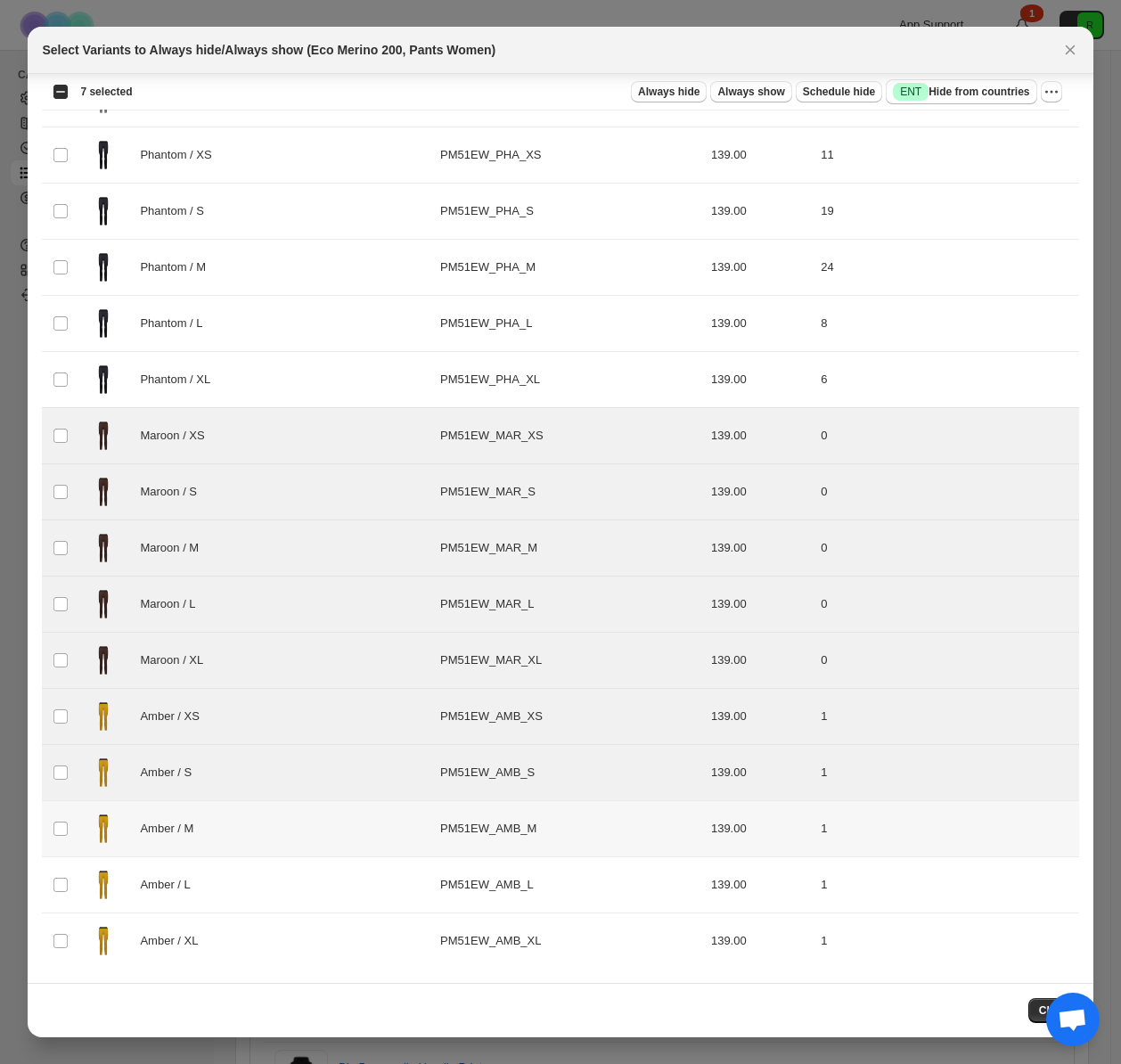
click at [53, 838] on td "Select product variant" at bounding box center [58, 830] width 34 height 56
click at [57, 872] on td "Select product variant" at bounding box center [58, 886] width 34 height 56
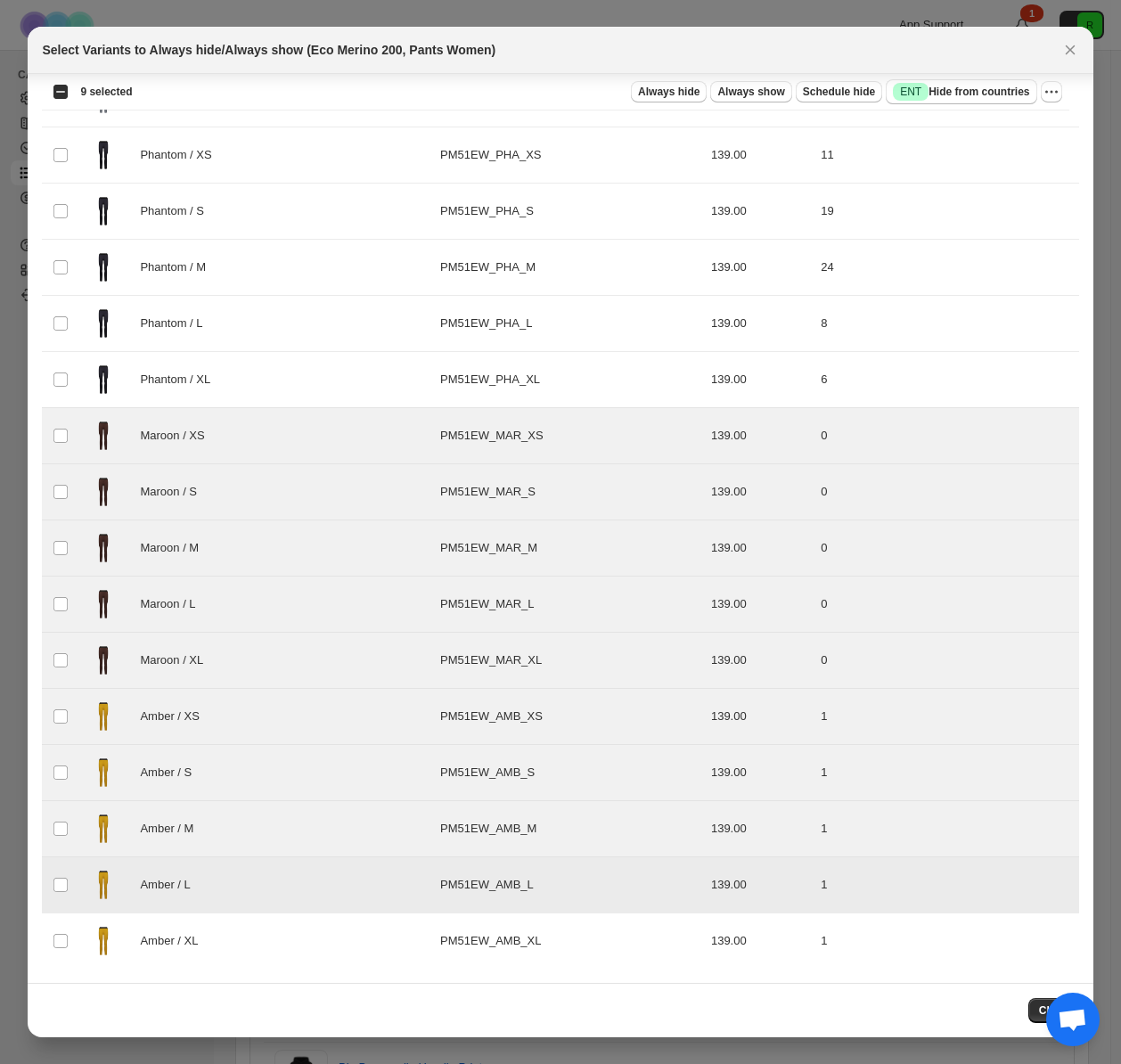
drag, startPoint x: 62, startPoint y: 916, endPoint x: 62, endPoint y: 927, distance: 11.0
click at [62, 927] on td "Select product variant" at bounding box center [58, 942] width 34 height 56
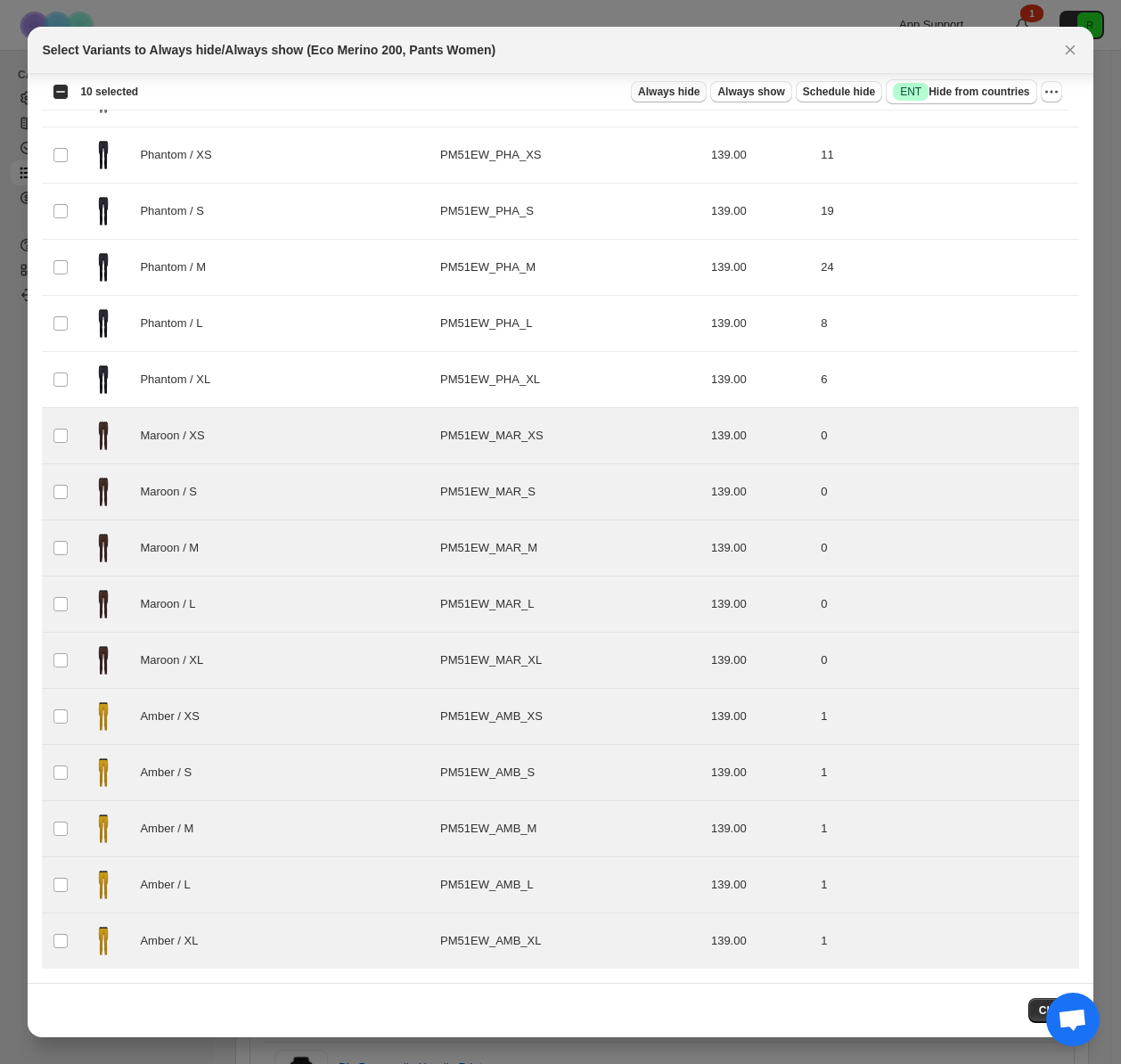
click at [660, 89] on span "Always hide" at bounding box center [669, 91] width 62 height 15
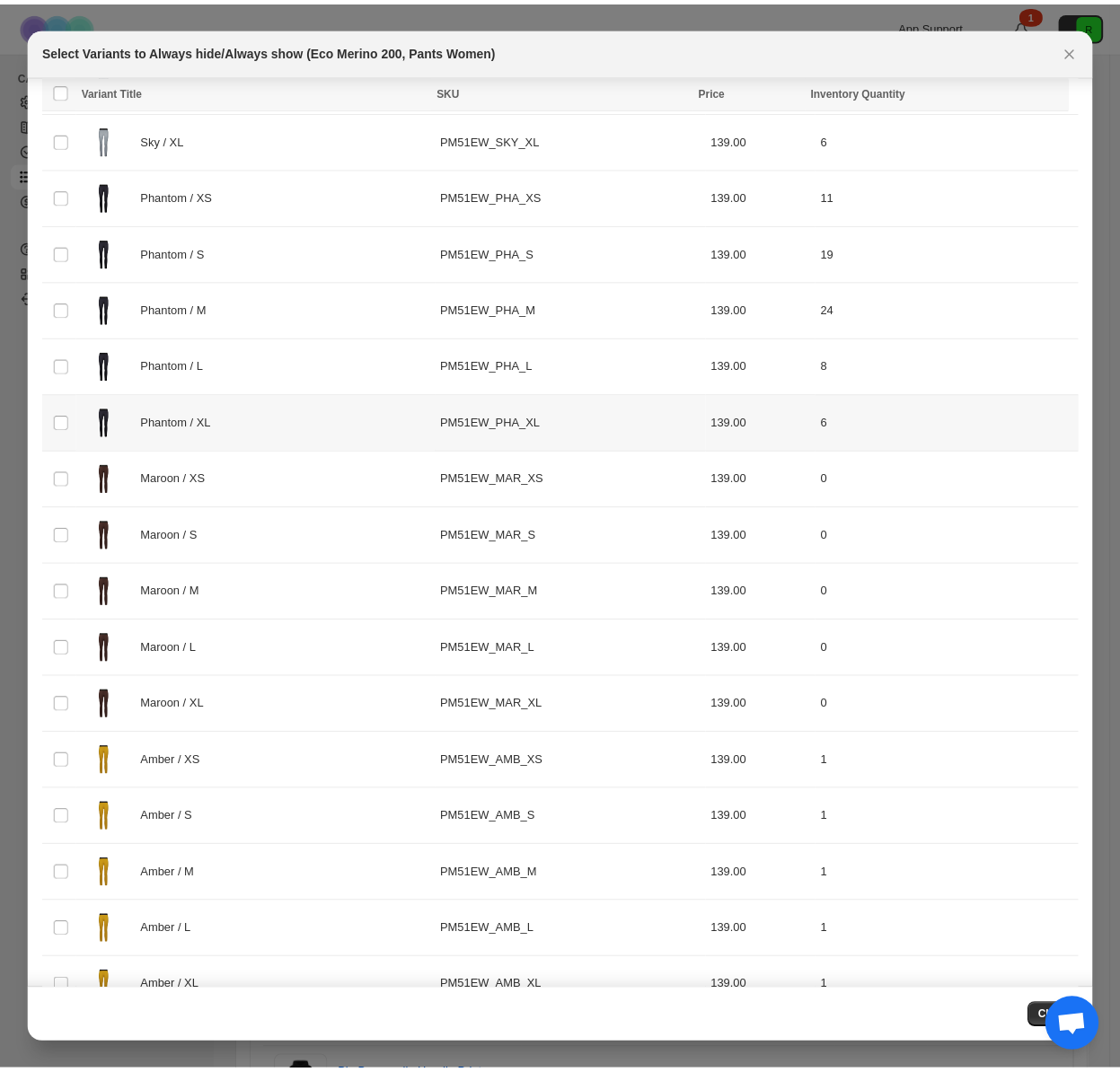
scroll to position [312, 0]
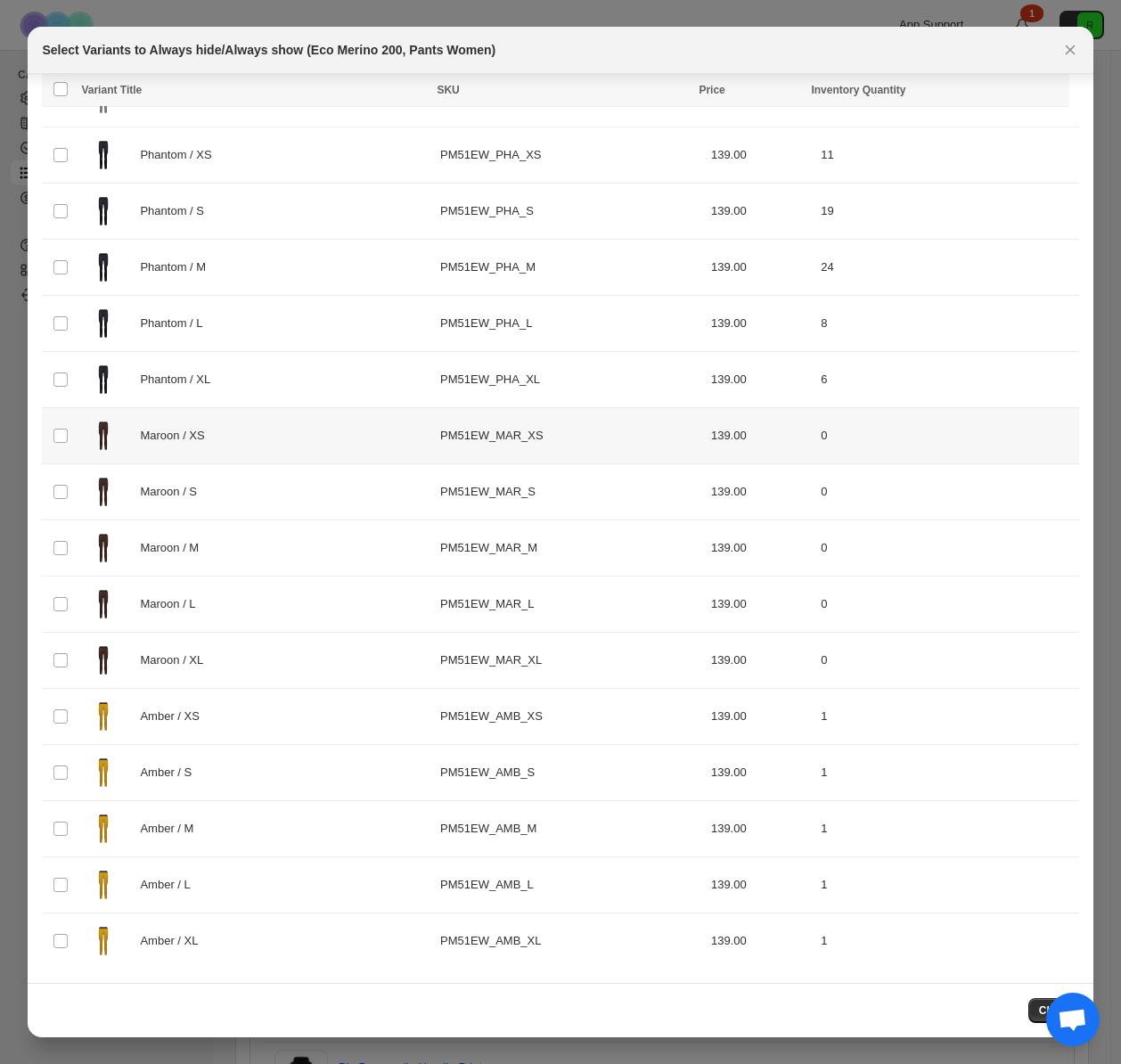
click at [85, 434] on img ":r5:" at bounding box center [104, 436] width 45 height 45
click at [56, 508] on td "Select product variant" at bounding box center [58, 493] width 34 height 56
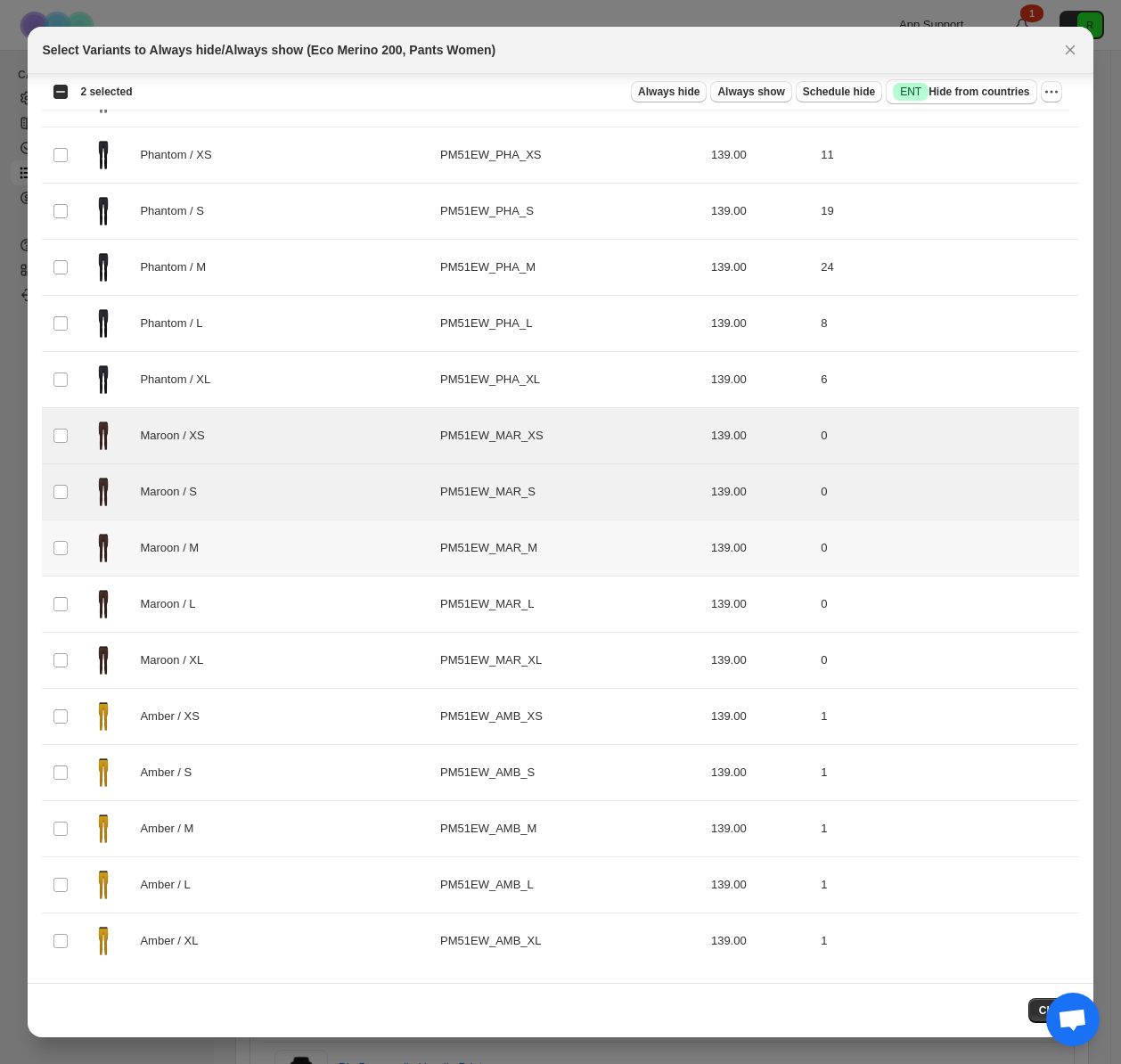
click at [86, 584] on img ":r5:" at bounding box center [104, 604] width 45 height 45
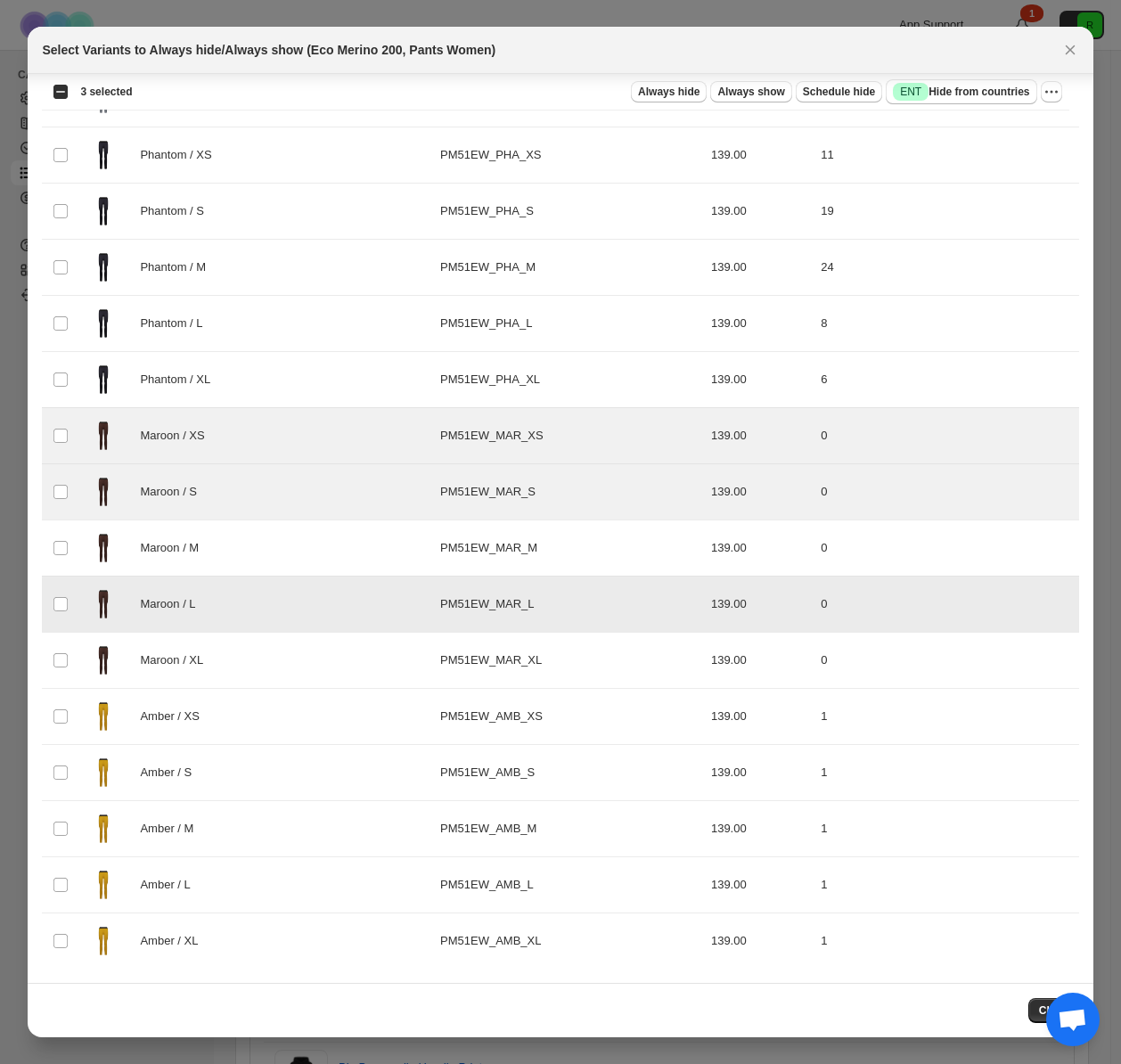
click at [115, 648] on img ":r5:" at bounding box center [104, 660] width 45 height 45
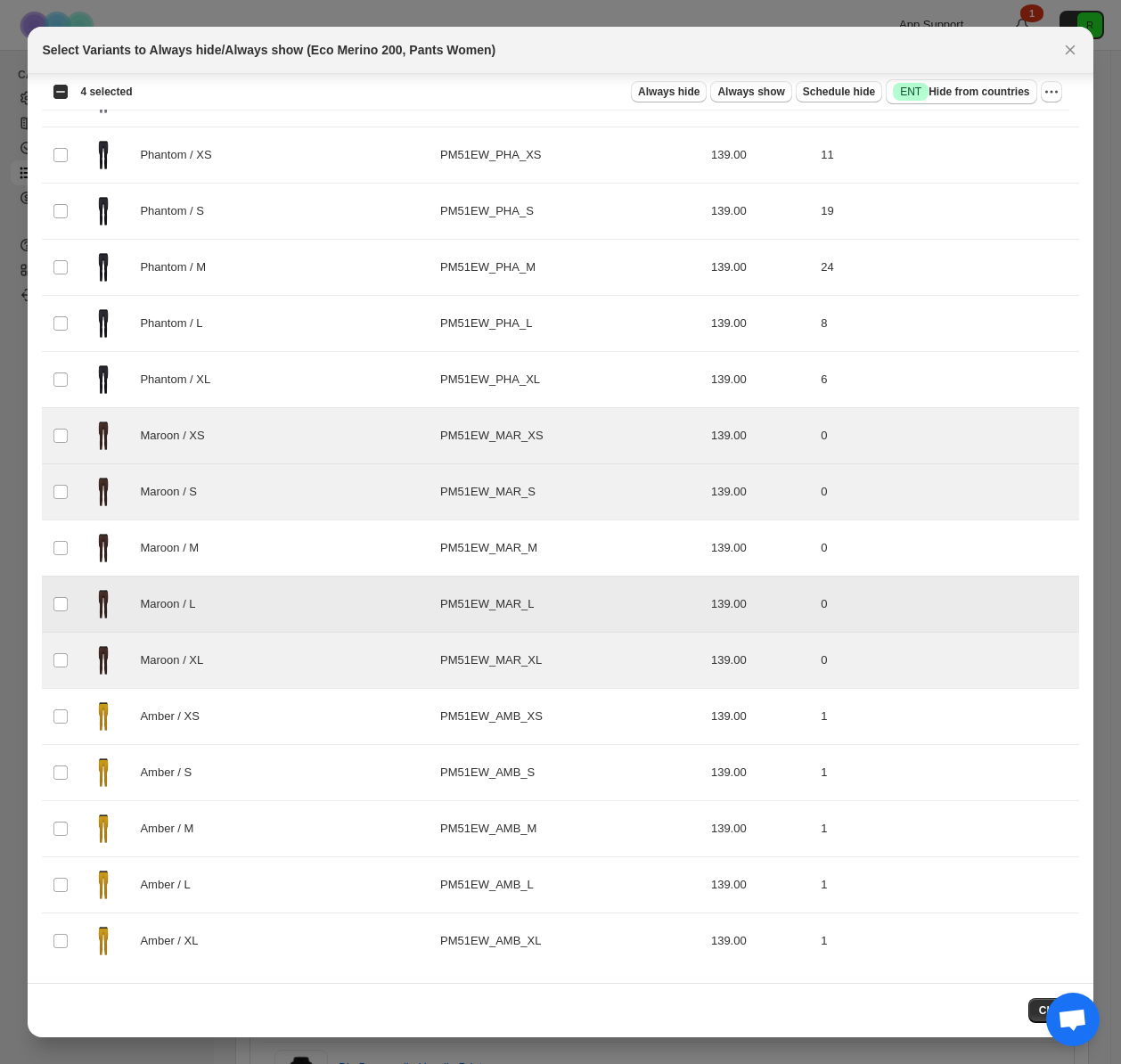
click at [118, 561] on img ":r5:" at bounding box center [104, 548] width 45 height 45
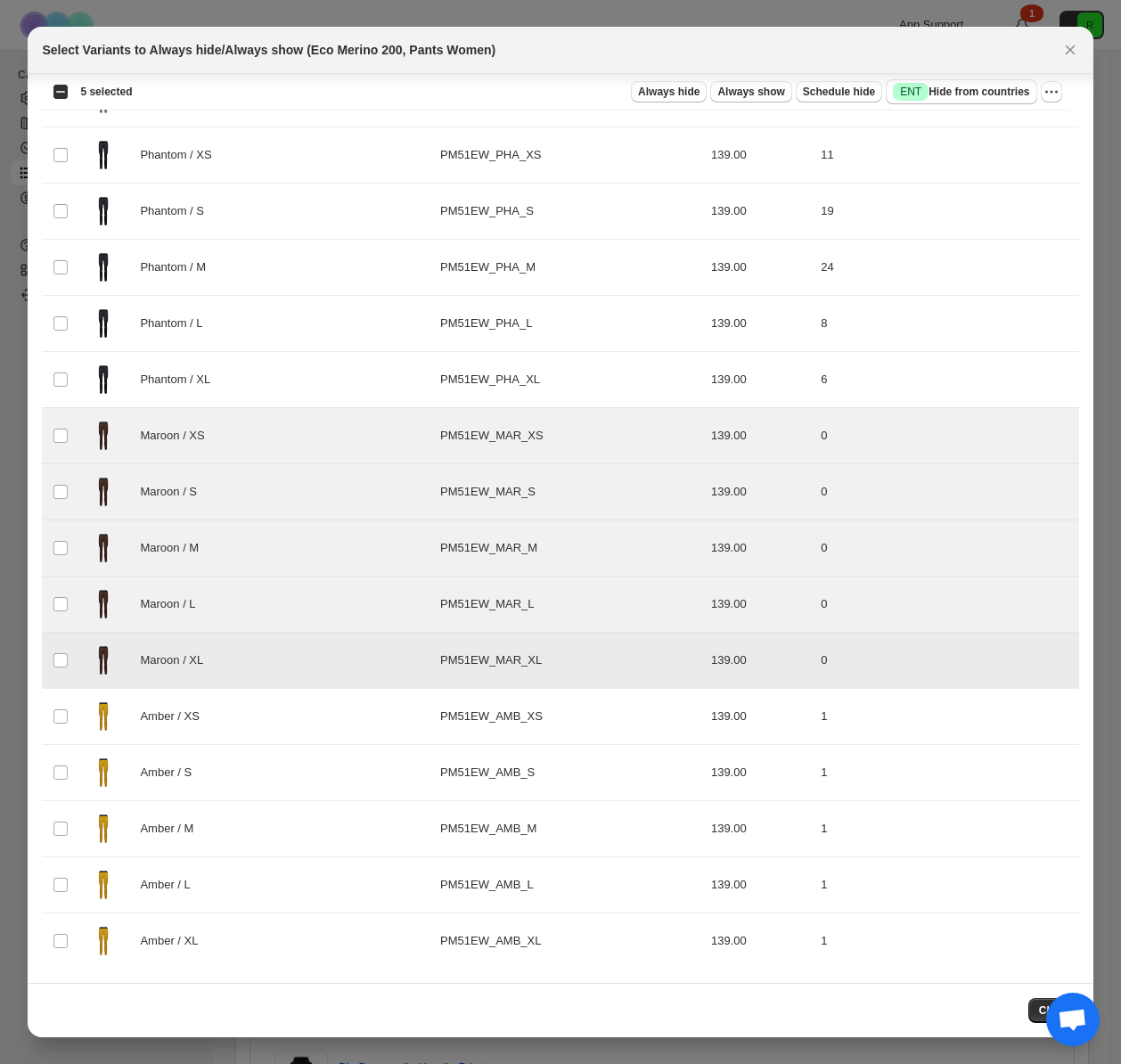
click at [130, 726] on div "Amber / XS" at bounding box center [256, 716] width 348 height 45
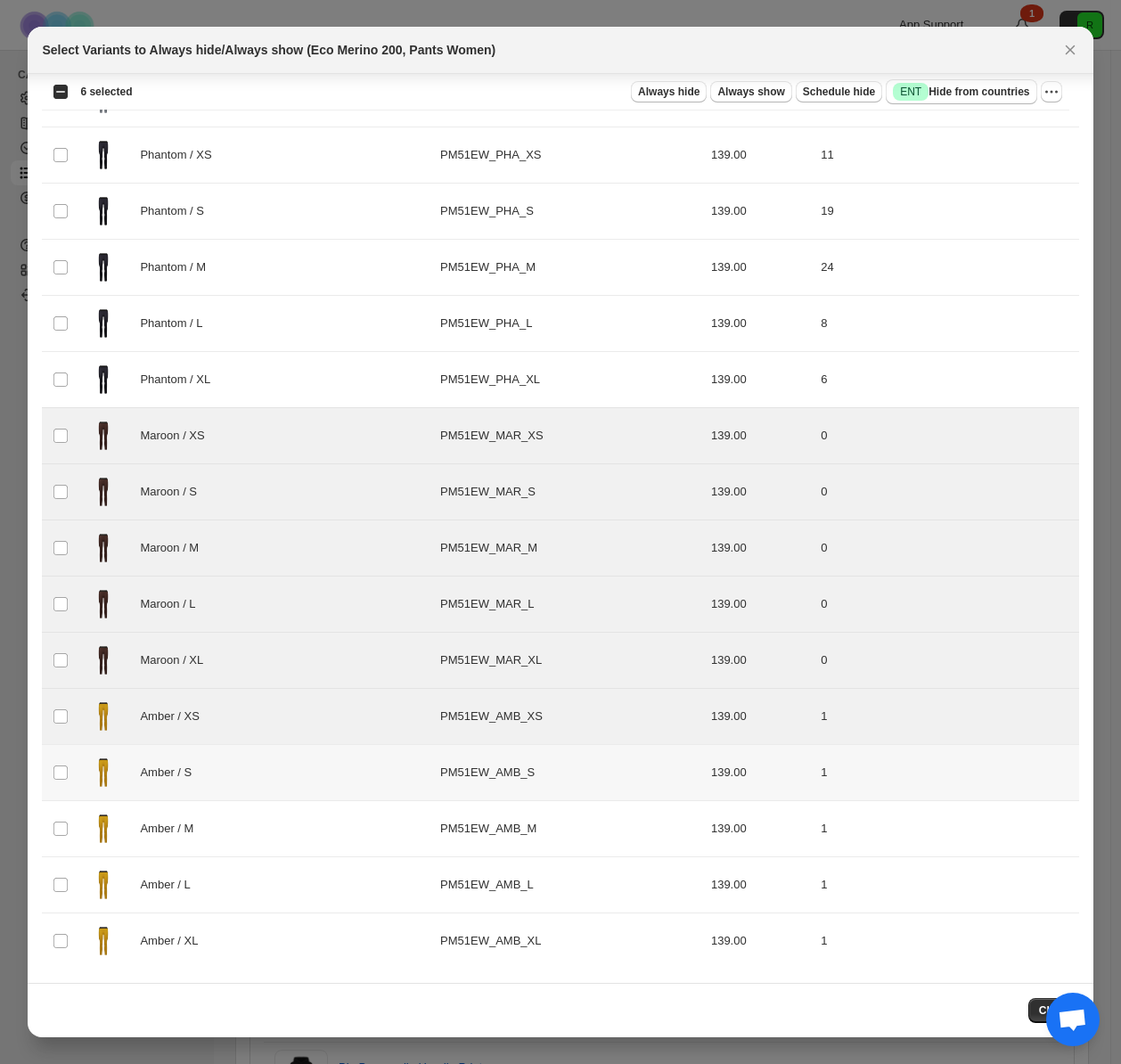
click at [130, 779] on div "Amber / S" at bounding box center [256, 773] width 348 height 45
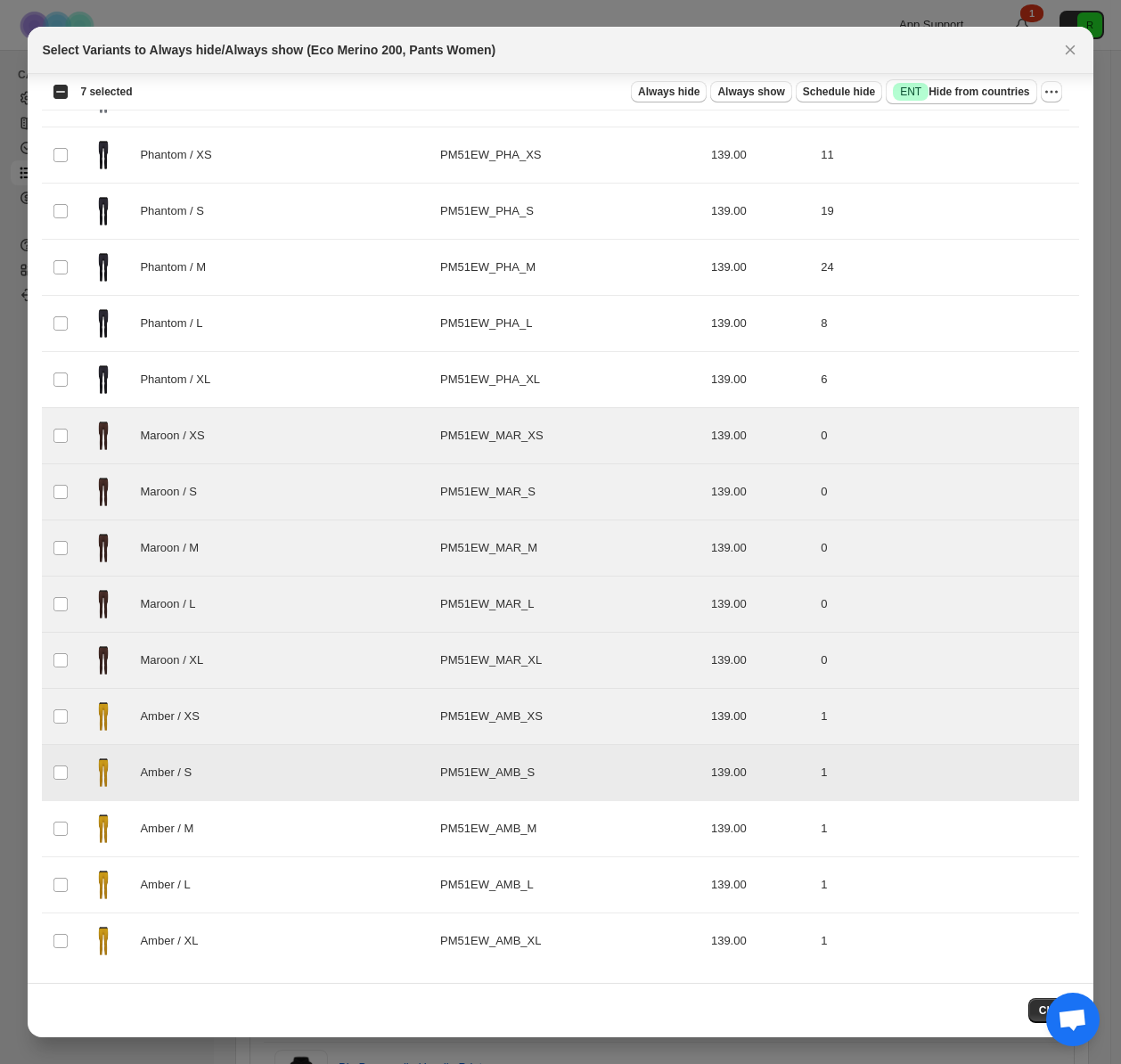
click at [168, 812] on div "Amber / M" at bounding box center [256, 829] width 348 height 45
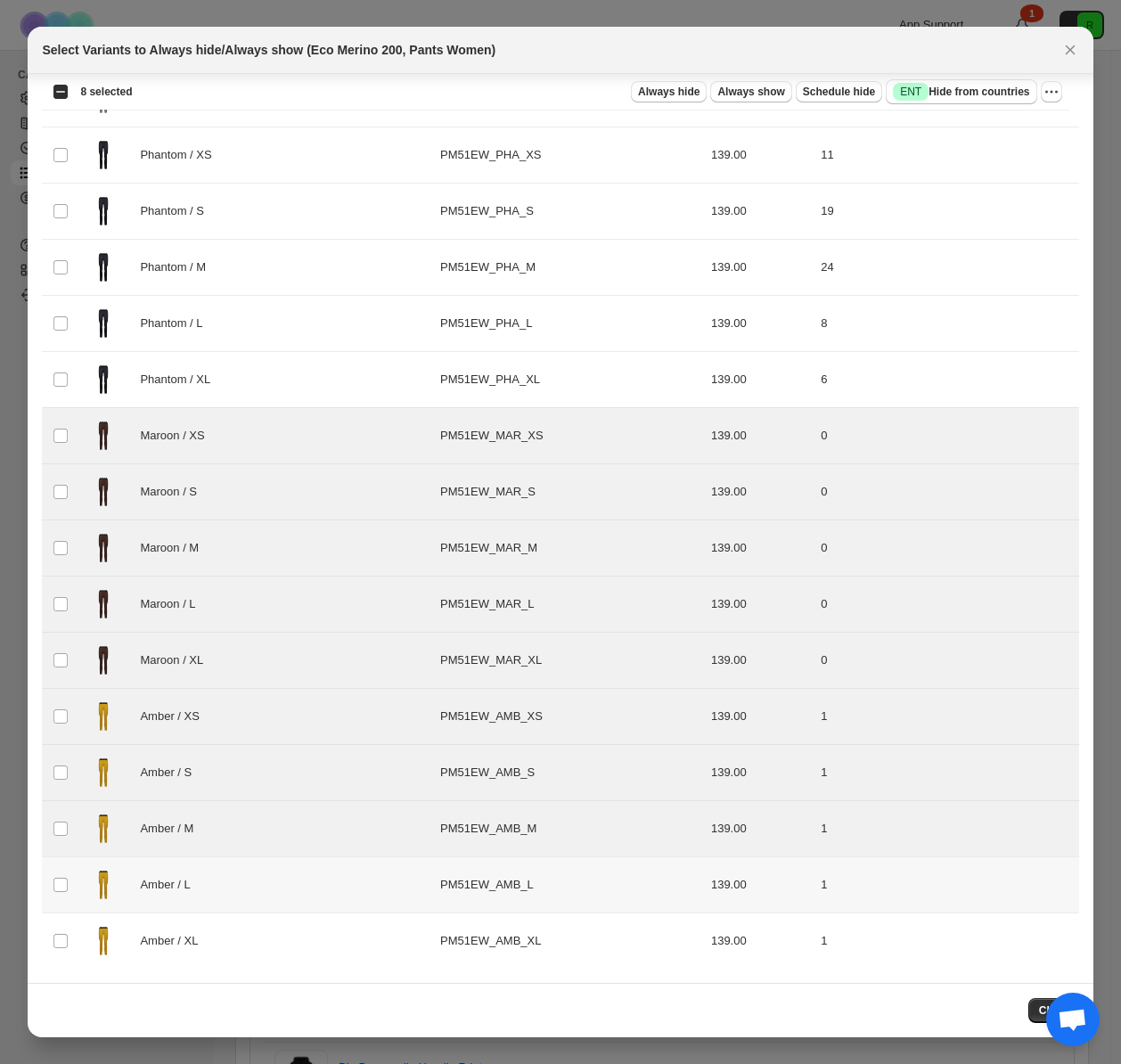
click at [220, 872] on div "Amber / L" at bounding box center [256, 885] width 348 height 45
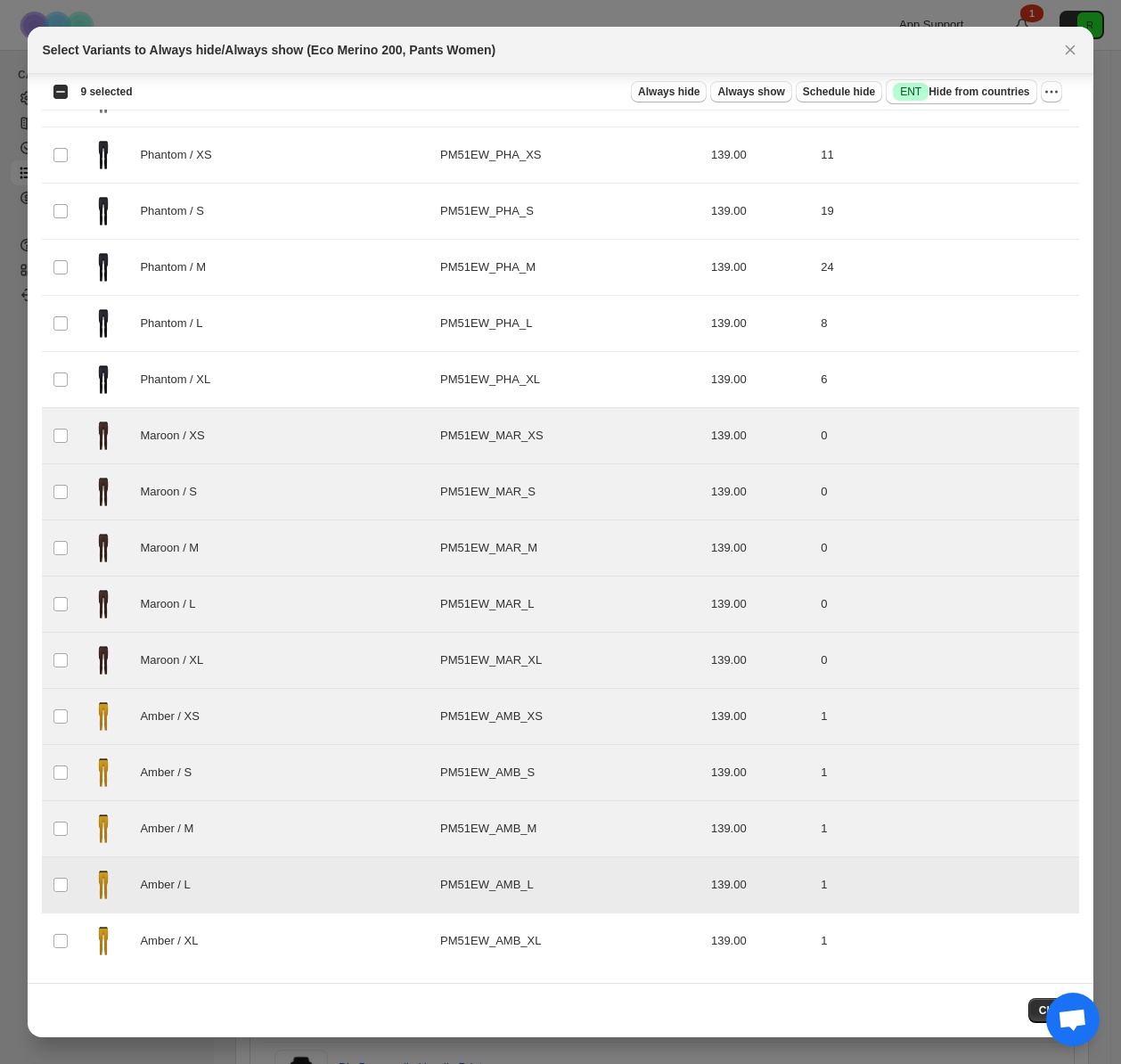
click at [233, 907] on td "Amber / L" at bounding box center [255, 886] width 359 height 56
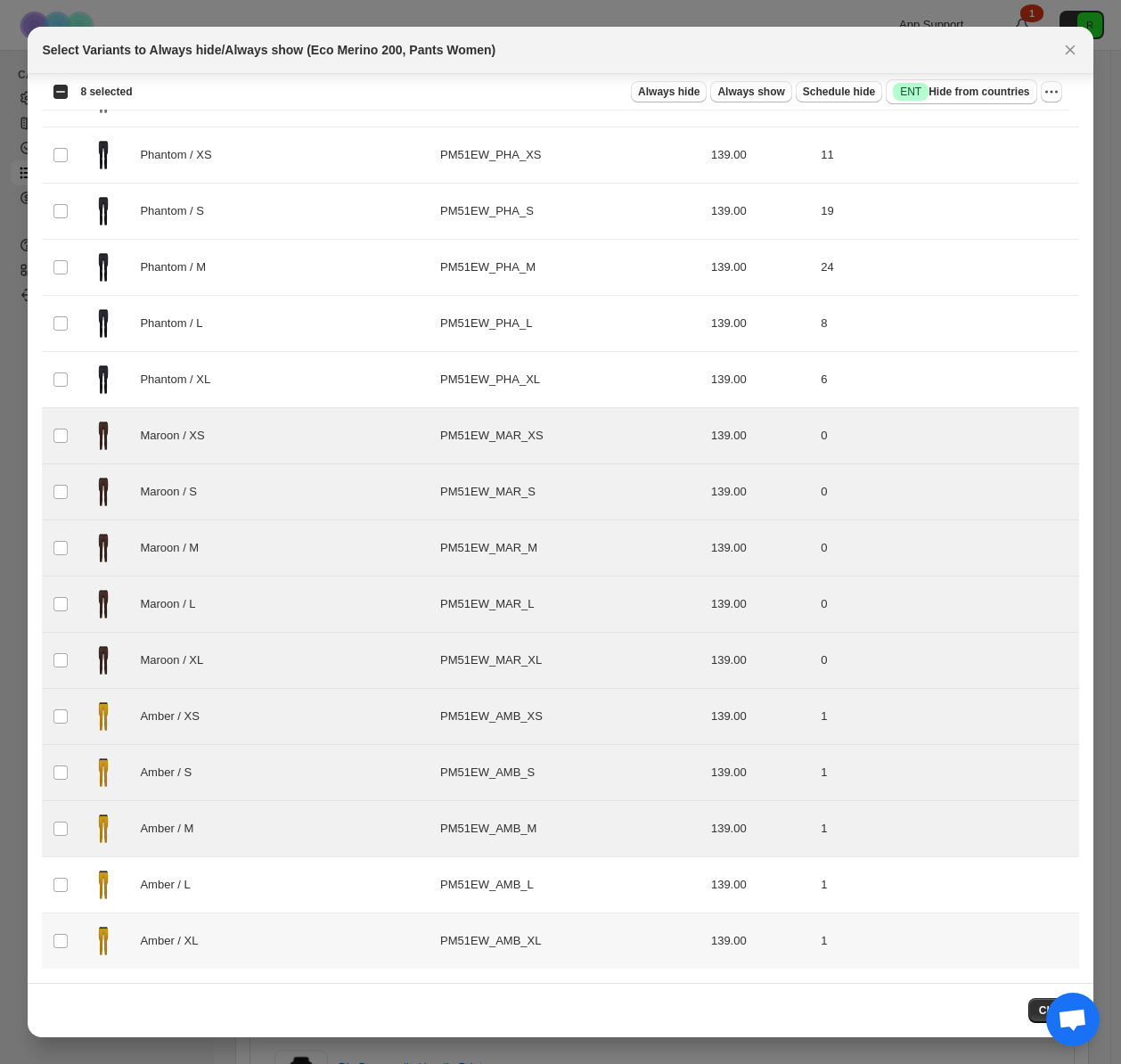
click at [310, 920] on div "Amber / XL" at bounding box center [256, 941] width 348 height 45
click at [294, 895] on div "Amber / L" at bounding box center [256, 885] width 348 height 45
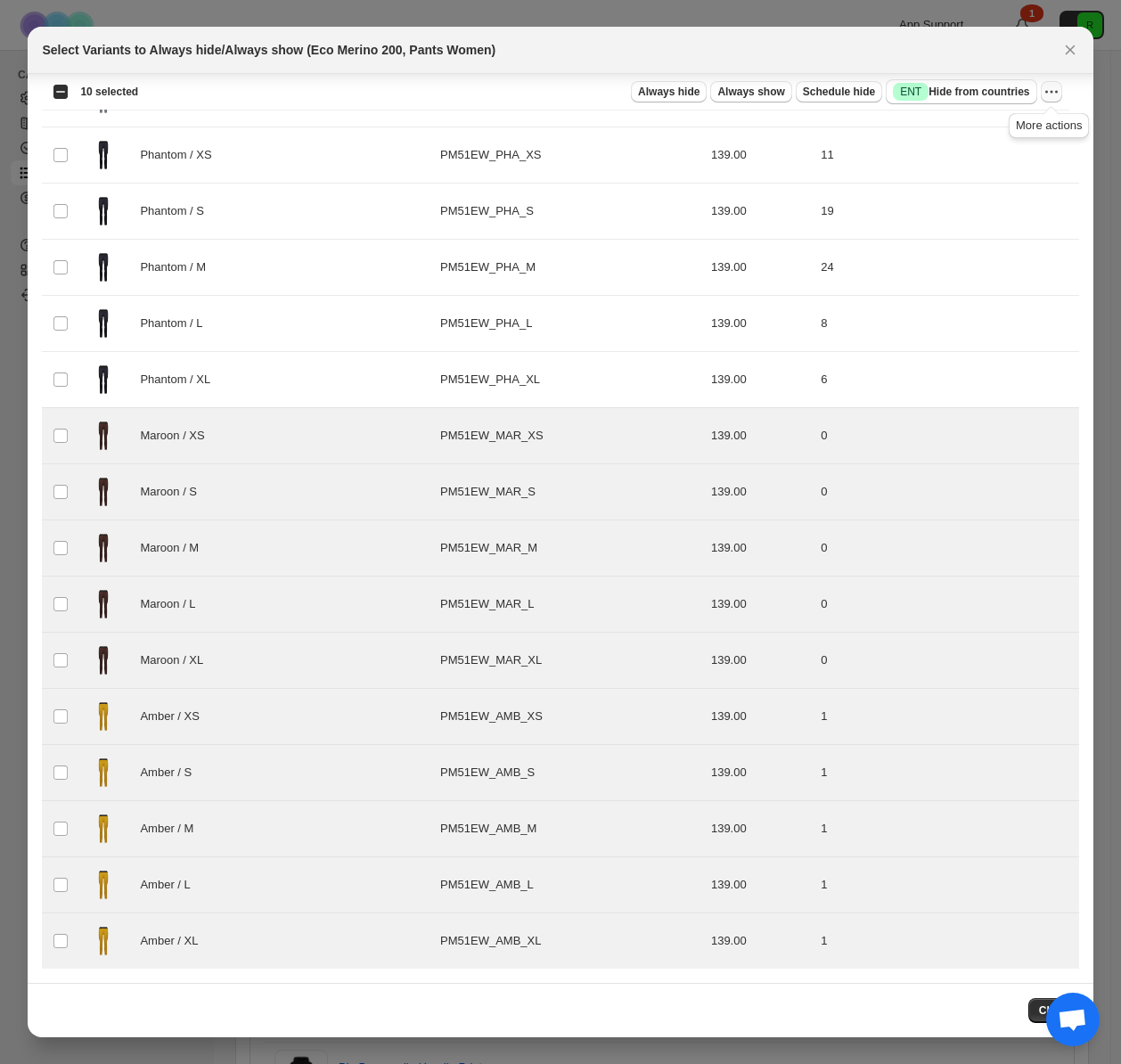
click at [1048, 95] on icon "More actions" at bounding box center [1051, 92] width 17 height 17
click at [679, 85] on span "Always hide" at bounding box center [669, 91] width 62 height 15
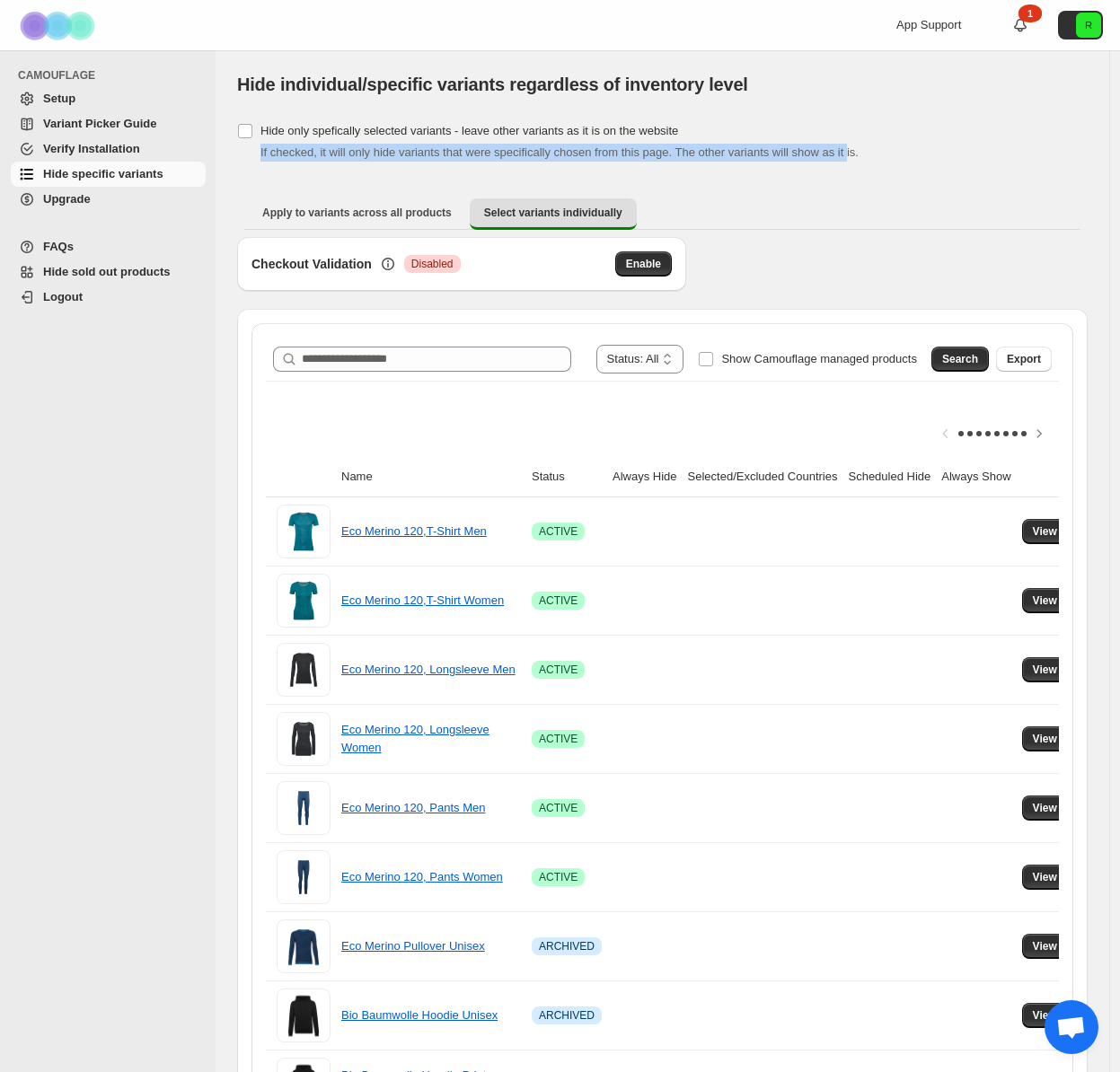
drag, startPoint x: 261, startPoint y: 153, endPoint x: 913, endPoint y: 148, distance: 652.0
click at [902, 146] on div "If checked, it will only hide variants that were specifically chosen from this …" at bounding box center [674, 152] width 827 height 18
click at [918, 149] on div "If checked, it will only hide variants that were specifically chosen from this …" at bounding box center [674, 152] width 827 height 18
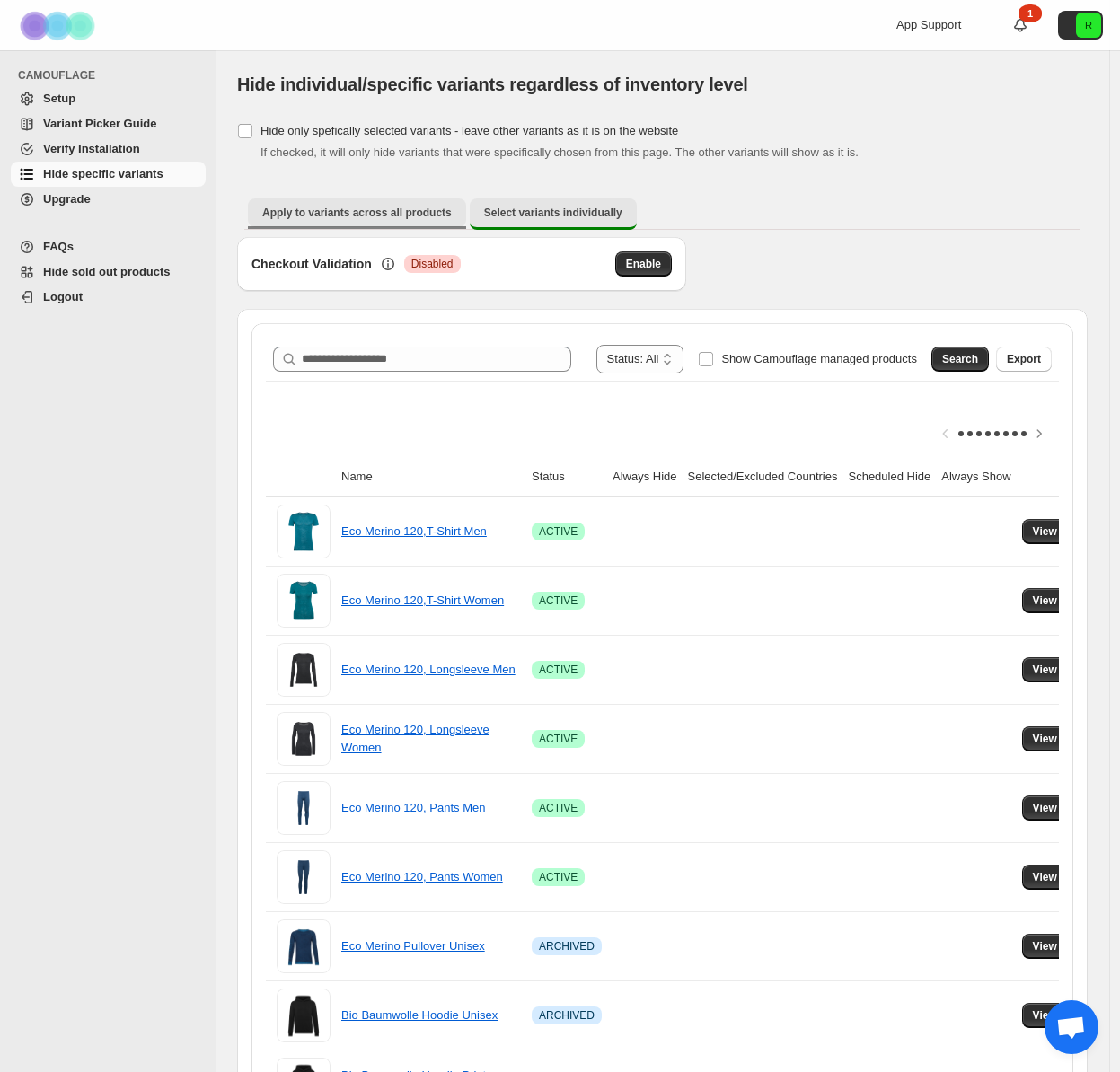
click at [383, 204] on button "Apply to variants across all products" at bounding box center [357, 212] width 219 height 28
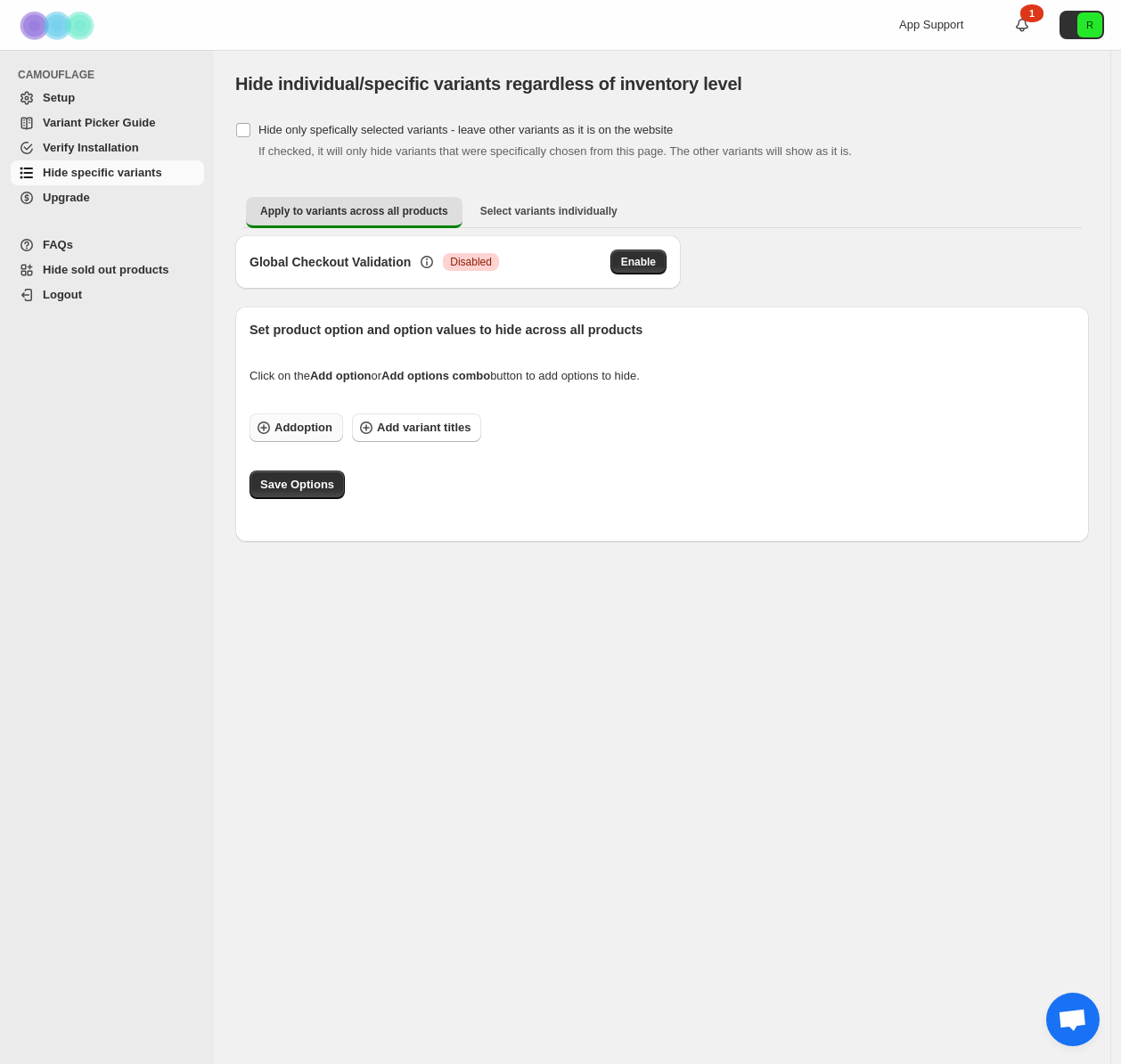
click at [291, 417] on button "Add option" at bounding box center [296, 427] width 94 height 28
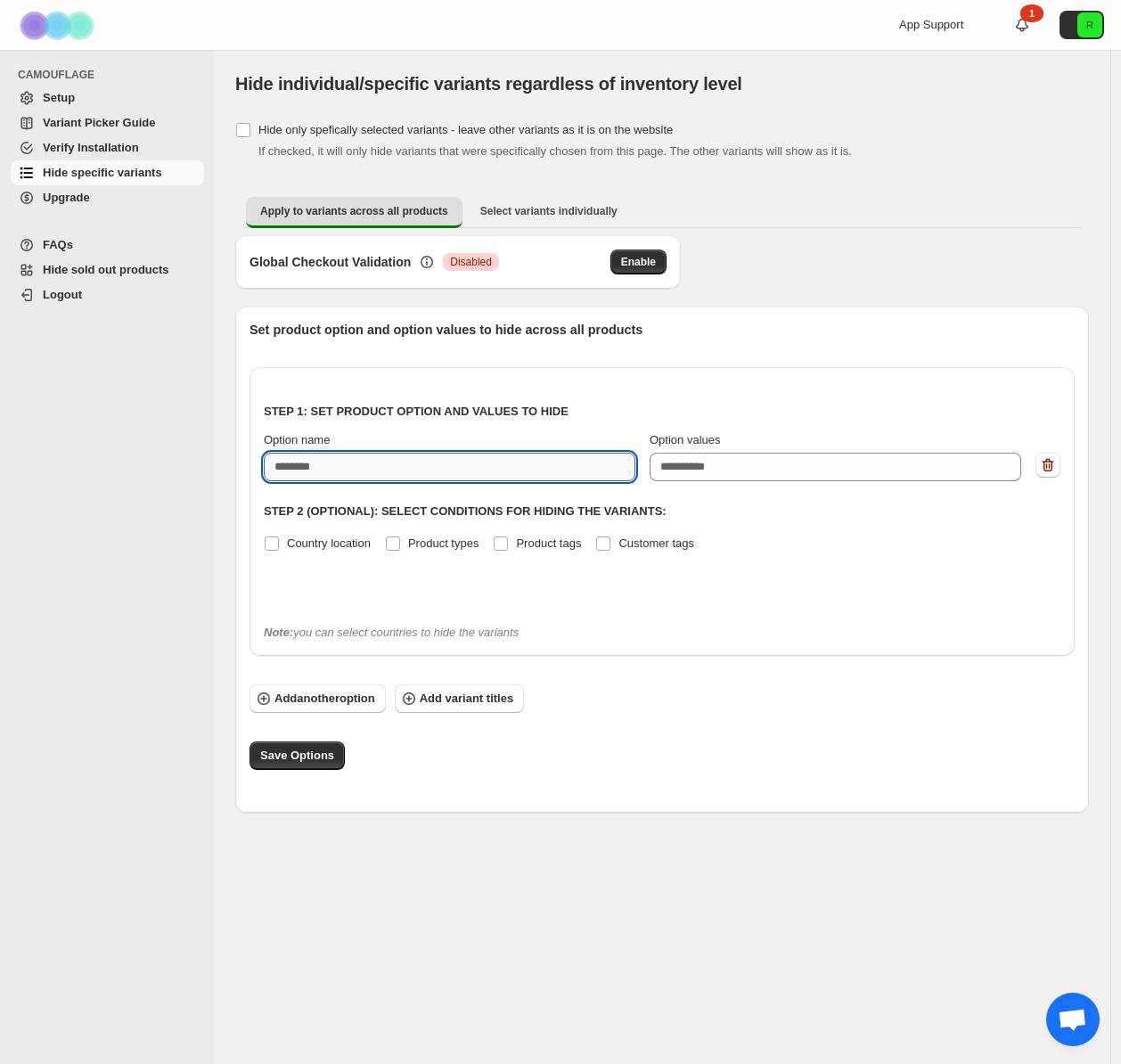
click at [445, 457] on input "Option name" at bounding box center [450, 467] width 372 height 28
click at [442, 542] on span "Product types" at bounding box center [444, 543] width 72 height 14
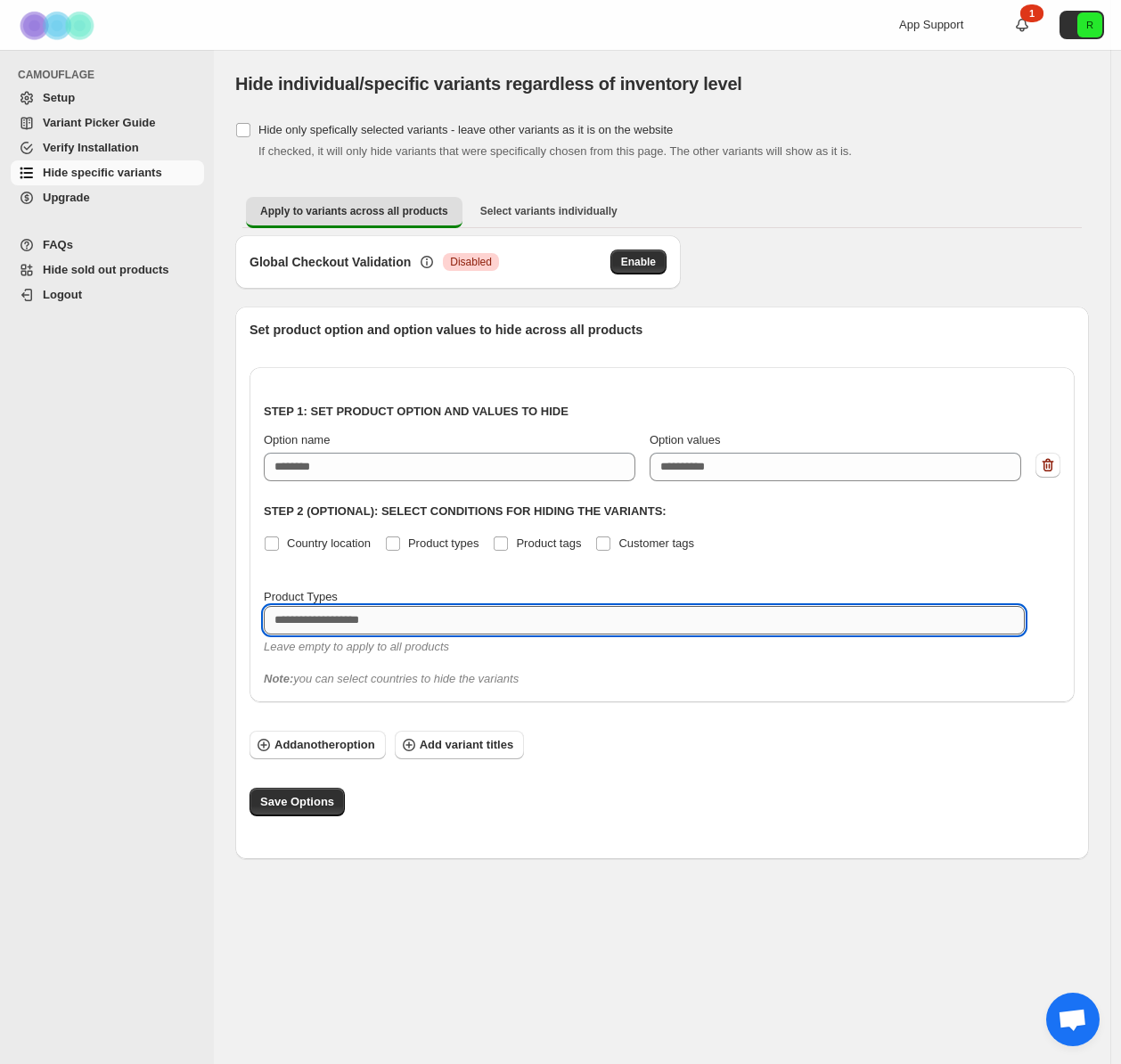
click at [435, 618] on textarea at bounding box center [645, 620] width 761 height 28
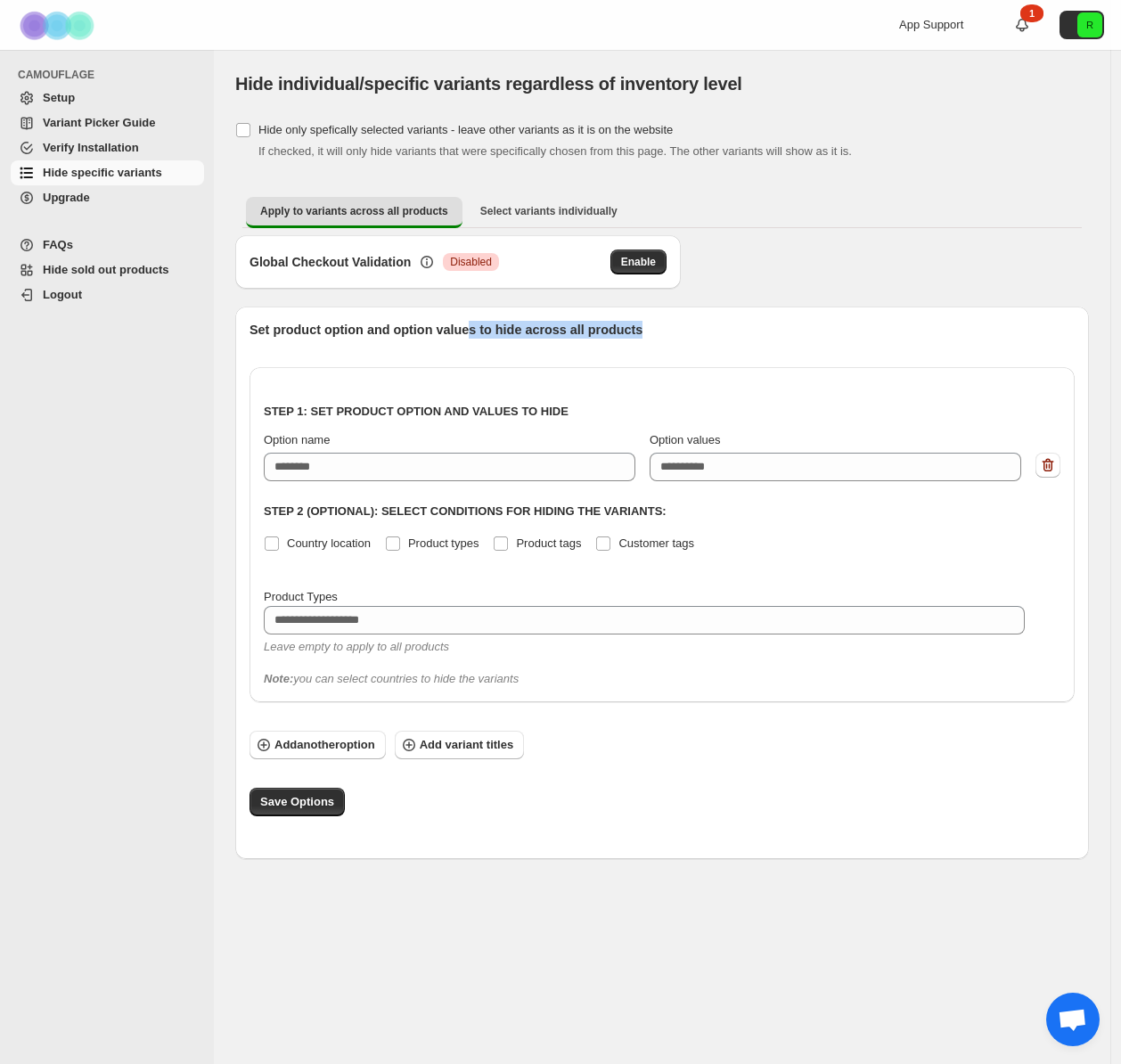
drag, startPoint x: 475, startPoint y: 334, endPoint x: 703, endPoint y: 332, distance: 228.0
click at [691, 332] on p "Set product option and option values to hide across all products" at bounding box center [662, 329] width 826 height 17
click at [703, 332] on p "Set product option and option values to hide across all products" at bounding box center [662, 329] width 826 height 17
click at [510, 219] on button "Select variants individually" at bounding box center [549, 210] width 166 height 28
